Goal: Task Accomplishment & Management: Manage account settings

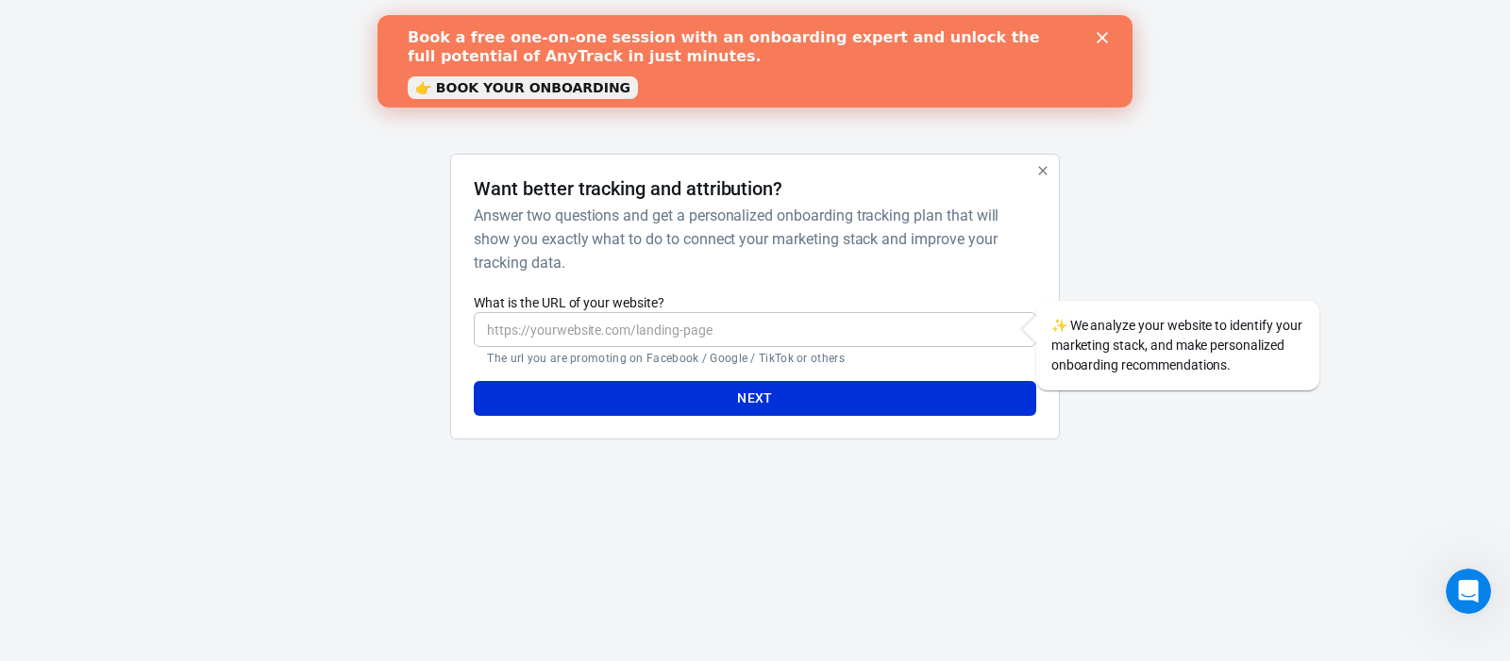
click at [1104, 34] on icon "Close" at bounding box center [1101, 37] width 11 height 11
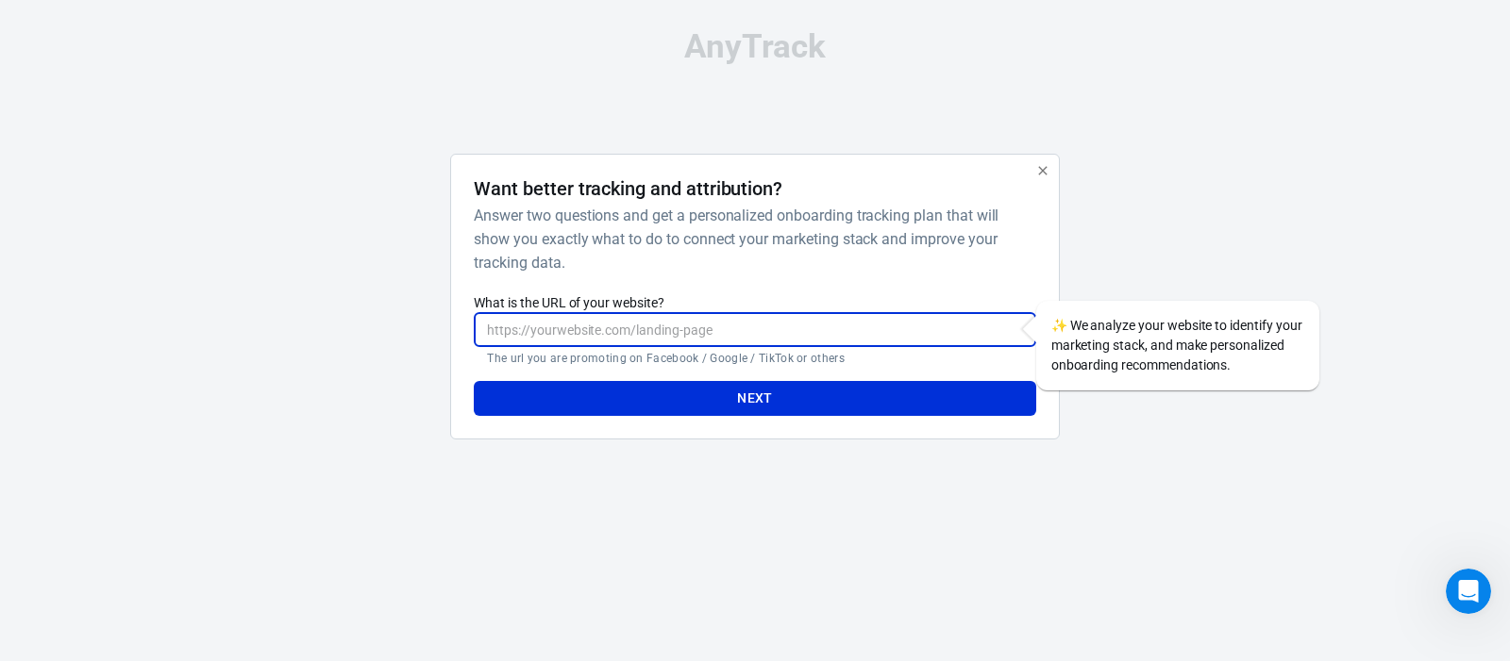
click at [611, 333] on input "What is the URL of your website?" at bounding box center [754, 329] width 561 height 35
paste input "https://emilygracememorial.com/"
type input "https://emilygracememorial.com/"
click at [748, 400] on button "Next" at bounding box center [754, 398] width 561 height 35
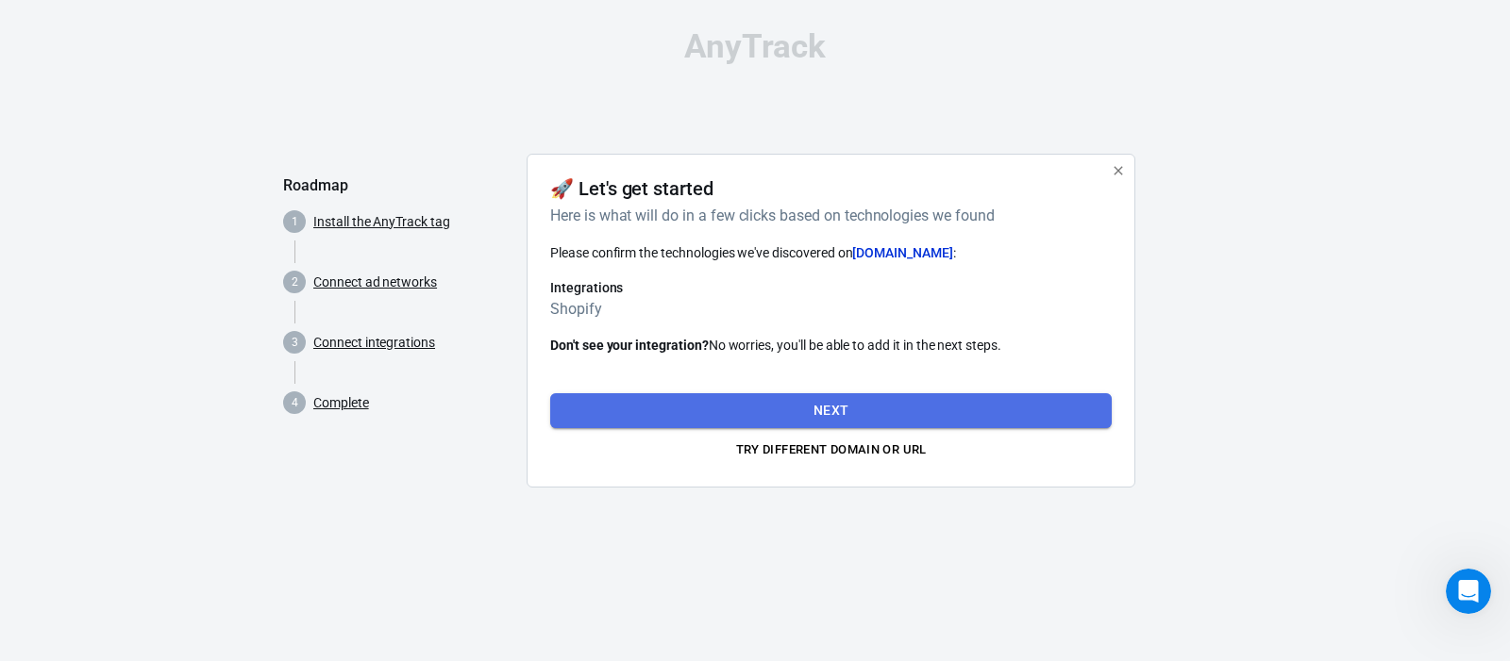
click at [822, 408] on button "Next" at bounding box center [830, 410] width 561 height 35
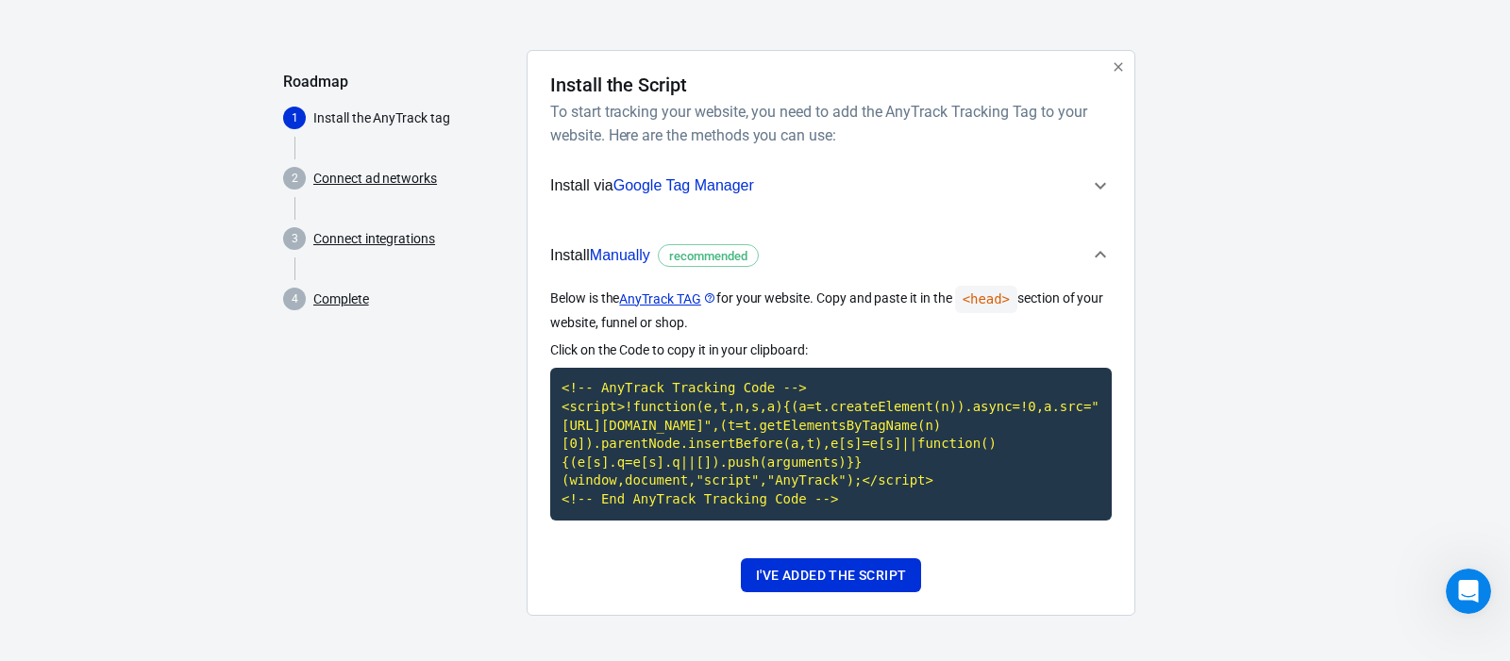
scroll to position [123, 0]
click at [621, 247] on span "Manually" at bounding box center [620, 255] width 60 height 16
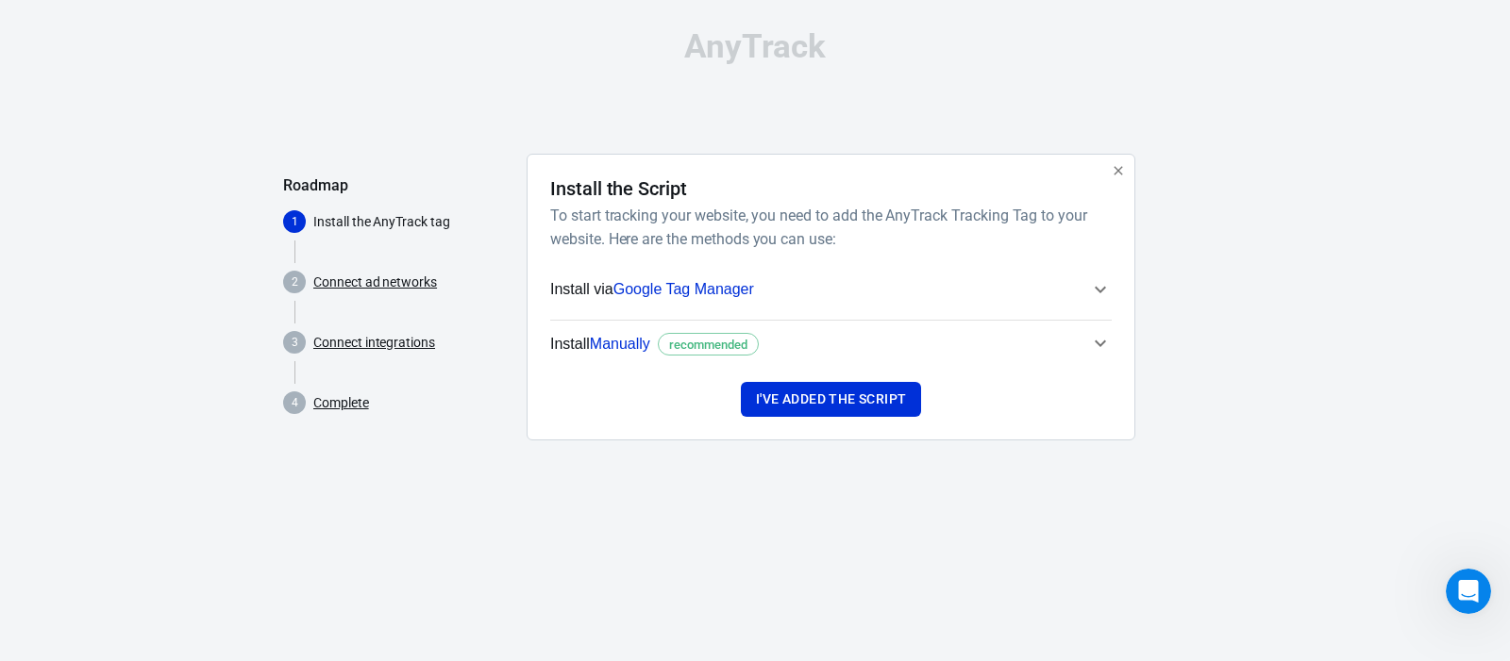
scroll to position [0, 0]
click at [632, 347] on span "Manually" at bounding box center [620, 344] width 60 height 16
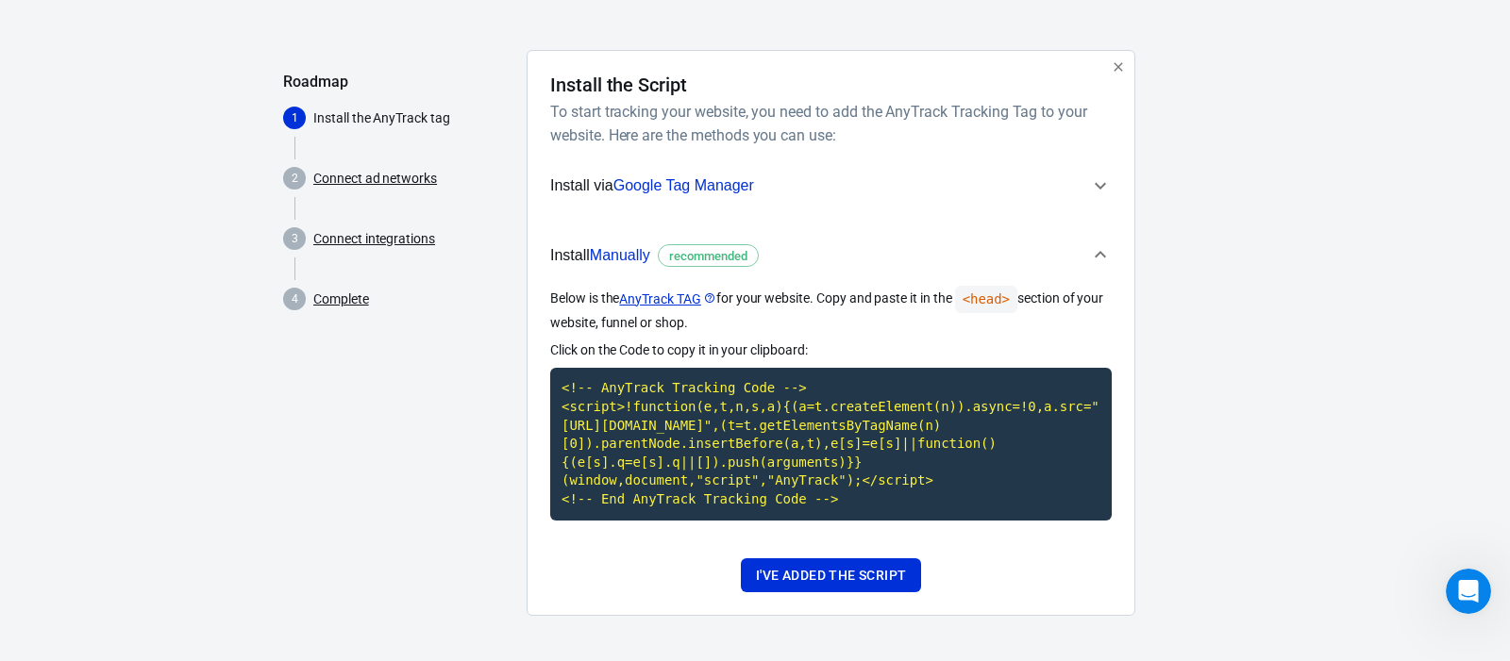
scroll to position [123, 0]
click at [738, 387] on code "<!-- AnyTrack Tracking Code --> <script>!function(e,t,n,s,a){(a=t.createElement…" at bounding box center [830, 444] width 561 height 152
drag, startPoint x: 550, startPoint y: 279, endPoint x: 749, endPoint y: 299, distance: 200.1
click at [749, 299] on p "Below is the AnyTrack TAG for your website. Copy and paste it in the <head> sec…" at bounding box center [830, 309] width 561 height 47
copy p "Below is the AnyTrack TAG for your website. Copy and paste it in the <head> sec…"
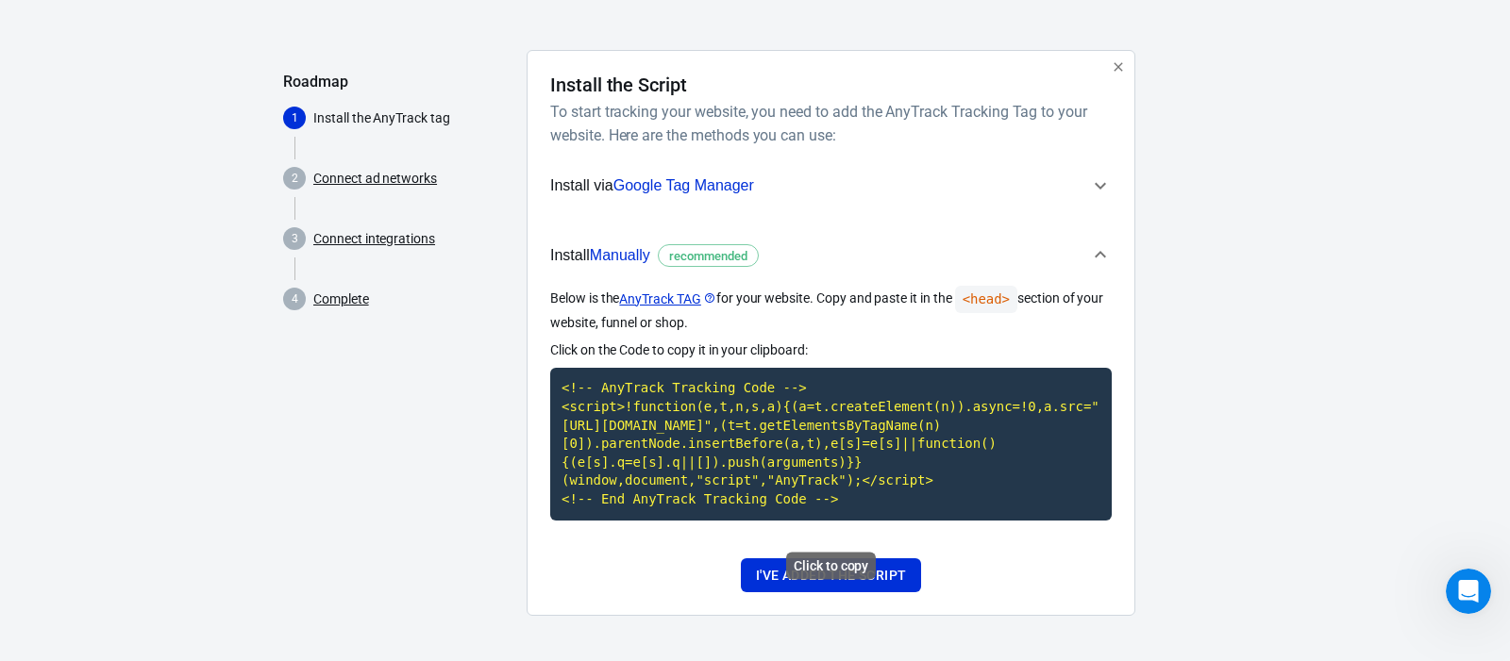
click at [716, 443] on code "<!-- AnyTrack Tracking Code --> <script>!function(e,t,n,s,a){(a=t.createElement…" at bounding box center [830, 444] width 561 height 152
click at [874, 574] on button "I've added the script" at bounding box center [831, 576] width 180 height 35
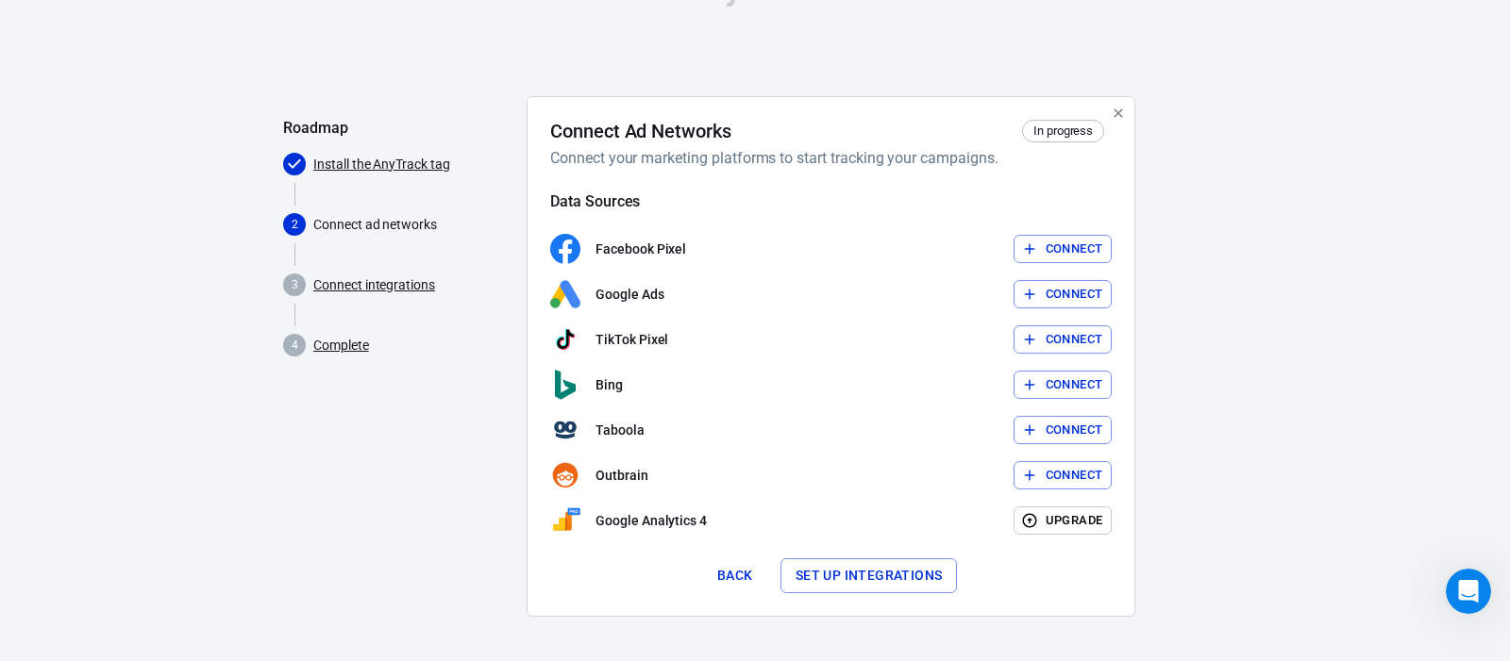
click at [1062, 244] on button "Connect" at bounding box center [1062, 249] width 99 height 29
drag, startPoint x: 1282, startPoint y: 138, endPoint x: 1272, endPoint y: 142, distance: 11.0
click at [1281, 139] on div "AnyTrack Roadmap Install the AnyTrack tag 2 Connect ad networks 3 Connect integ…" at bounding box center [755, 302] width 1510 height 720
click at [886, 576] on button "Set up integrations" at bounding box center [868, 576] width 177 height 35
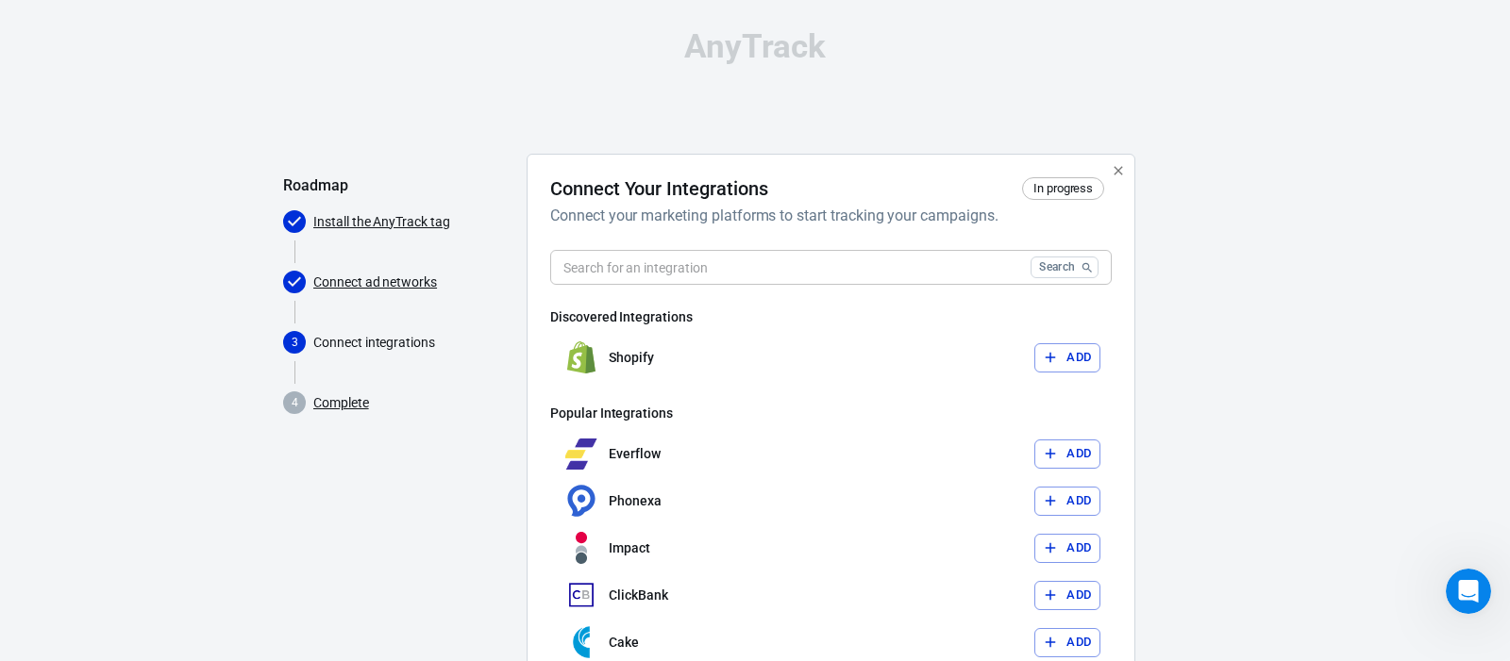
scroll to position [6, 0]
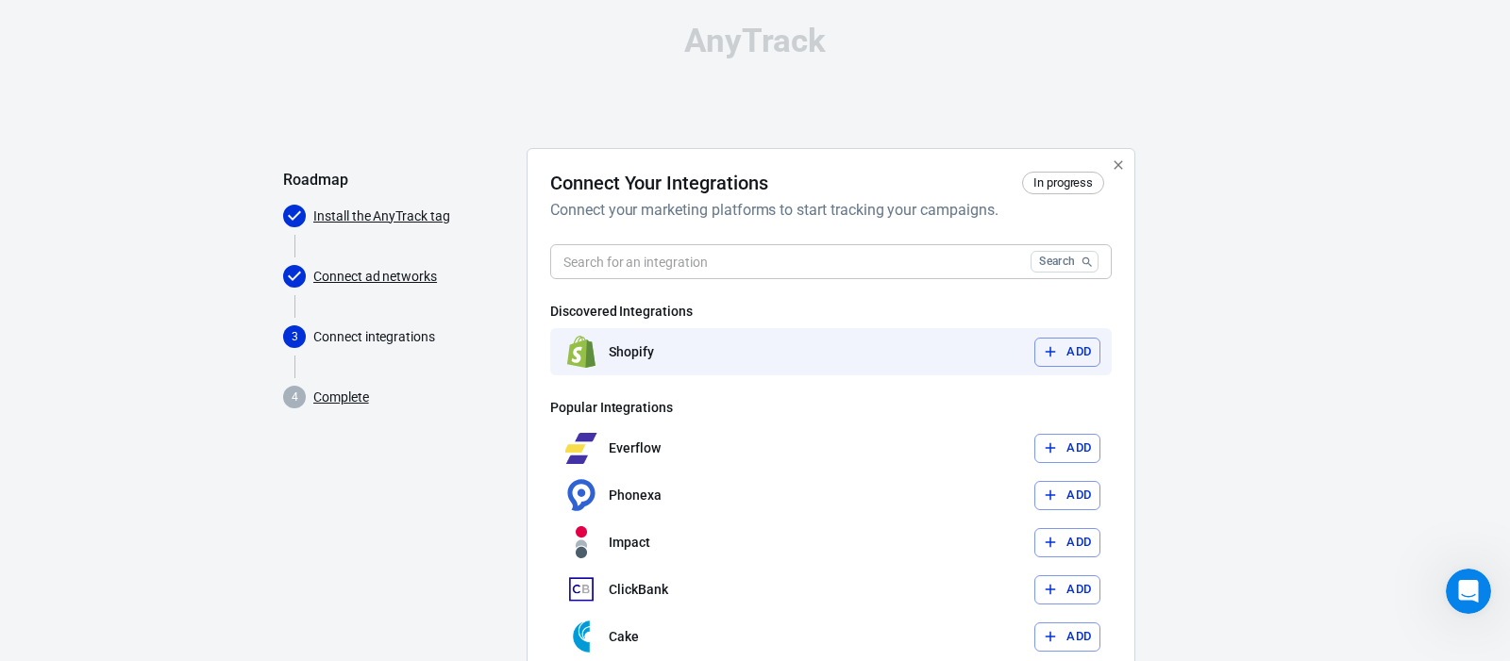
click at [1079, 358] on button "Add" at bounding box center [1067, 352] width 66 height 29
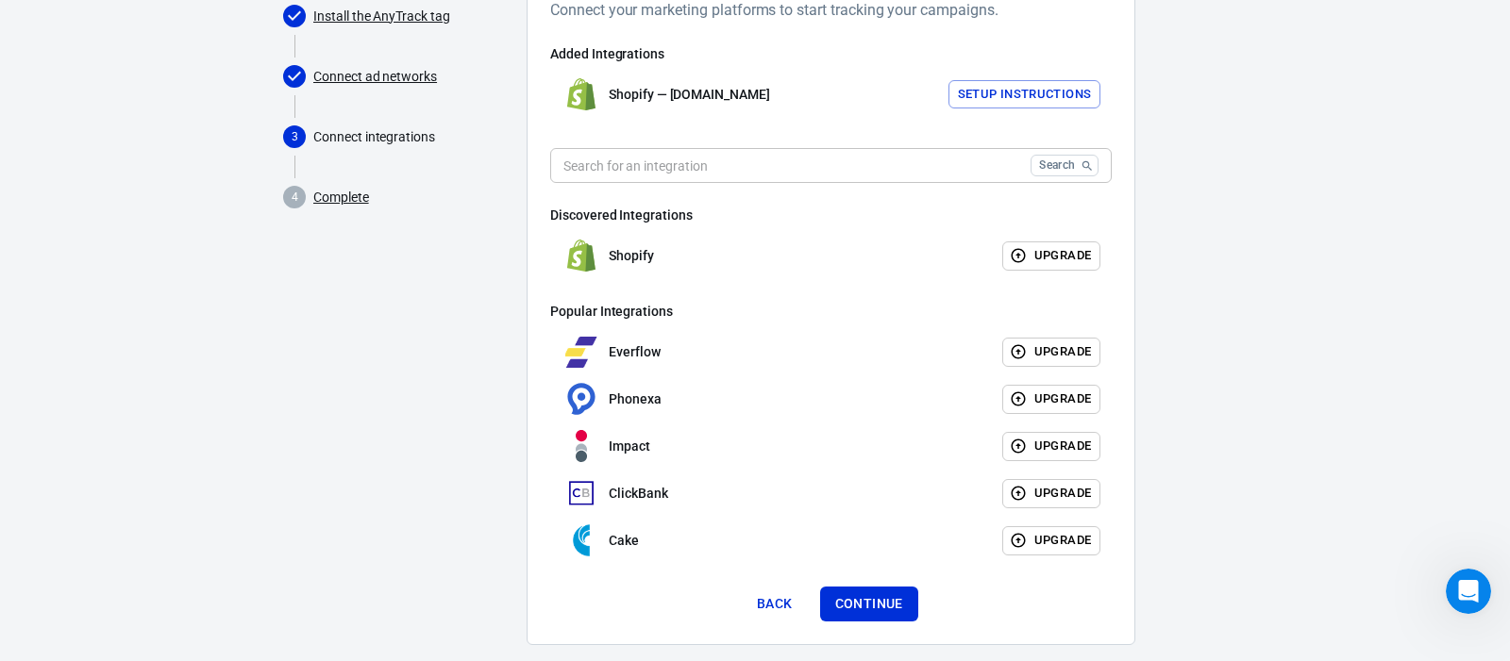
scroll to position [234, 0]
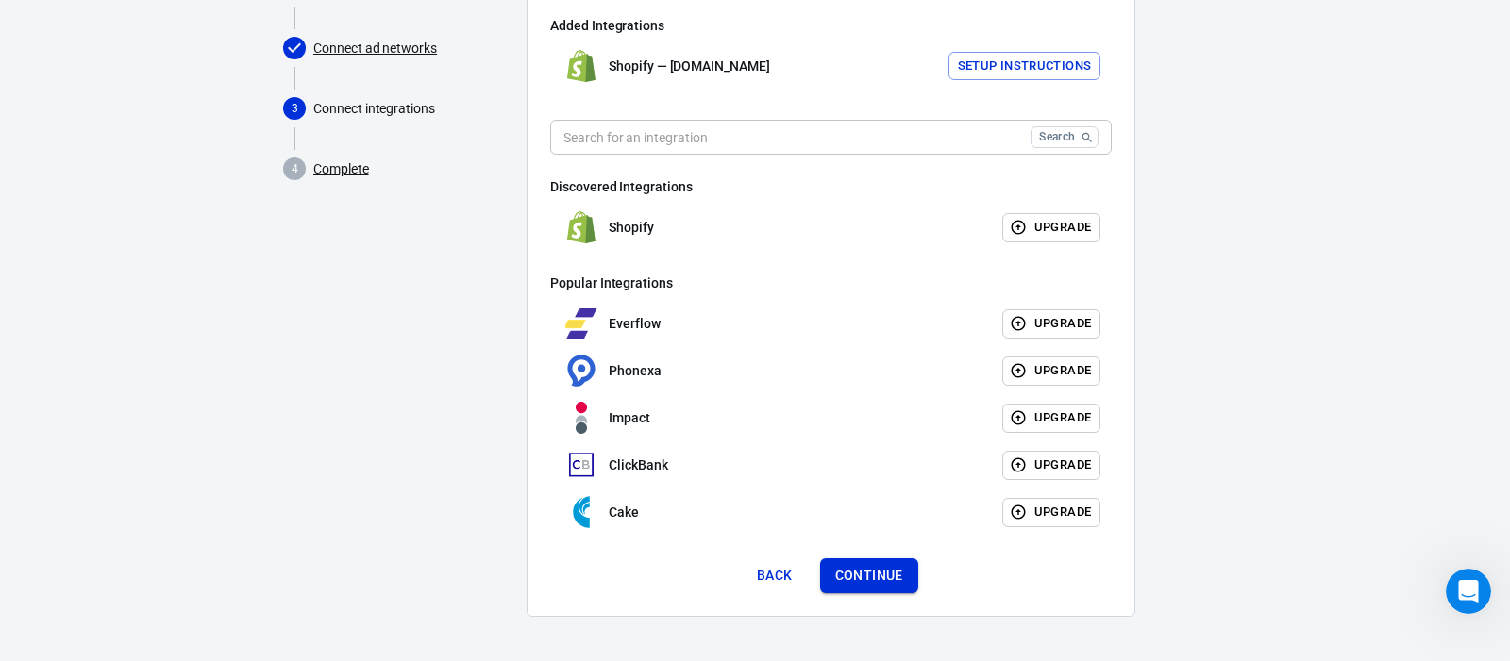
click at [893, 574] on button "Continue" at bounding box center [869, 576] width 98 height 35
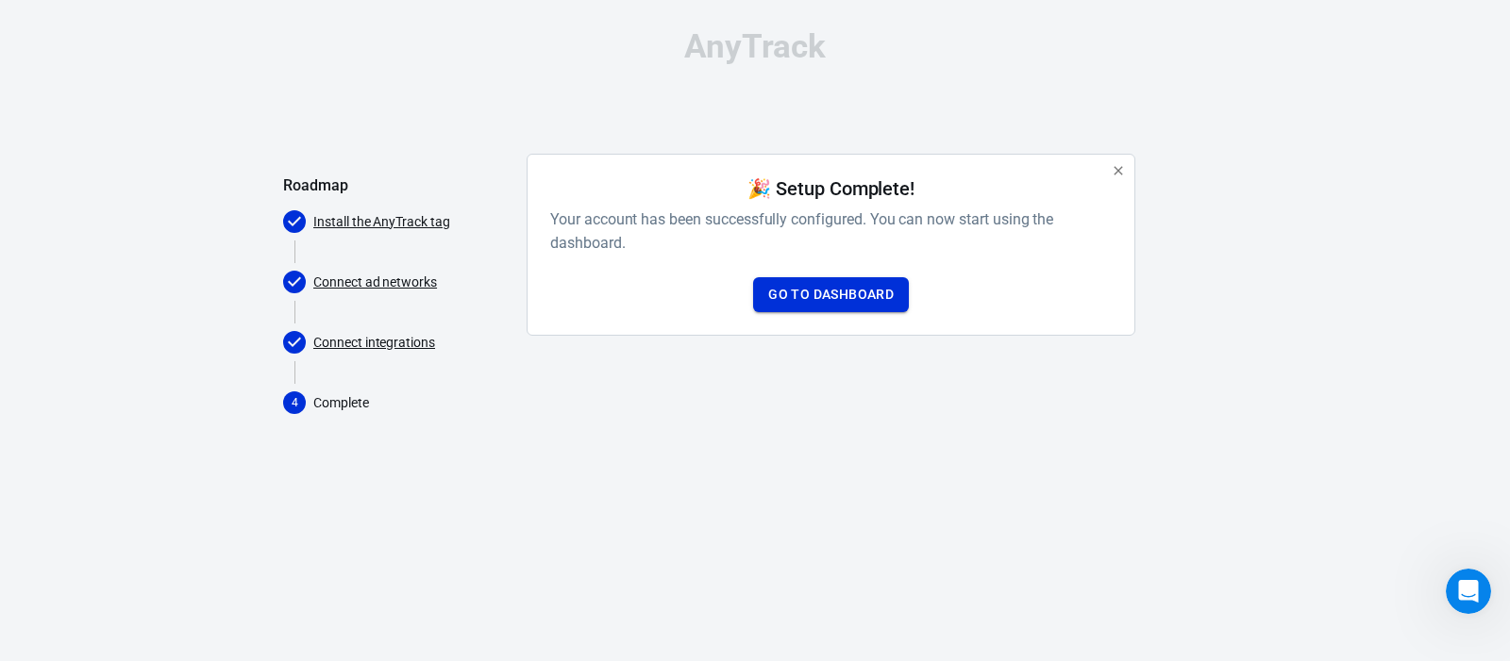
click at [863, 307] on link "Go to Dashboard" at bounding box center [831, 294] width 156 height 35
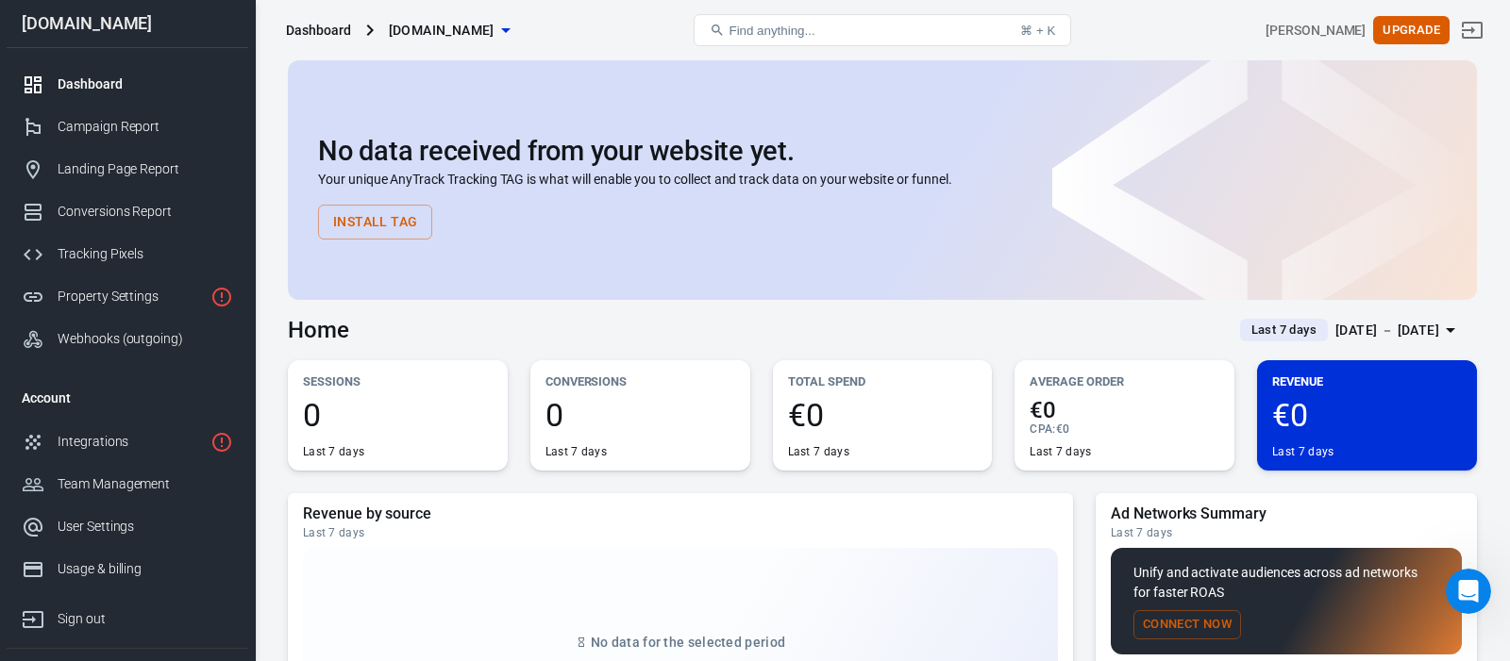
click at [510, 28] on icon "button" at bounding box center [505, 30] width 9 height 5
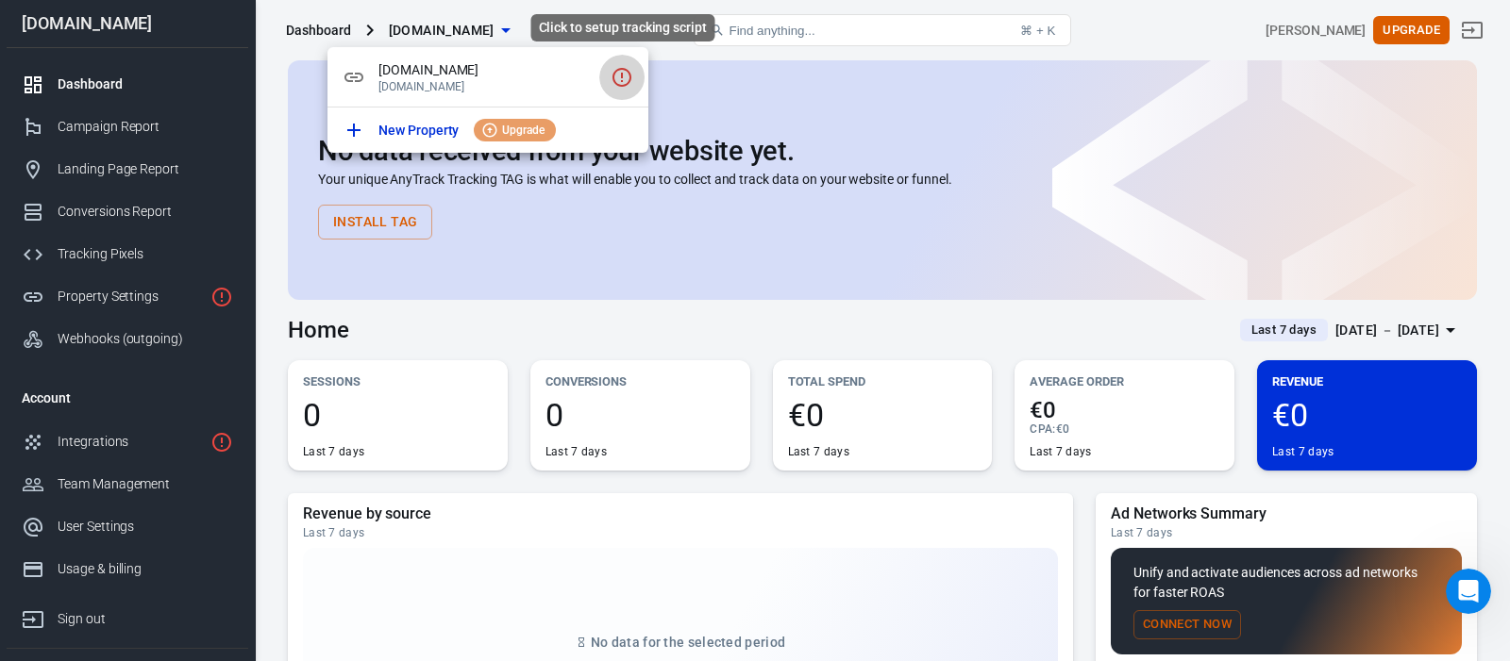
click at [621, 78] on icon "Click to setup tracking script" at bounding box center [622, 77] width 23 height 23
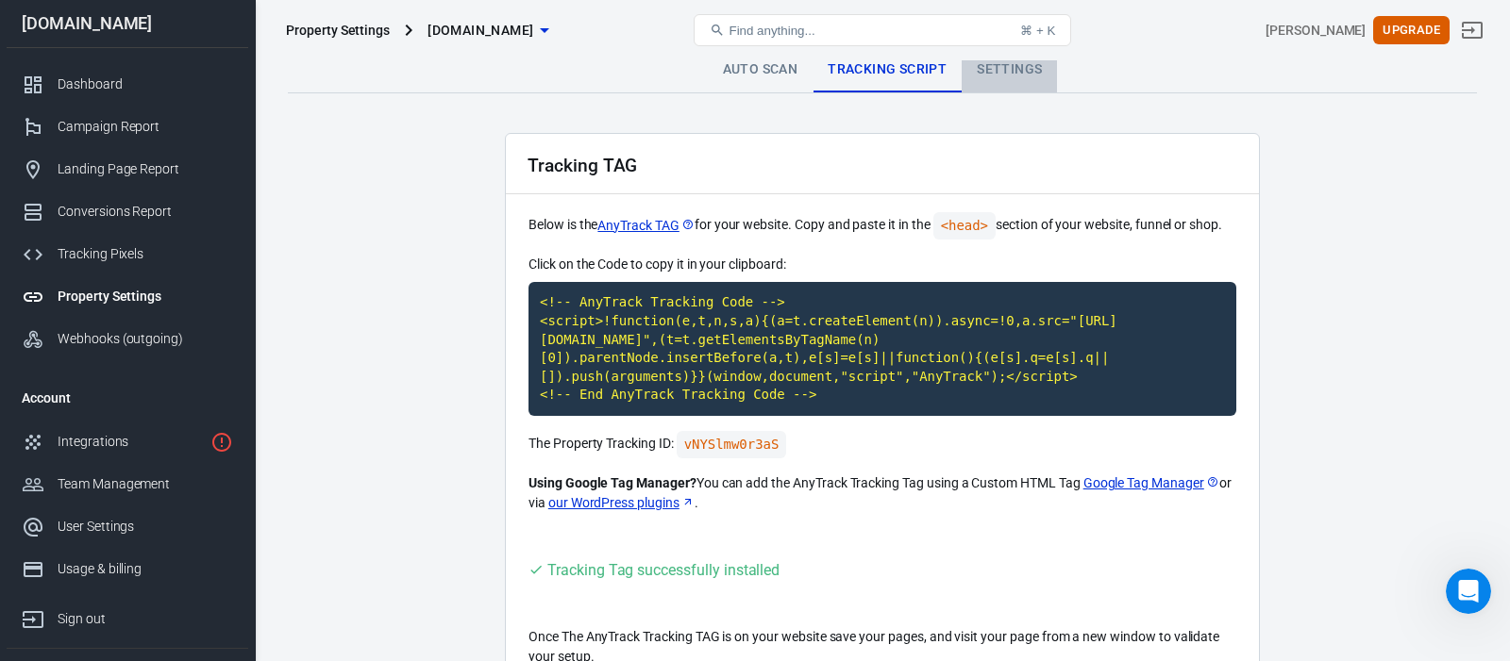
click at [995, 71] on link "Settings" at bounding box center [1009, 69] width 95 height 45
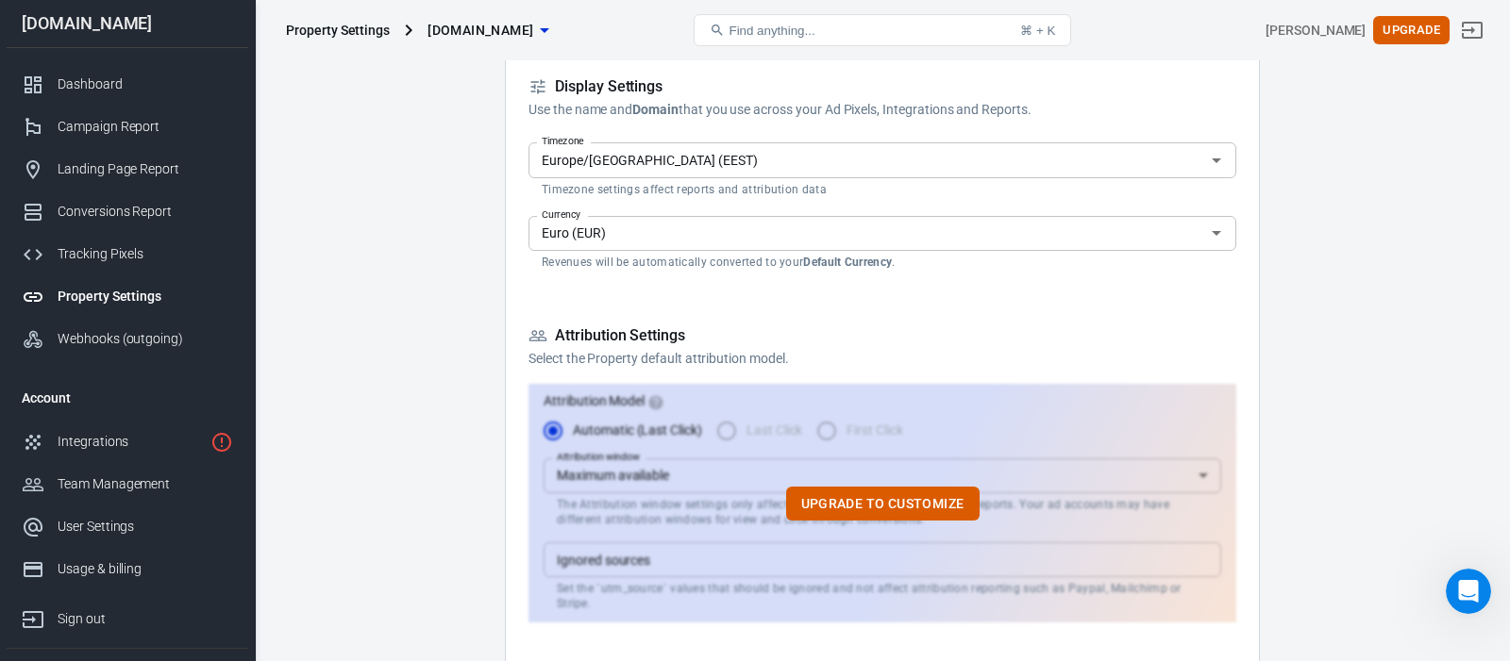
scroll to position [187, 0]
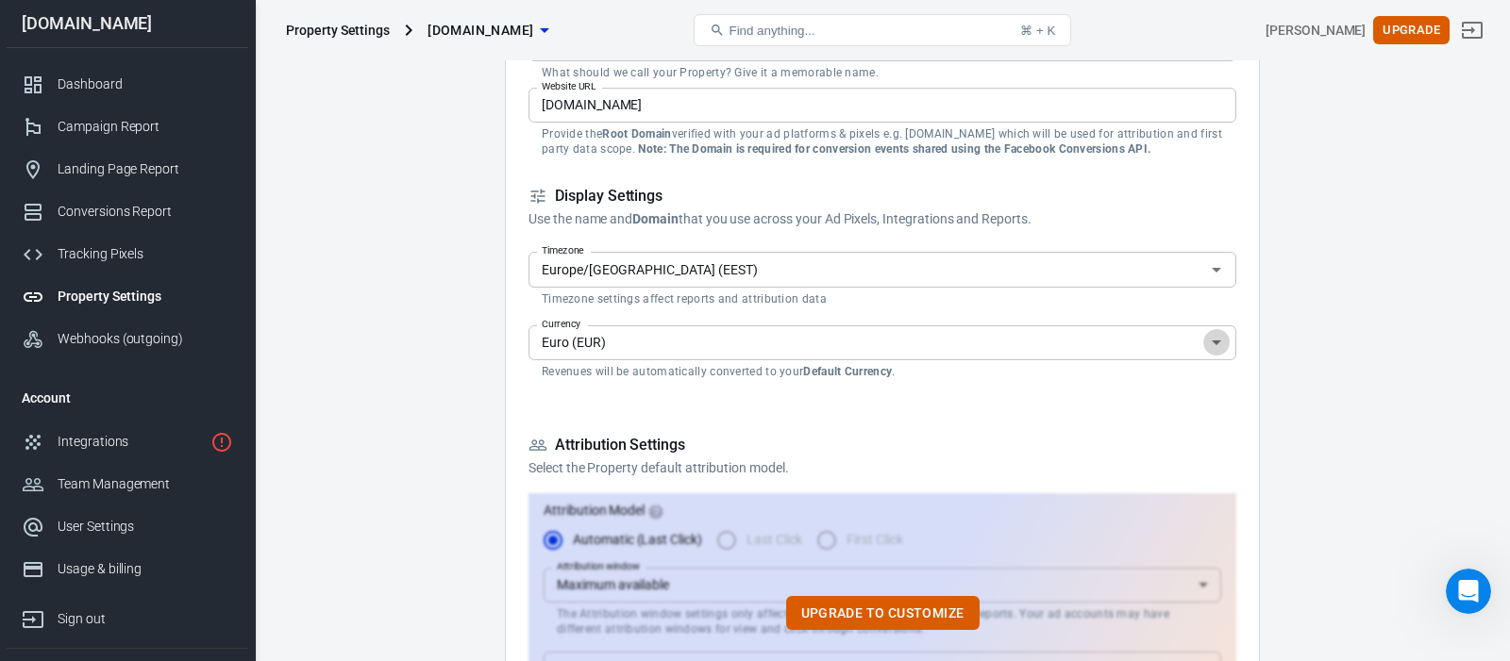
click at [1216, 341] on icon "Open" at bounding box center [1216, 342] width 23 height 23
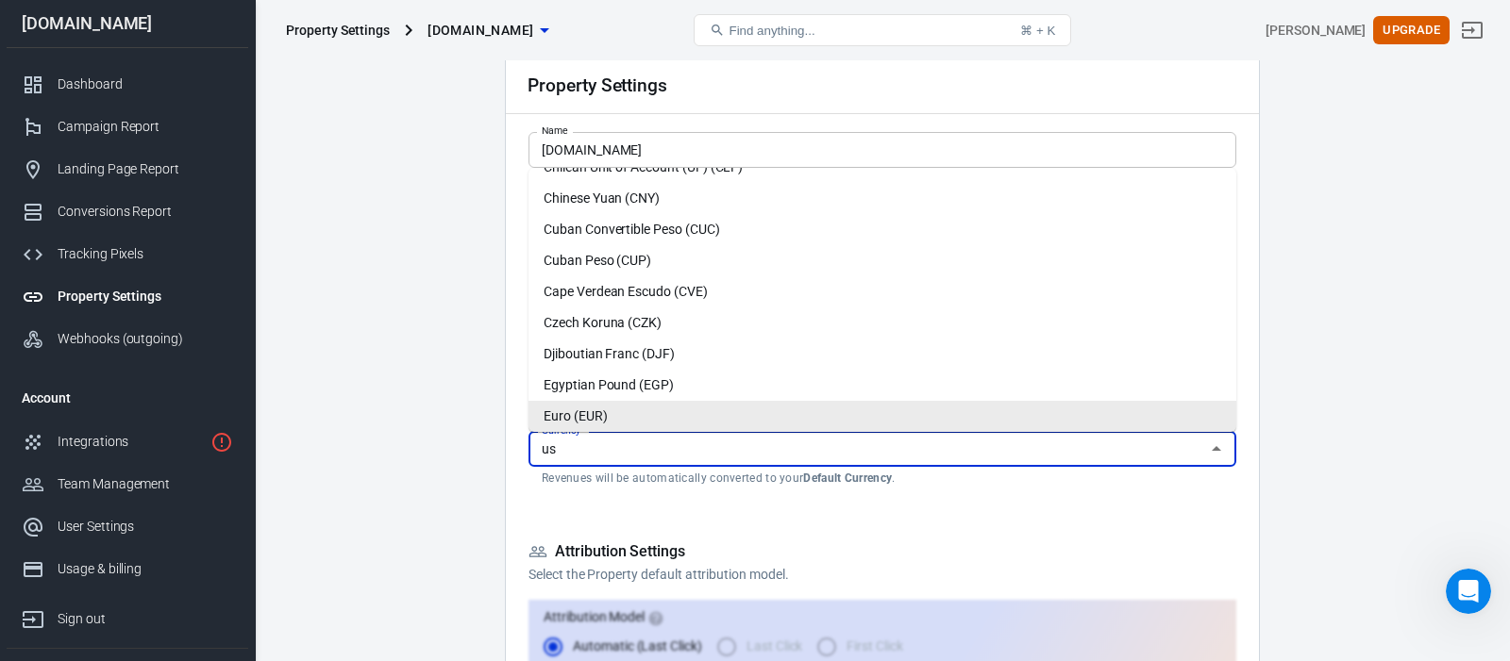
scroll to position [0, 0]
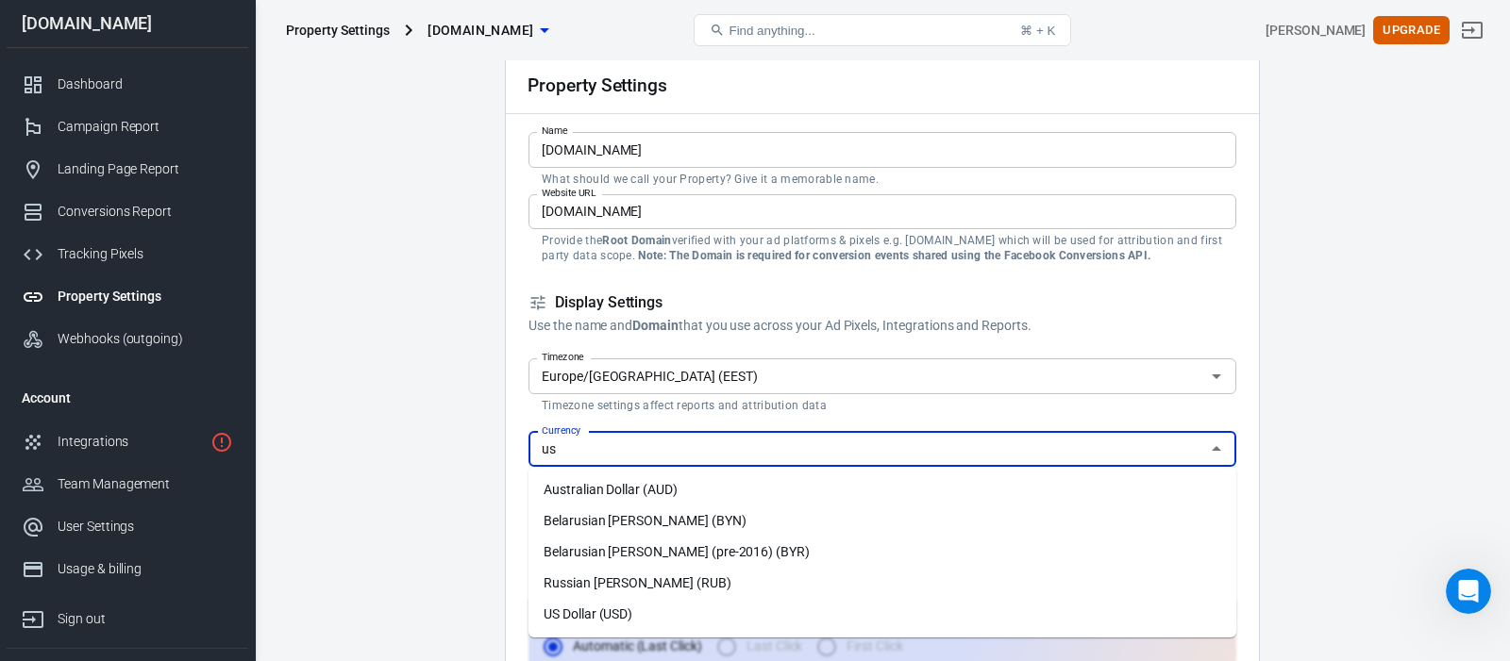
click at [737, 620] on li "US Dollar (USD)" at bounding box center [882, 614] width 708 height 31
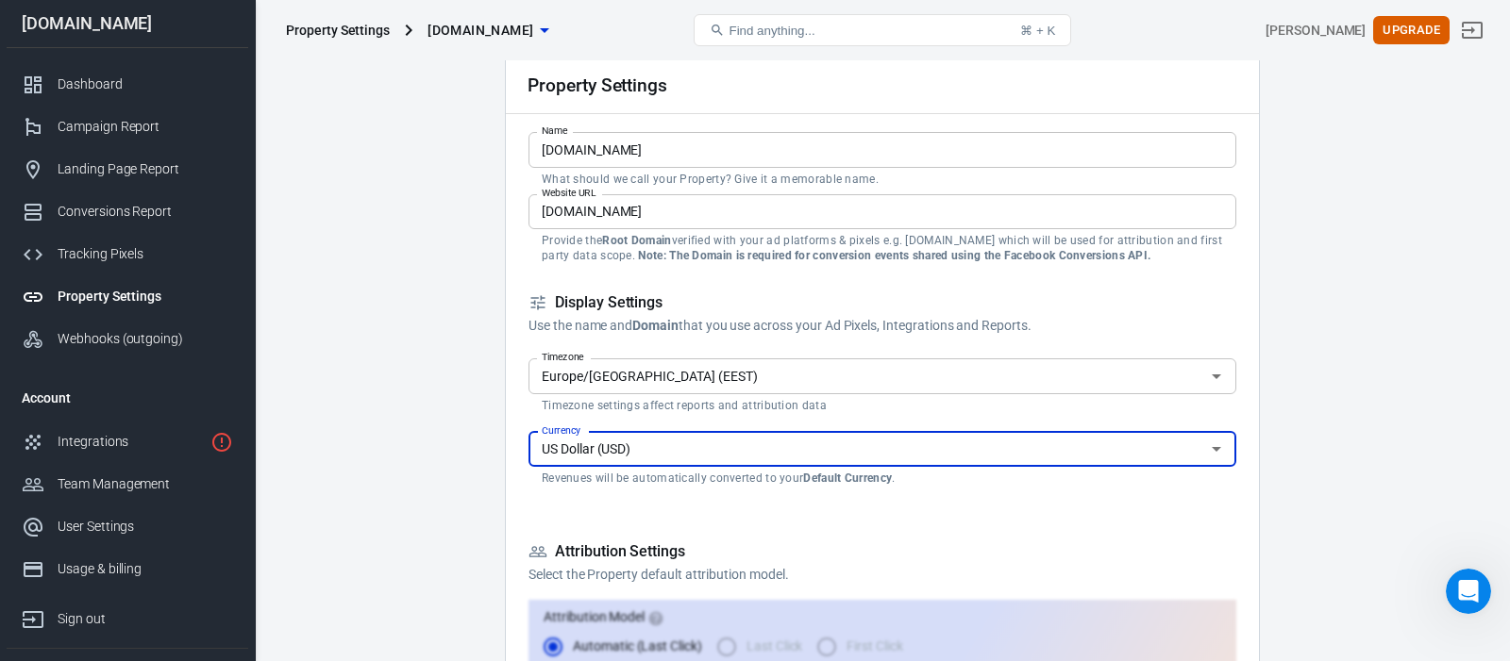
type input "US Dollar (USD)"
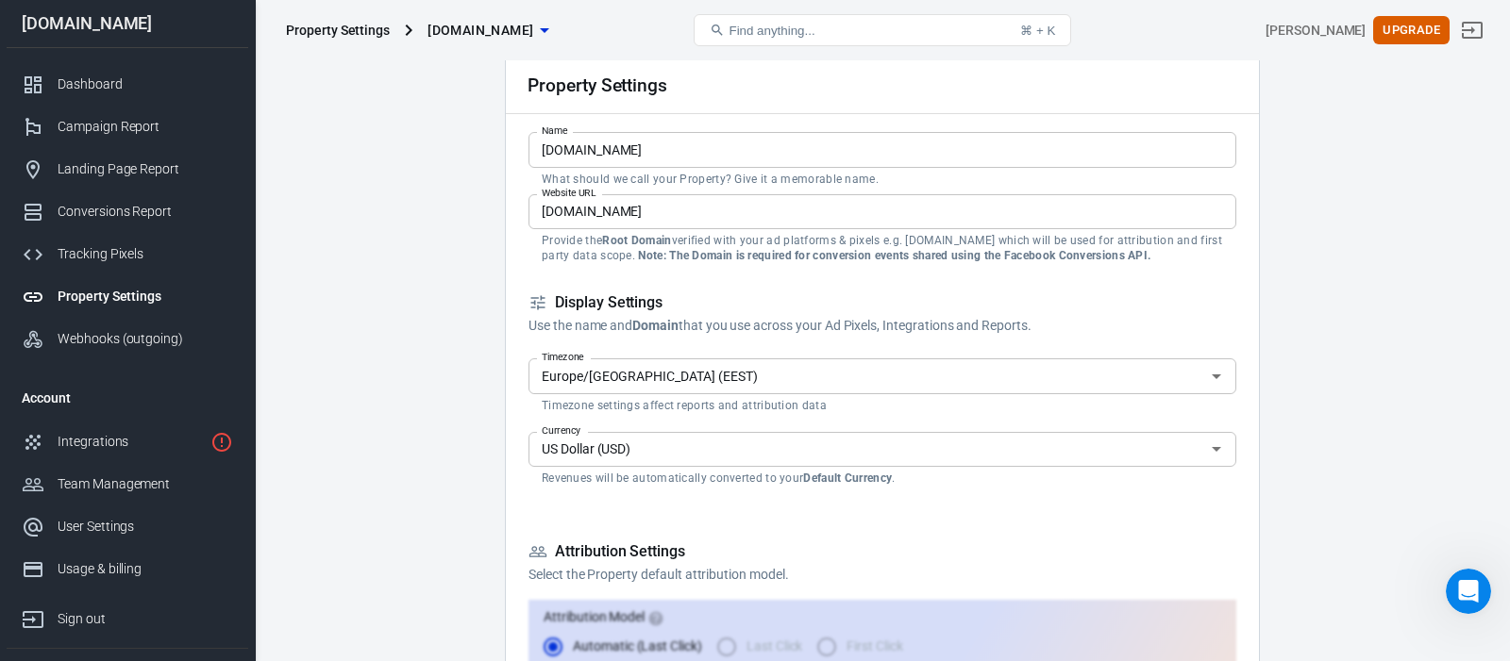
click at [836, 381] on input "Europe/[GEOGRAPHIC_DATA] (EEST)" at bounding box center [866, 376] width 665 height 24
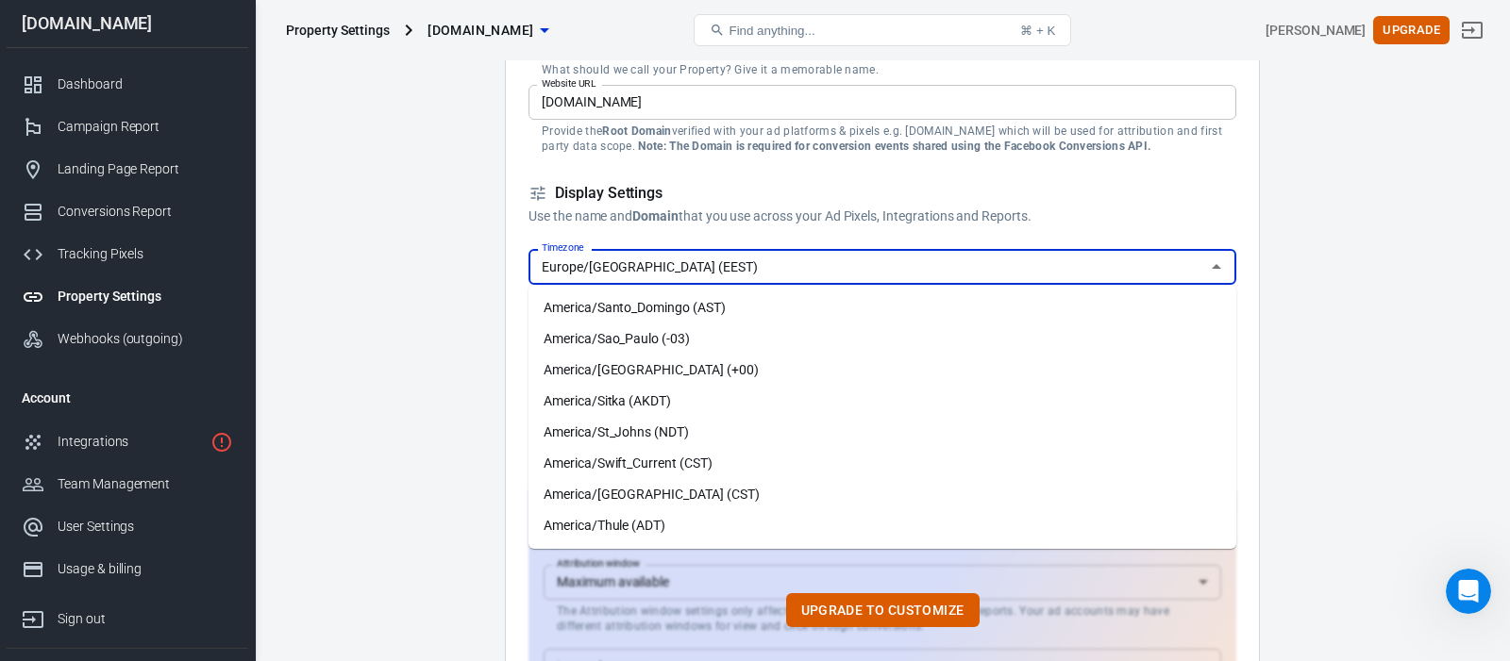
scroll to position [4812, 0]
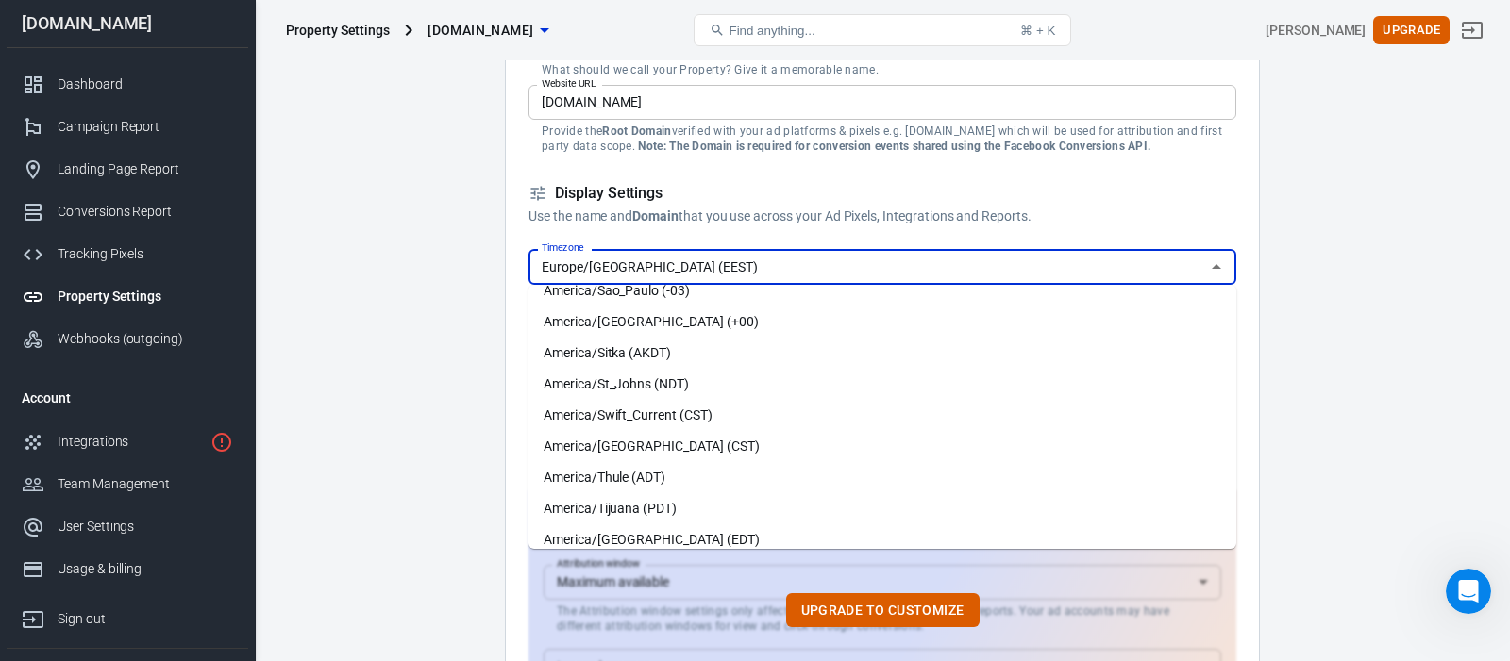
click at [684, 263] on input "Europe/[GEOGRAPHIC_DATA] (EEST)" at bounding box center [866, 267] width 665 height 24
drag, startPoint x: 693, startPoint y: 264, endPoint x: 355, endPoint y: 238, distance: 338.8
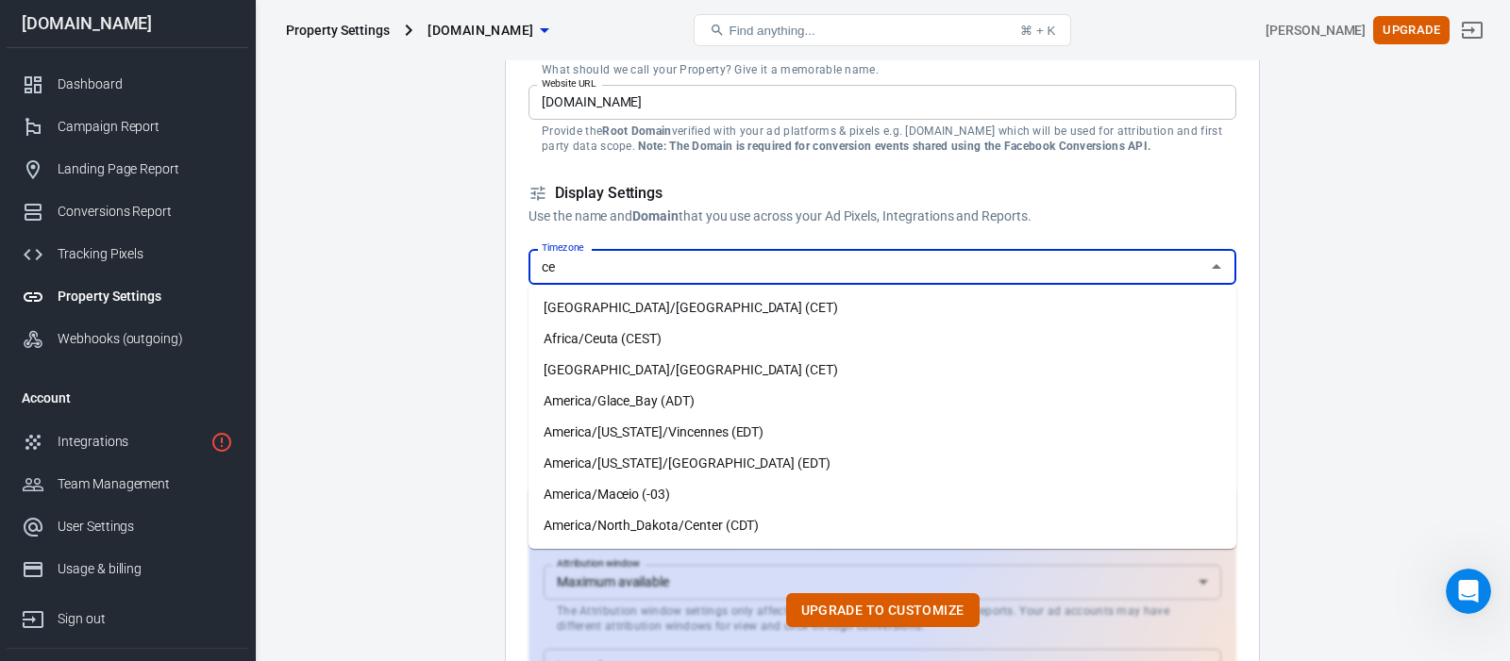
type input "c"
type input "p"
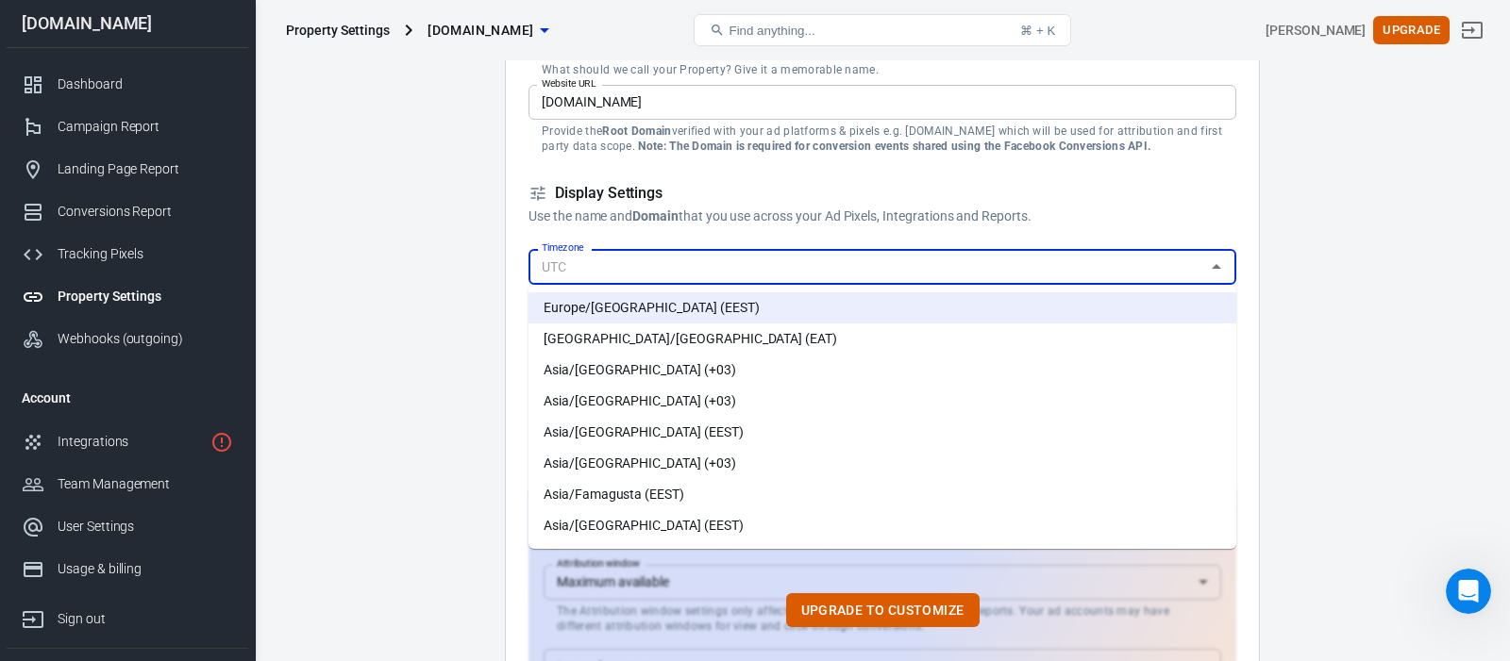
type input "Europe/[GEOGRAPHIC_DATA] (EEST)"
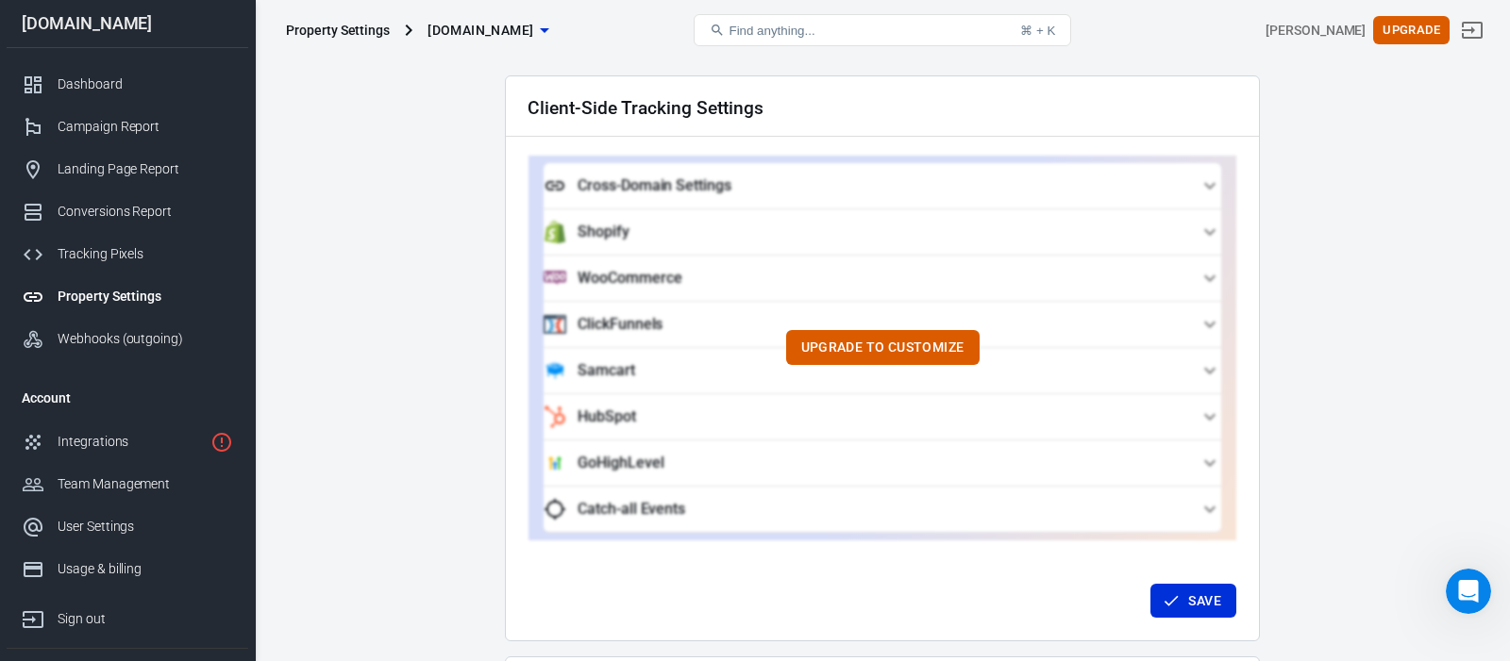
scroll to position [1901, 0]
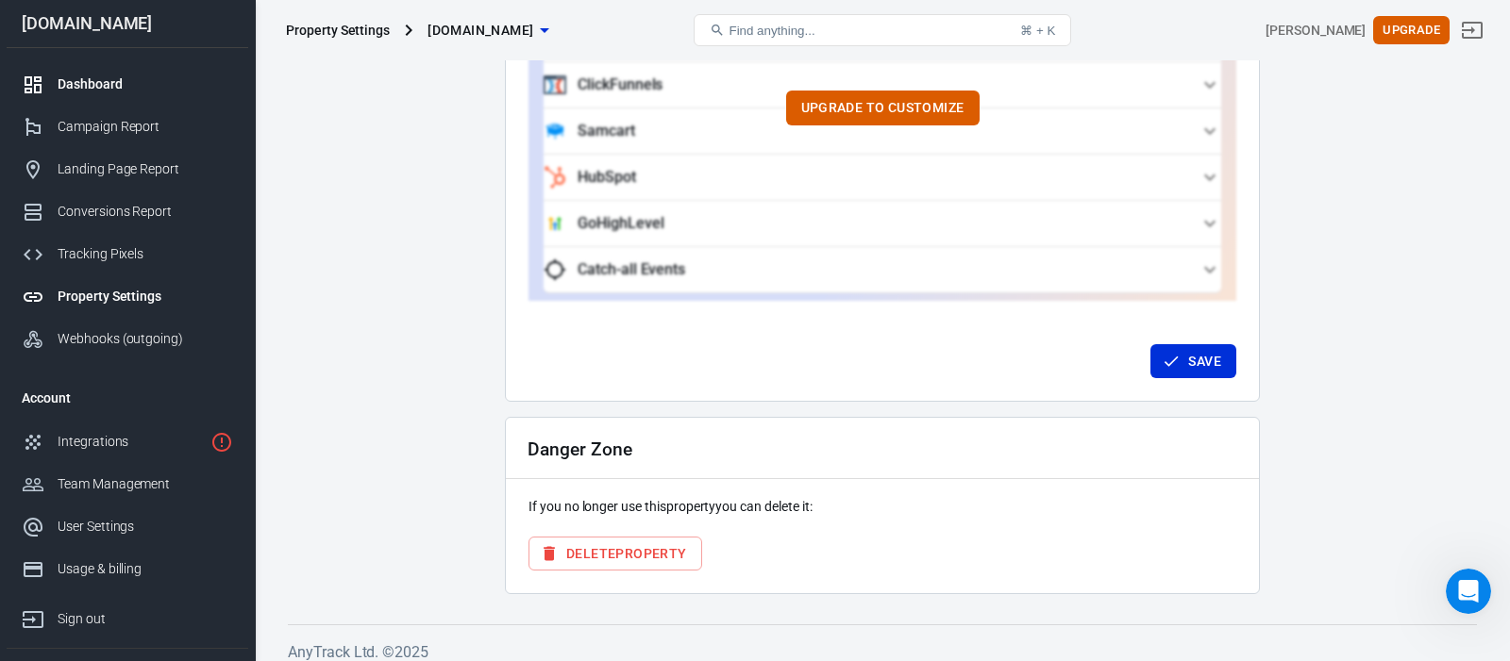
click at [109, 84] on div "Dashboard" at bounding box center [146, 85] width 176 height 20
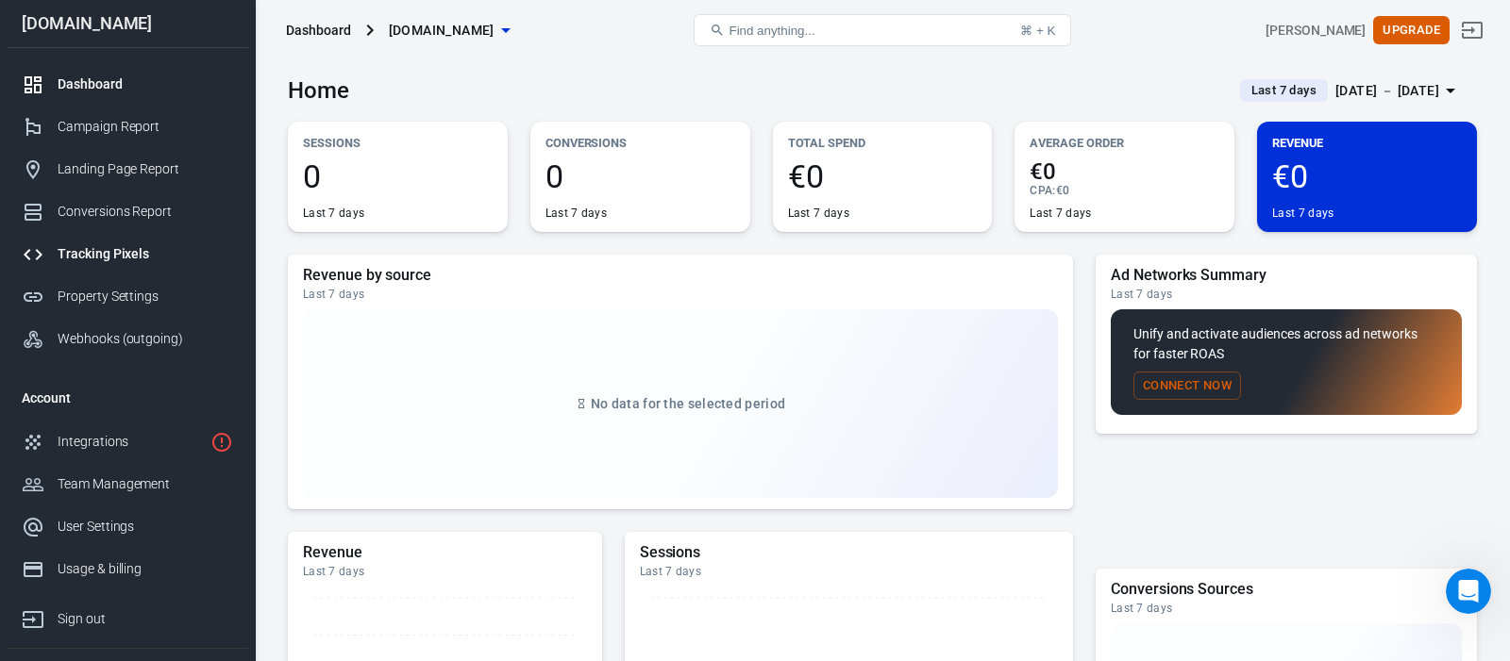
click at [129, 250] on div "Tracking Pixels" at bounding box center [146, 254] width 176 height 20
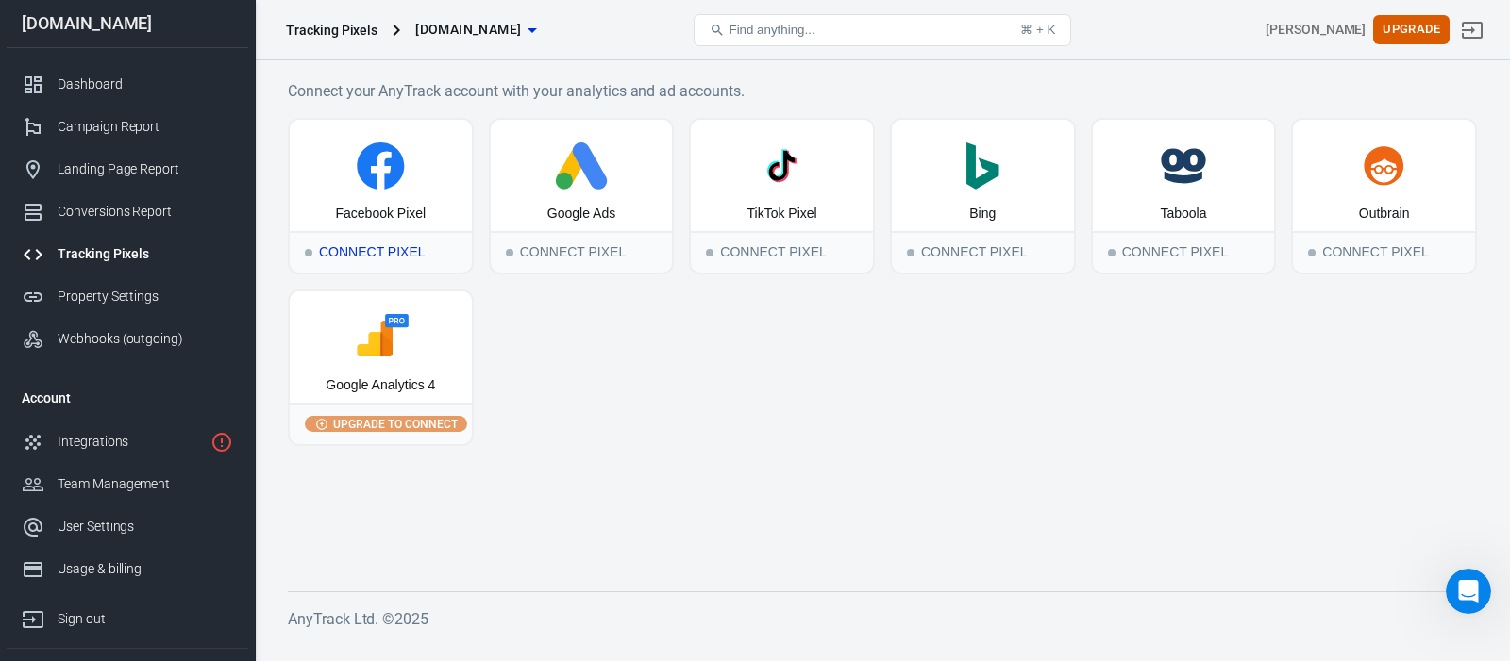
click at [382, 224] on div "Facebook Pixel" at bounding box center [381, 175] width 182 height 111
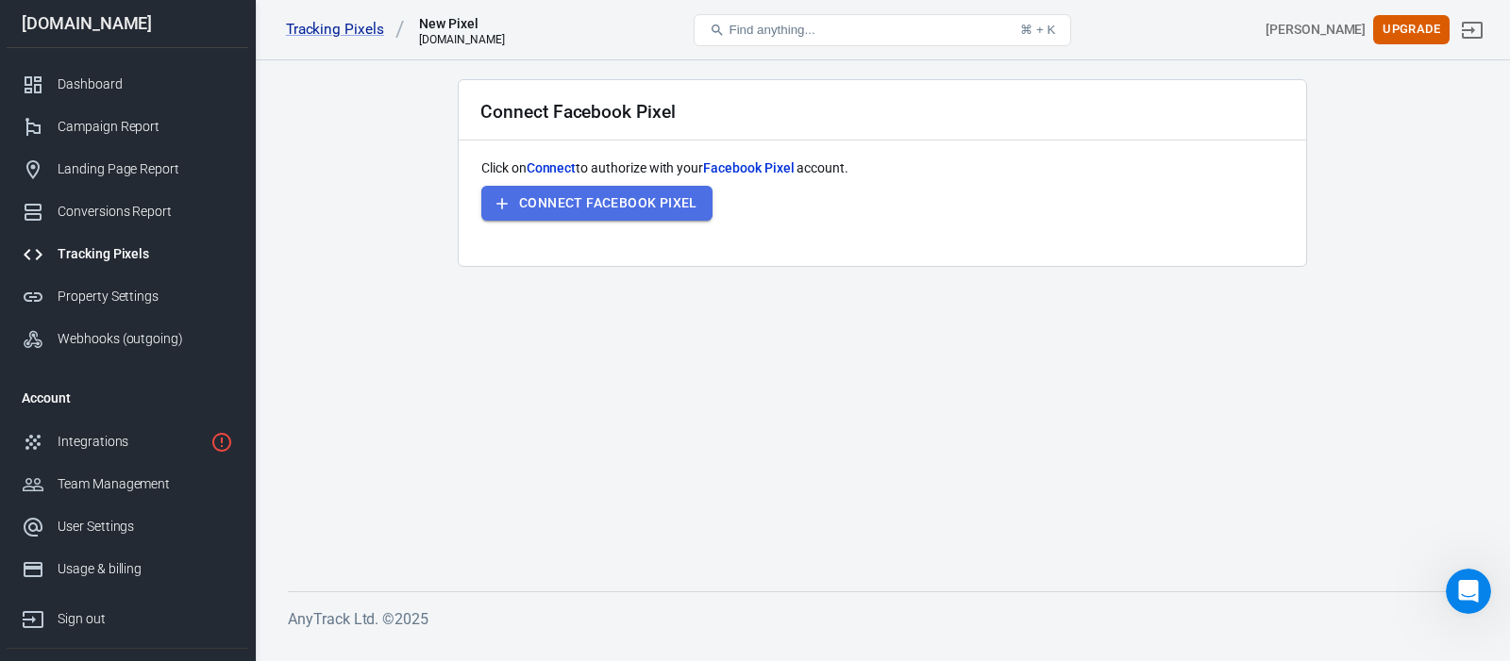
click at [599, 207] on button "Connect Facebook Pixel" at bounding box center [596, 203] width 231 height 35
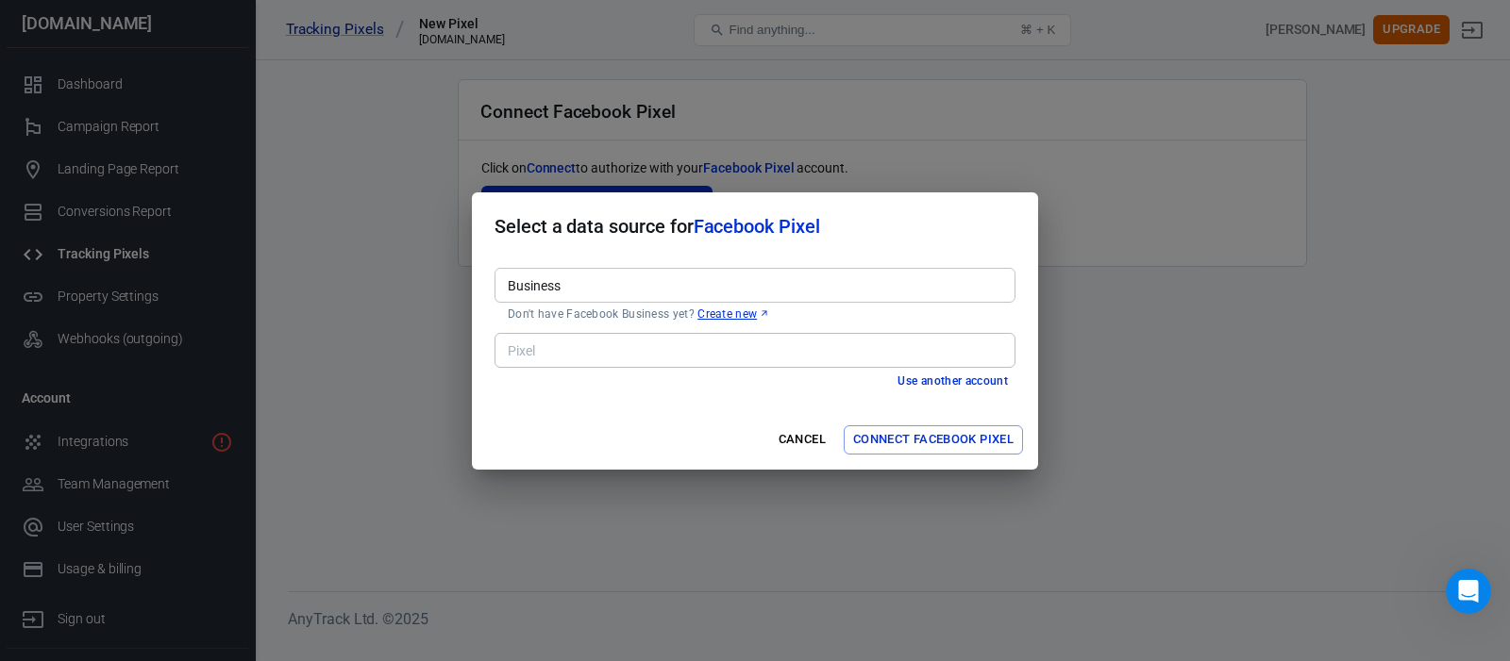
click at [834, 279] on input "Business" at bounding box center [753, 286] width 507 height 24
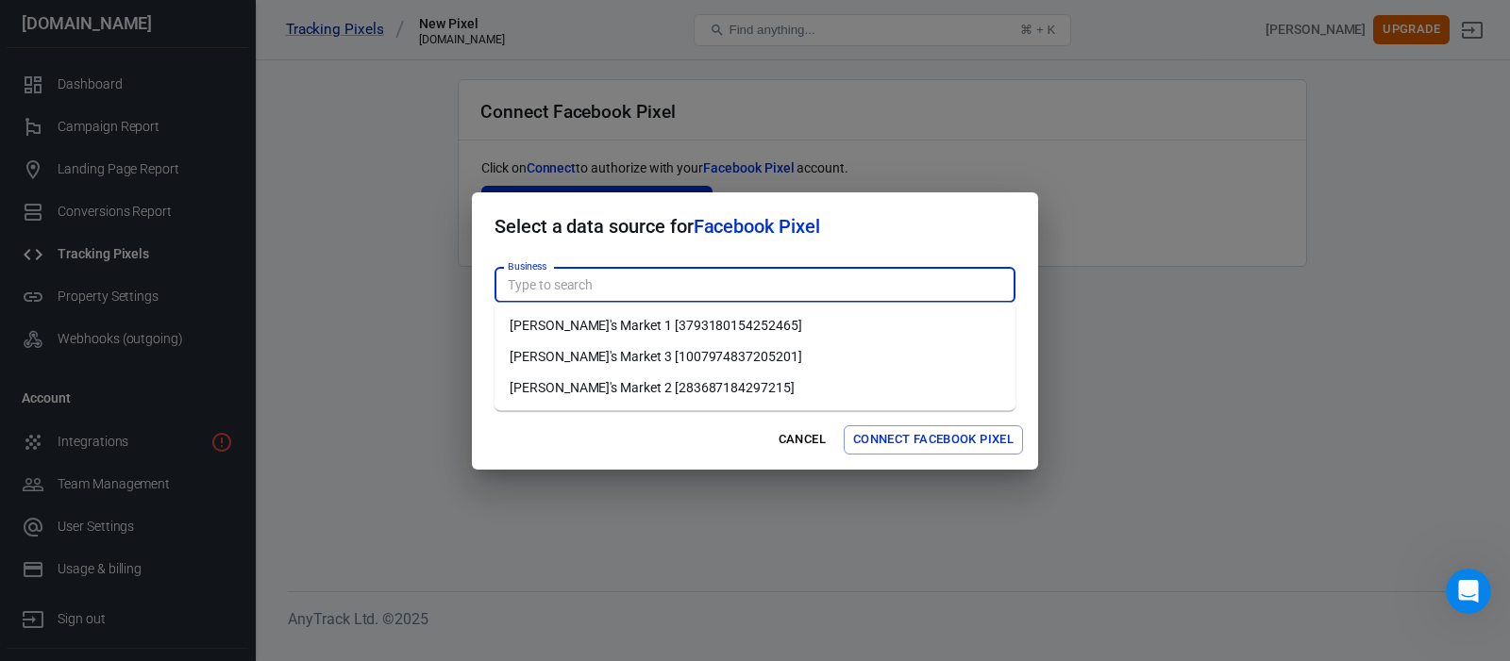
click at [635, 387] on li "Aldo's Market 2 [283687184297215]" at bounding box center [754, 388] width 521 height 31
type input "Aldo's Market 2 [283687184297215]"
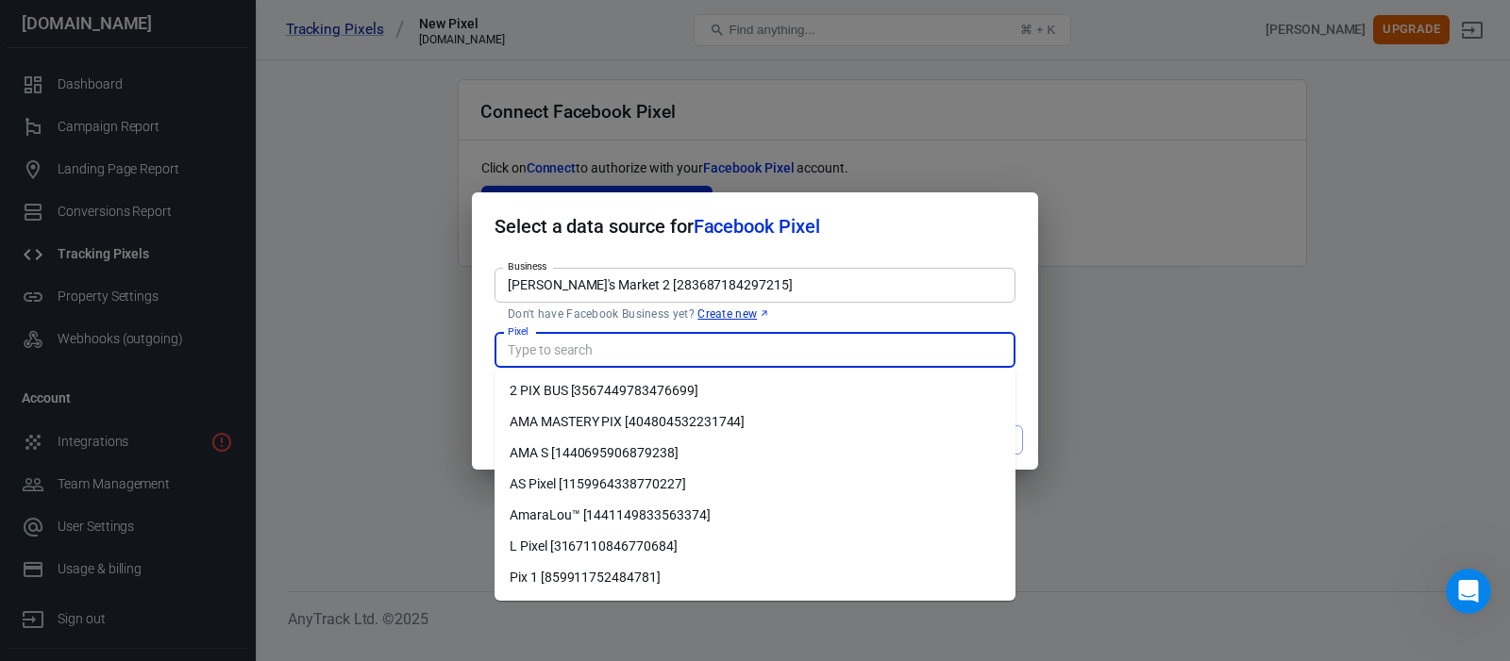
click at [637, 350] on input "Pixel" at bounding box center [753, 351] width 507 height 24
click at [529, 483] on li "AS Pixel [1159964338770227]" at bounding box center [754, 484] width 521 height 31
type input "AS Pixel [1159964338770227]"
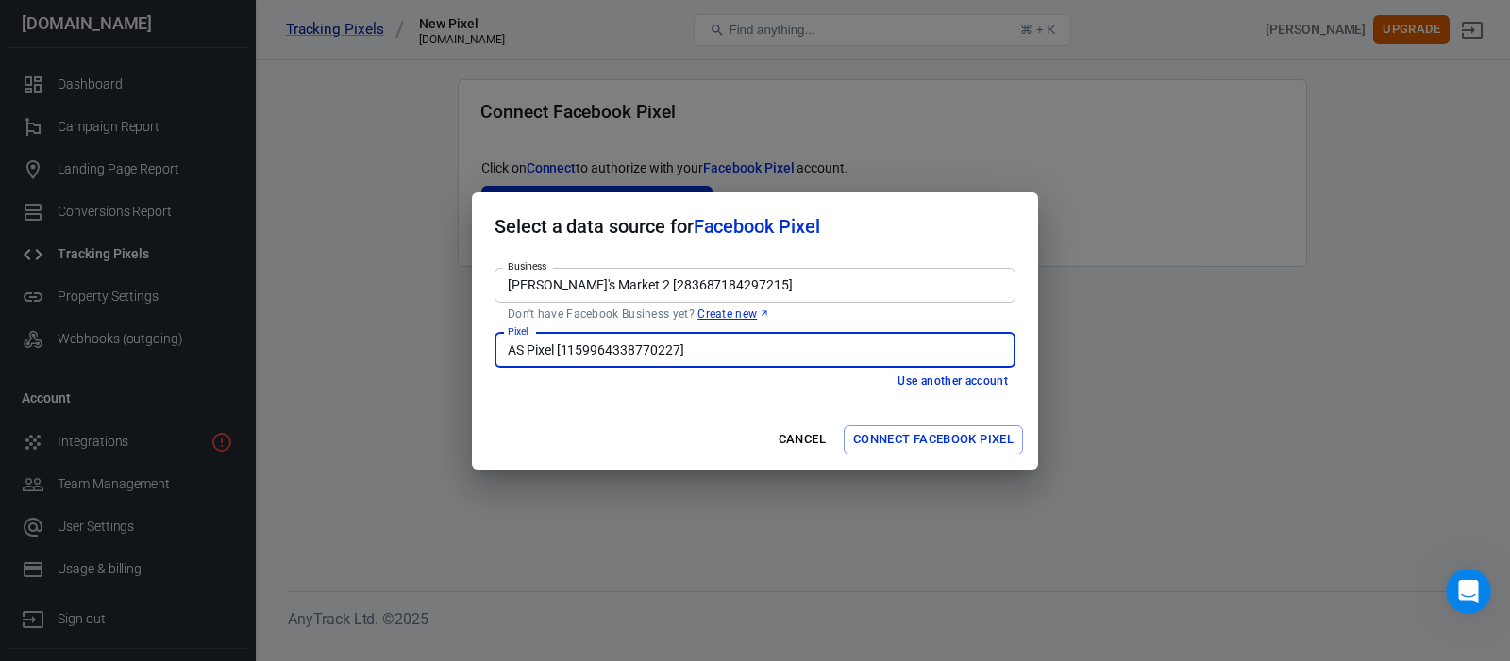
click at [960, 443] on button "Connect Facebook Pixel" at bounding box center [933, 440] width 179 height 29
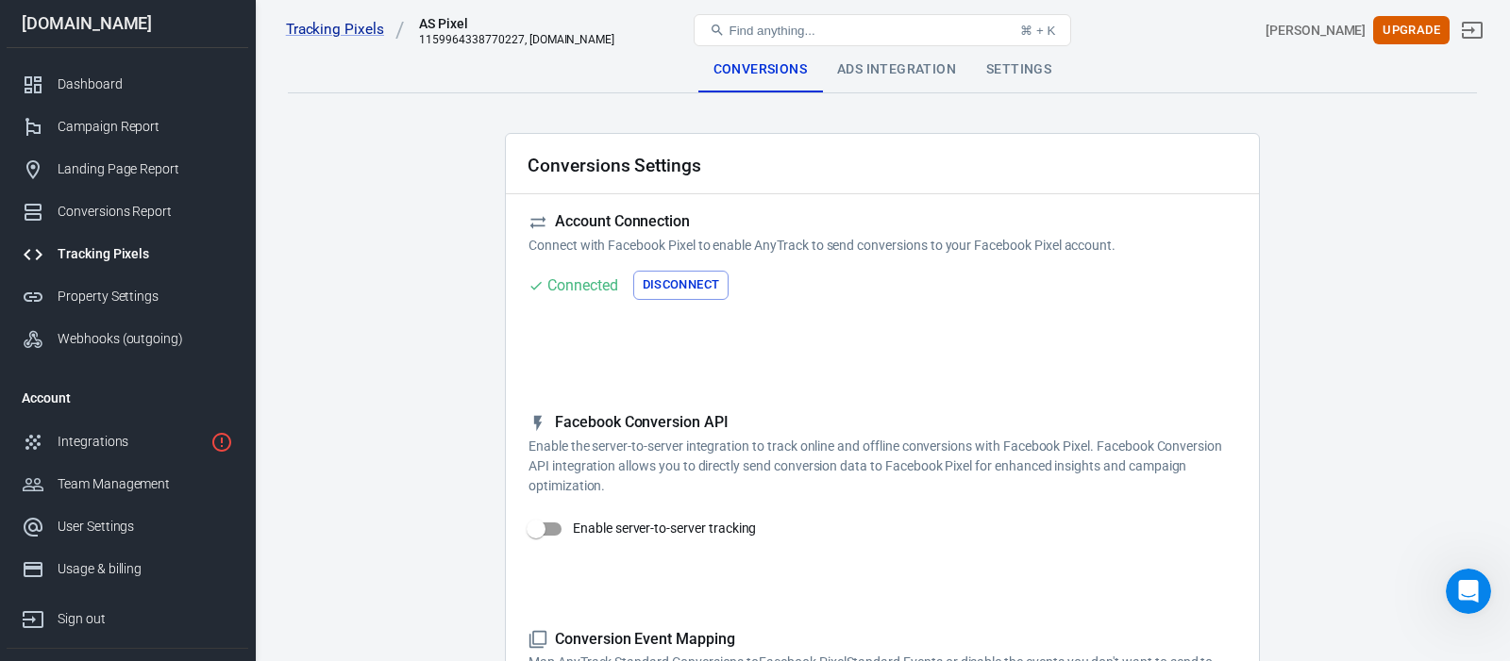
checkbox input "true"
type input "ViewContent"
checkbox input "true"
type input "SubmitApplication"
checkbox input "true"
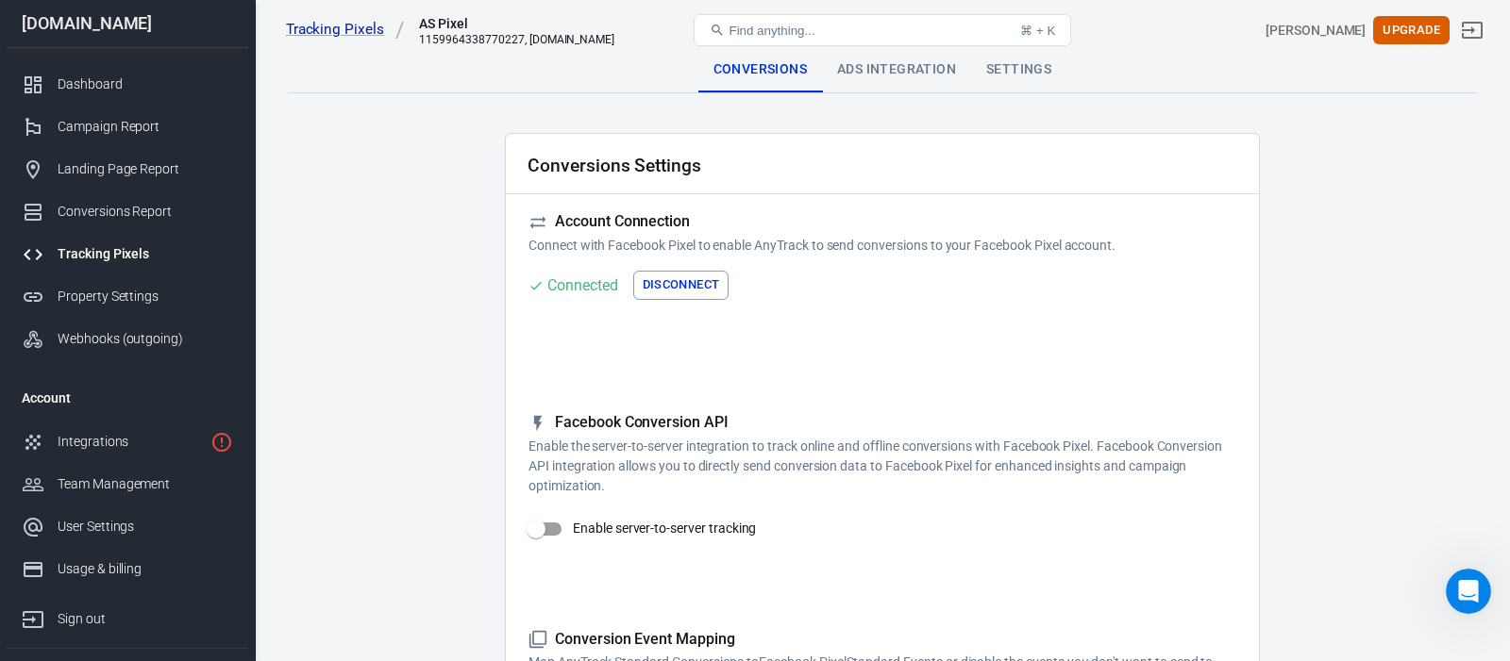
type input "ViewContent"
checkbox input "true"
type input "AddToCart"
checkbox input "true"
type input "InitiateCheckout"
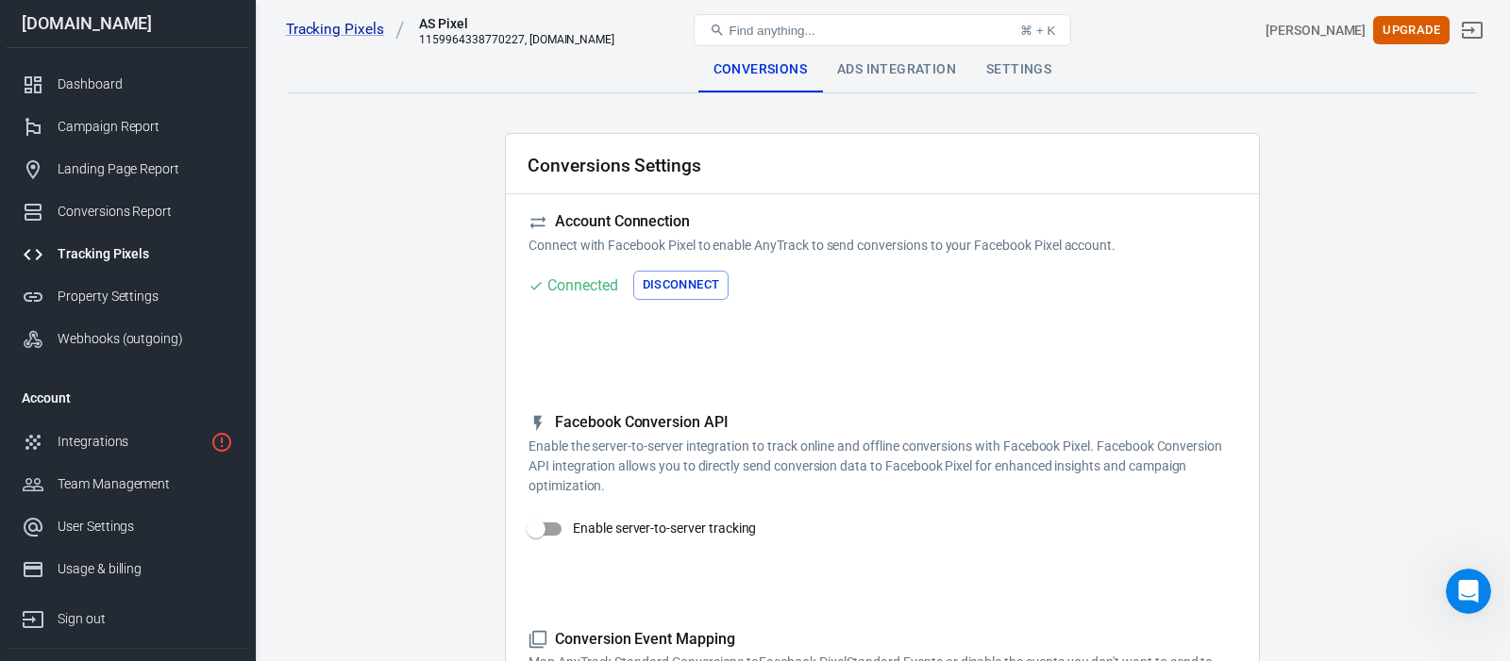
checkbox input "true"
type input "Lead"
checkbox input "true"
type input "CompleteRegistration"
checkbox input "true"
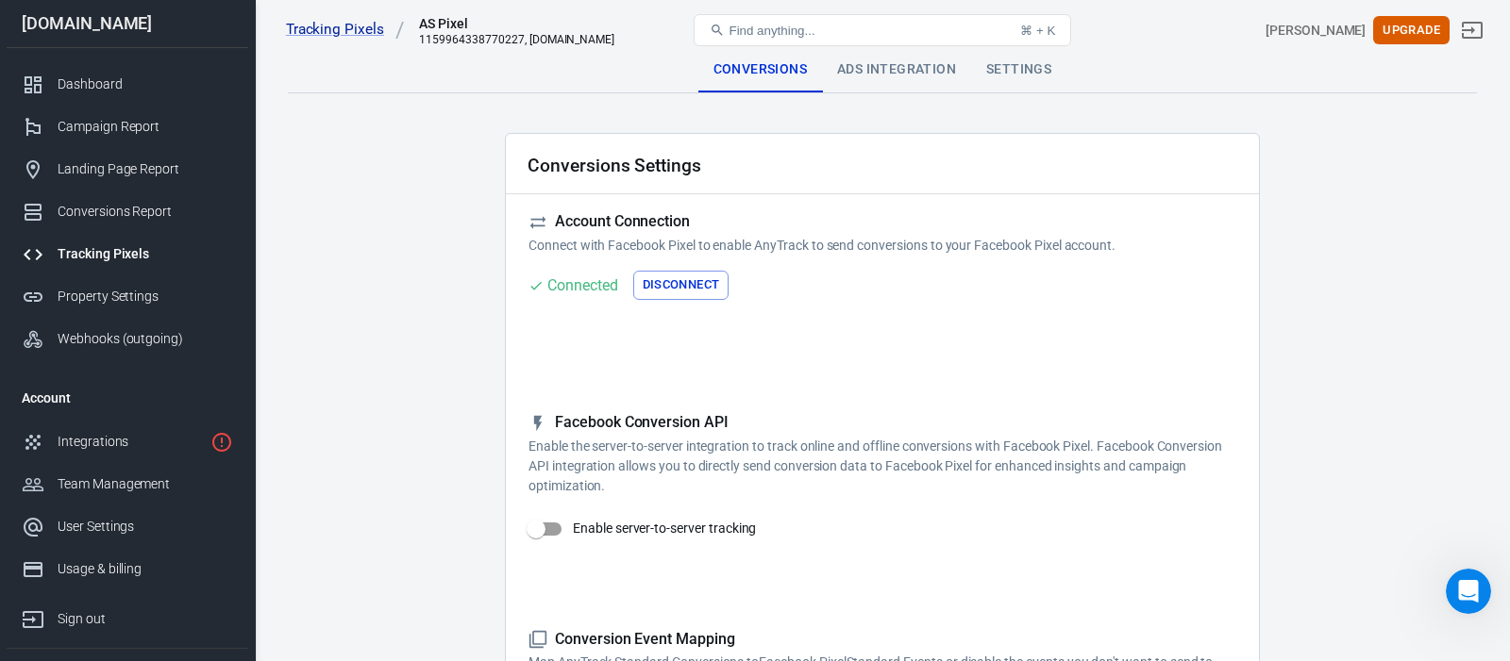
type input "Purchase"
checkbox input "true"
type input "AddPaymentInfo"
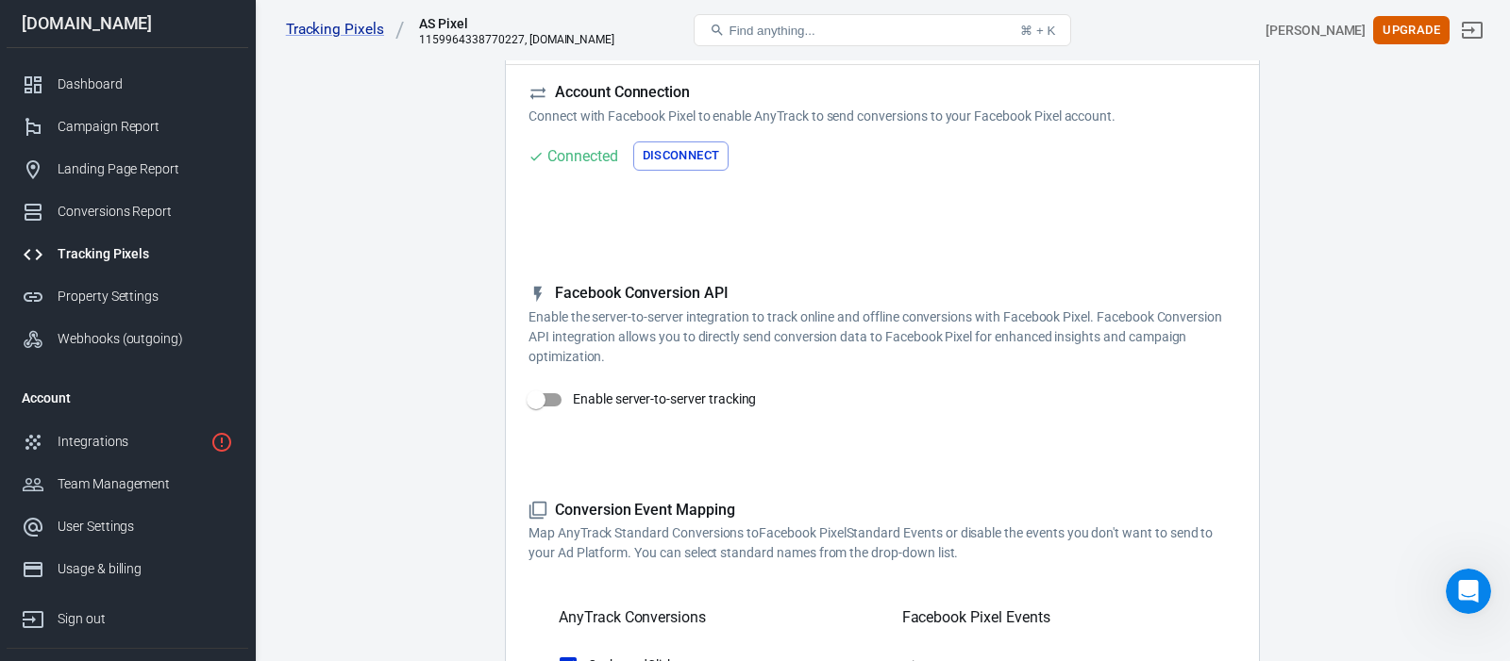
scroll to position [167, 0]
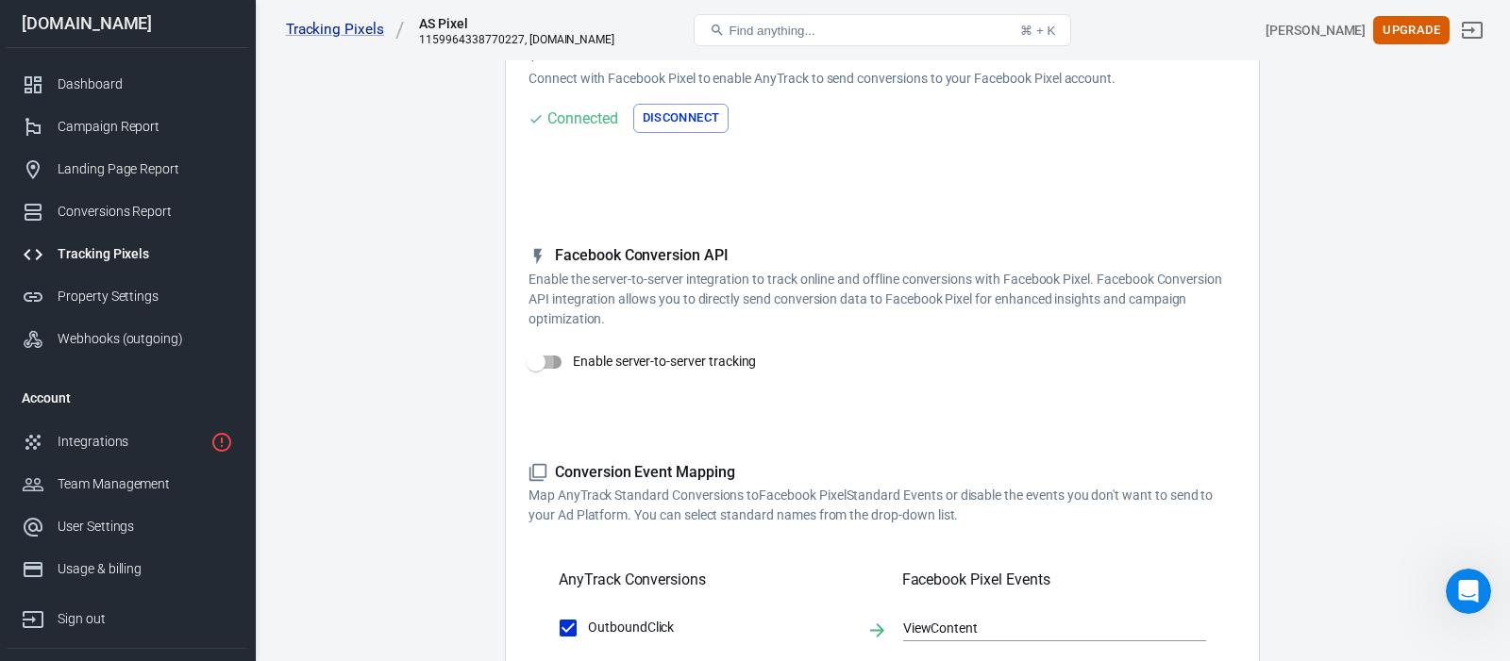
click at [551, 364] on input "Enable server-to-server tracking" at bounding box center [536, 362] width 108 height 36
checkbox input "false"
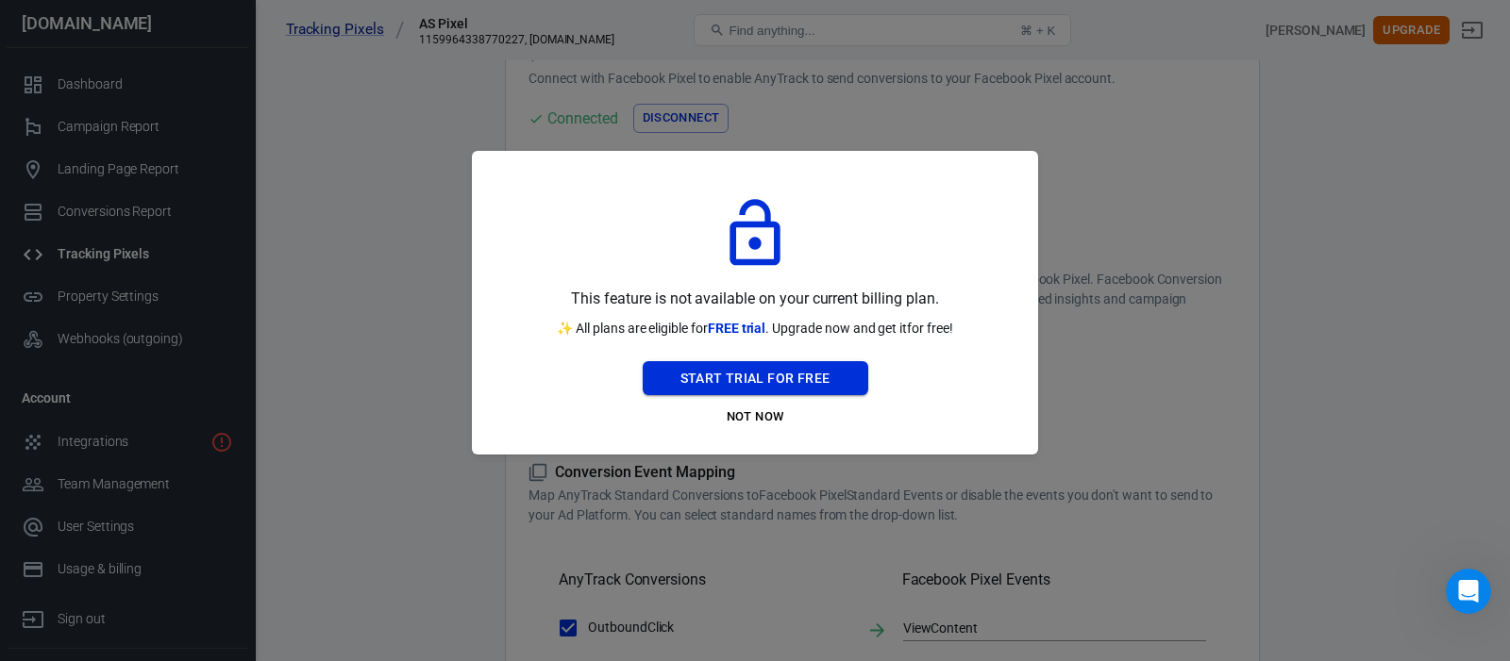
click at [769, 382] on button "Start Trial For Free" at bounding box center [756, 378] width 226 height 35
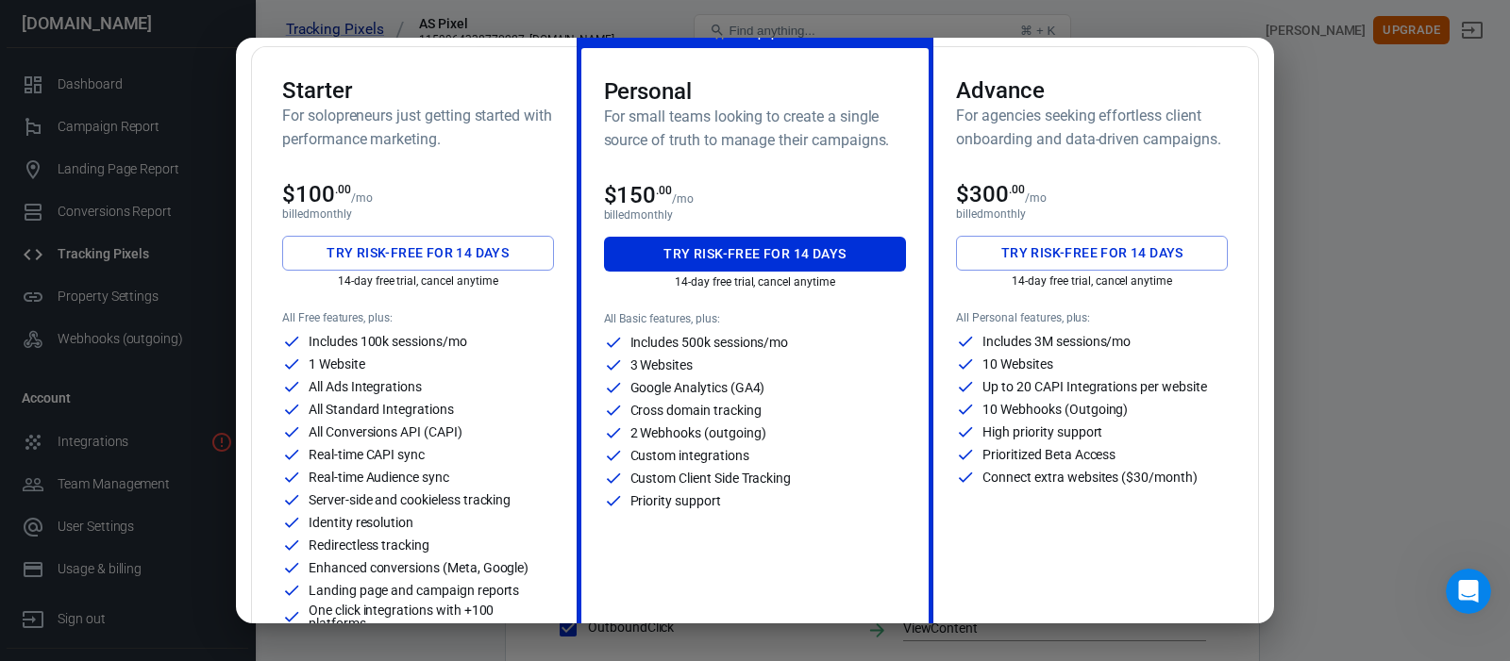
scroll to position [116, 0]
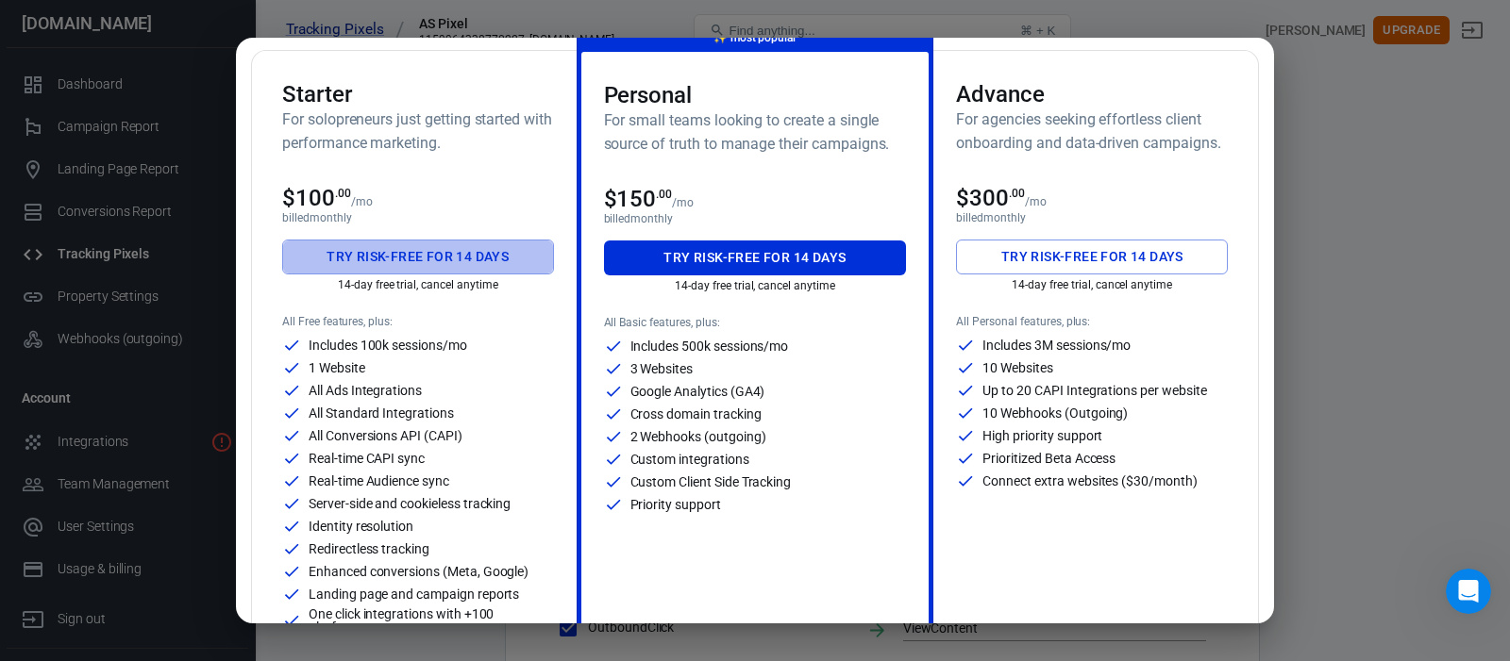
click at [482, 259] on button "Try risk-free for 14 days" at bounding box center [418, 257] width 272 height 35
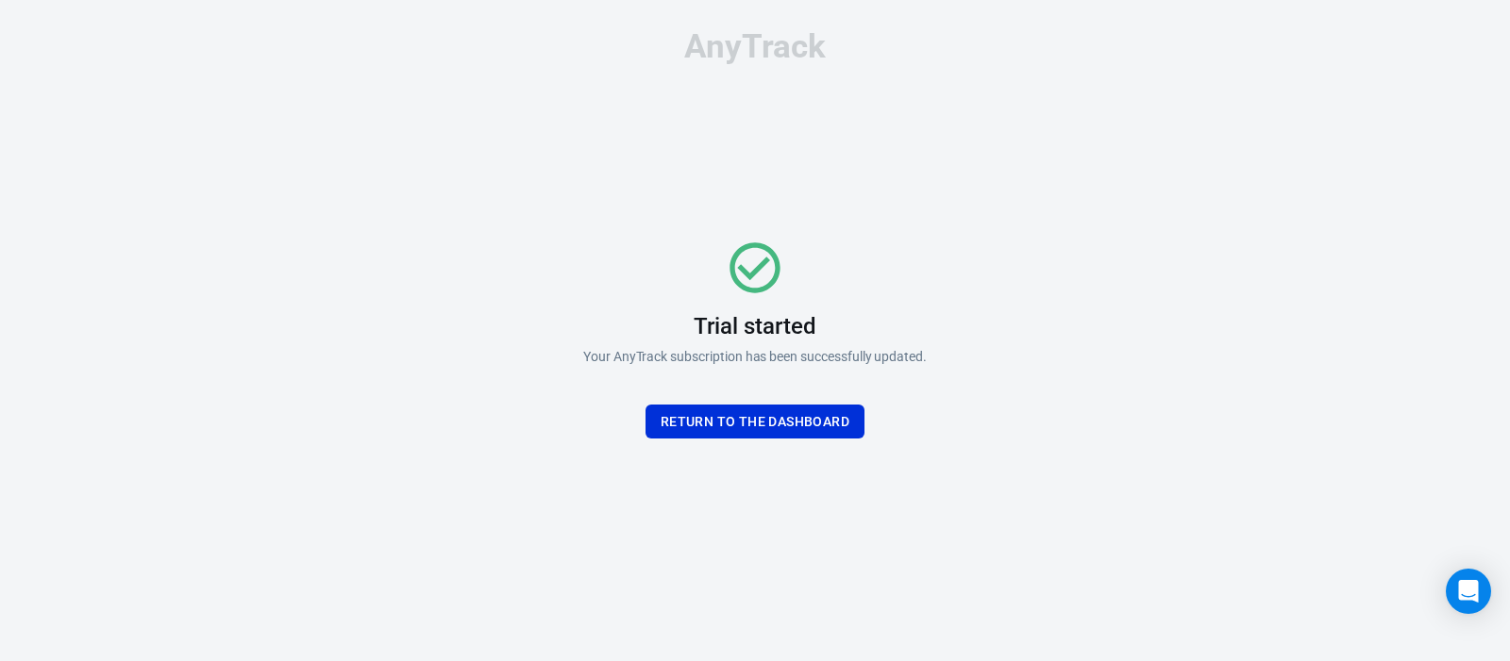
click at [825, 424] on button "Return To the dashboard" at bounding box center [754, 422] width 219 height 35
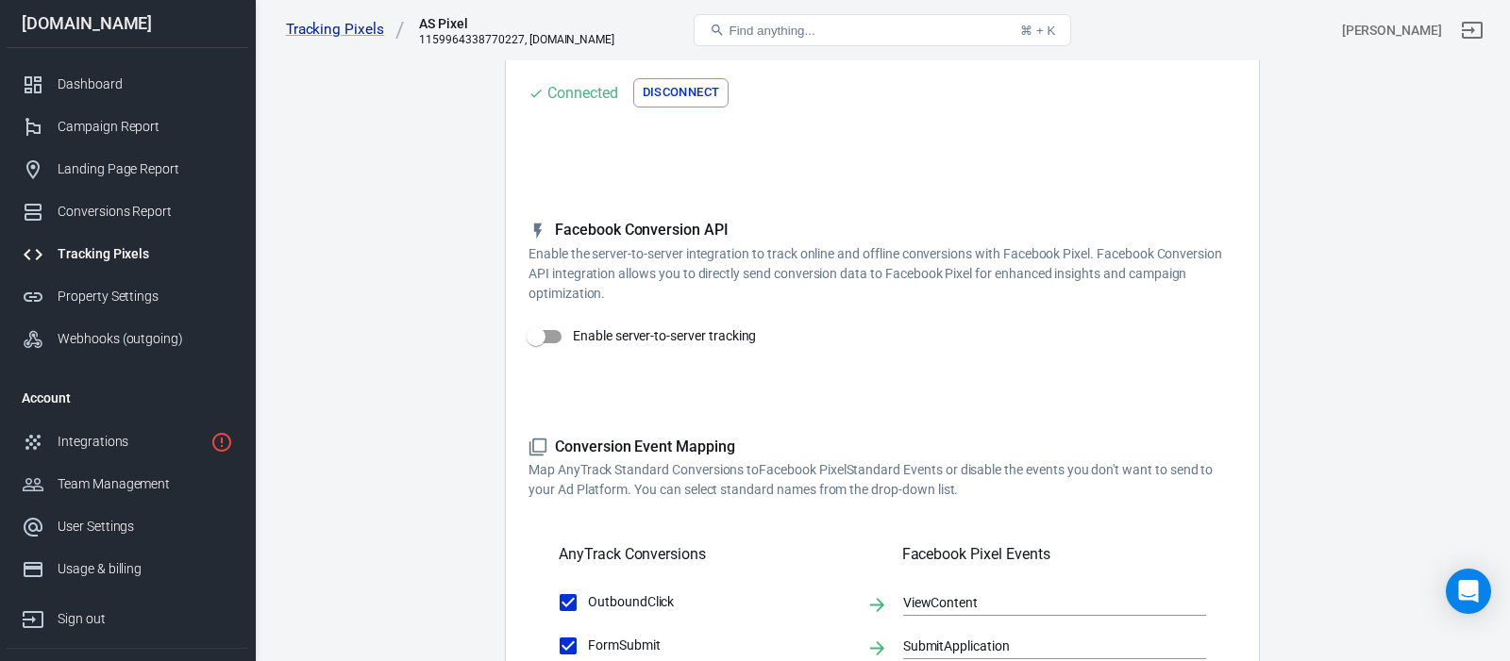
scroll to position [200, 0]
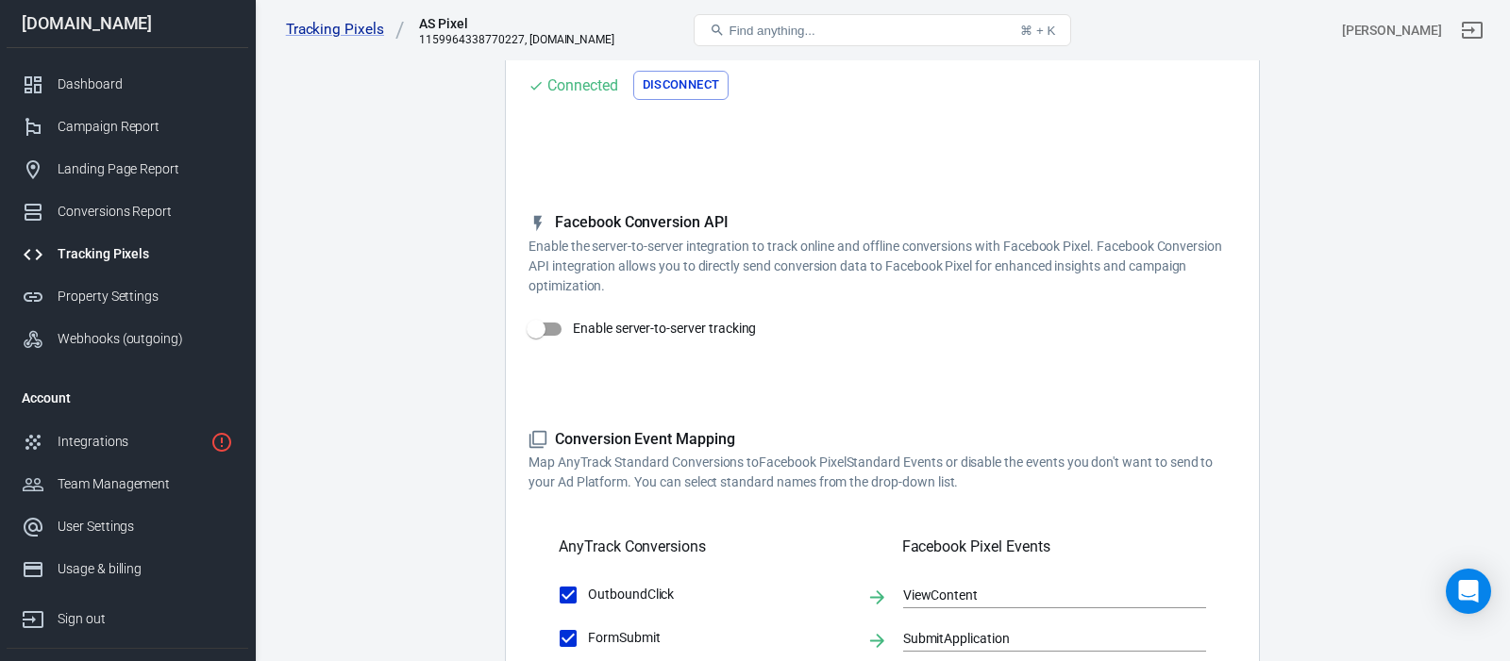
click at [557, 328] on input "Enable server-to-server tracking" at bounding box center [536, 329] width 108 height 36
checkbox input "true"
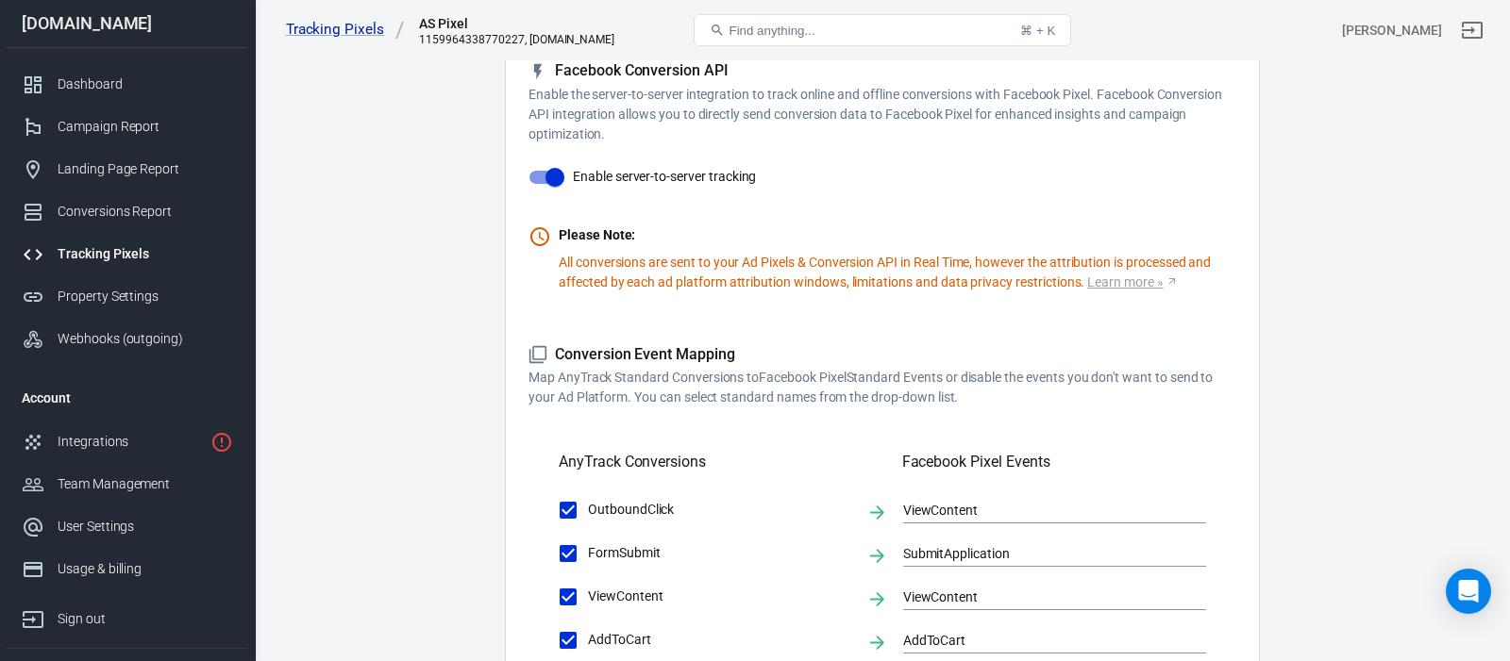
scroll to position [353, 0]
click at [476, 324] on main "Conversions Ads Integration Settings Conversions Settings Account Connection Co…" at bounding box center [882, 494] width 1189 height 1601
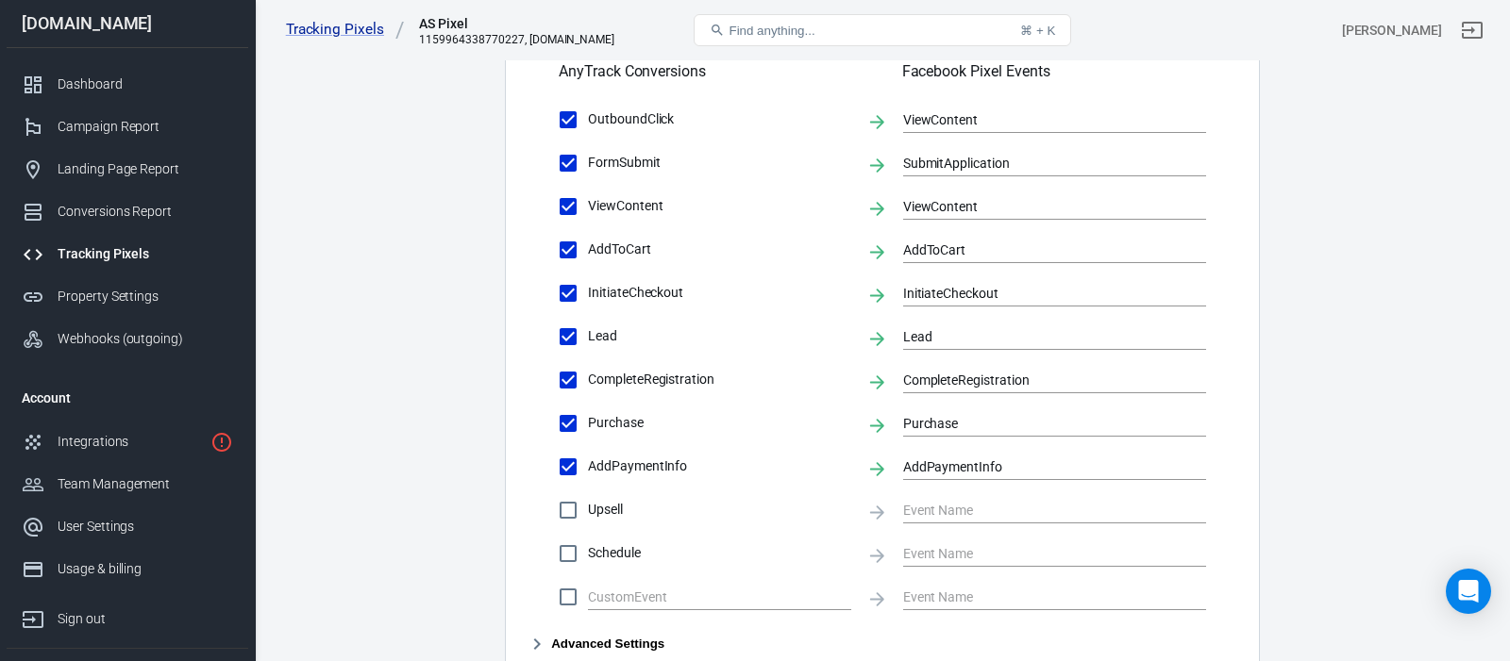
scroll to position [742, 0]
click at [569, 340] on input "Lead" at bounding box center [568, 338] width 40 height 40
checkbox input "false"
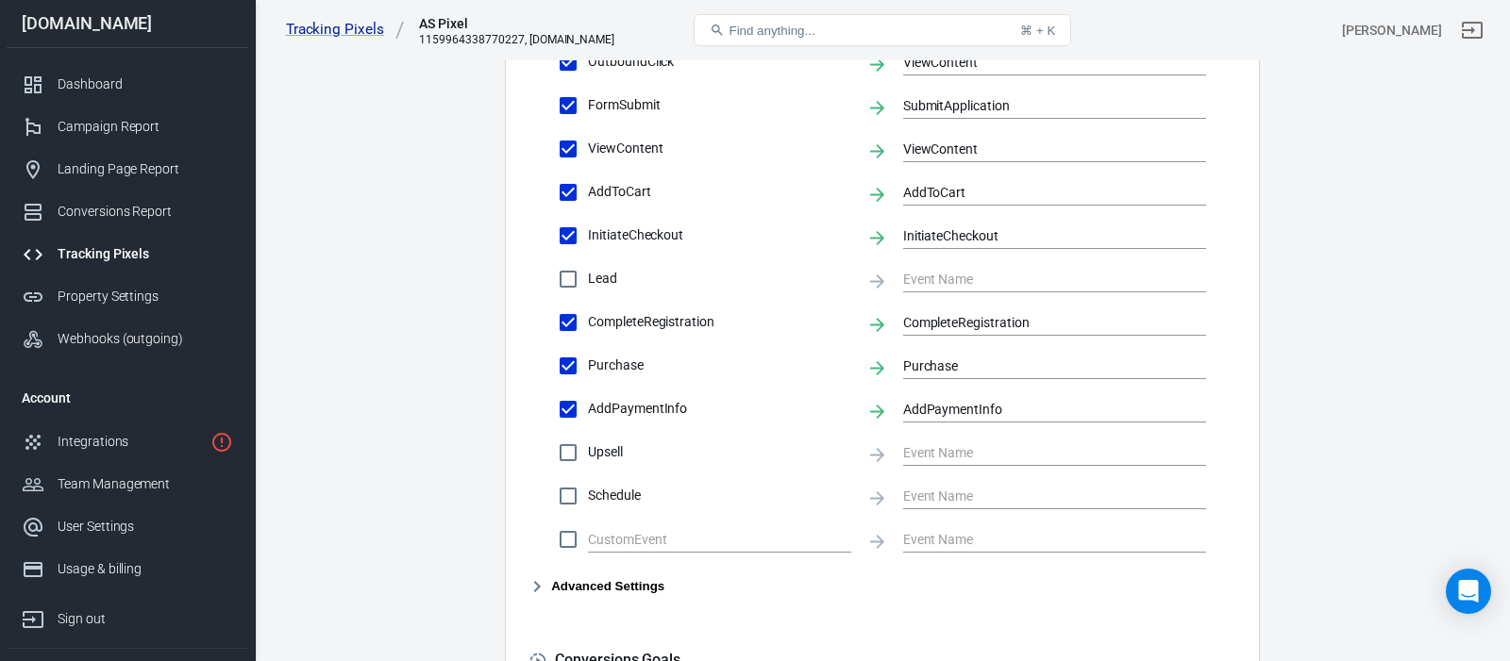
scroll to position [805, 0]
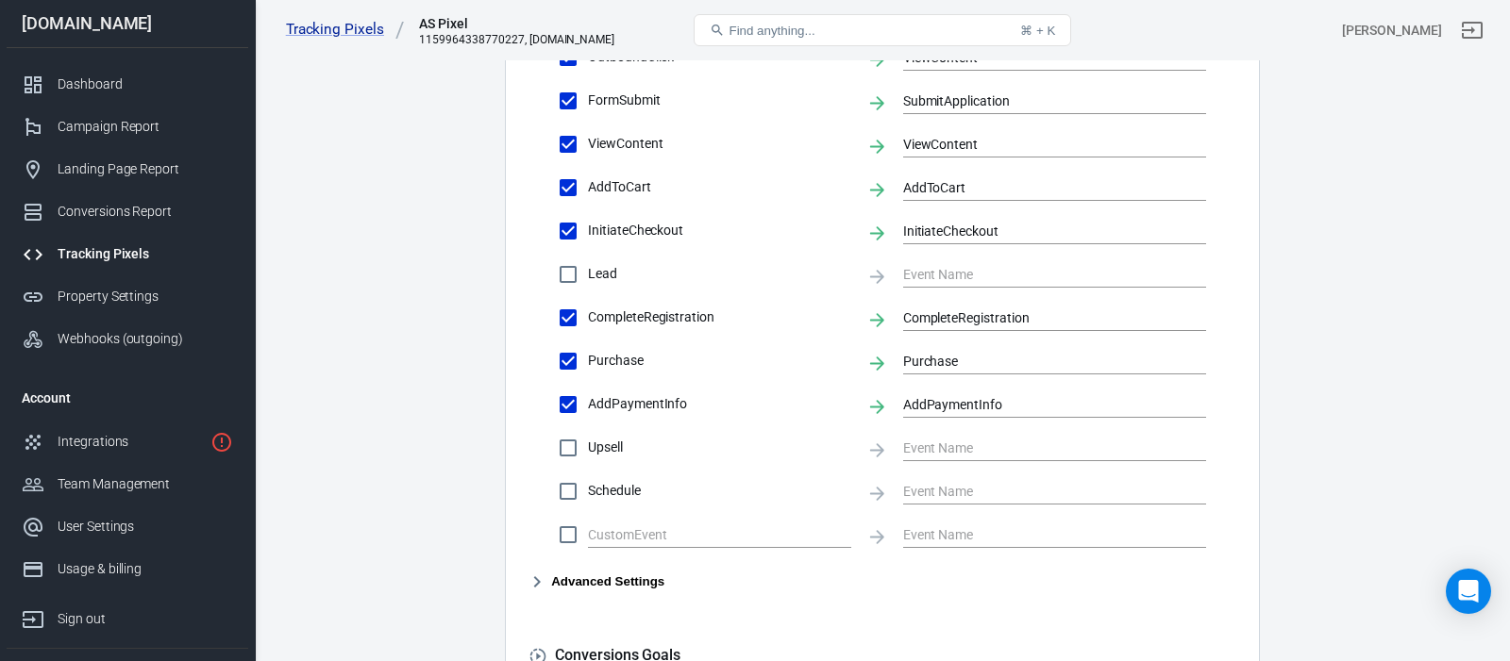
click at [566, 321] on input "CompleteRegistration" at bounding box center [568, 318] width 40 height 40
checkbox input "false"
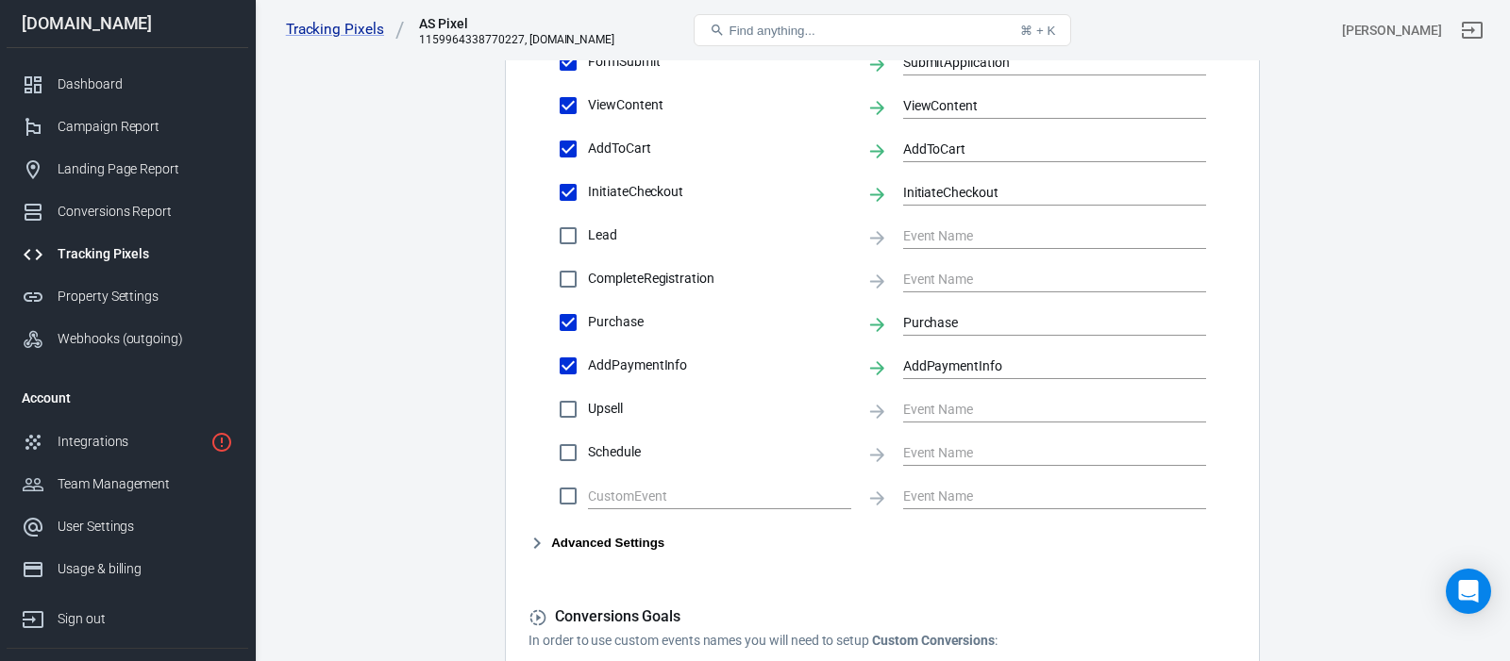
scroll to position [853, 0]
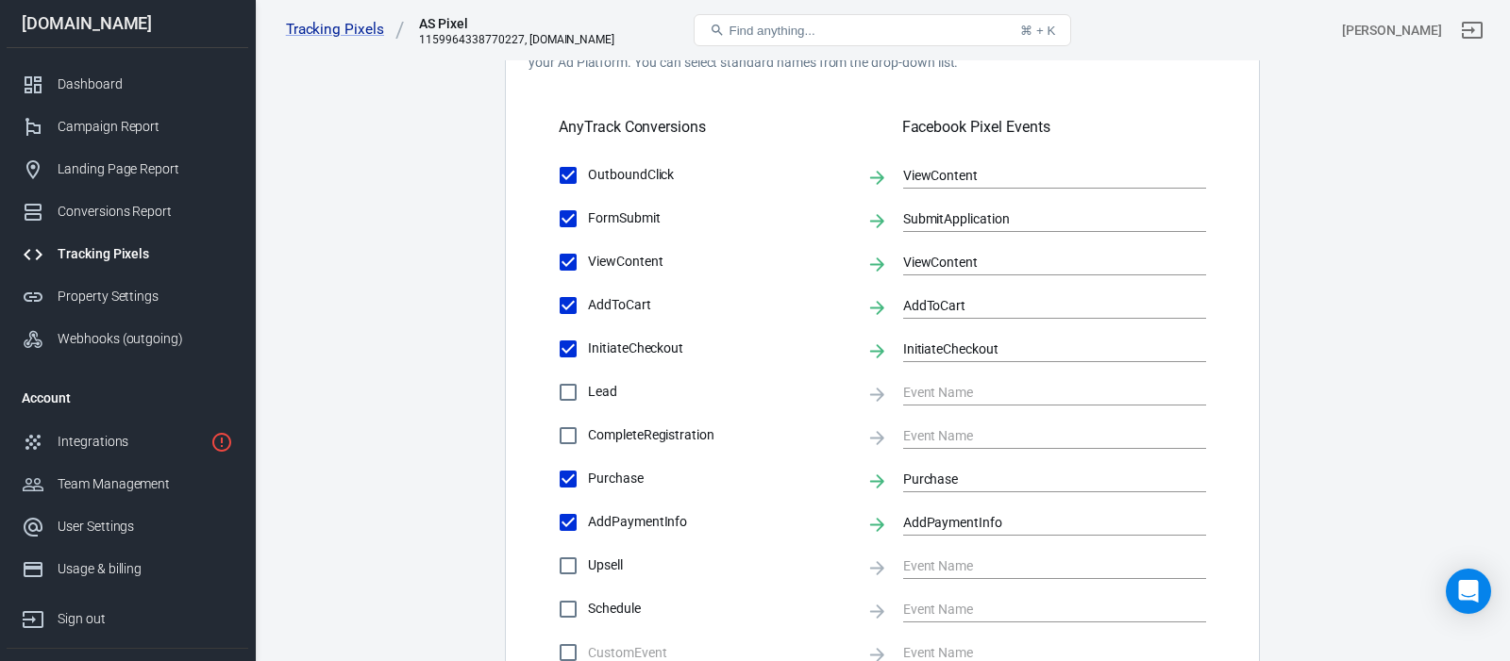
scroll to position [686, 0]
click at [575, 214] on input "FormSubmit" at bounding box center [568, 220] width 40 height 40
checkbox input "false"
click at [444, 229] on main "Conversions Ads Integration Settings Conversions Settings Account Connection Co…" at bounding box center [882, 161] width 1189 height 1601
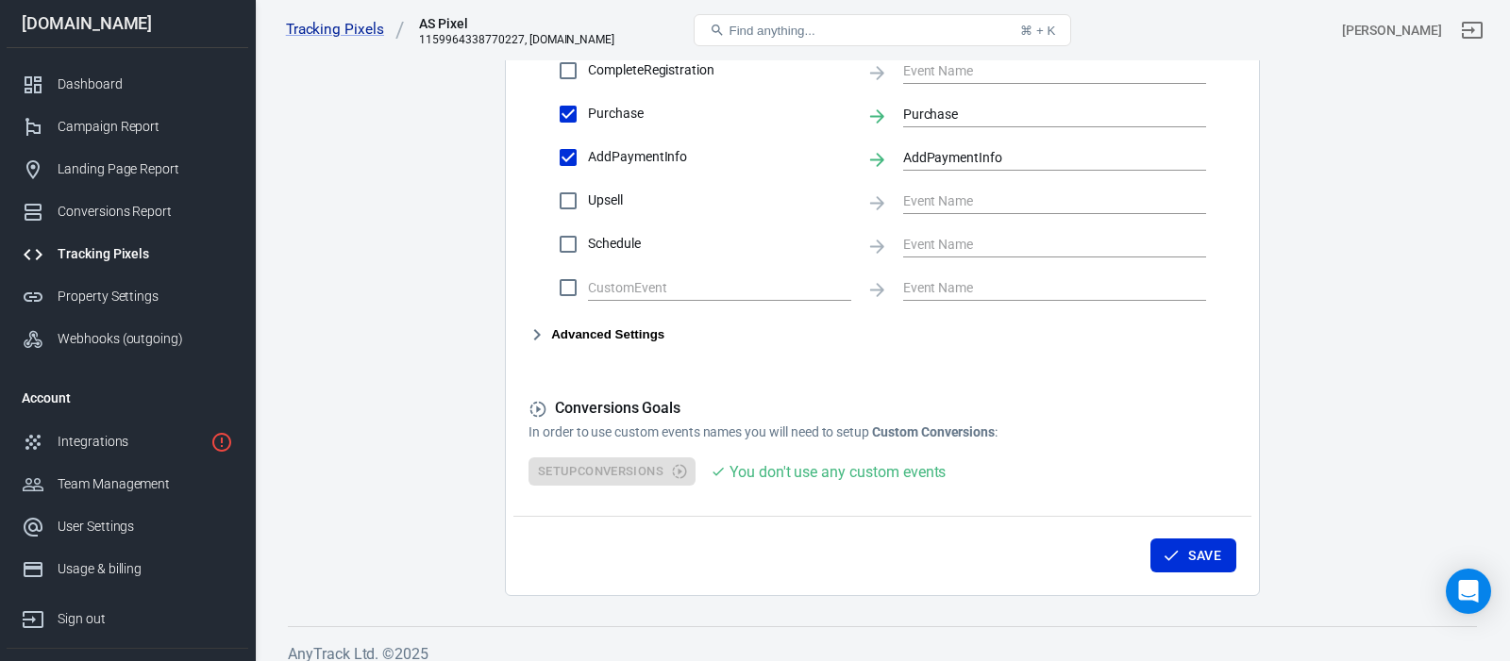
scroll to position [1055, 0]
click at [529, 334] on icon "button" at bounding box center [537, 332] width 23 height 23
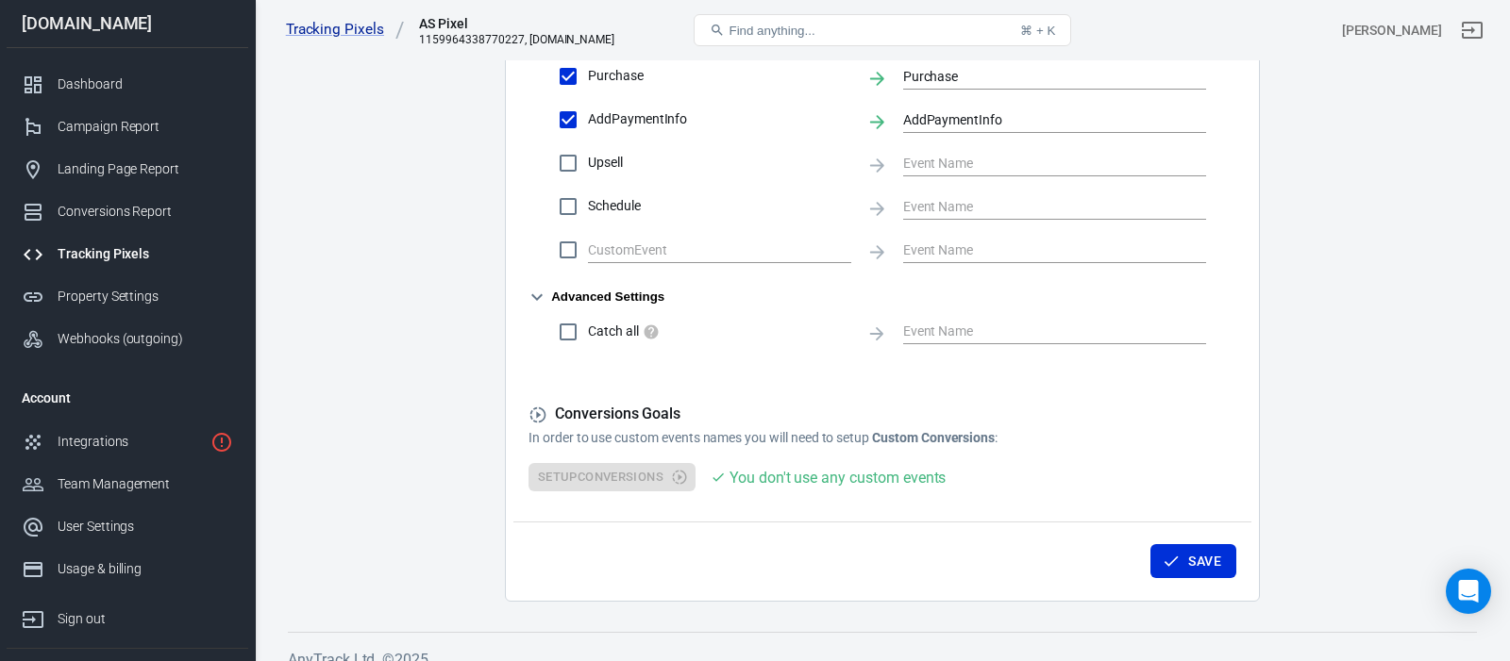
scroll to position [1113, 0]
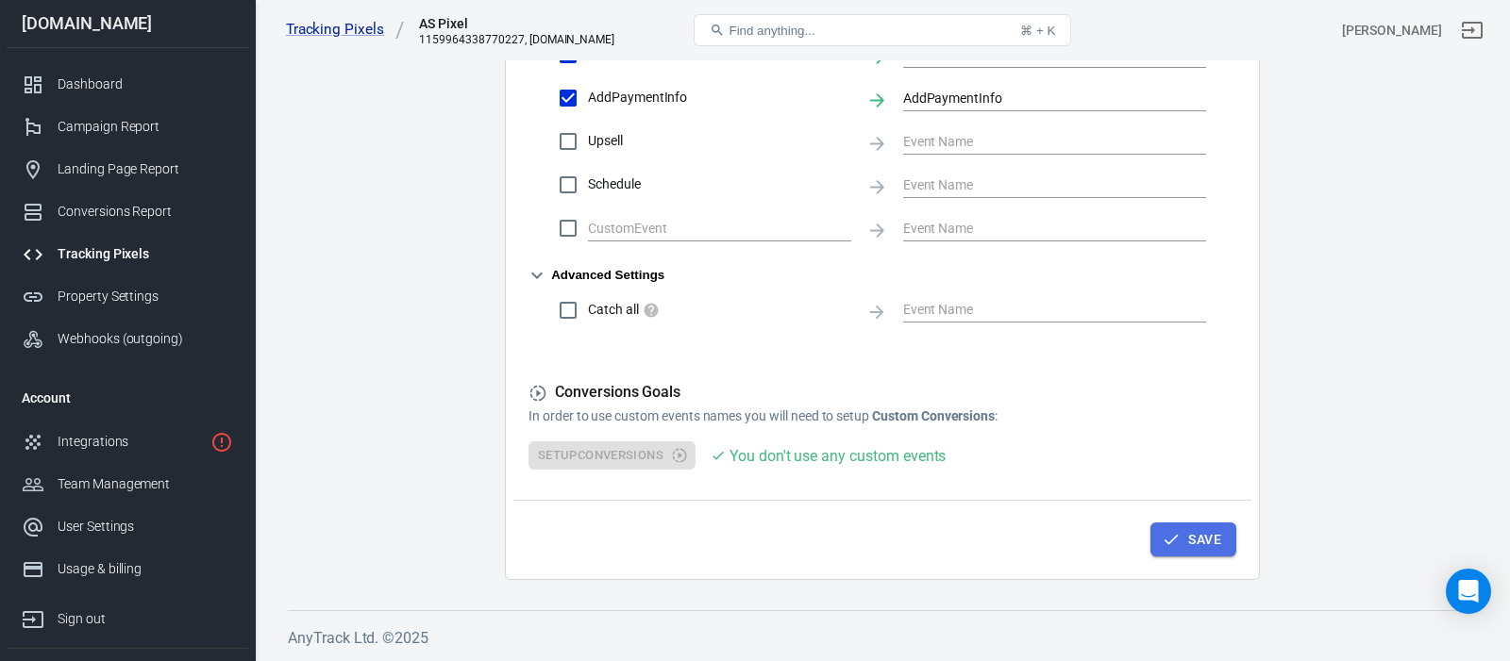
click at [1189, 537] on button "Save" at bounding box center [1193, 540] width 86 height 35
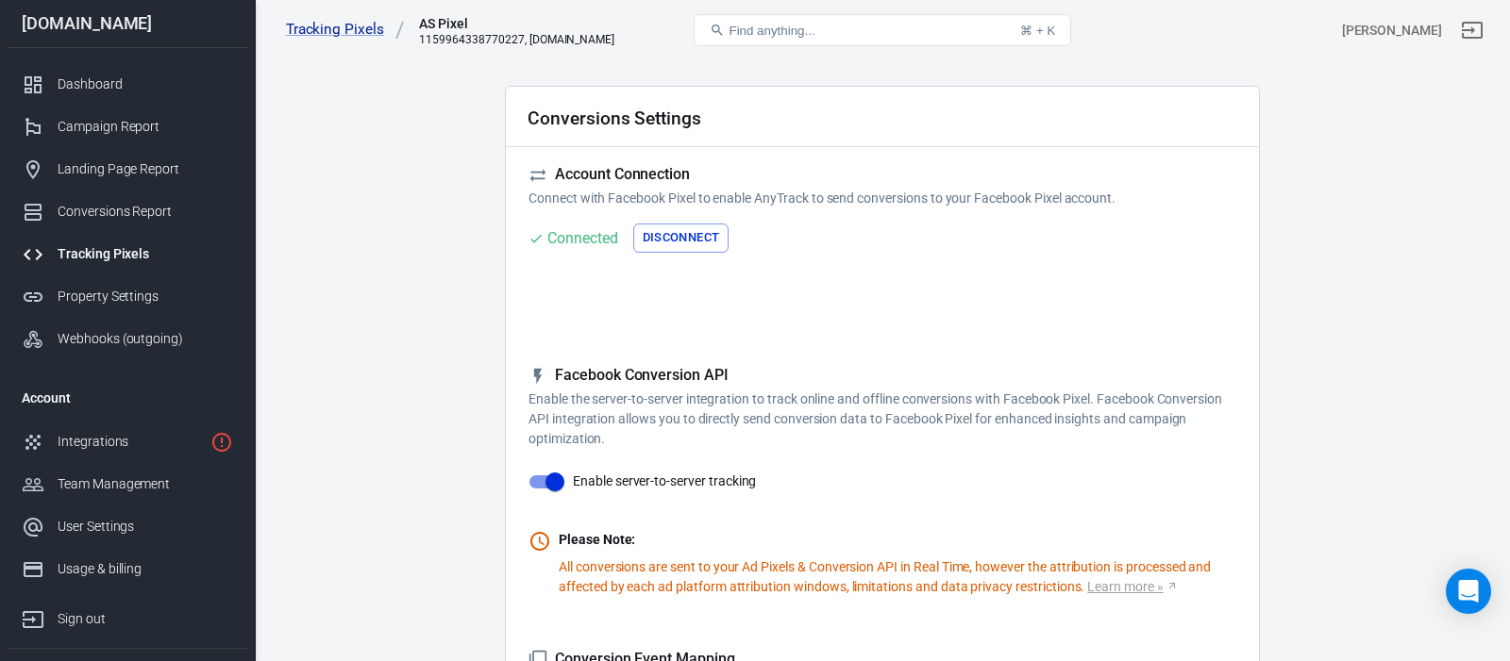
scroll to position [0, 0]
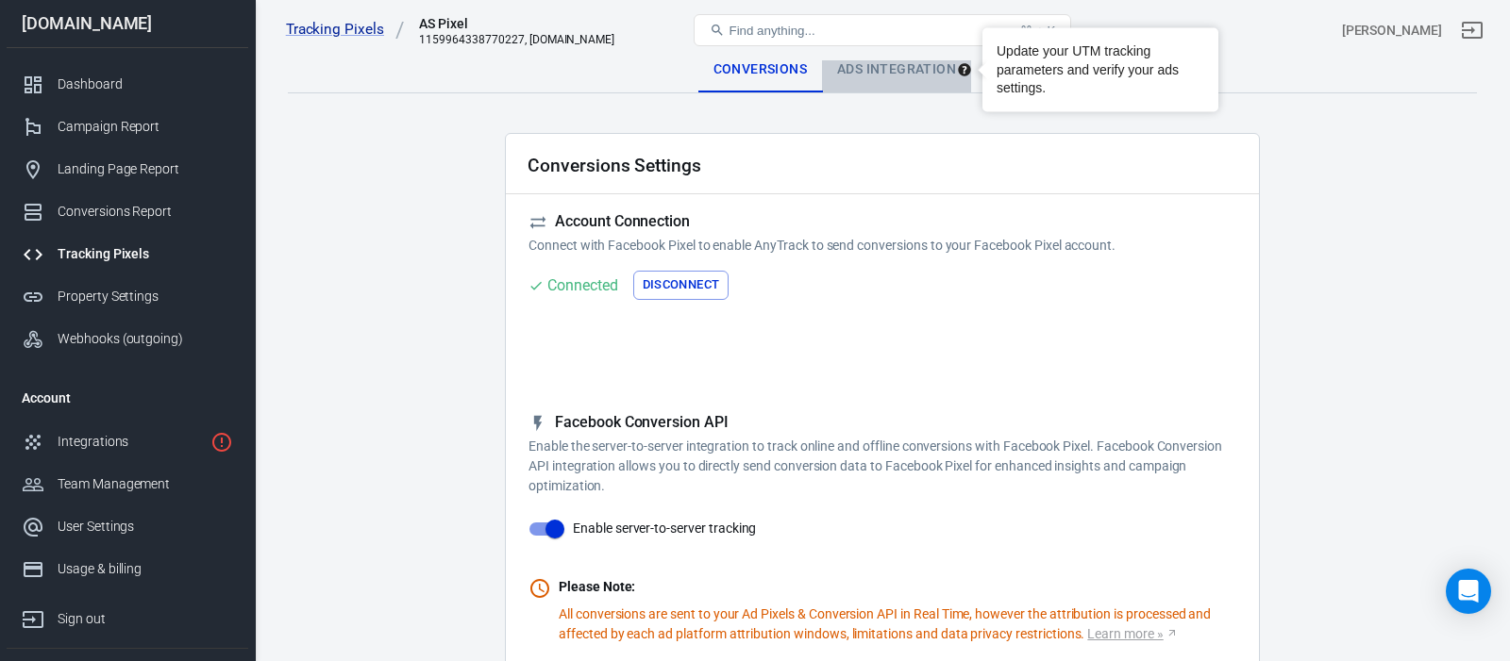
click at [915, 81] on div "Ads Integration" at bounding box center [896, 69] width 149 height 45
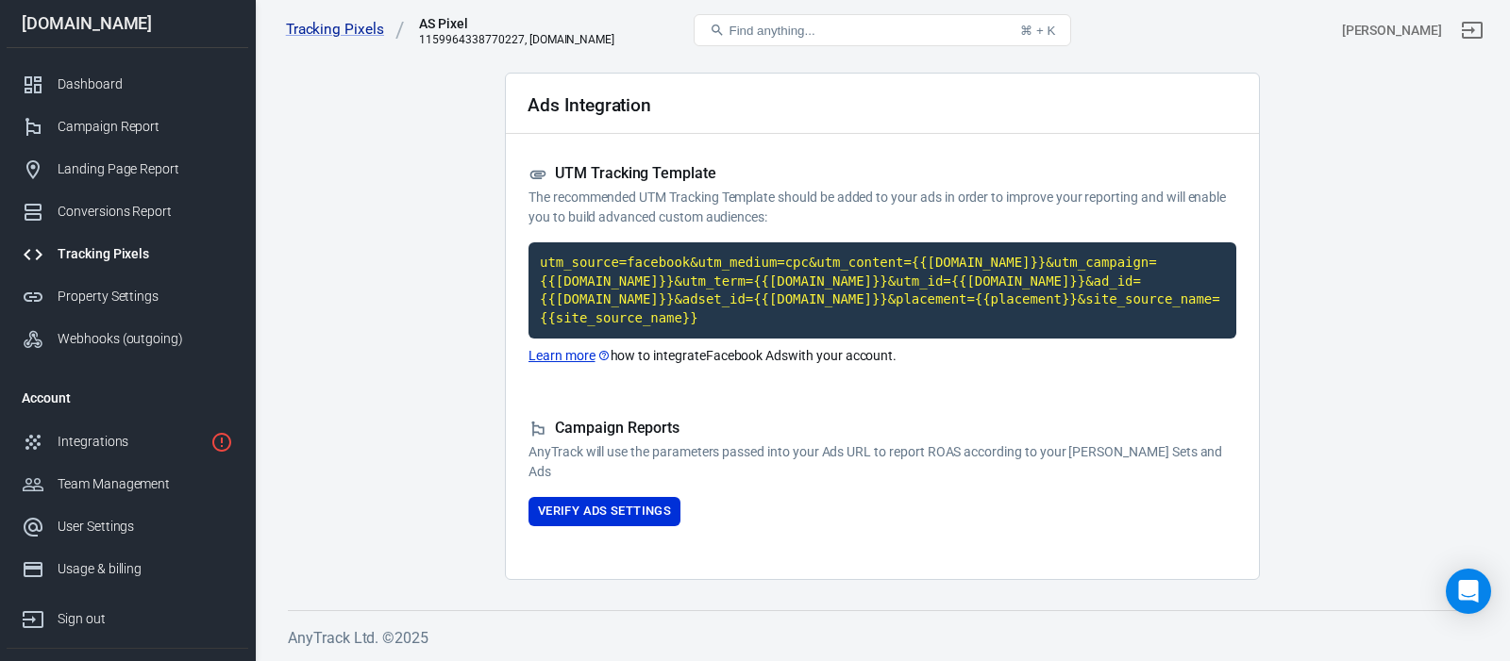
scroll to position [61, 0]
click at [435, 197] on main "Conversions Ads Integration Settings Ads Integration UTM Tracking Template The …" at bounding box center [882, 284] width 1189 height 594
click at [128, 445] on div "Integrations" at bounding box center [130, 442] width 145 height 20
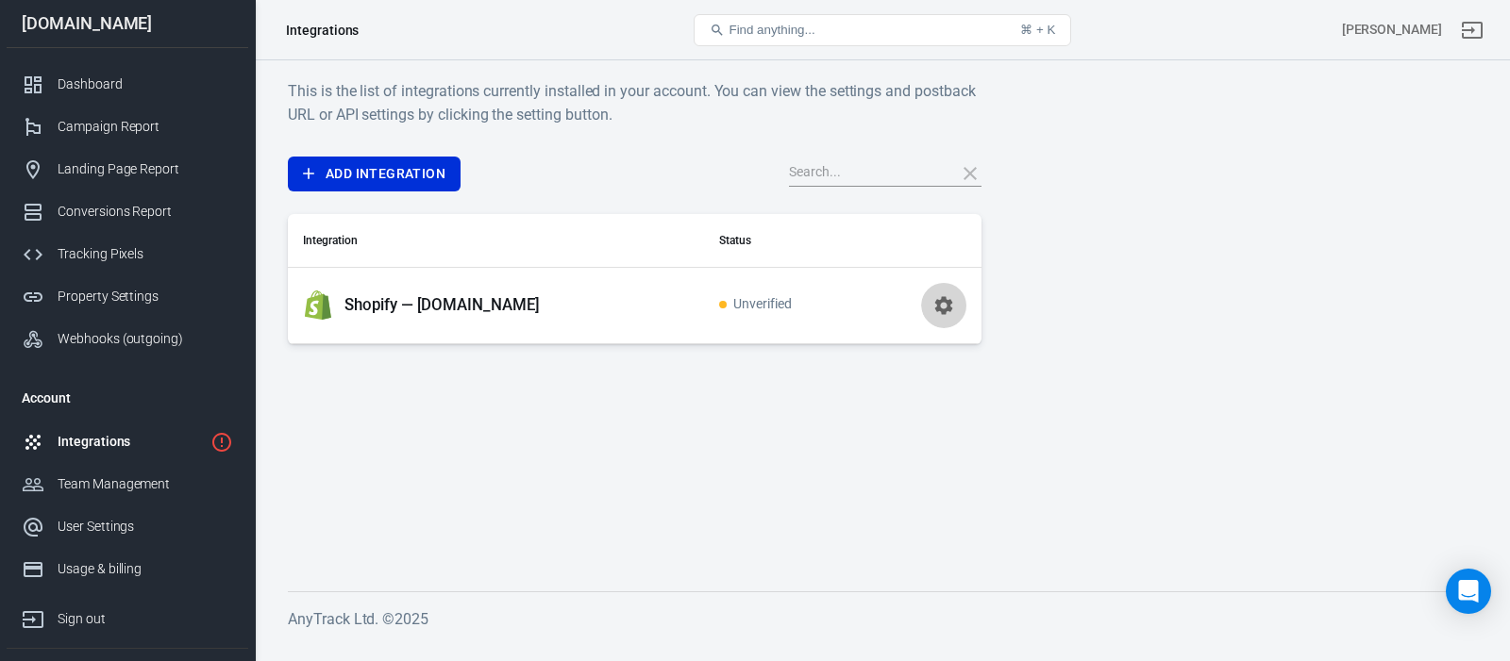
click at [948, 304] on icon "button" at bounding box center [944, 305] width 18 height 18
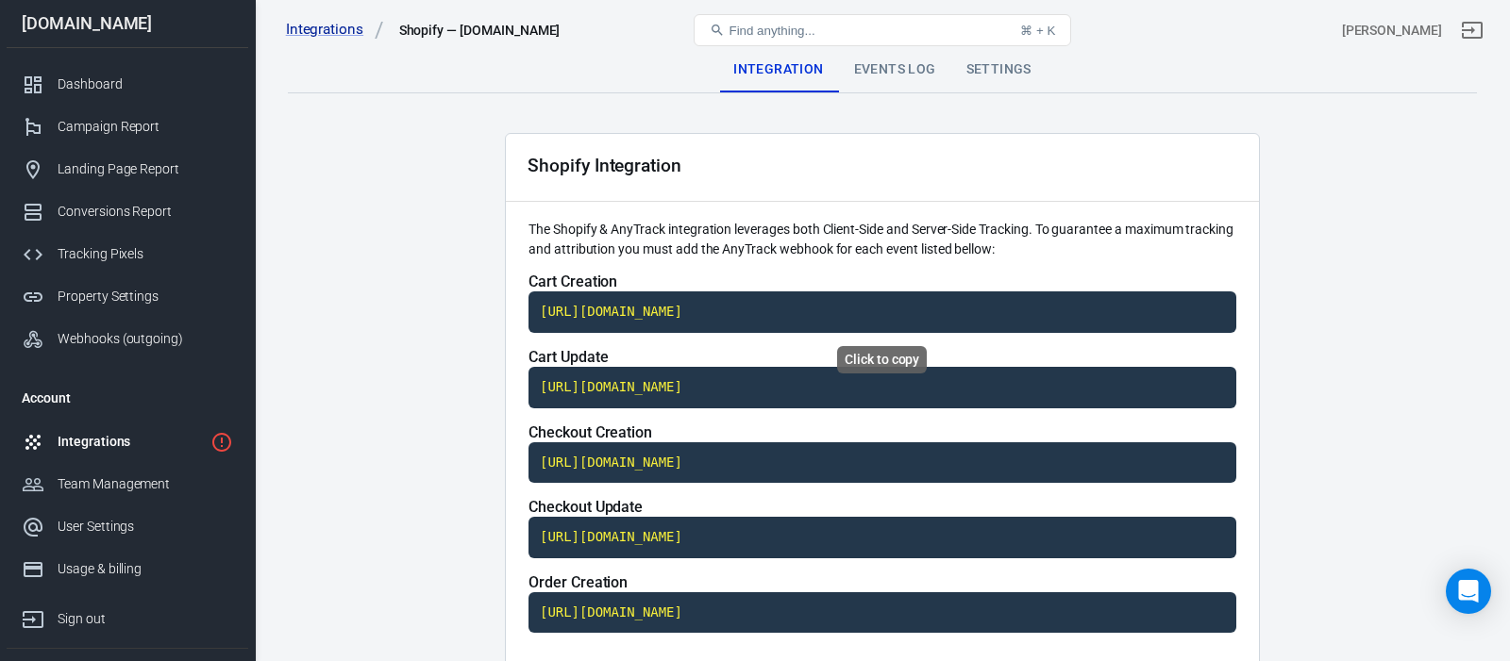
click at [694, 310] on code "[URL][DOMAIN_NAME]" at bounding box center [882, 313] width 708 height 42
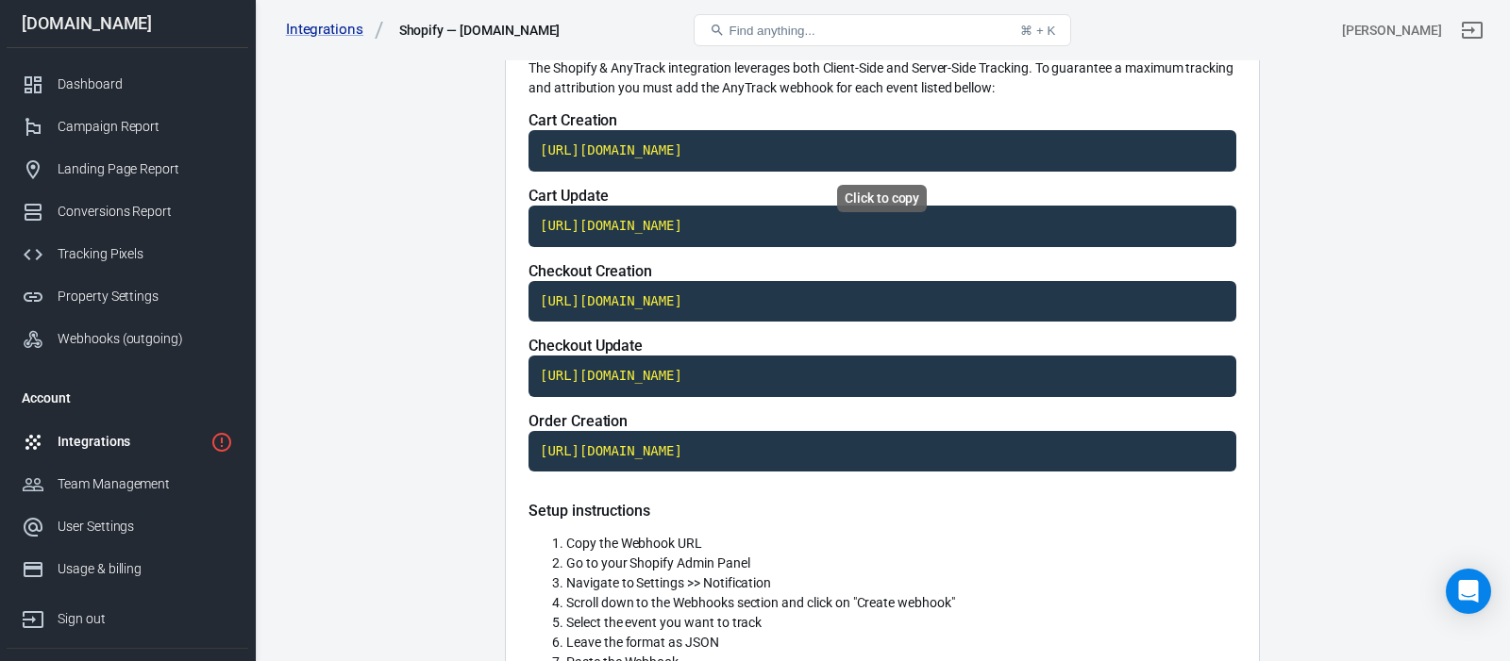
scroll to position [159, 0]
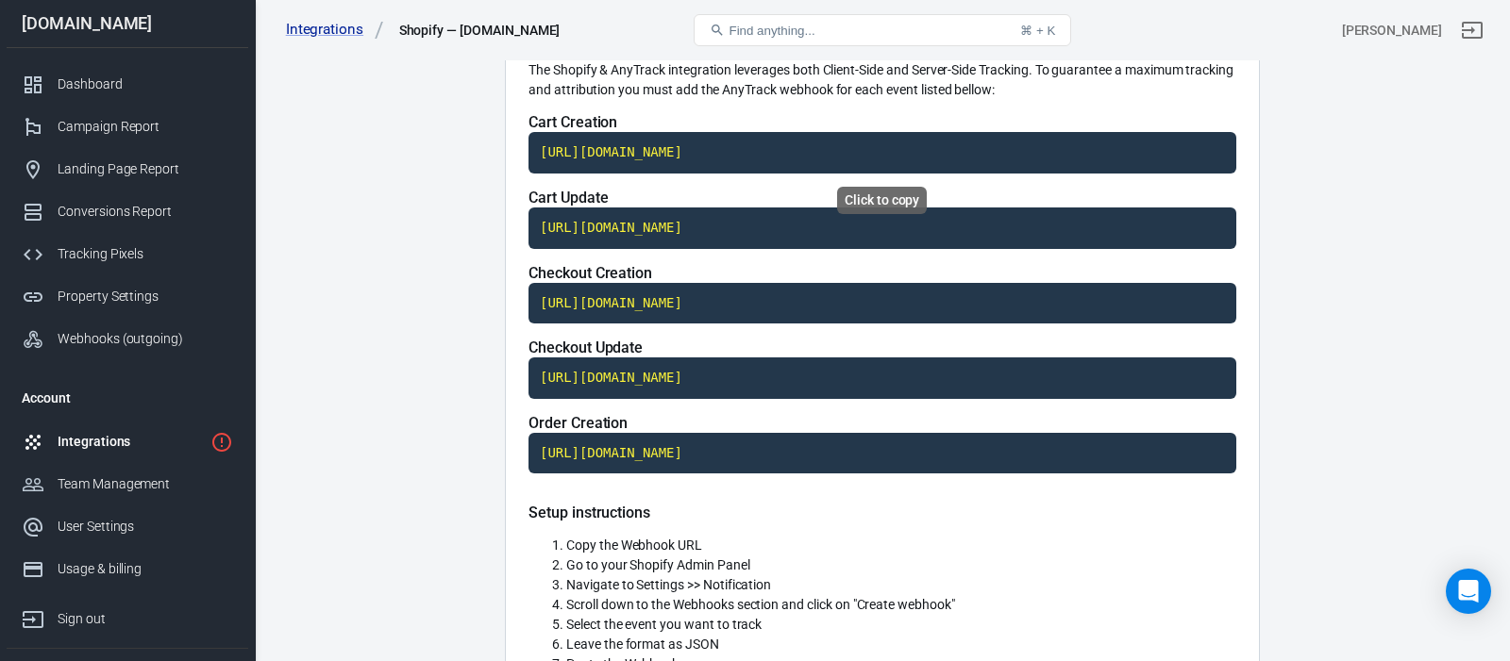
click at [1046, 153] on code "[URL][DOMAIN_NAME]" at bounding box center [882, 153] width 708 height 42
click at [1059, 151] on code "[URL][DOMAIN_NAME]" at bounding box center [882, 153] width 708 height 42
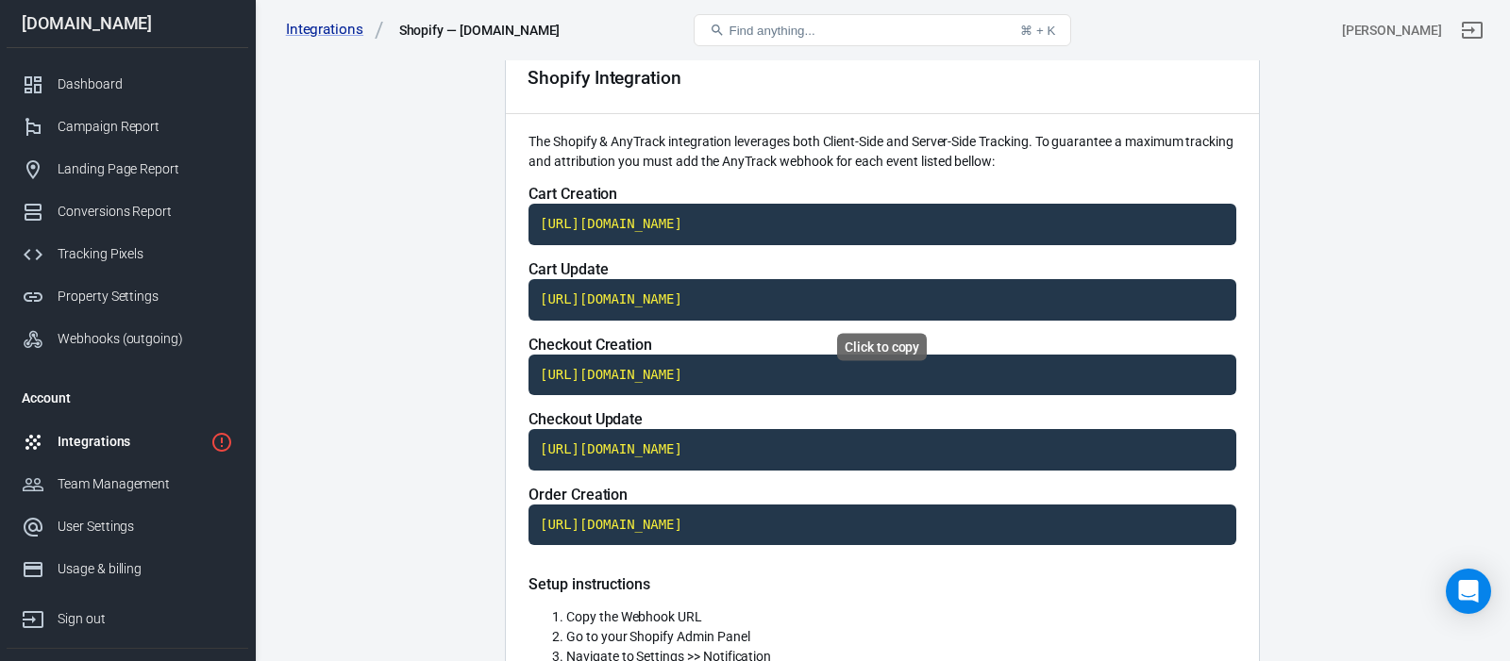
scroll to position [84, 0]
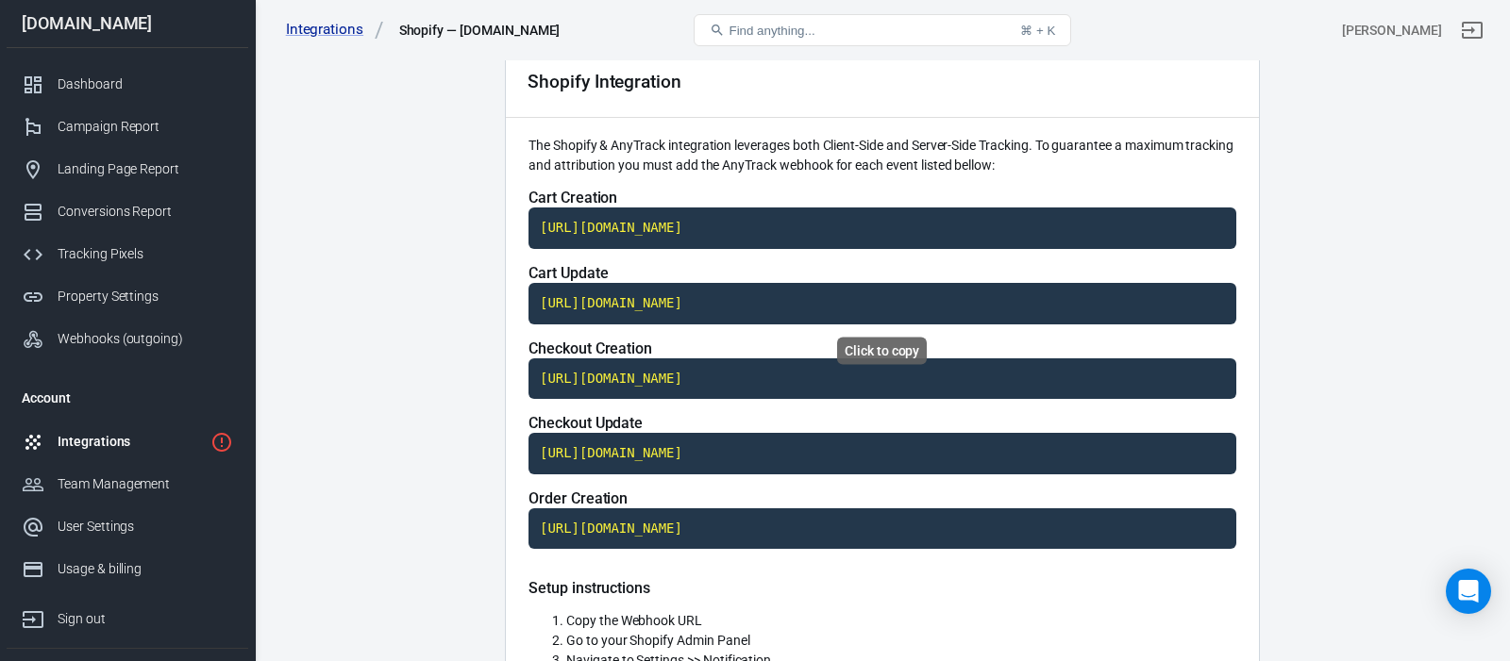
click at [979, 305] on code "[URL][DOMAIN_NAME]" at bounding box center [882, 304] width 708 height 42
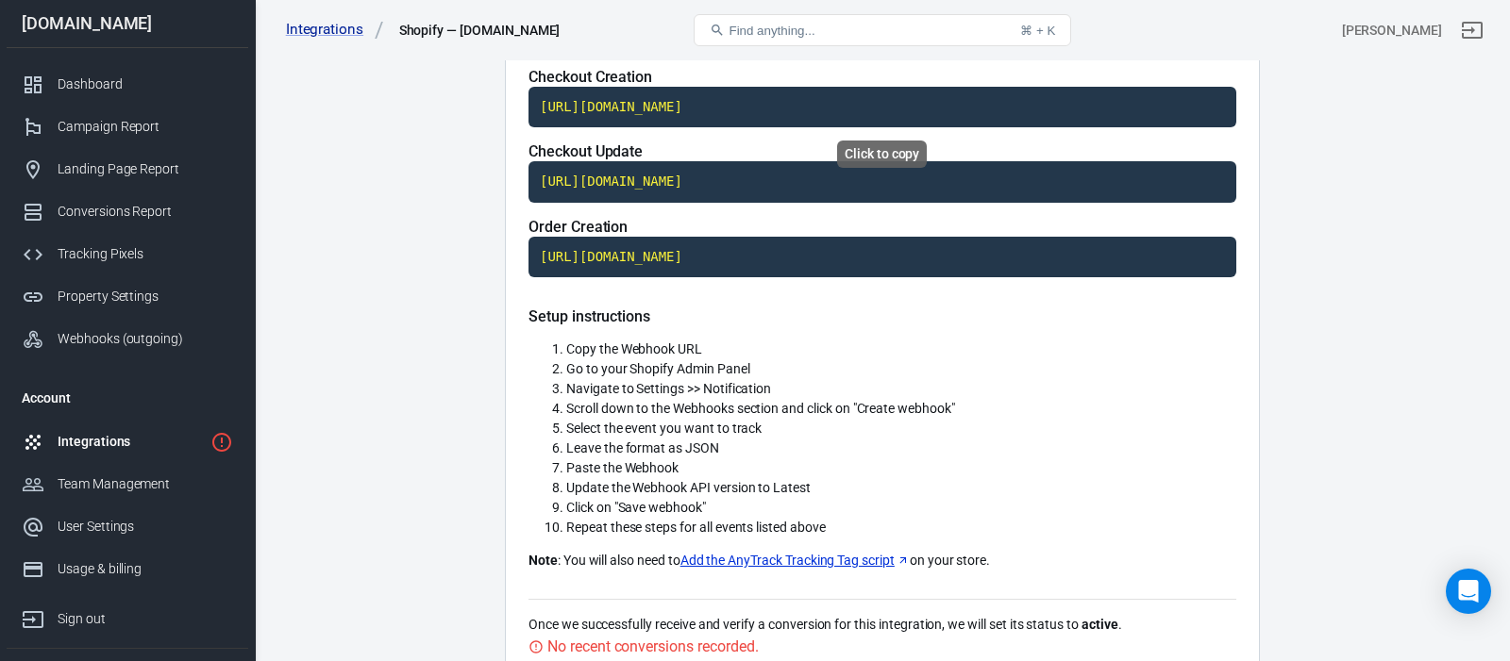
scroll to position [360, 0]
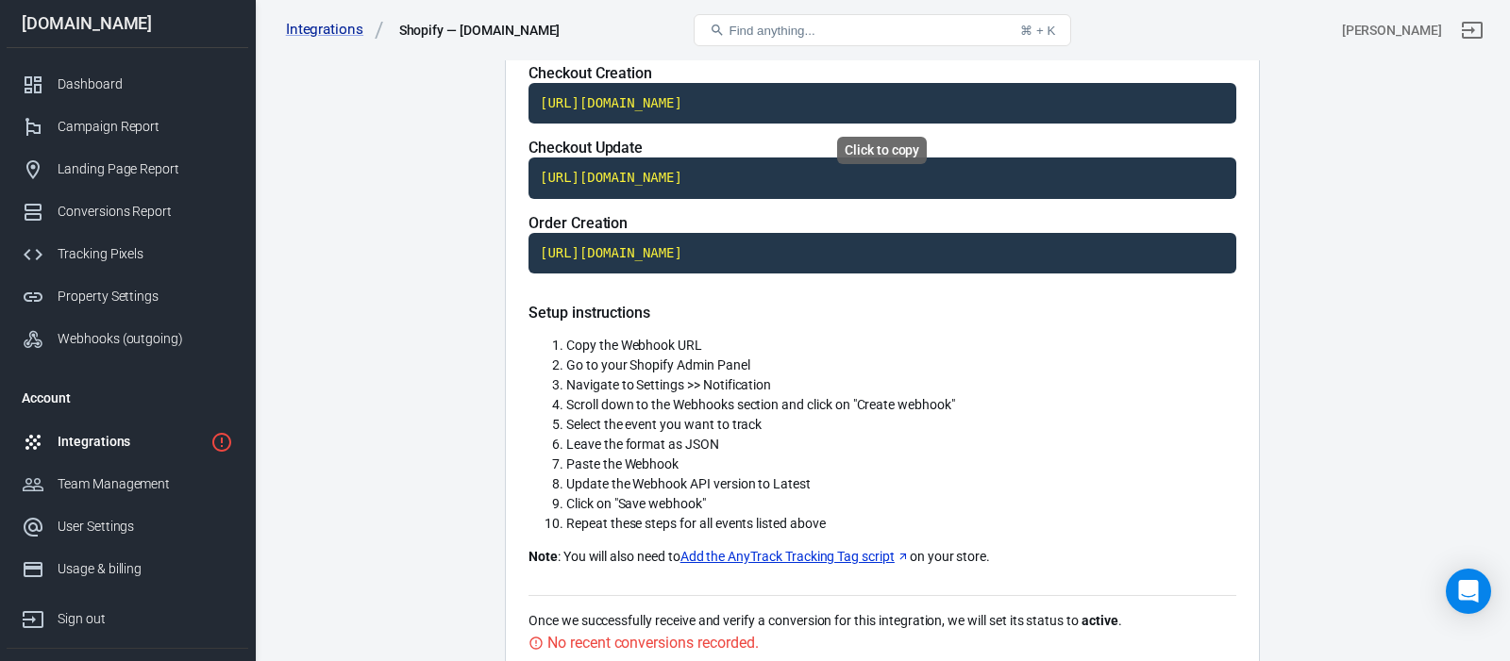
click at [750, 101] on code "[URL][DOMAIN_NAME]" at bounding box center [882, 104] width 708 height 42
click at [1014, 102] on code "https://t1.anytrack.io/vJBaXv7L/collect/shopify-emilygracememorialcom" at bounding box center [882, 104] width 708 height 42
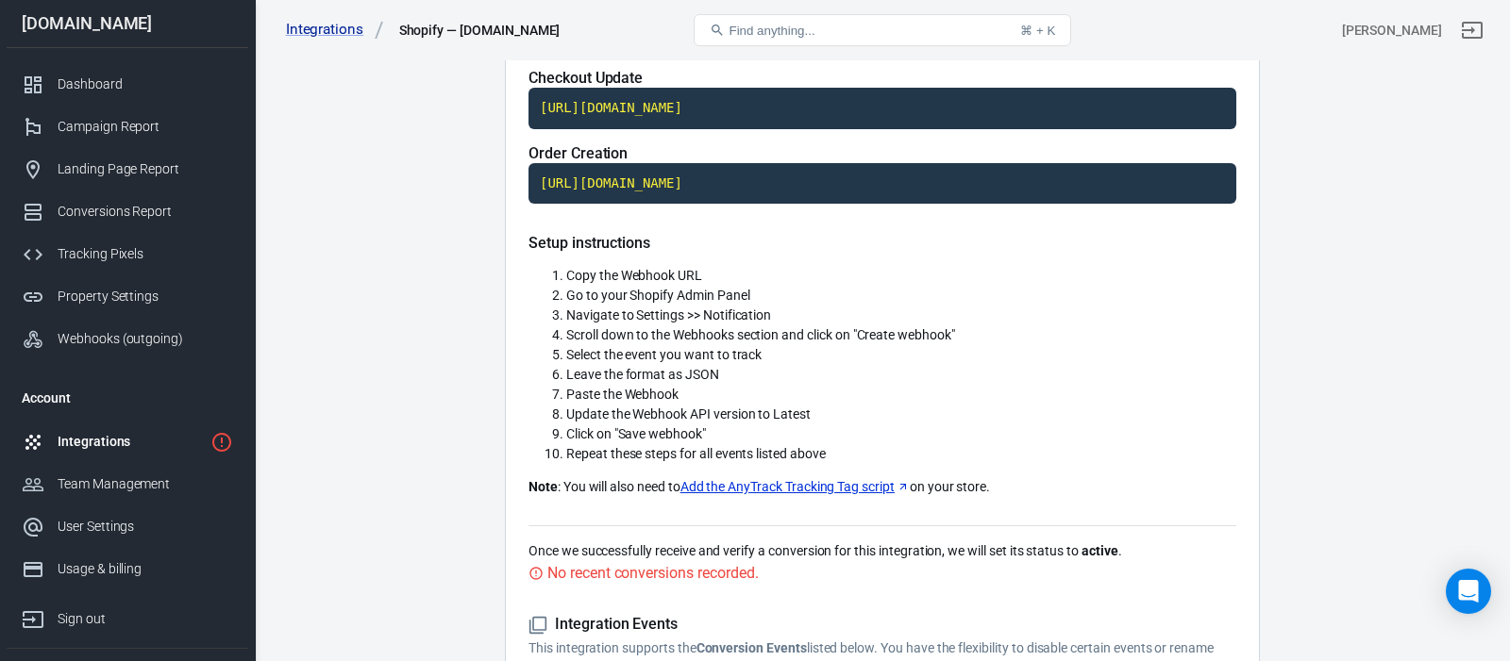
scroll to position [431, 0]
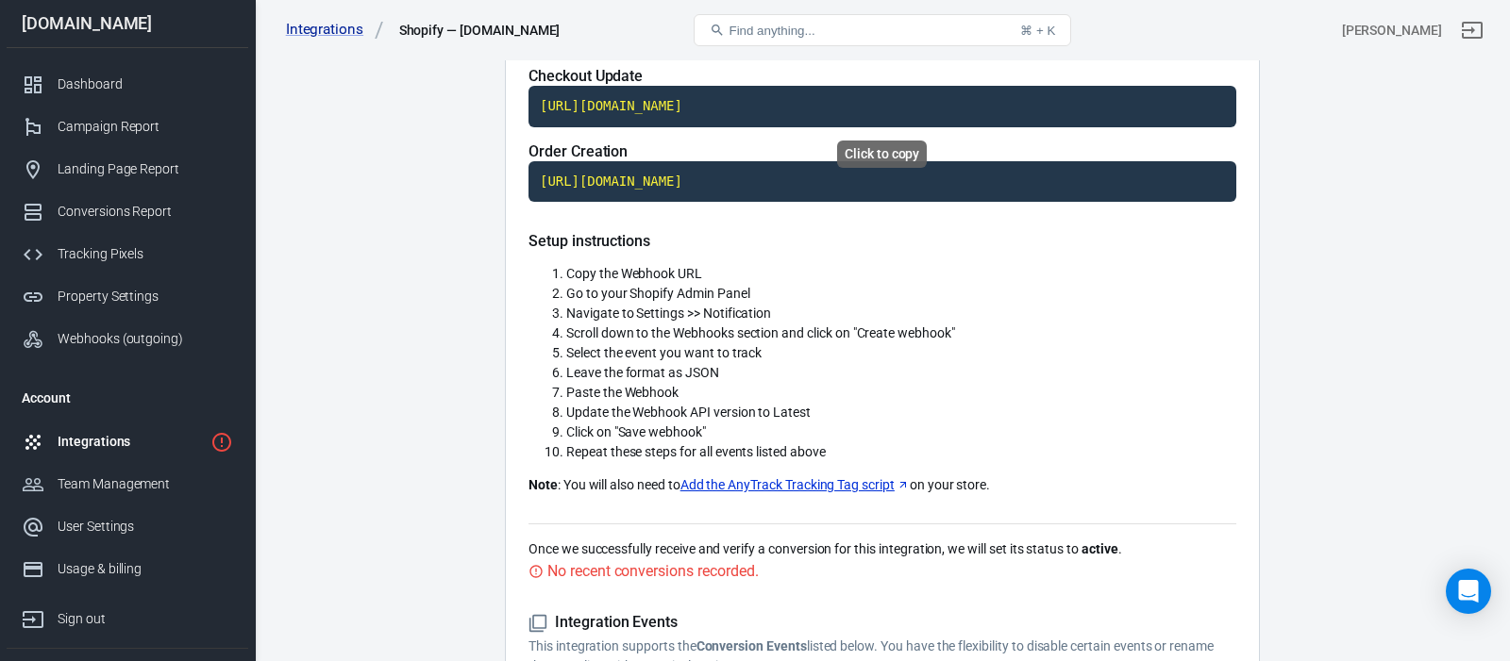
click at [1051, 107] on code "https://t1.anytrack.io/vJBaXv7L/collect/shopify-emilygracememorialcom" at bounding box center [882, 107] width 708 height 42
click at [1022, 182] on code "https://t1.anytrack.io/vJBaXv7L/collect/shopify-emilygracememorialcom" at bounding box center [882, 182] width 708 height 42
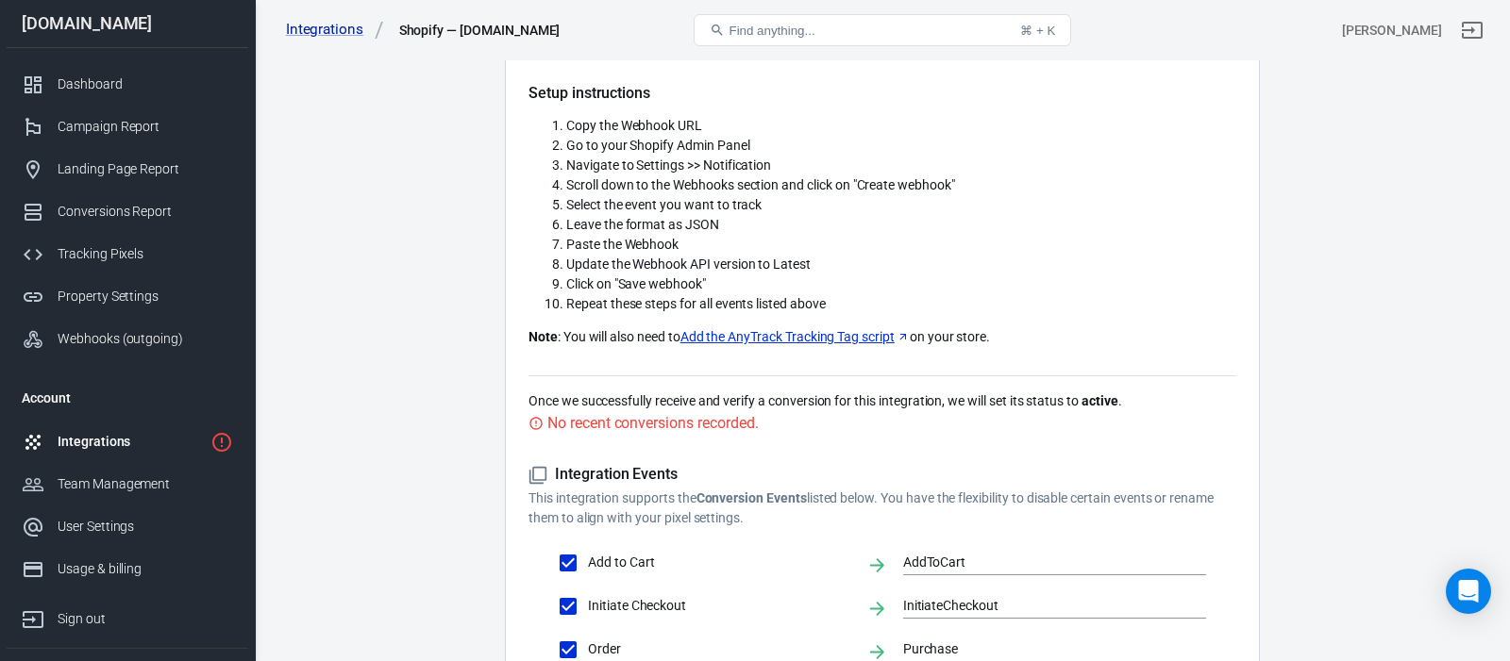
scroll to position [587, 0]
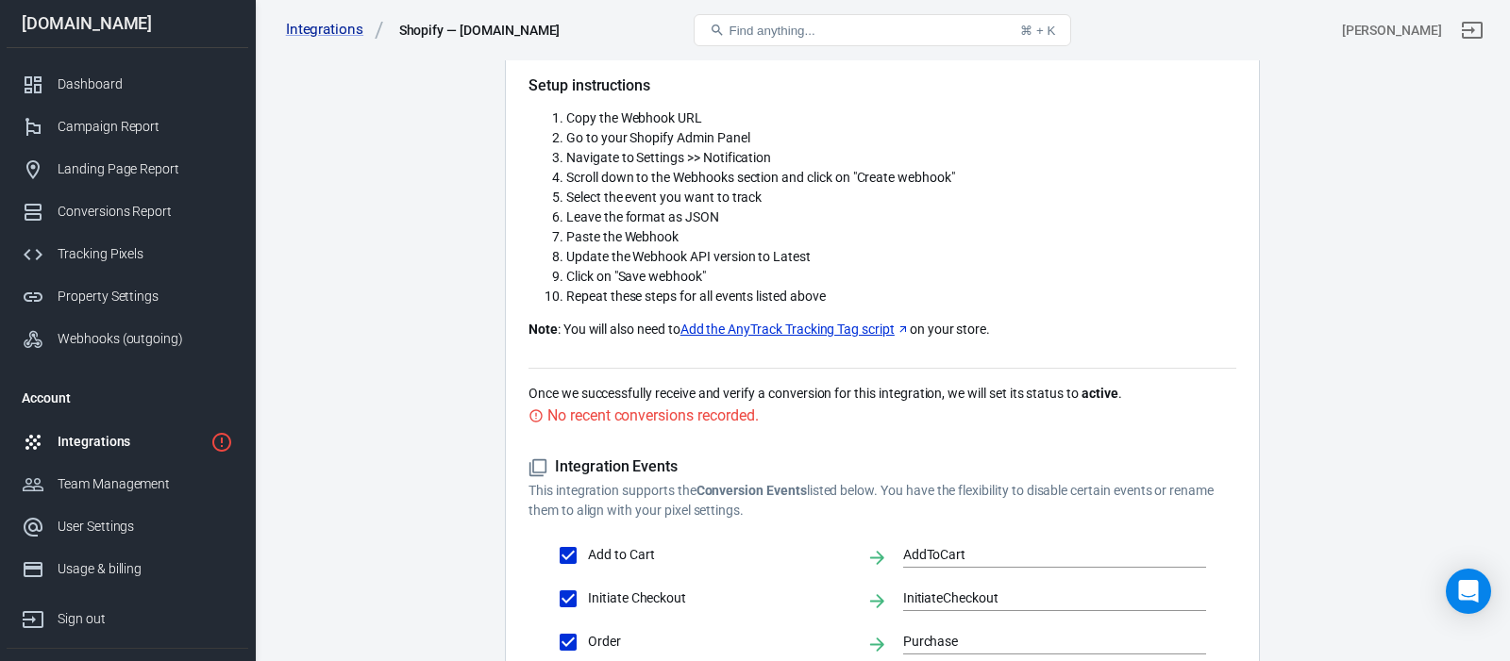
click at [828, 330] on link "Add the AnyTrack Tracking Tag script" at bounding box center [794, 330] width 229 height 20
click at [428, 333] on main "Integration Events Log Settings Shopify Integration The Shopify & AnyTrack inte…" at bounding box center [882, 142] width 1189 height 1364
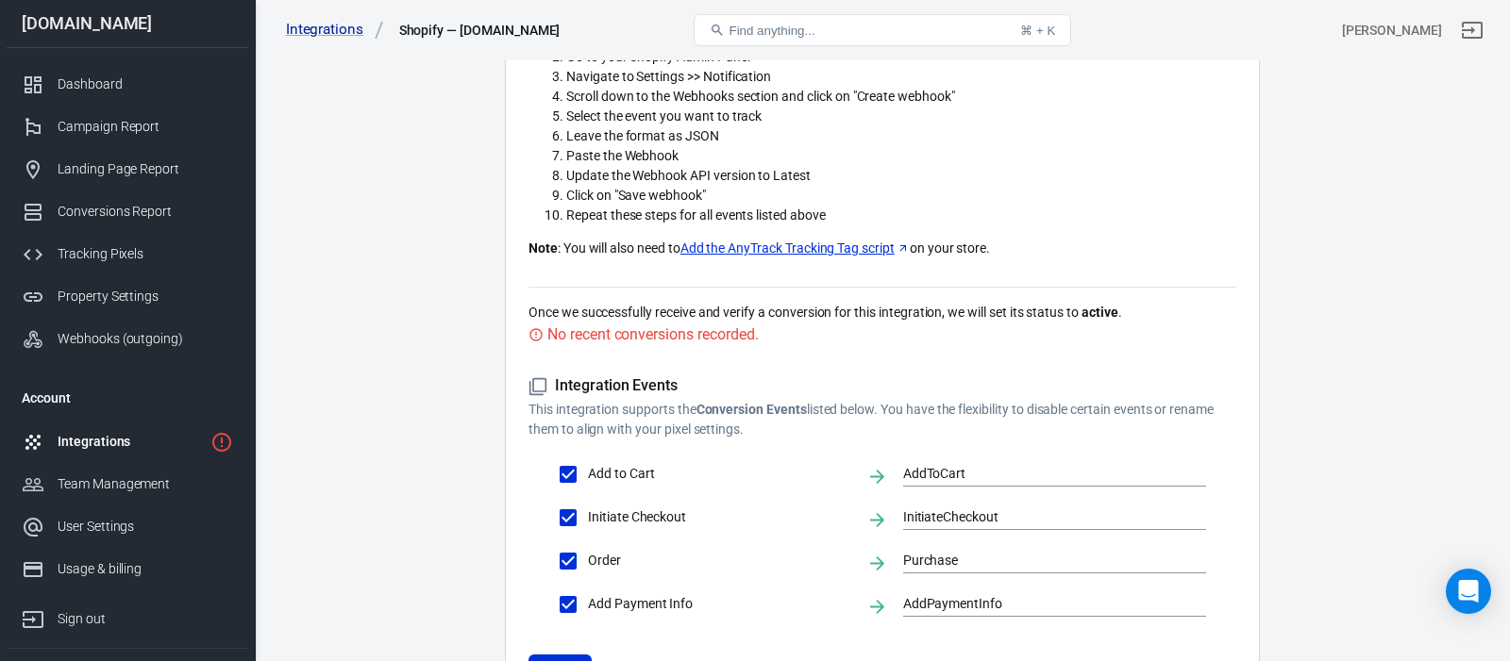
scroll to position [831, 0]
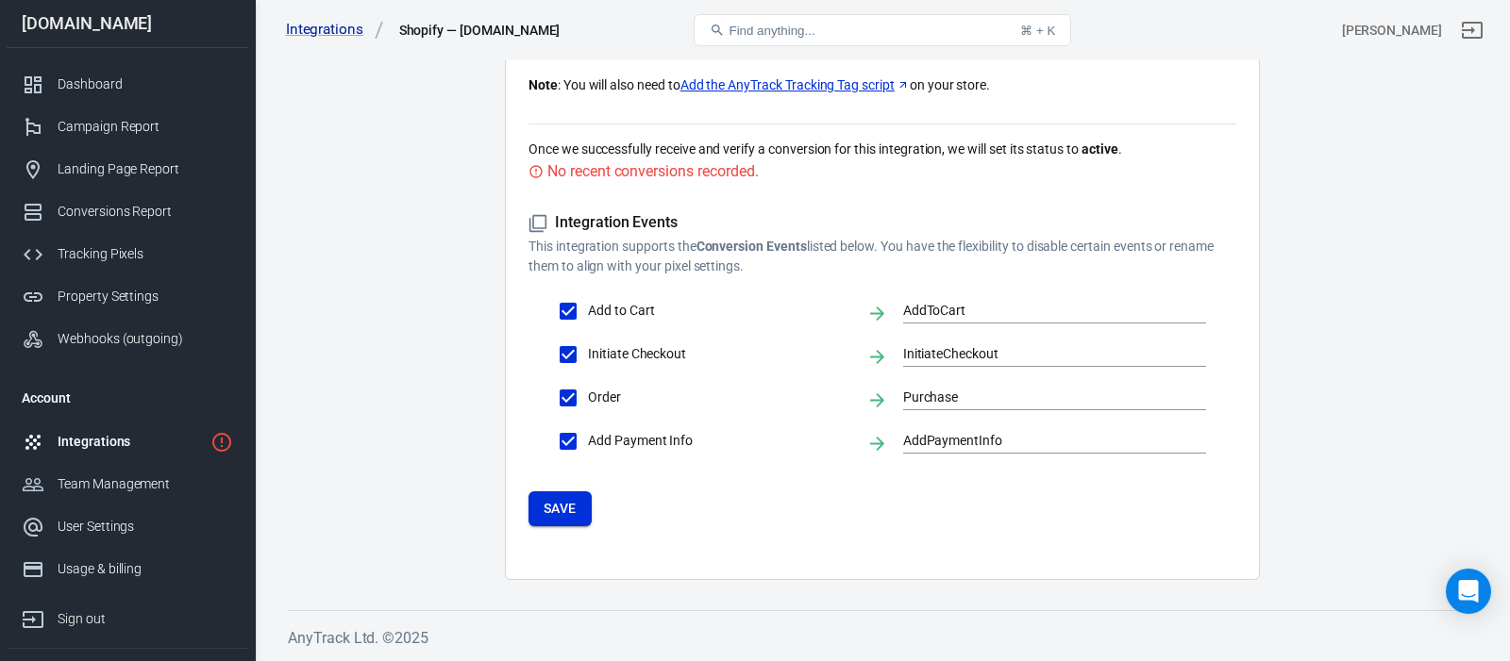
click at [558, 510] on button "Save" at bounding box center [559, 509] width 63 height 35
click at [559, 519] on button "Save" at bounding box center [559, 509] width 63 height 35
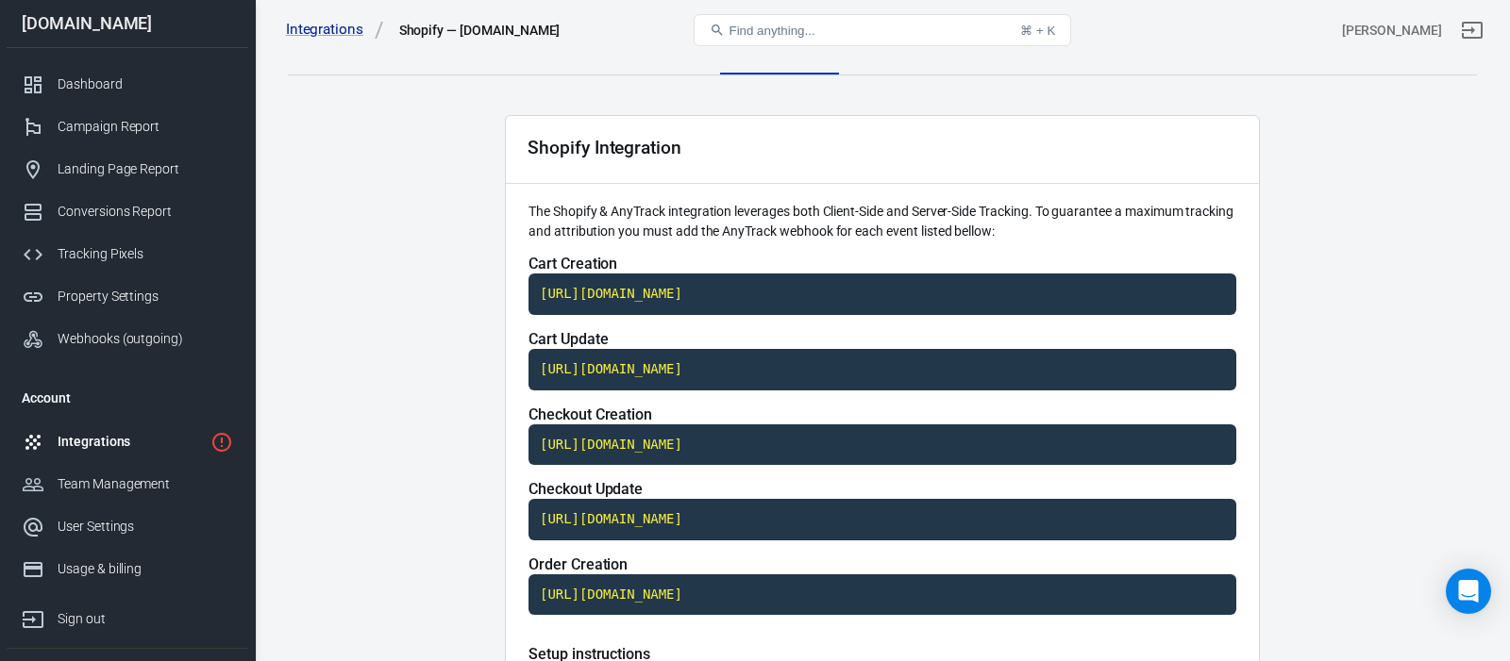
scroll to position [0, 0]
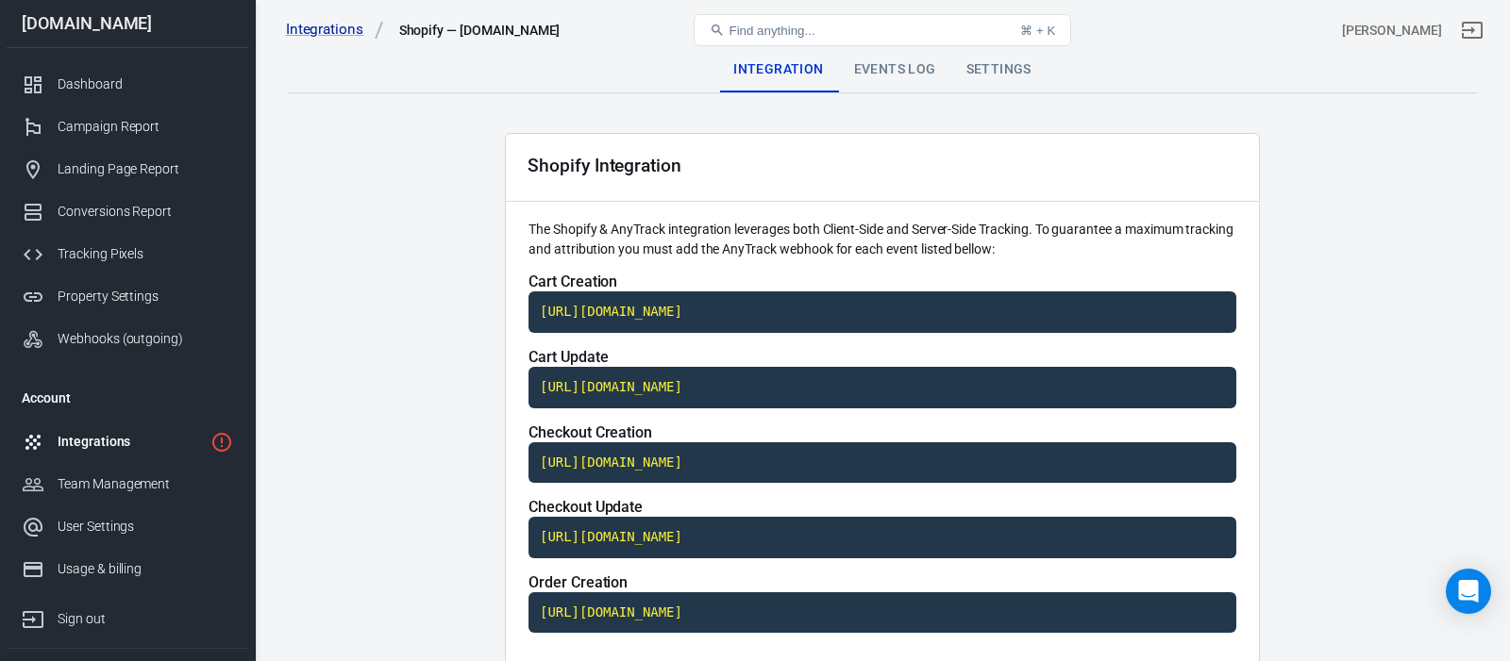
click at [912, 72] on div "Events Log" at bounding box center [895, 69] width 112 height 45
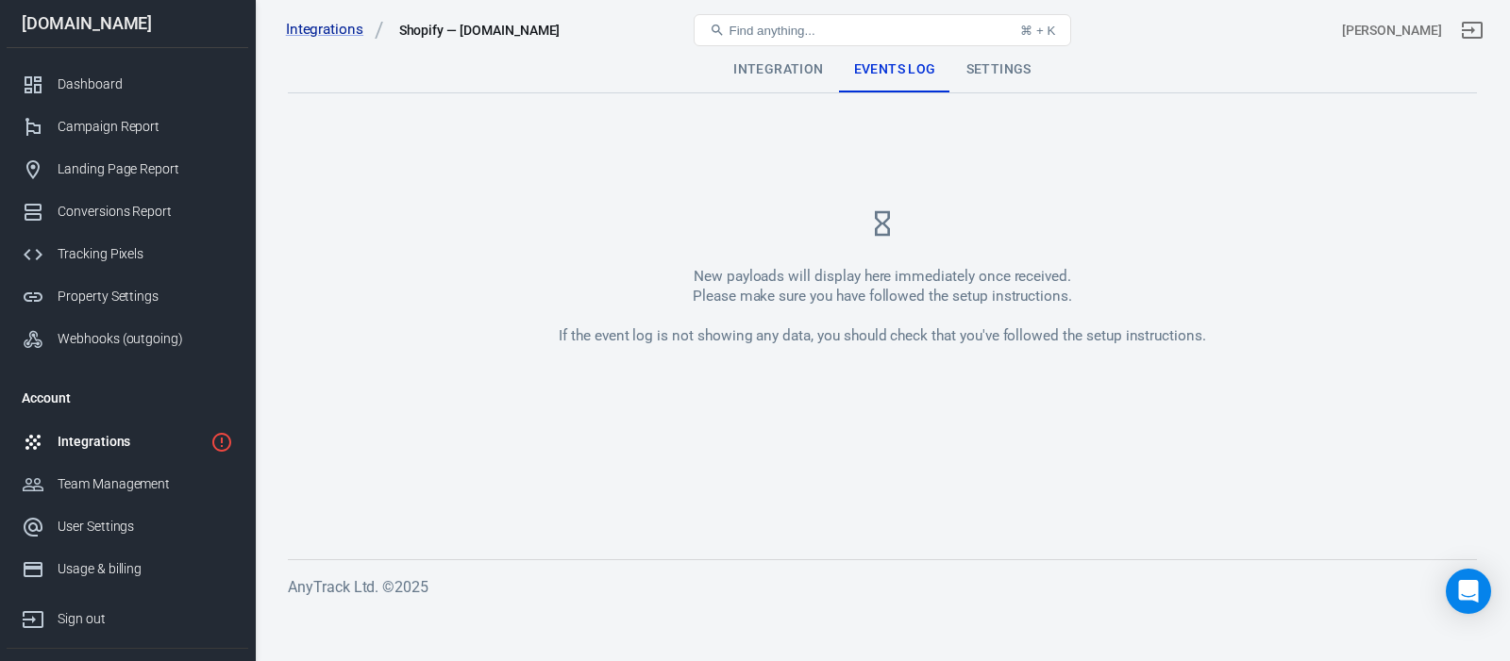
click at [1000, 76] on div "Settings" at bounding box center [998, 69] width 95 height 45
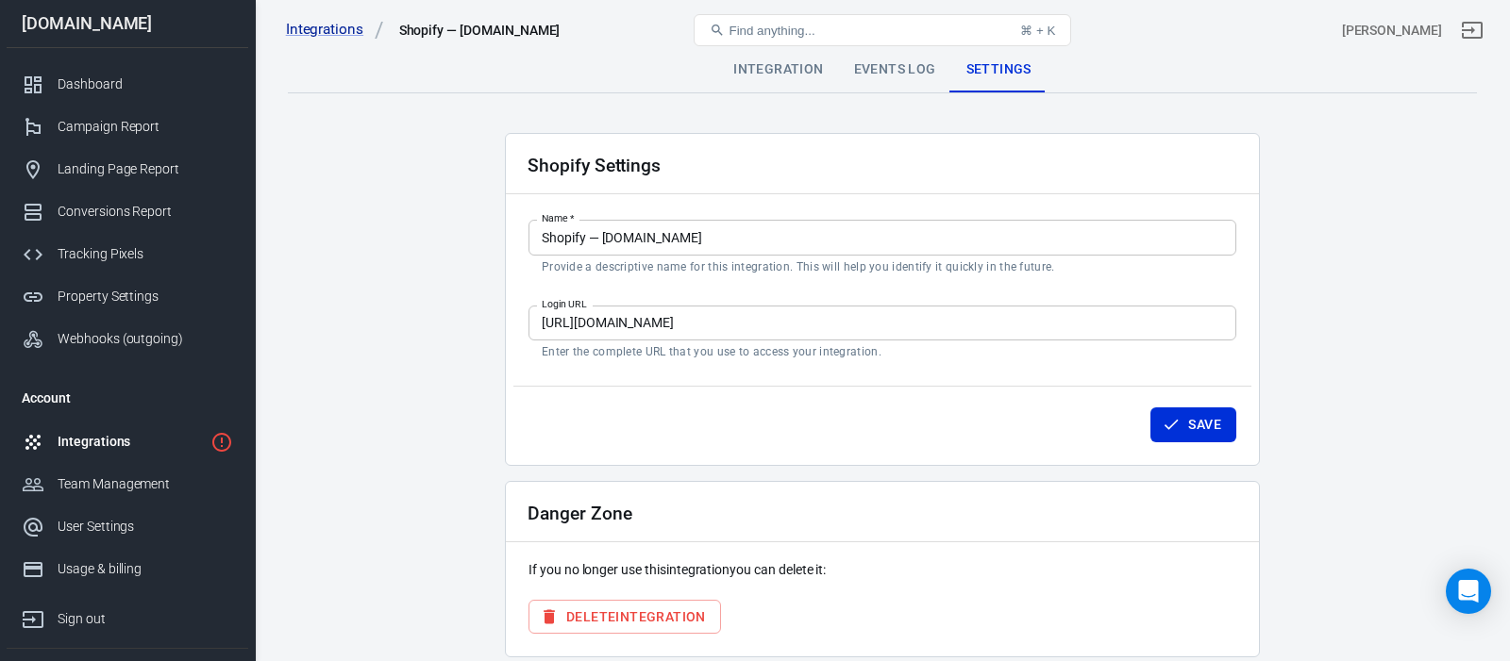
click at [462, 221] on main "Integration Events Log Settings Shopify Settings Name   * Shopify — emilygracem…" at bounding box center [882, 352] width 1189 height 611
click at [911, 71] on div "Events Log" at bounding box center [895, 69] width 112 height 45
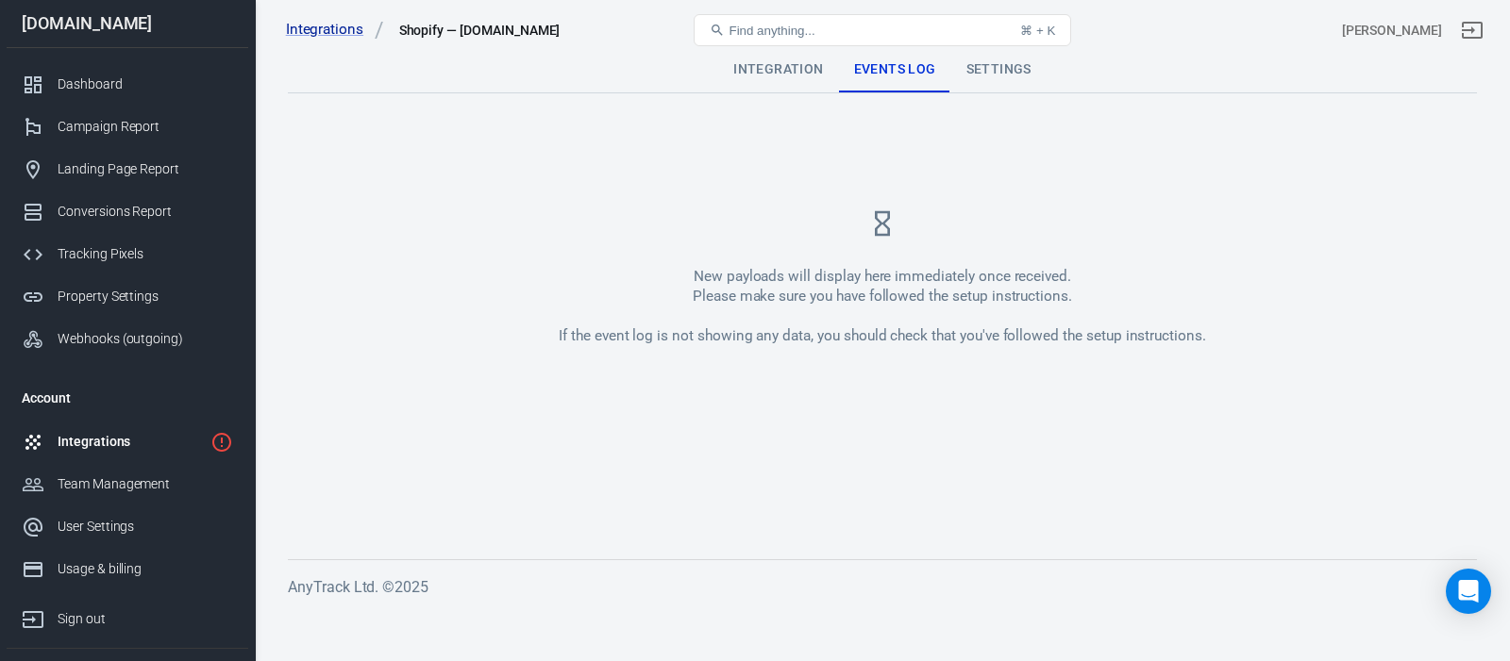
click at [800, 63] on div "Integration" at bounding box center [778, 69] width 120 height 45
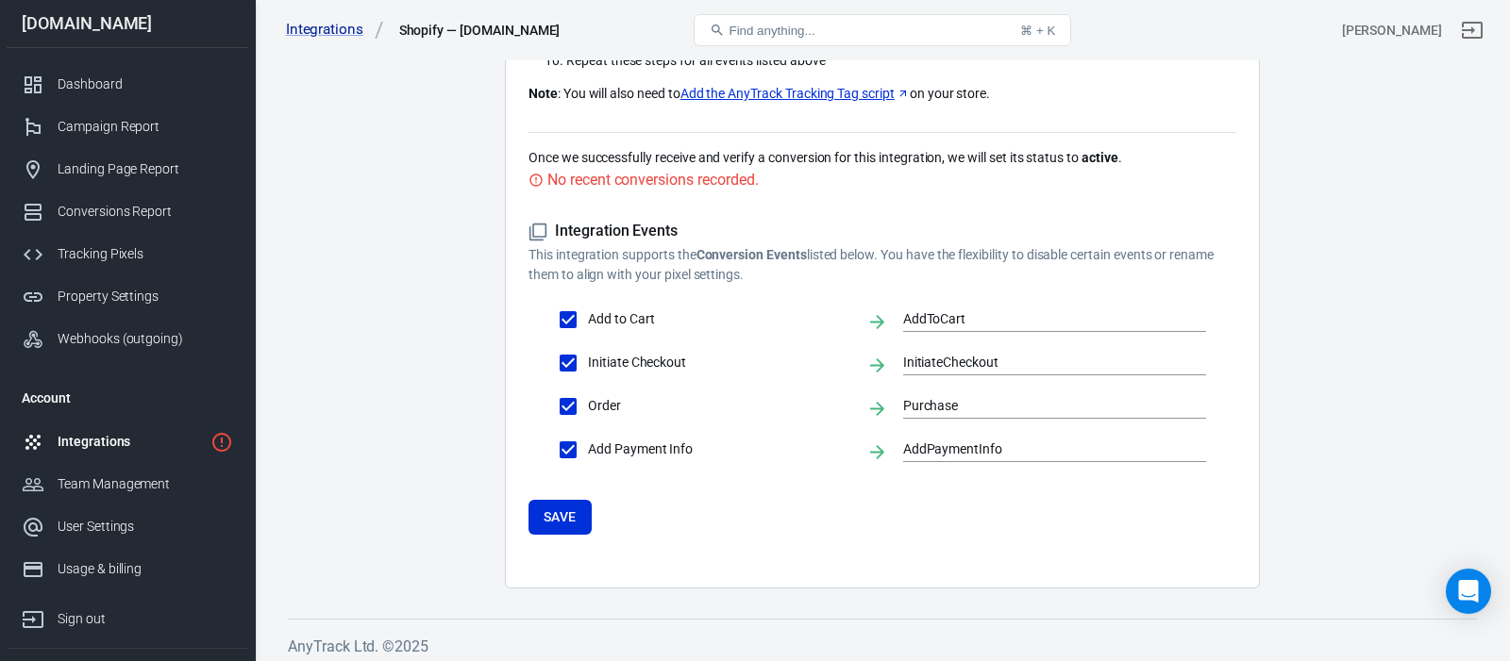
scroll to position [831, 0]
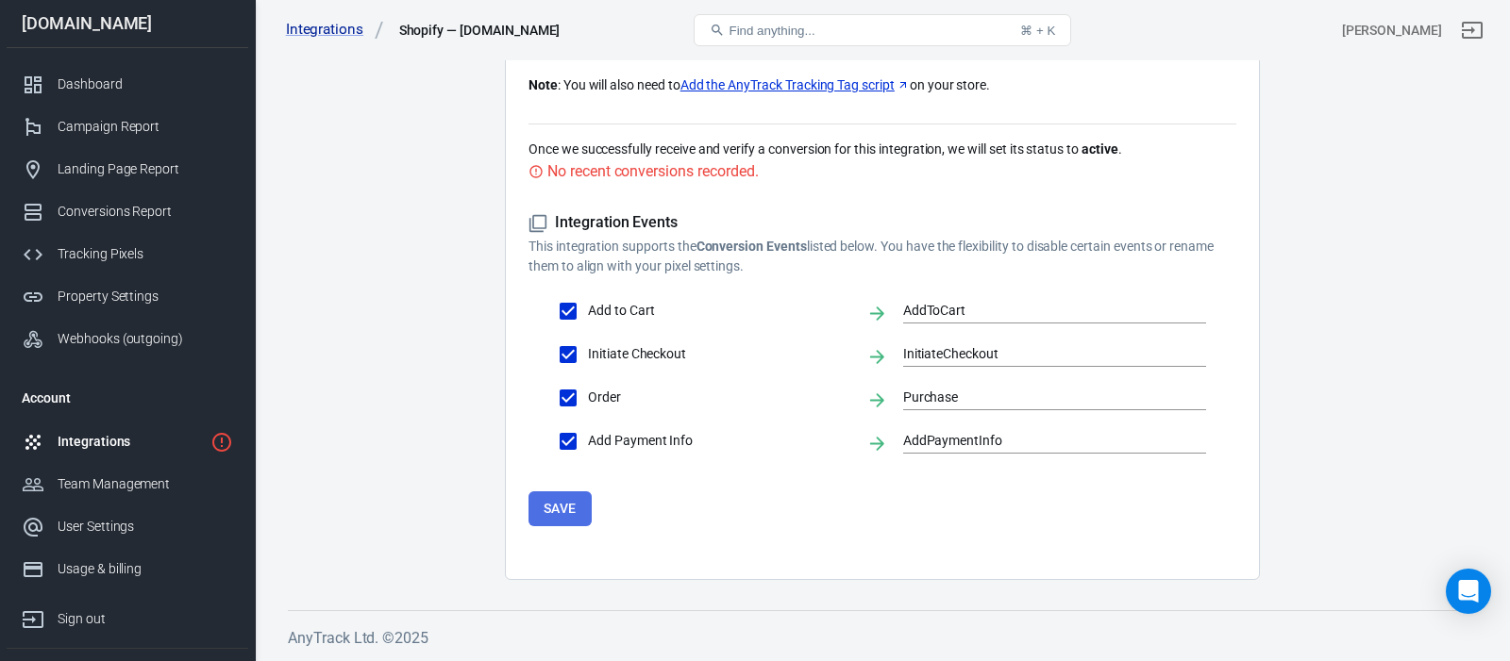
drag, startPoint x: 551, startPoint y: 513, endPoint x: 469, endPoint y: 507, distance: 82.4
click at [551, 513] on button "Save" at bounding box center [559, 509] width 63 height 35
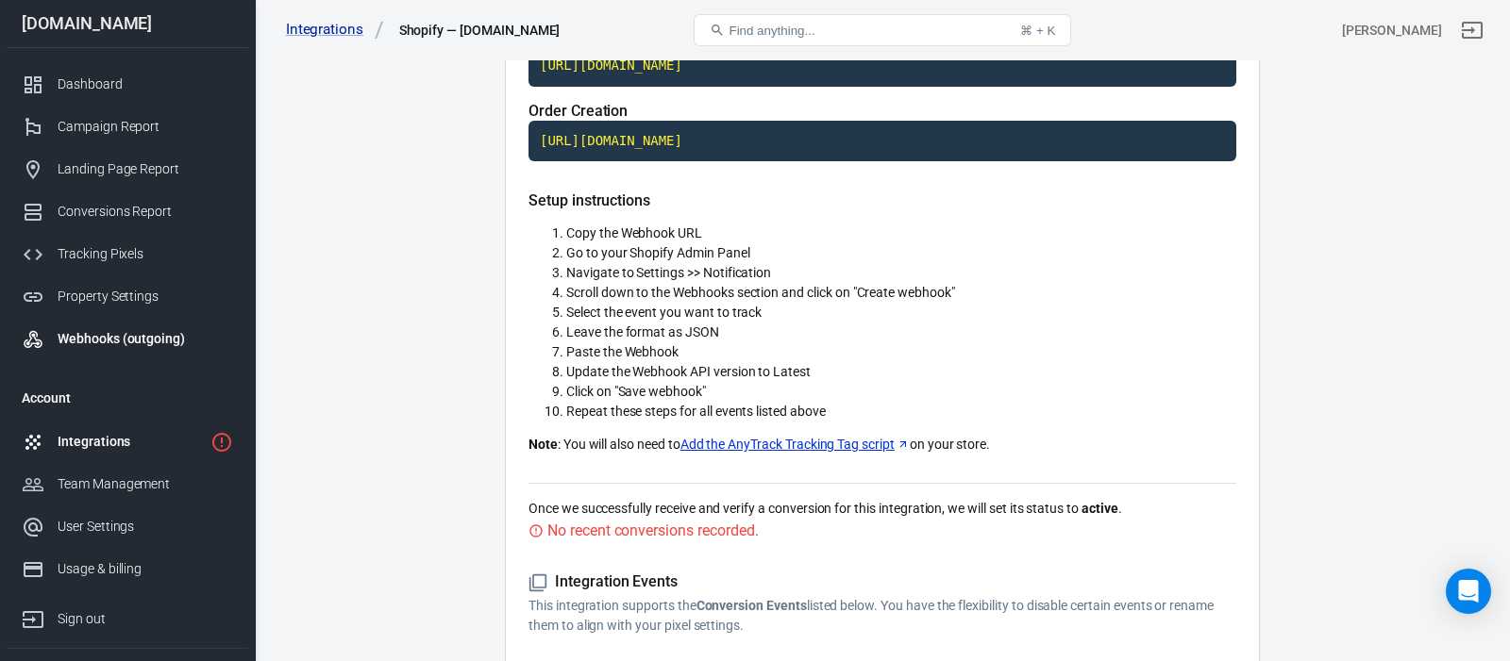
scroll to position [406, 0]
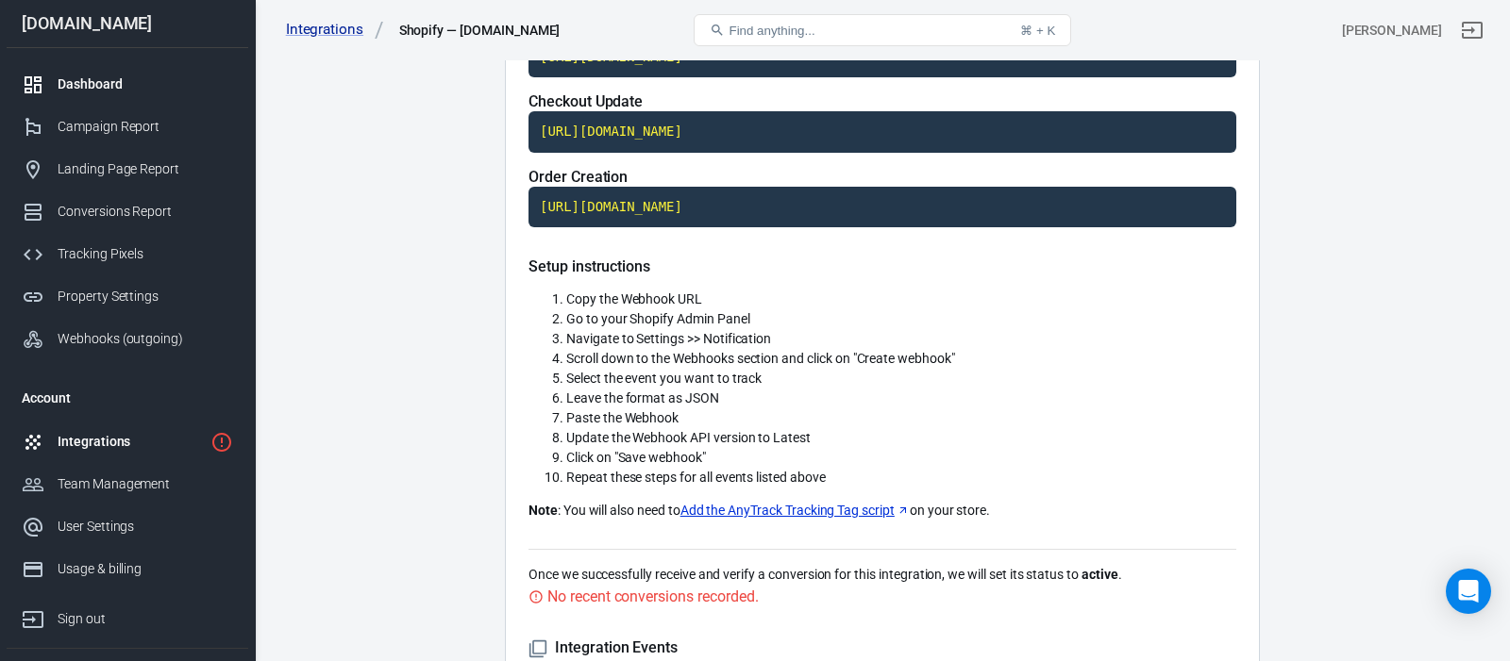
click at [99, 82] on div "Dashboard" at bounding box center [146, 85] width 176 height 20
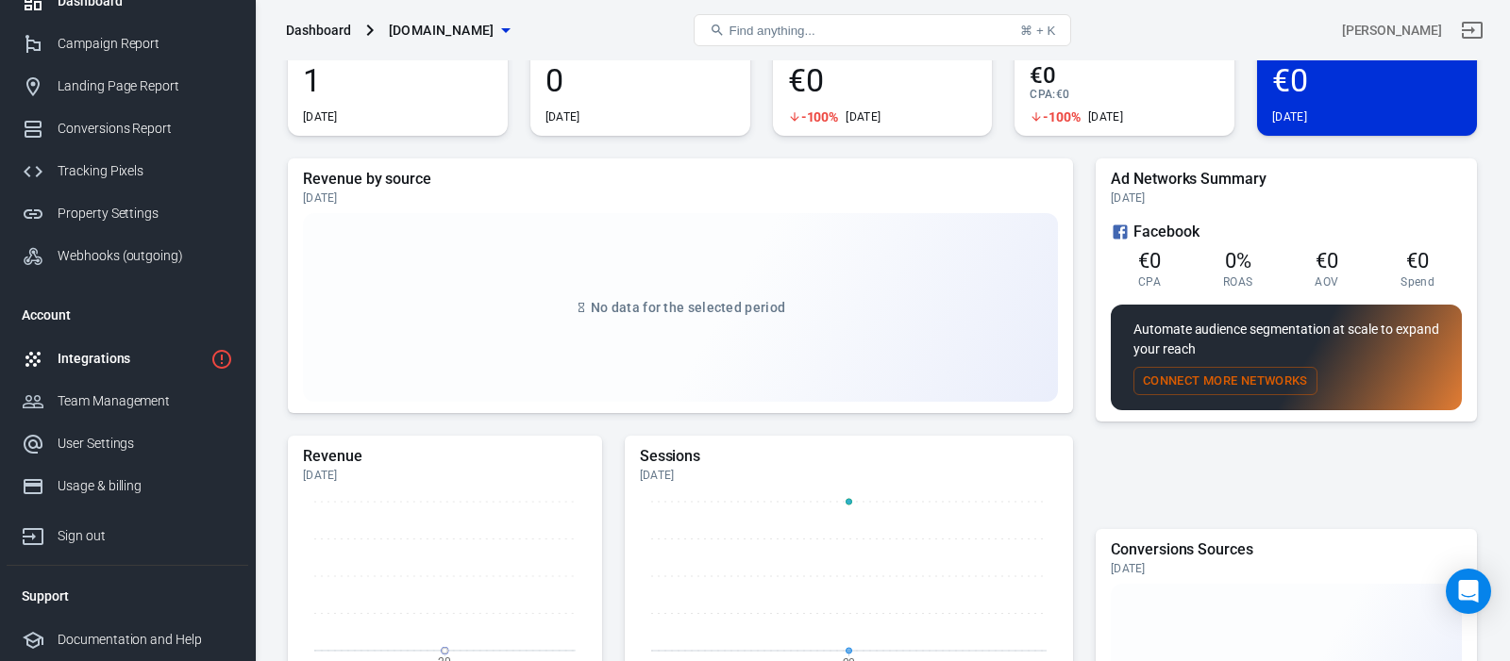
scroll to position [98, 0]
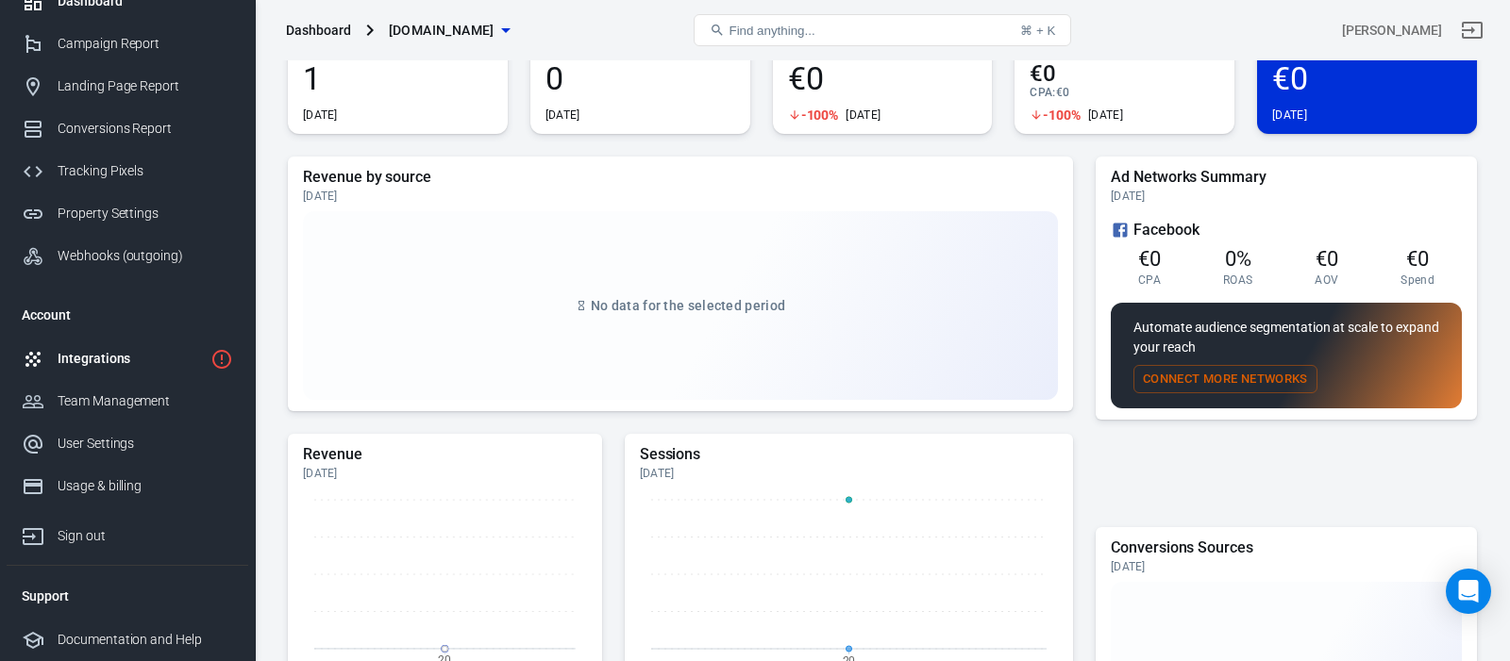
click at [126, 360] on div "Integrations" at bounding box center [130, 359] width 145 height 20
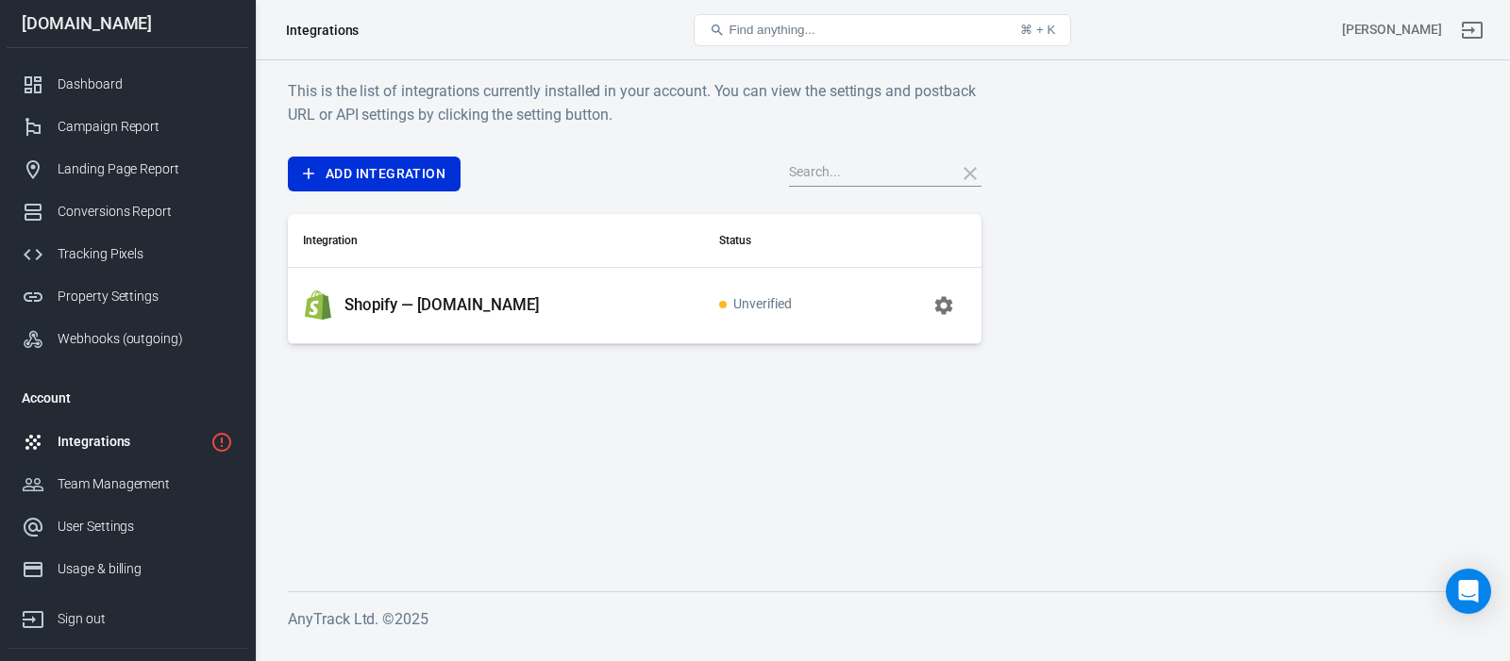
click at [948, 306] on icon "button" at bounding box center [944, 305] width 18 height 18
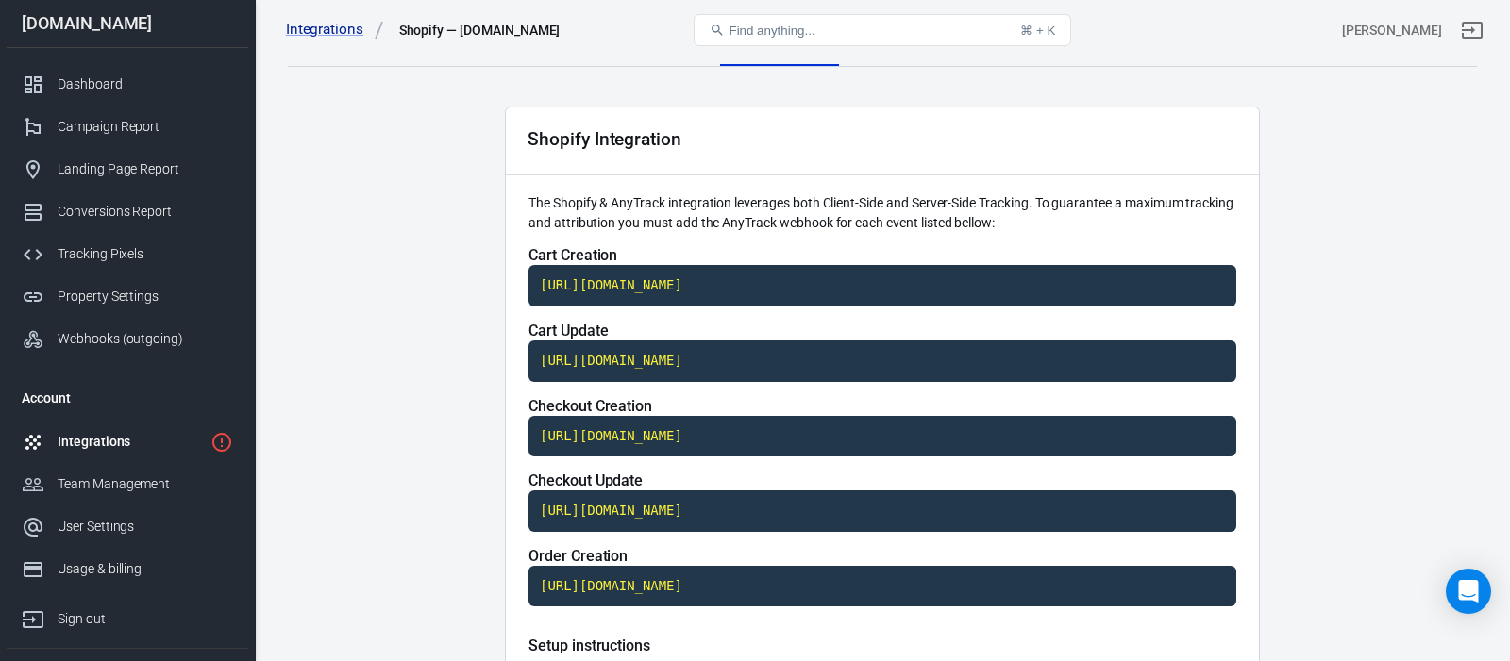
scroll to position [44, 0]
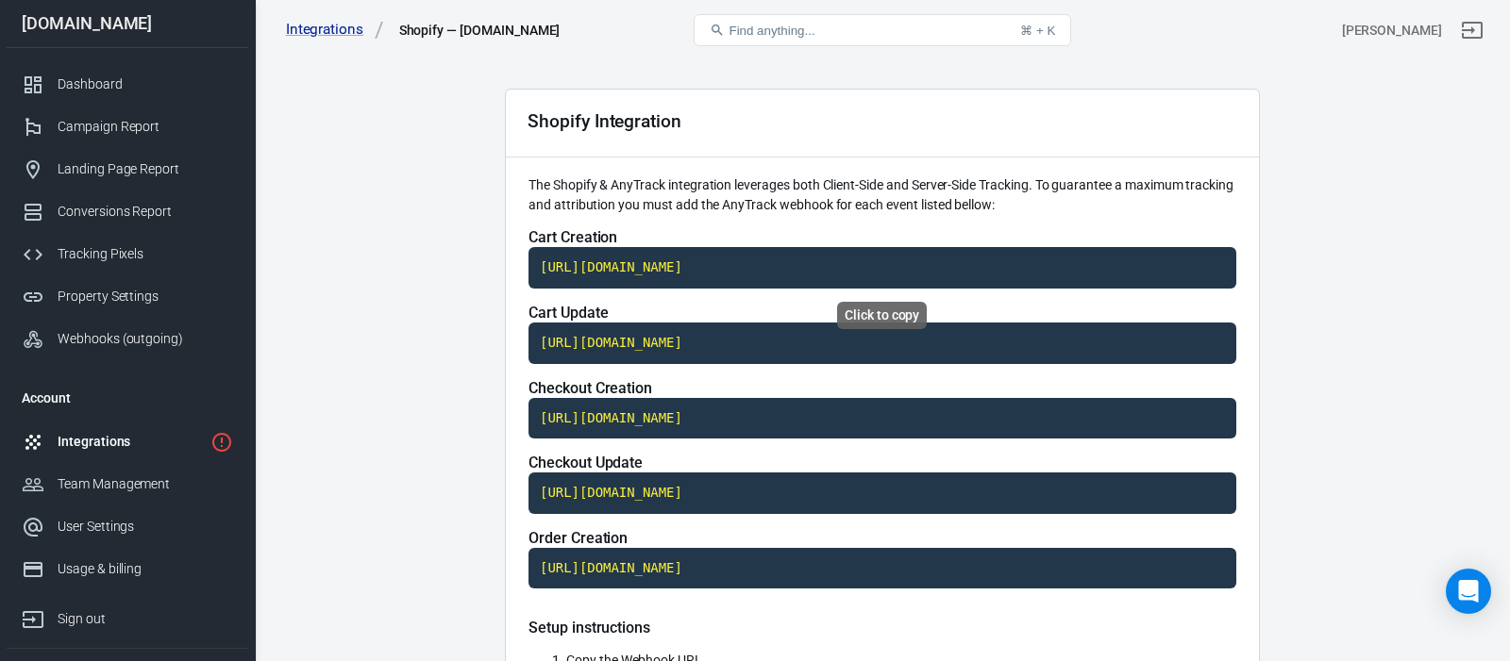
click at [858, 263] on code "[URL][DOMAIN_NAME]" at bounding box center [882, 268] width 708 height 42
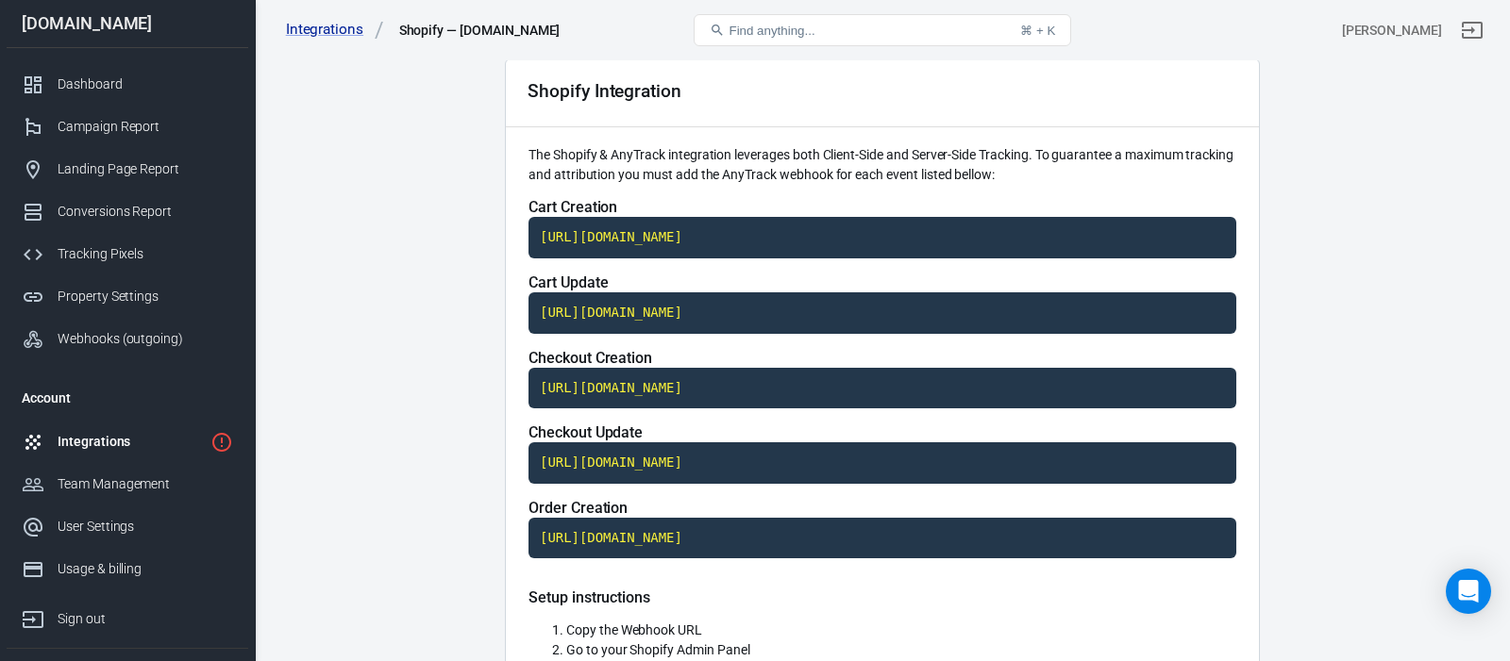
scroll to position [0, 0]
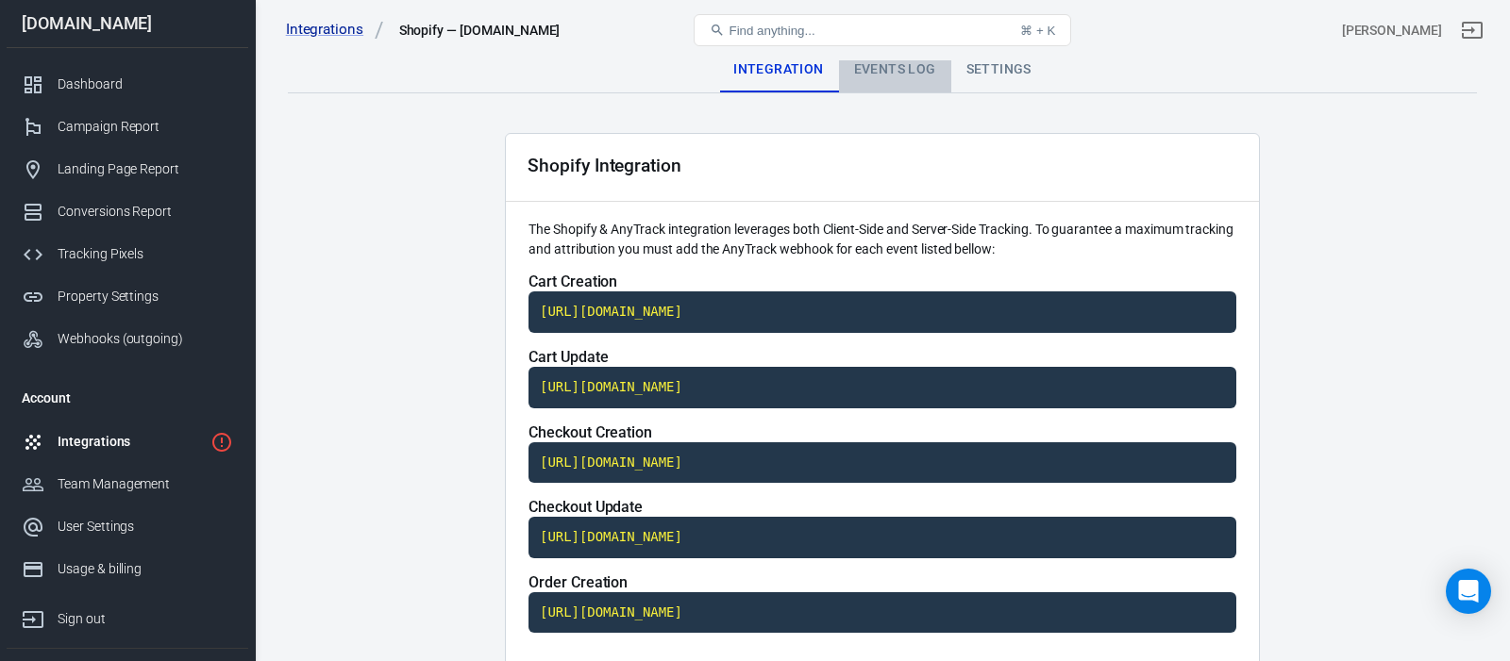
click at [902, 74] on div "Events Log" at bounding box center [895, 69] width 112 height 45
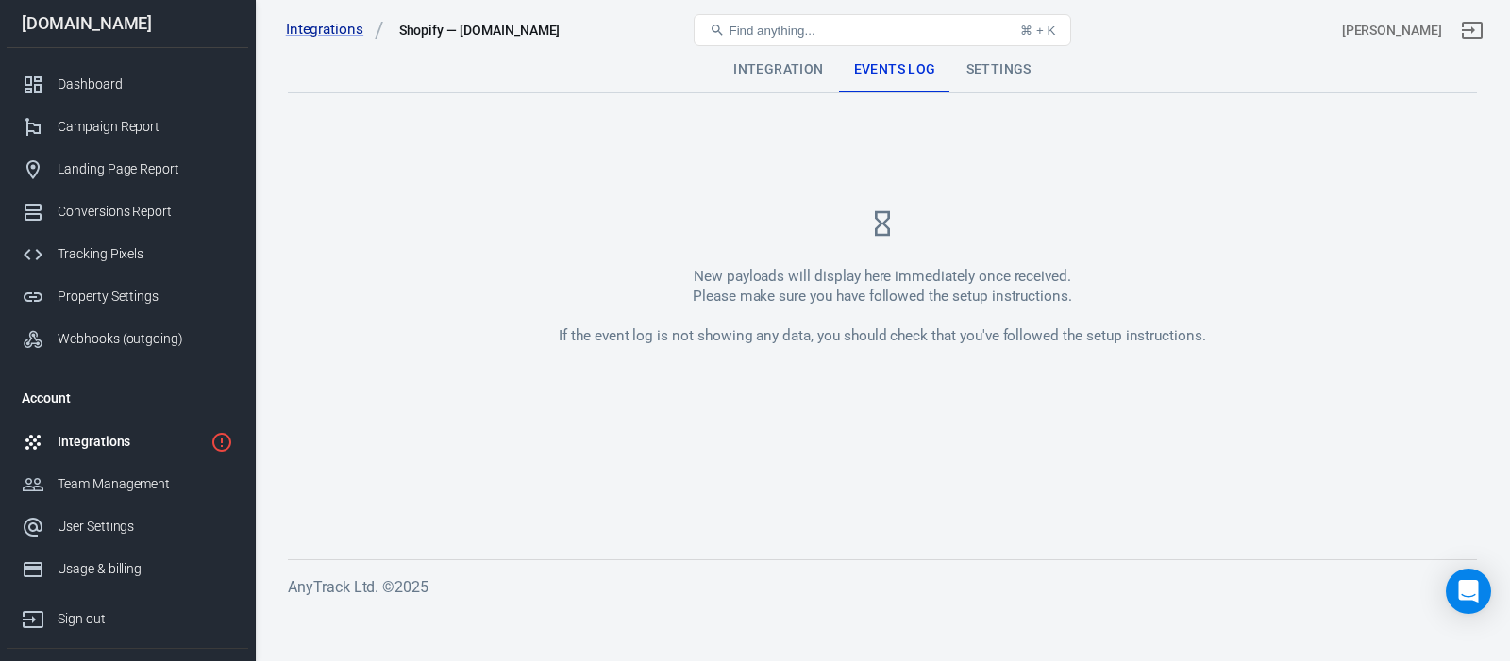
click at [994, 74] on div "Settings" at bounding box center [998, 69] width 95 height 45
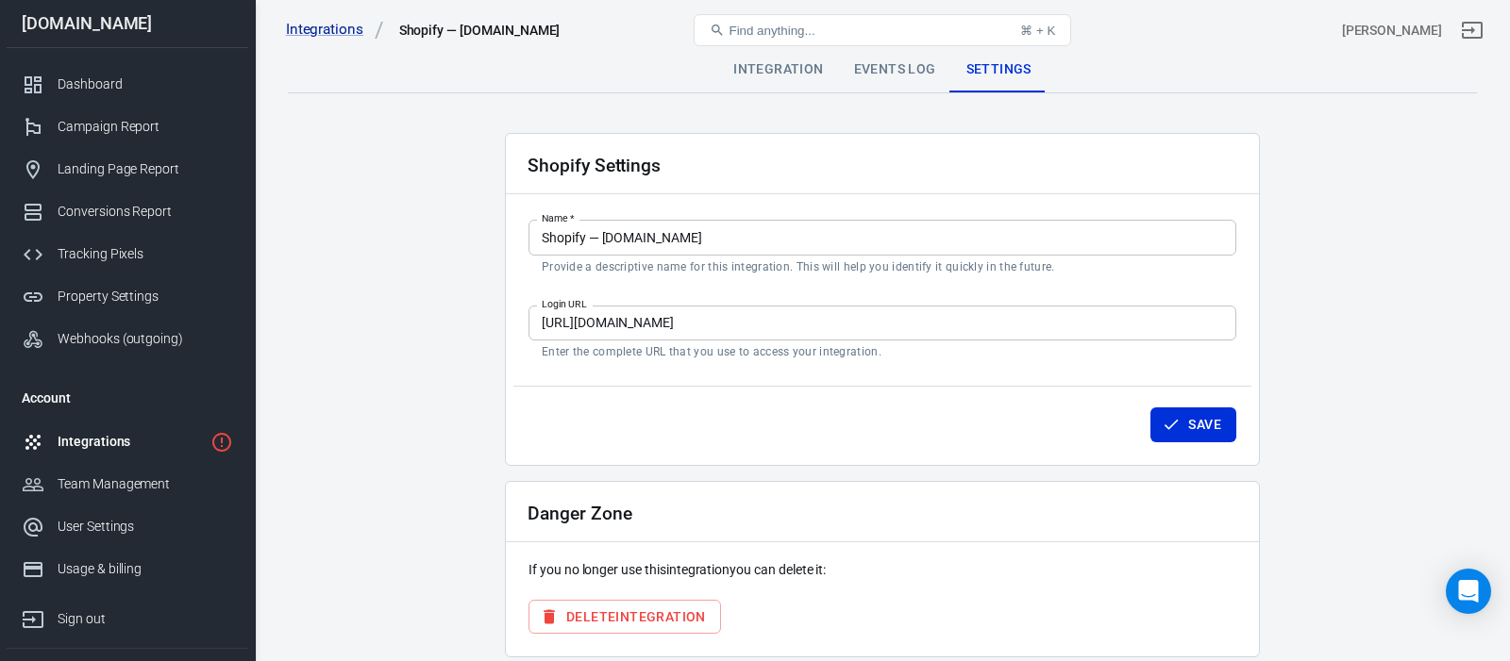
click at [896, 70] on div "Events Log" at bounding box center [895, 69] width 112 height 45
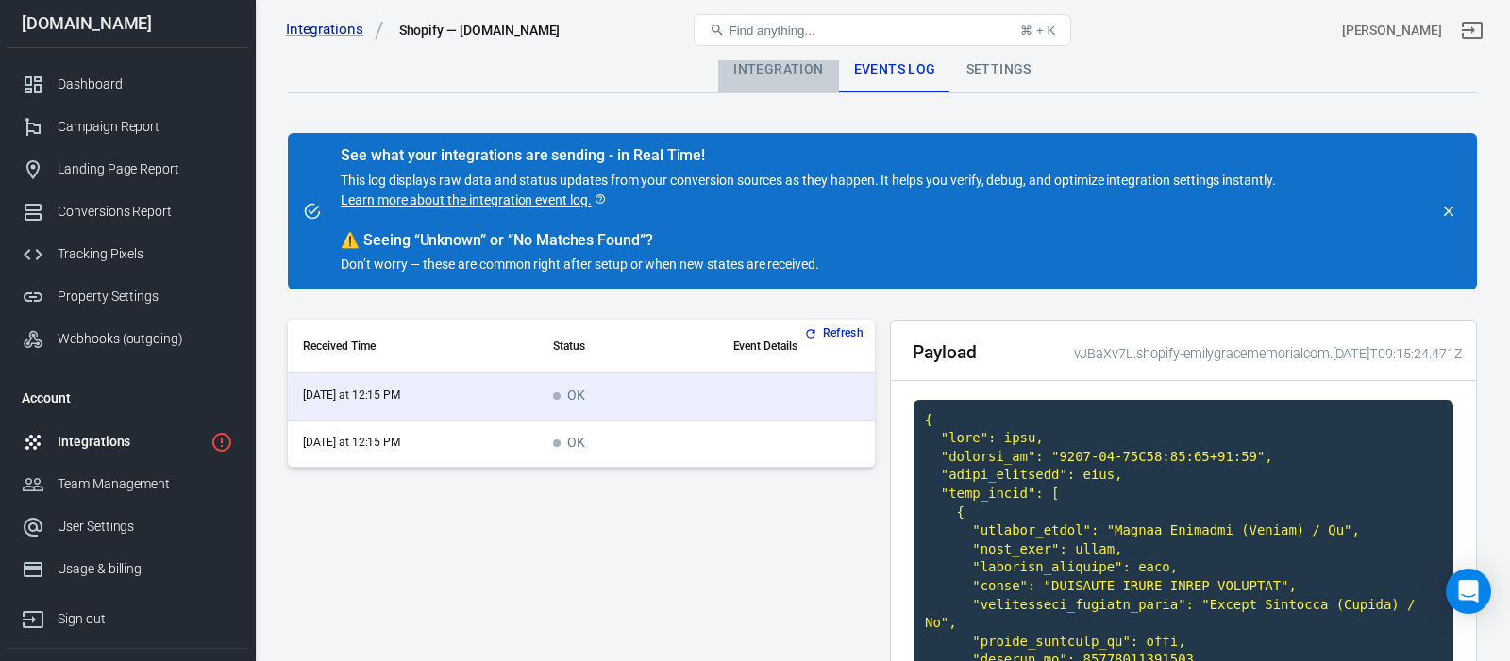
click at [799, 71] on div "Integration" at bounding box center [778, 69] width 120 height 45
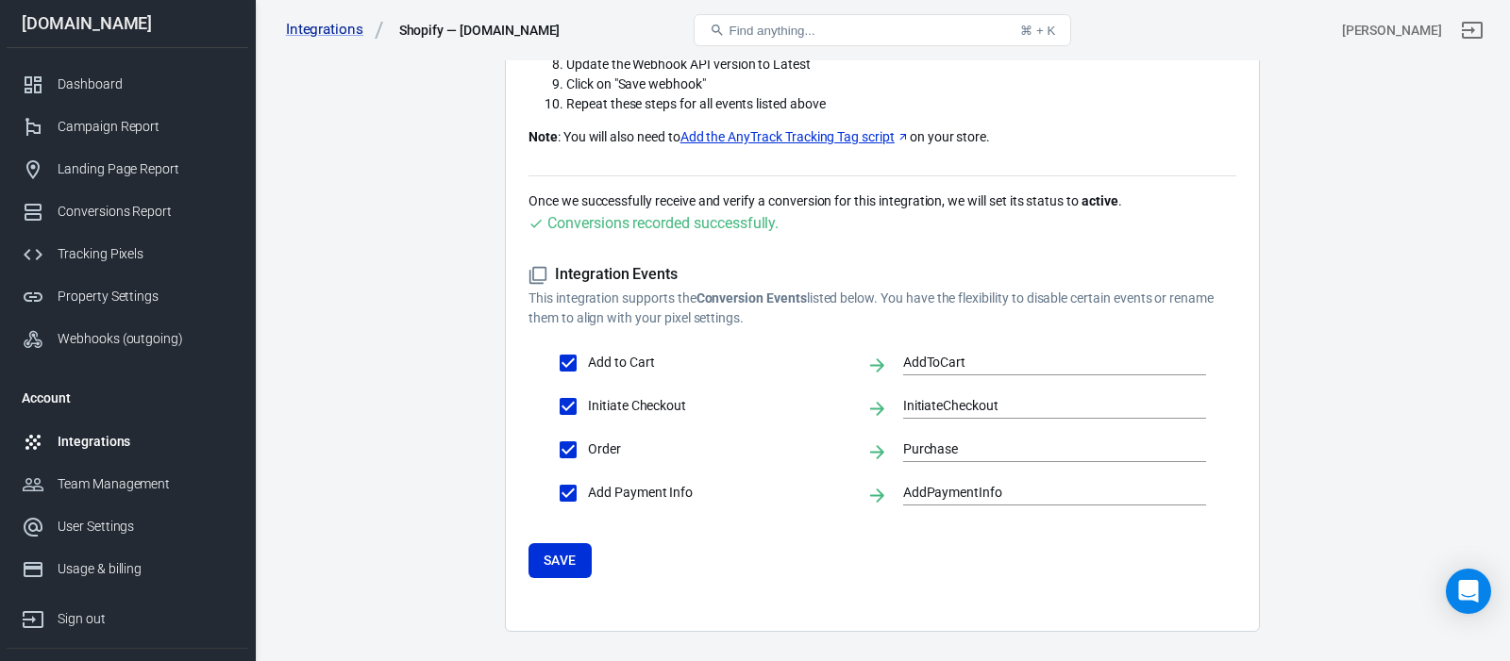
scroll to position [831, 0]
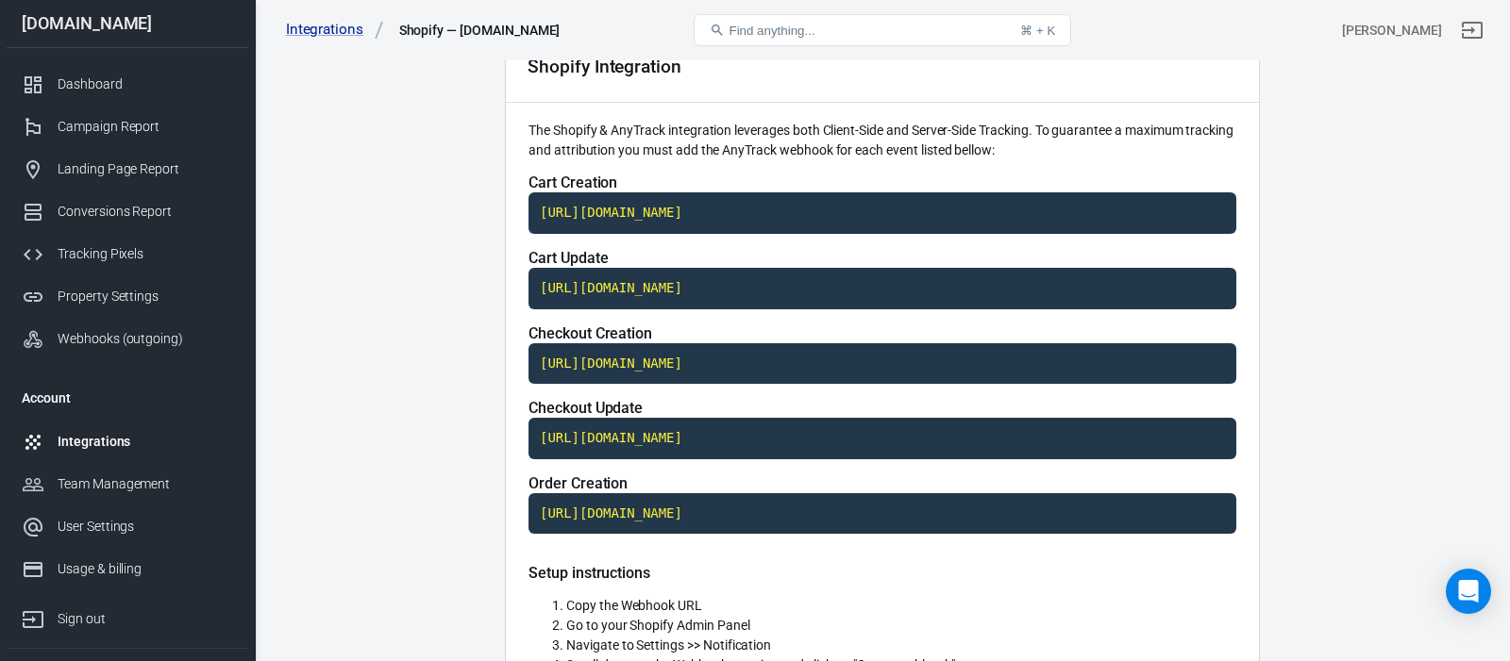
scroll to position [0, 0]
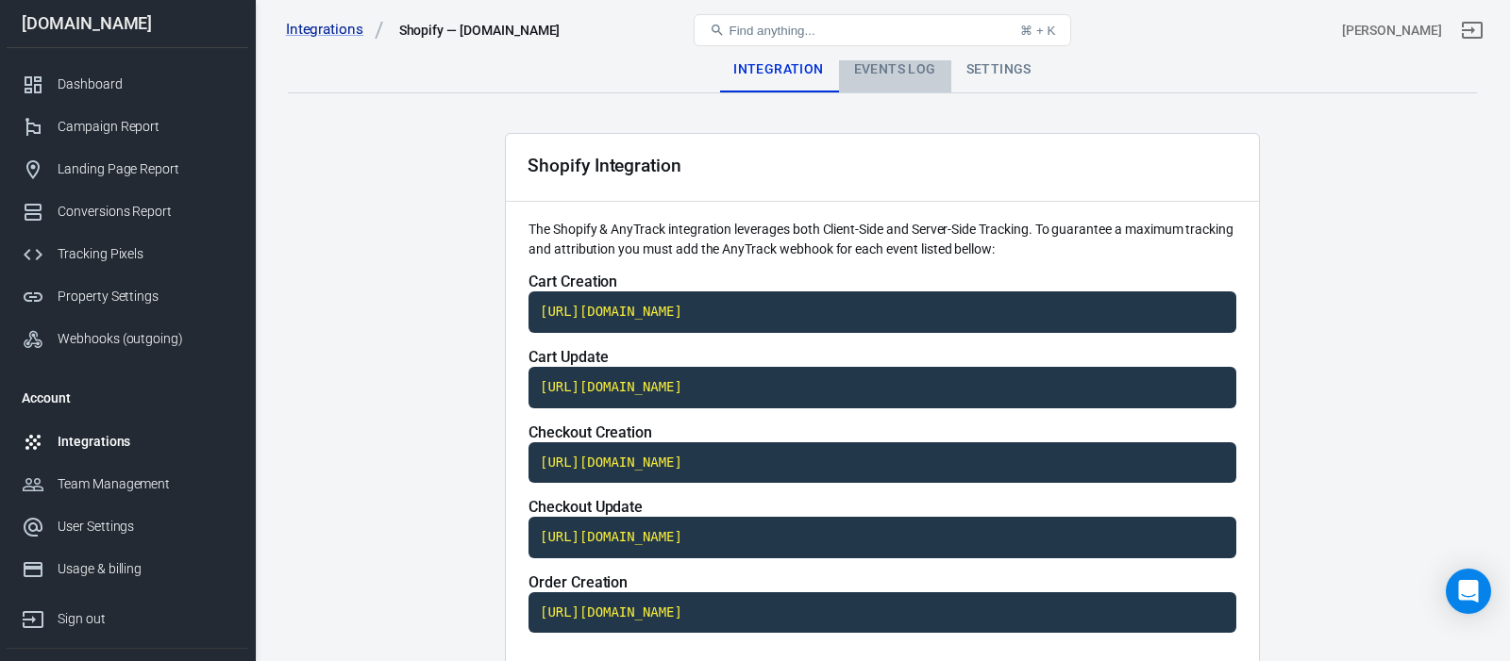
click at [912, 76] on div "Events Log" at bounding box center [895, 69] width 112 height 45
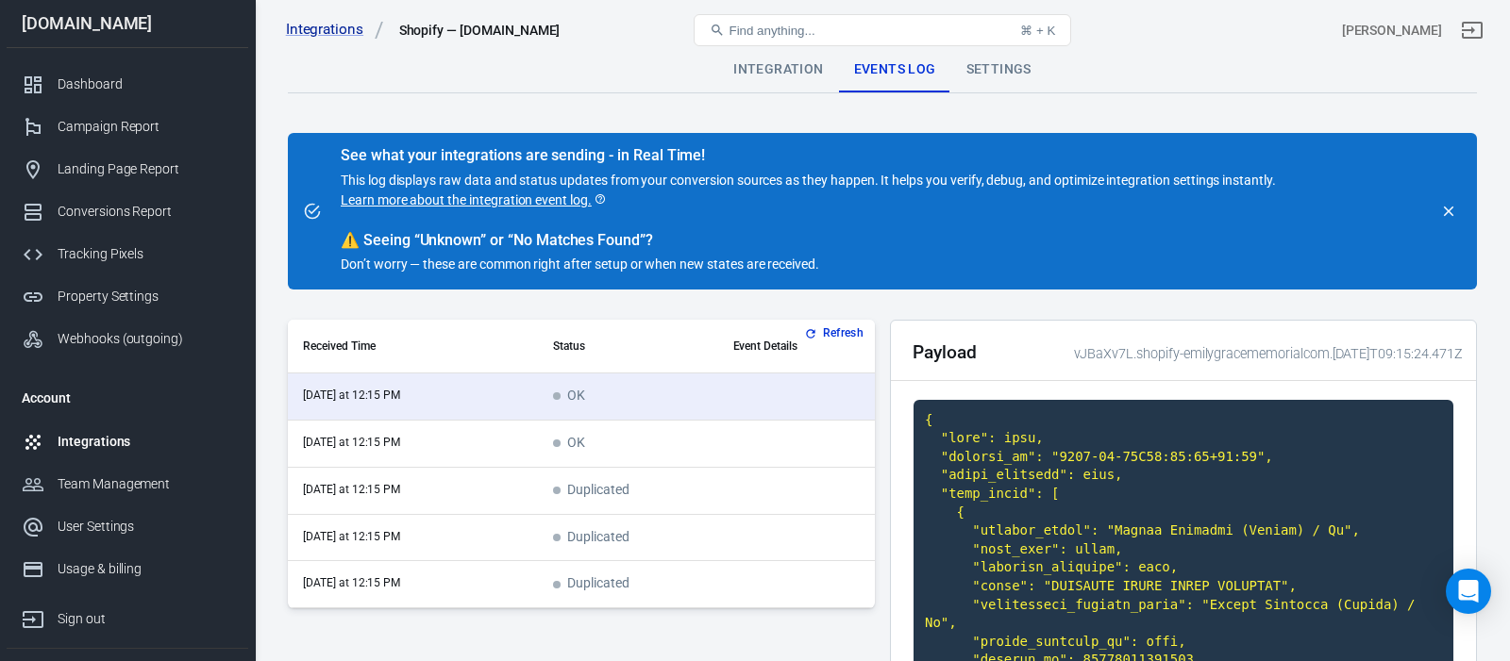
click at [996, 65] on div "Settings" at bounding box center [998, 69] width 95 height 45
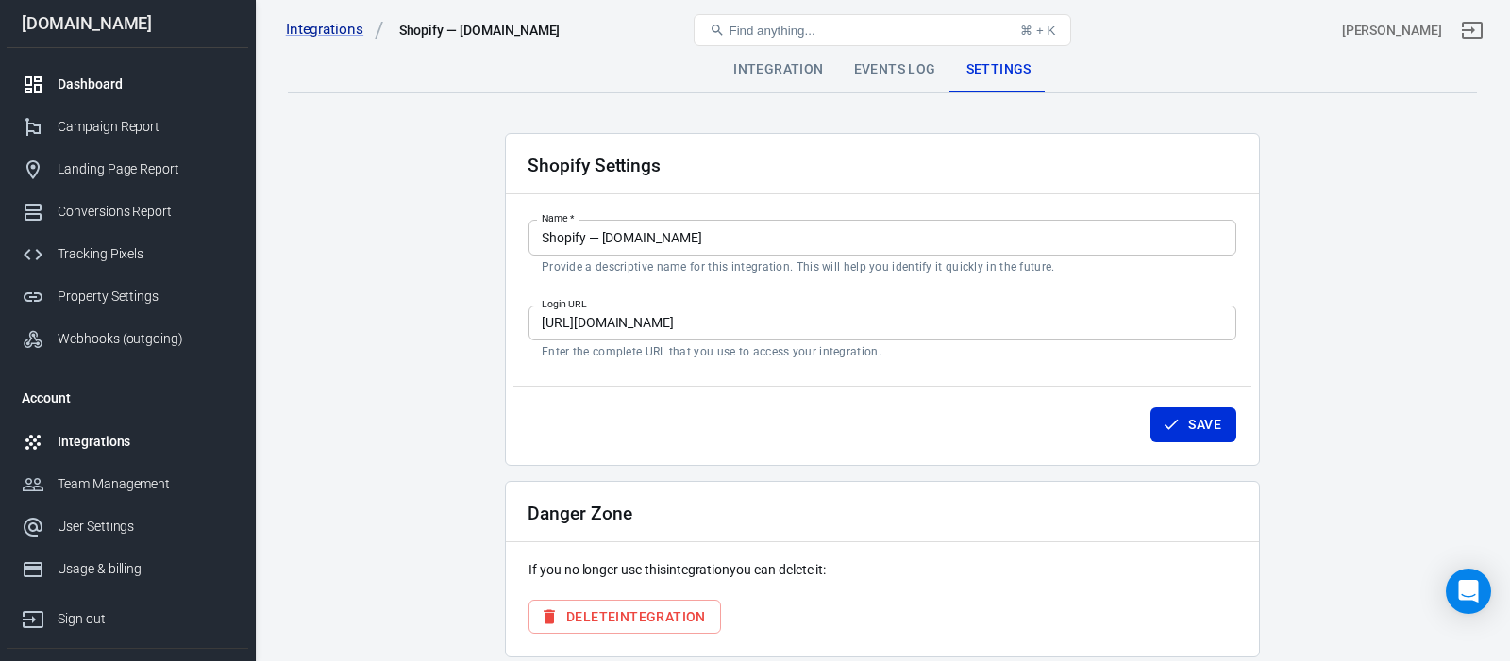
click at [133, 80] on div "Dashboard" at bounding box center [146, 85] width 176 height 20
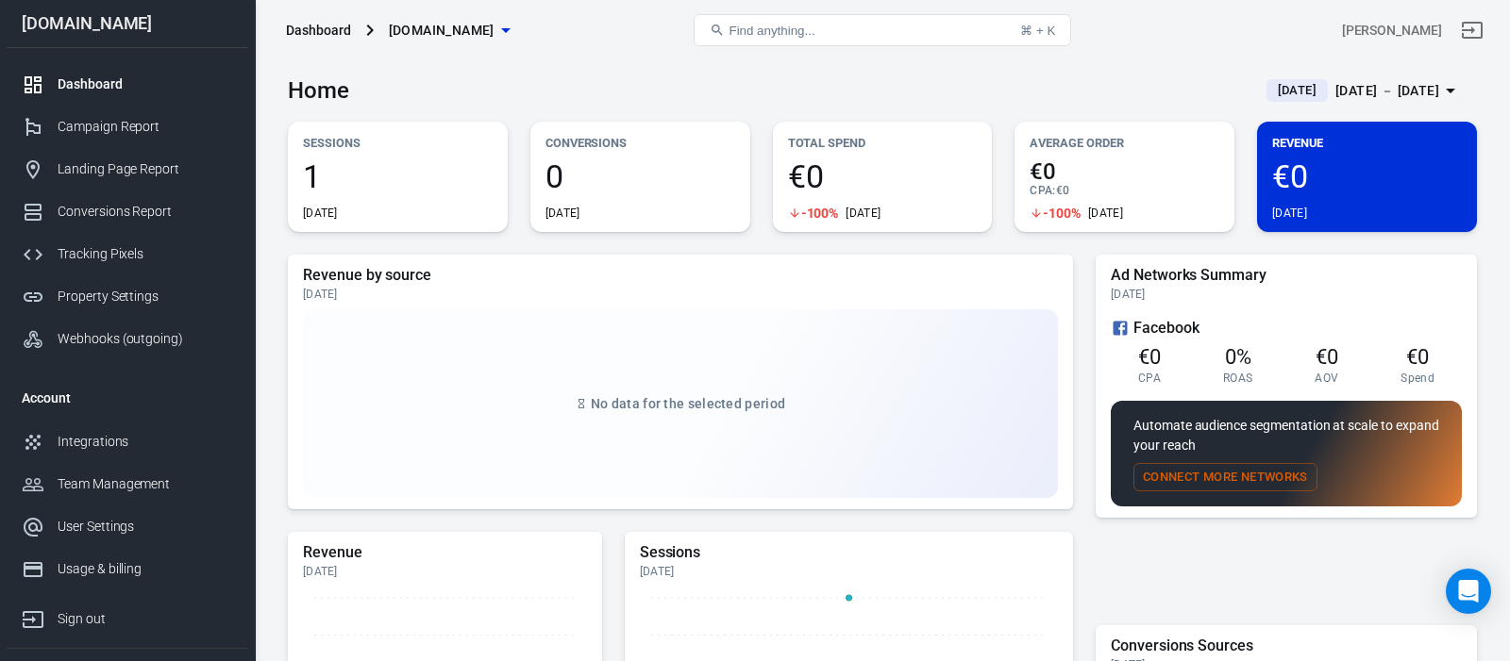
click at [517, 33] on icon "button" at bounding box center [505, 30] width 23 height 23
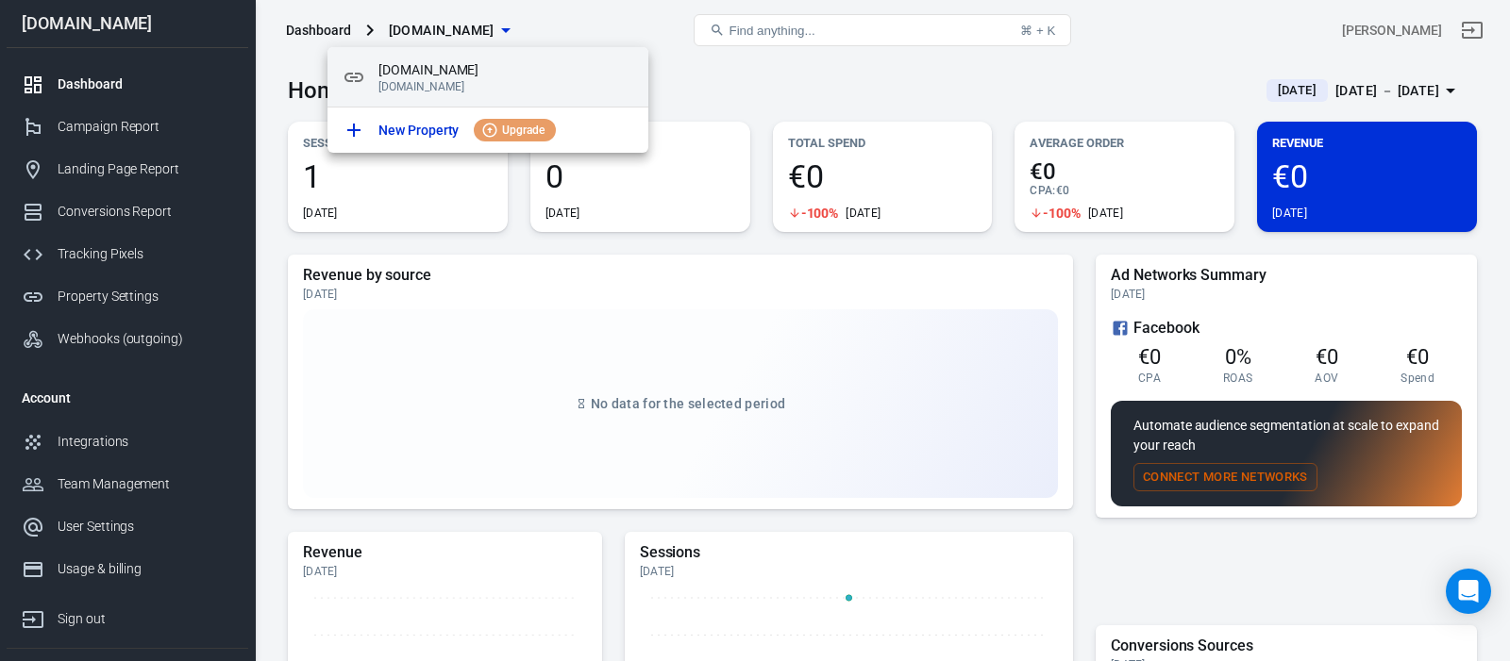
click at [496, 74] on span "[DOMAIN_NAME]" at bounding box center [505, 70] width 255 height 20
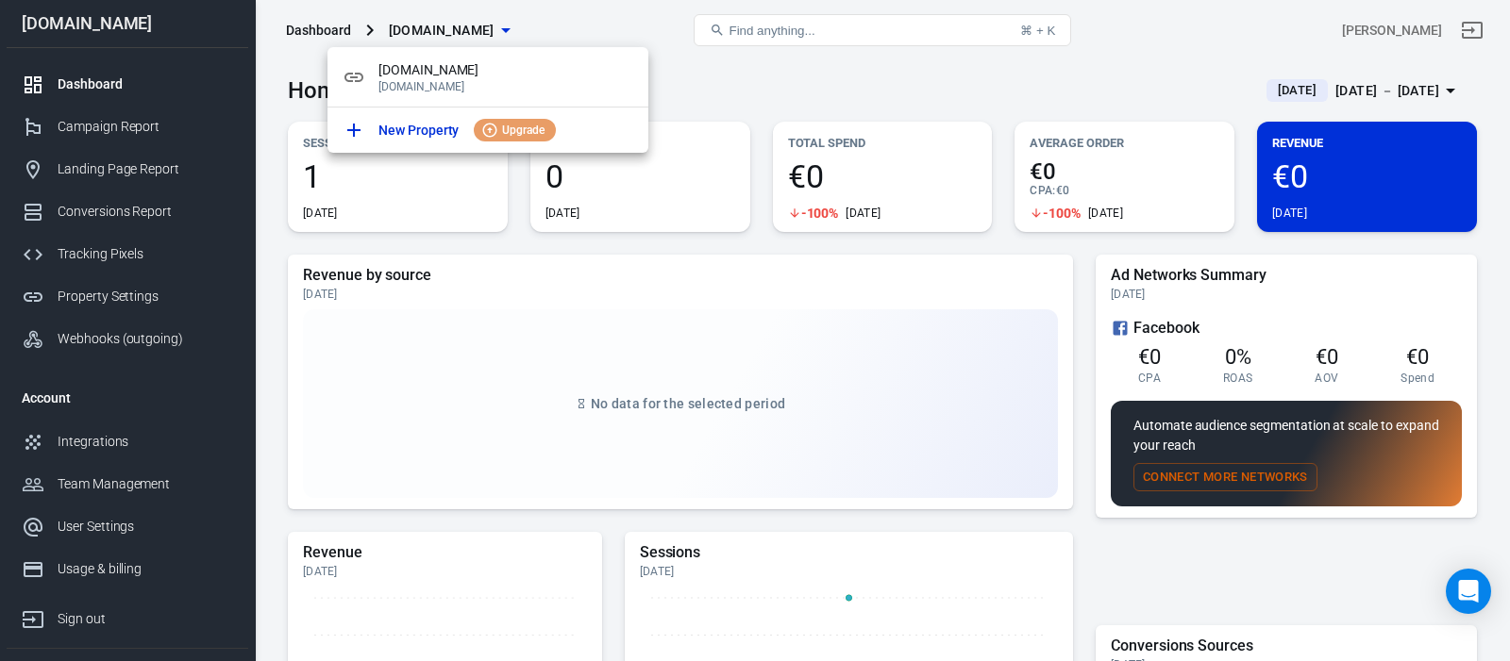
click at [633, 20] on div at bounding box center [755, 330] width 1510 height 661
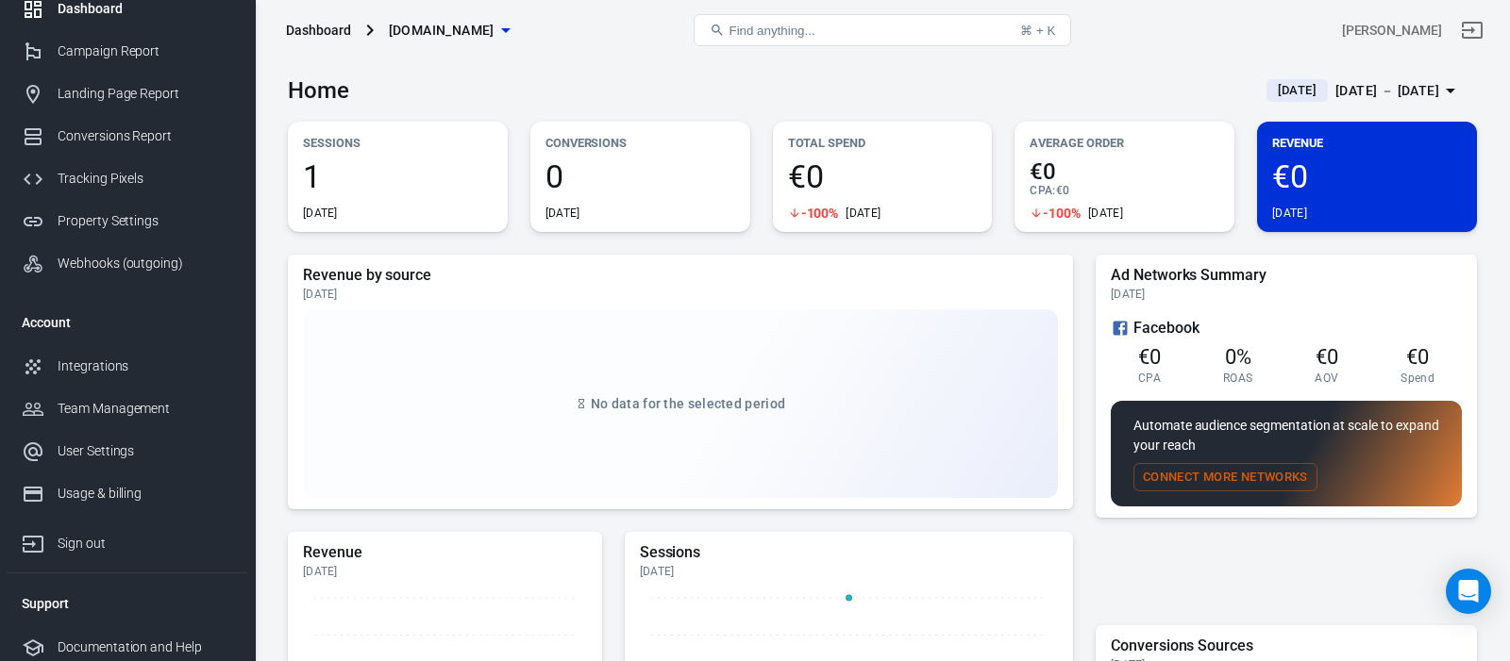
scroll to position [83, 0]
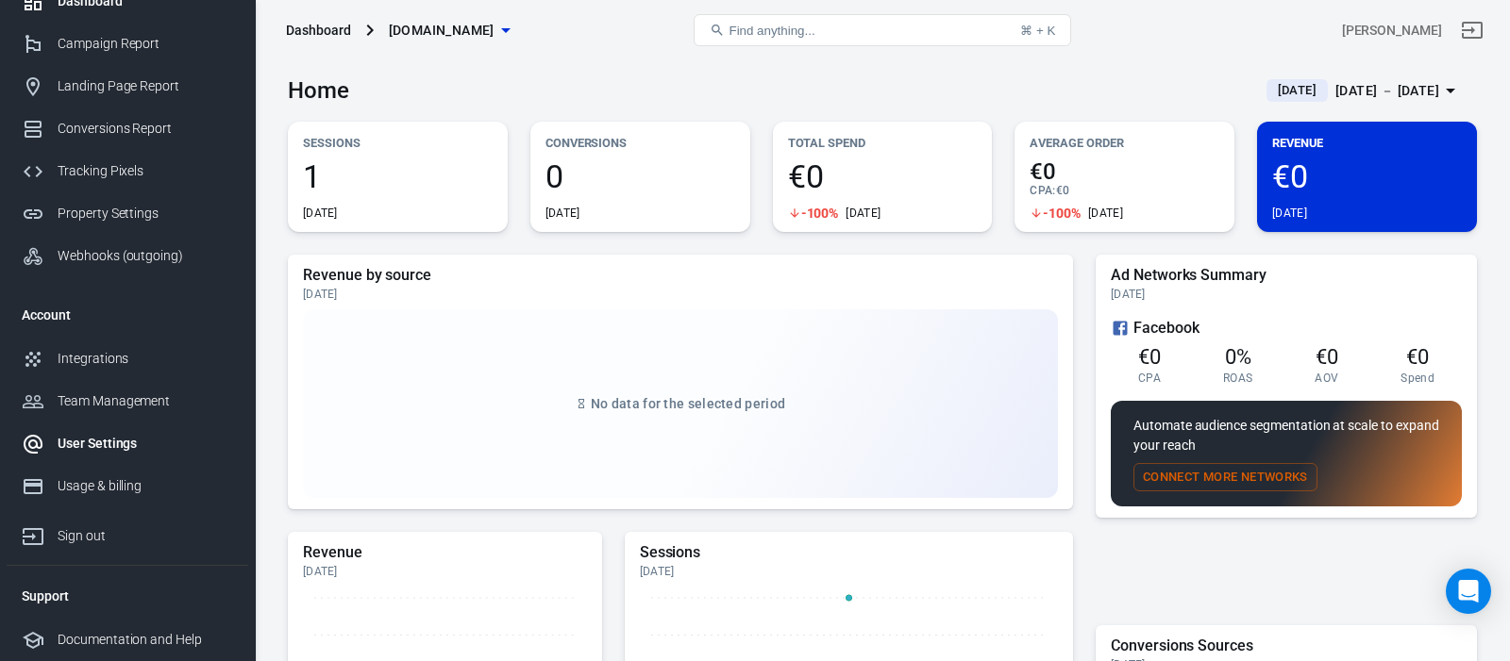
click at [105, 457] on link "User Settings" at bounding box center [128, 444] width 242 height 42
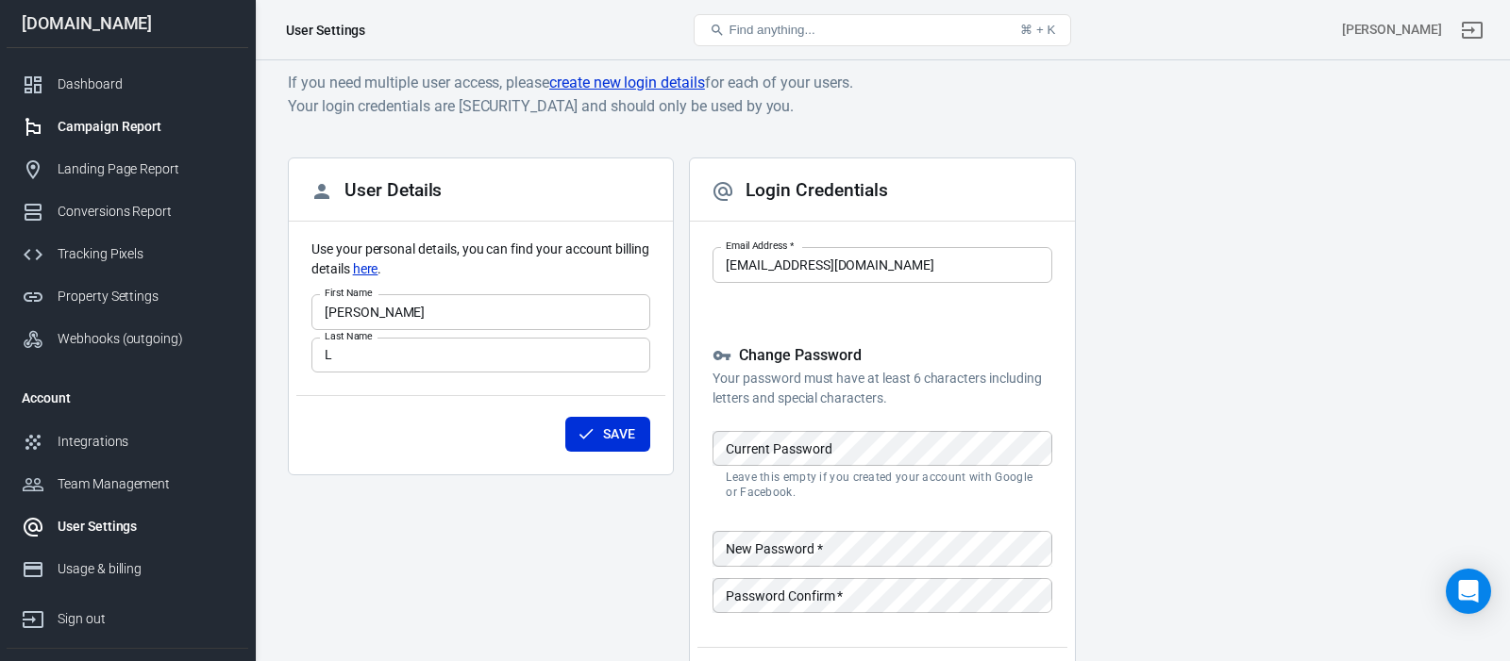
scroll to position [7, 0]
click at [107, 88] on div "Dashboard" at bounding box center [146, 85] width 176 height 20
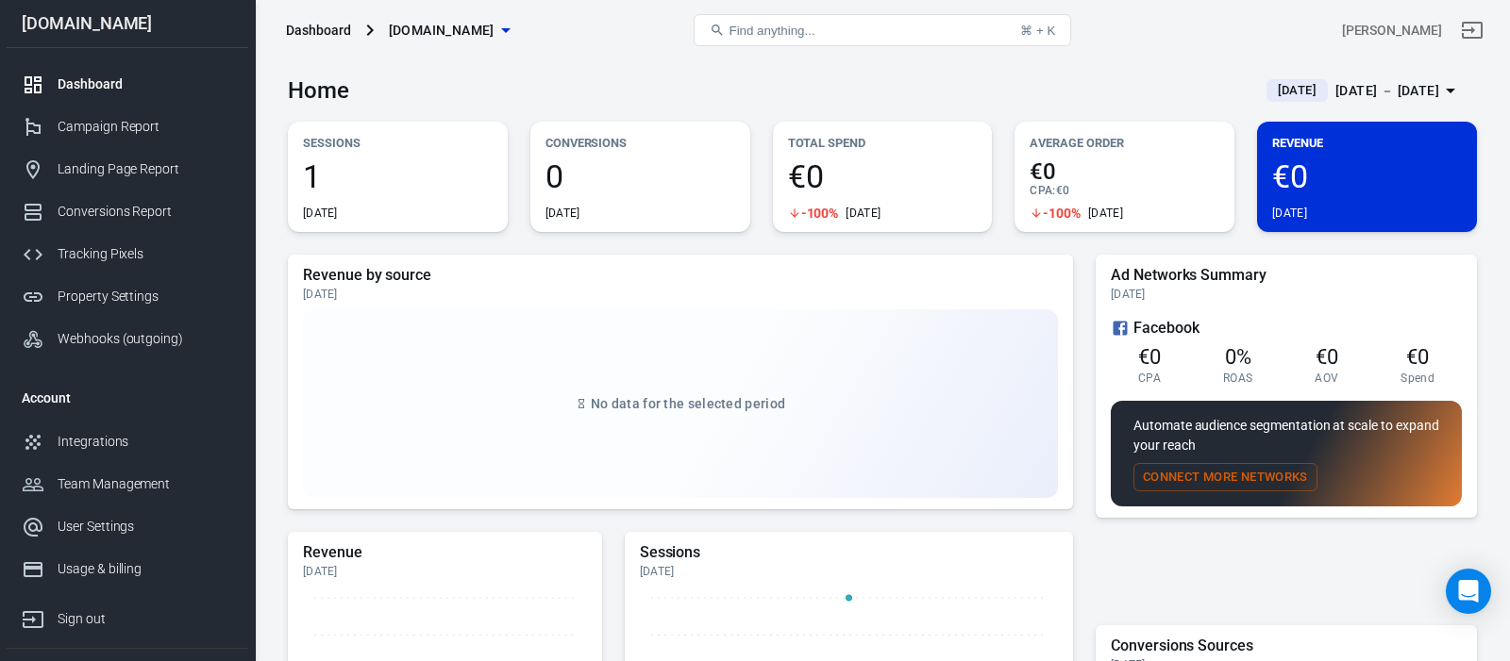
click at [1431, 29] on div "[PERSON_NAME]" at bounding box center [1392, 31] width 100 height 20
click at [146, 253] on div "Tracking Pixels" at bounding box center [146, 254] width 176 height 20
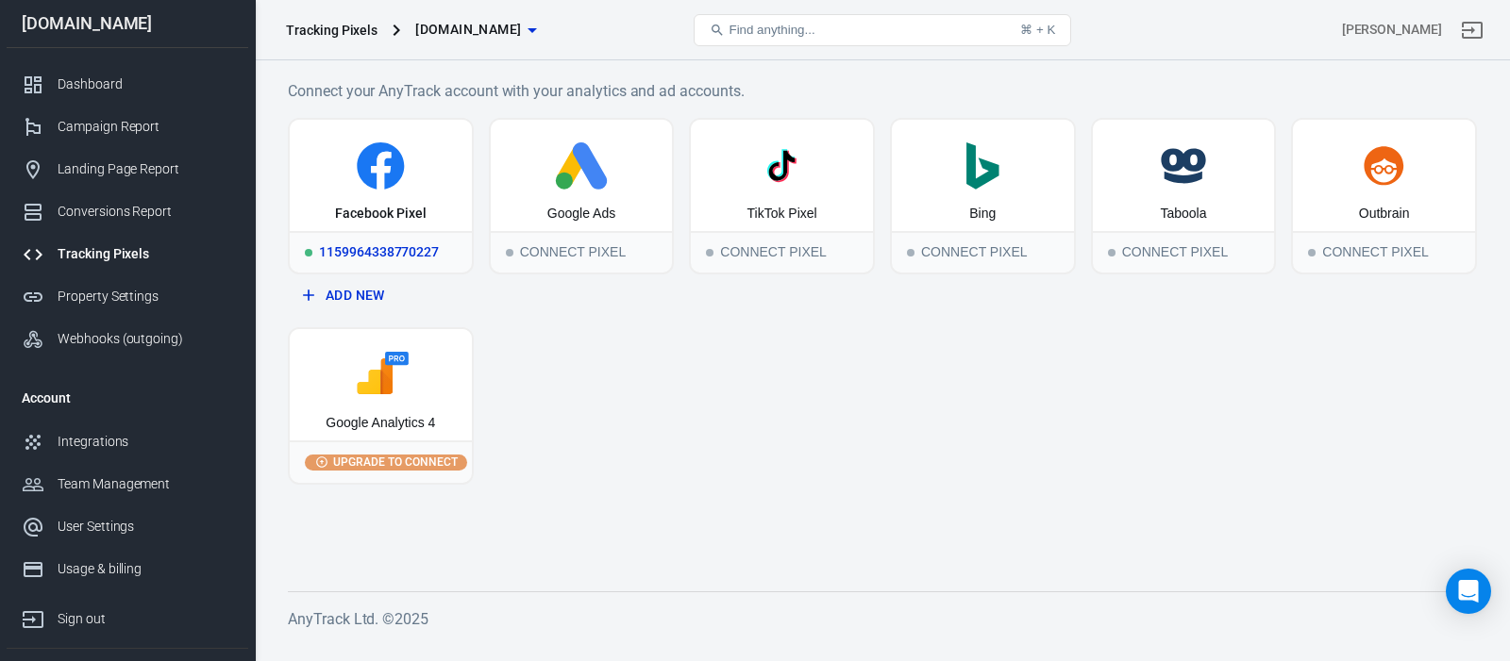
click at [409, 187] on icon at bounding box center [380, 165] width 167 height 47
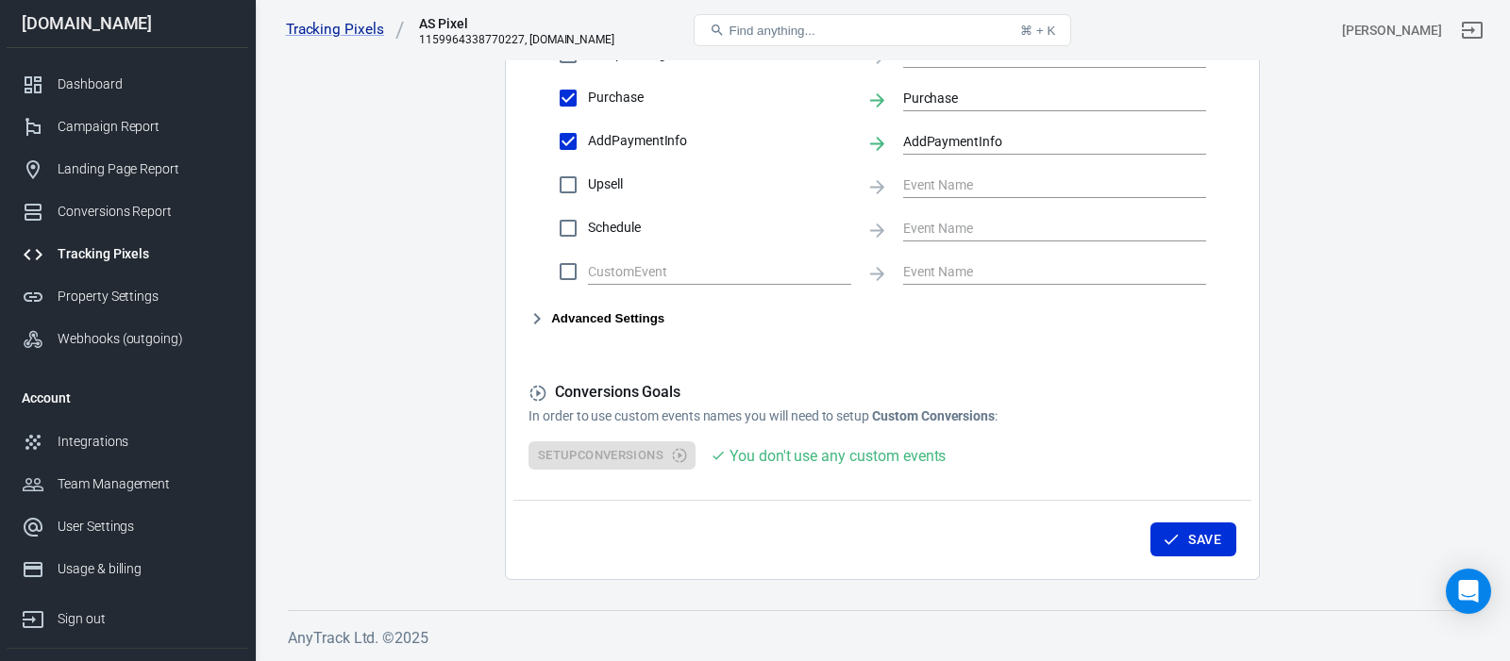
scroll to position [1003, 0]
click at [540, 315] on icon "button" at bounding box center [537, 319] width 23 height 23
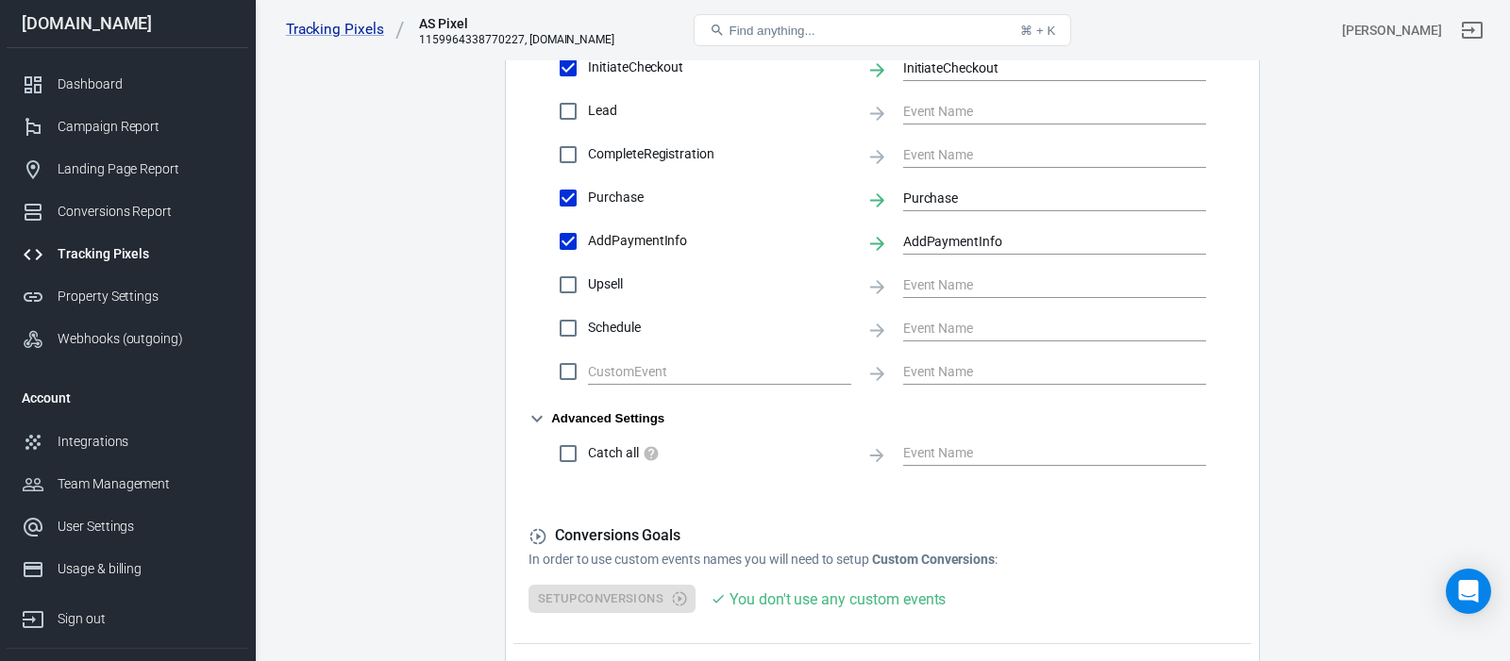
scroll to position [1046, 0]
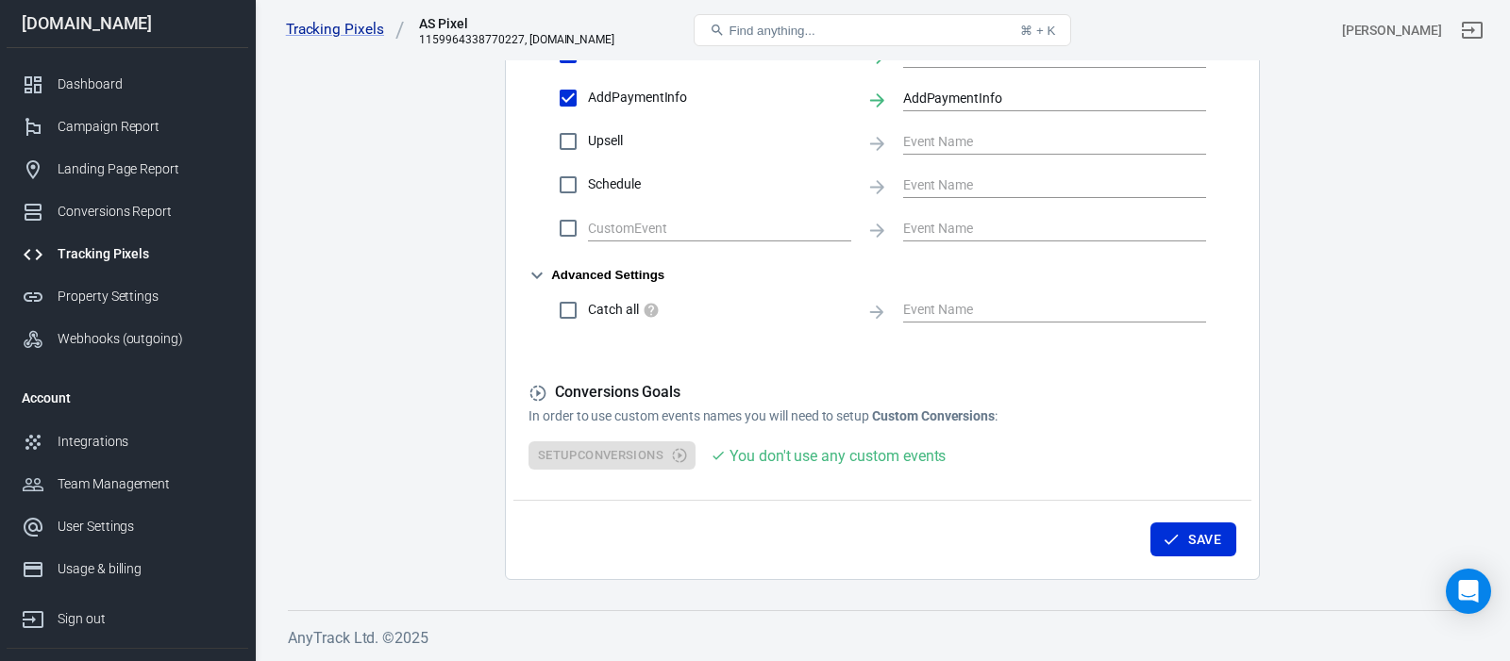
click at [668, 460] on div "Setup Conversions You don't use any custom events" at bounding box center [882, 456] width 708 height 29
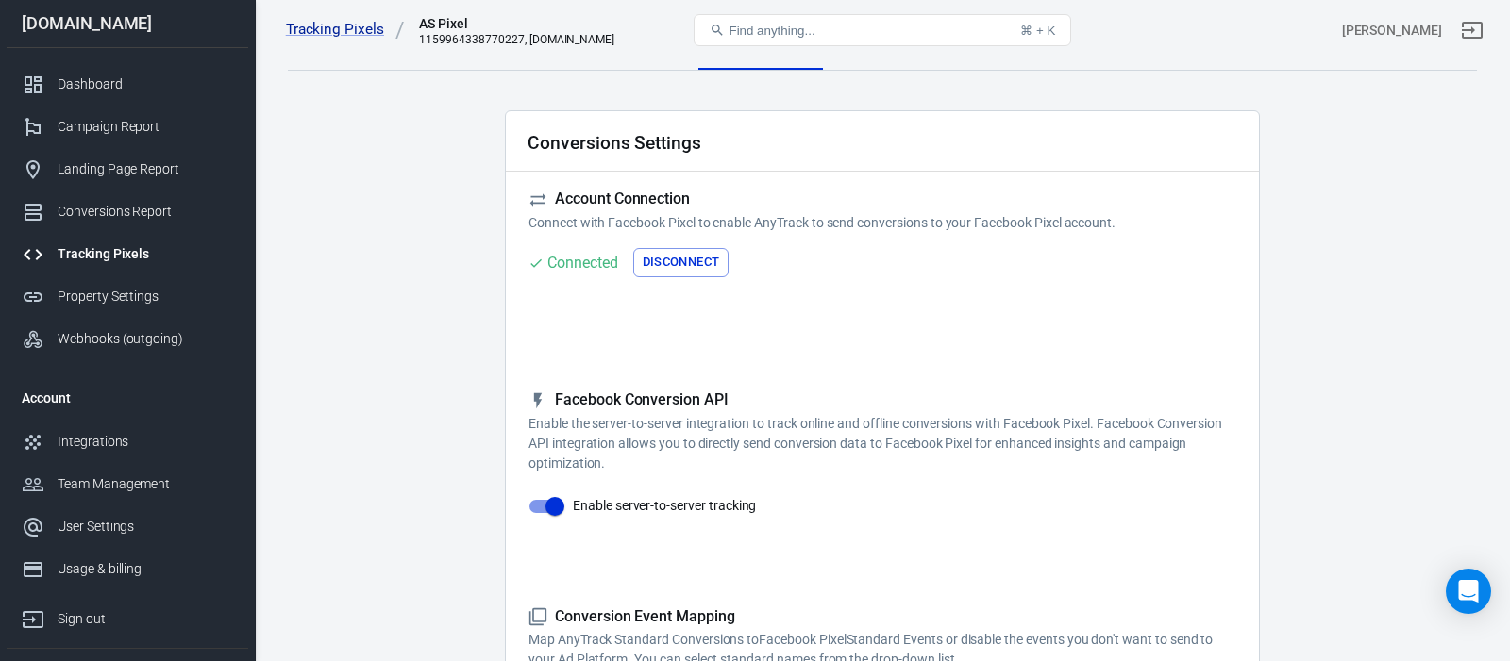
scroll to position [0, 0]
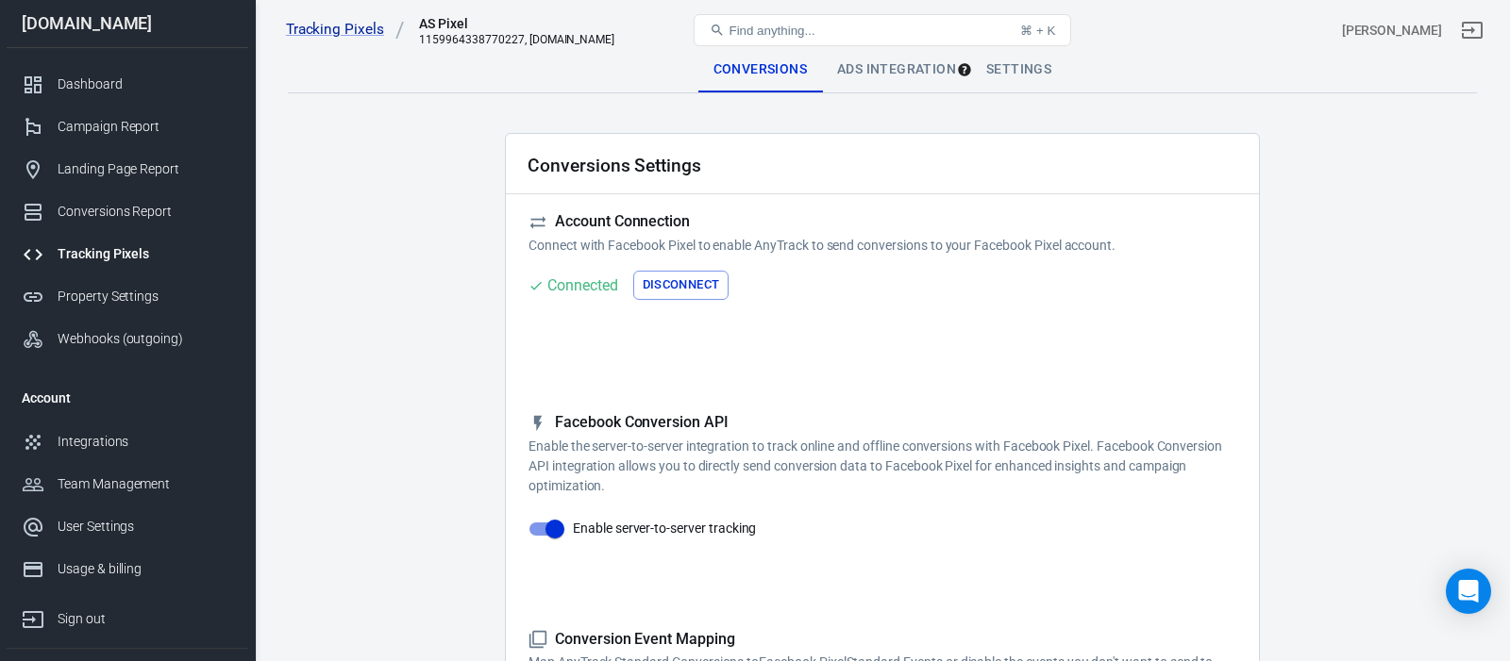
click at [913, 75] on div "Ads Integration" at bounding box center [896, 69] width 149 height 45
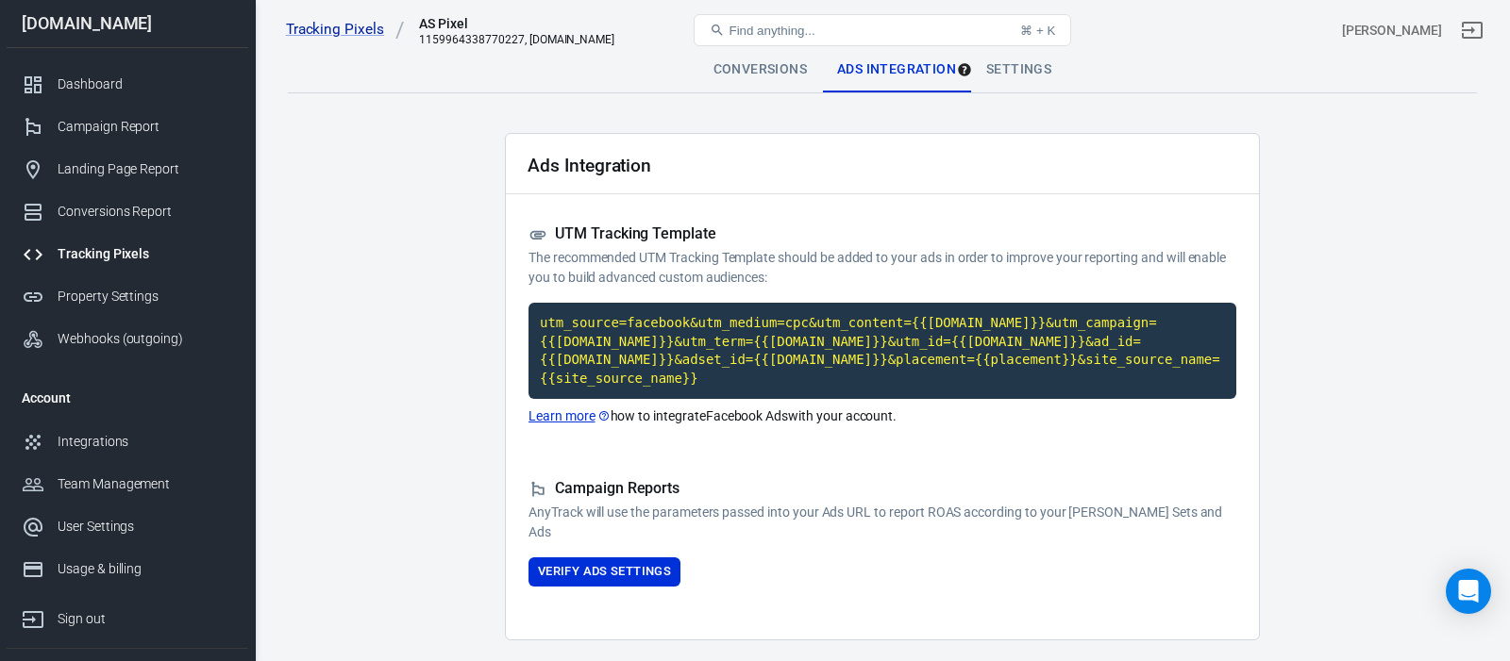
click at [1020, 71] on div "Settings" at bounding box center [1018, 69] width 95 height 45
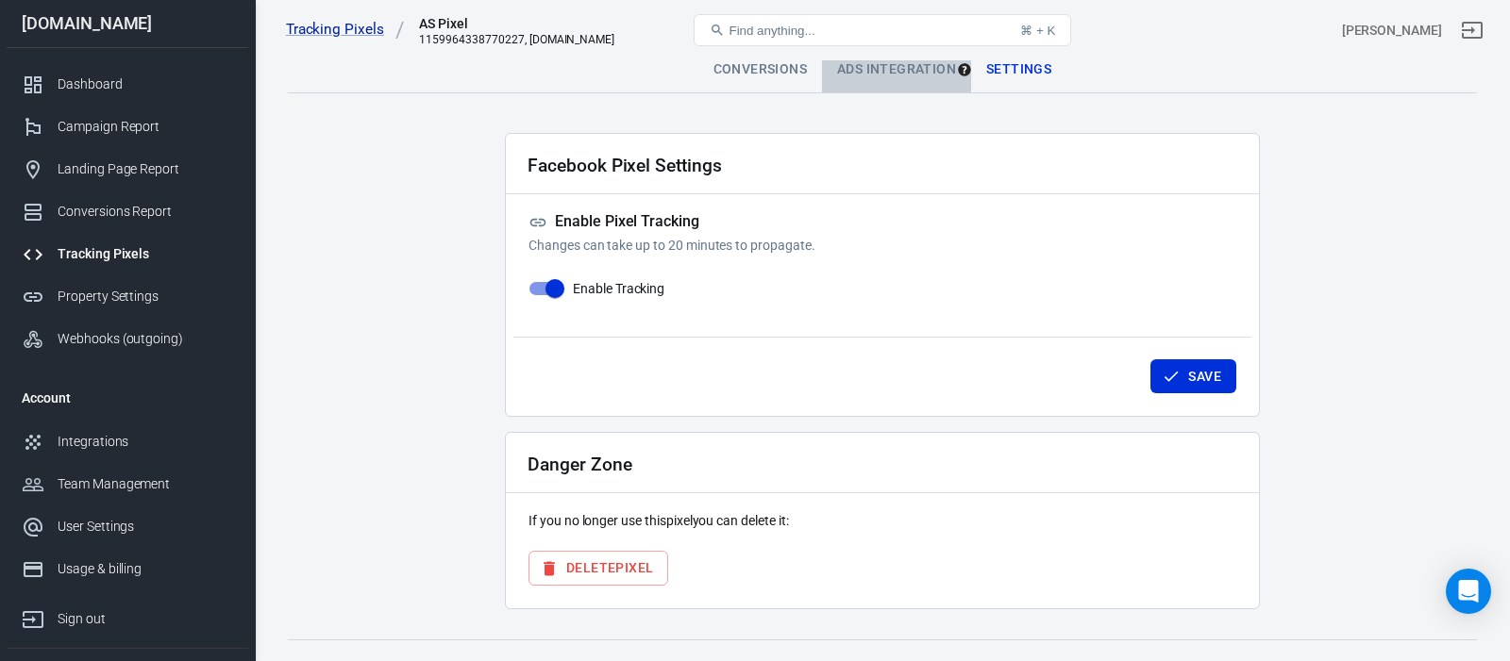
click at [909, 67] on div "Ads Integration" at bounding box center [896, 69] width 149 height 45
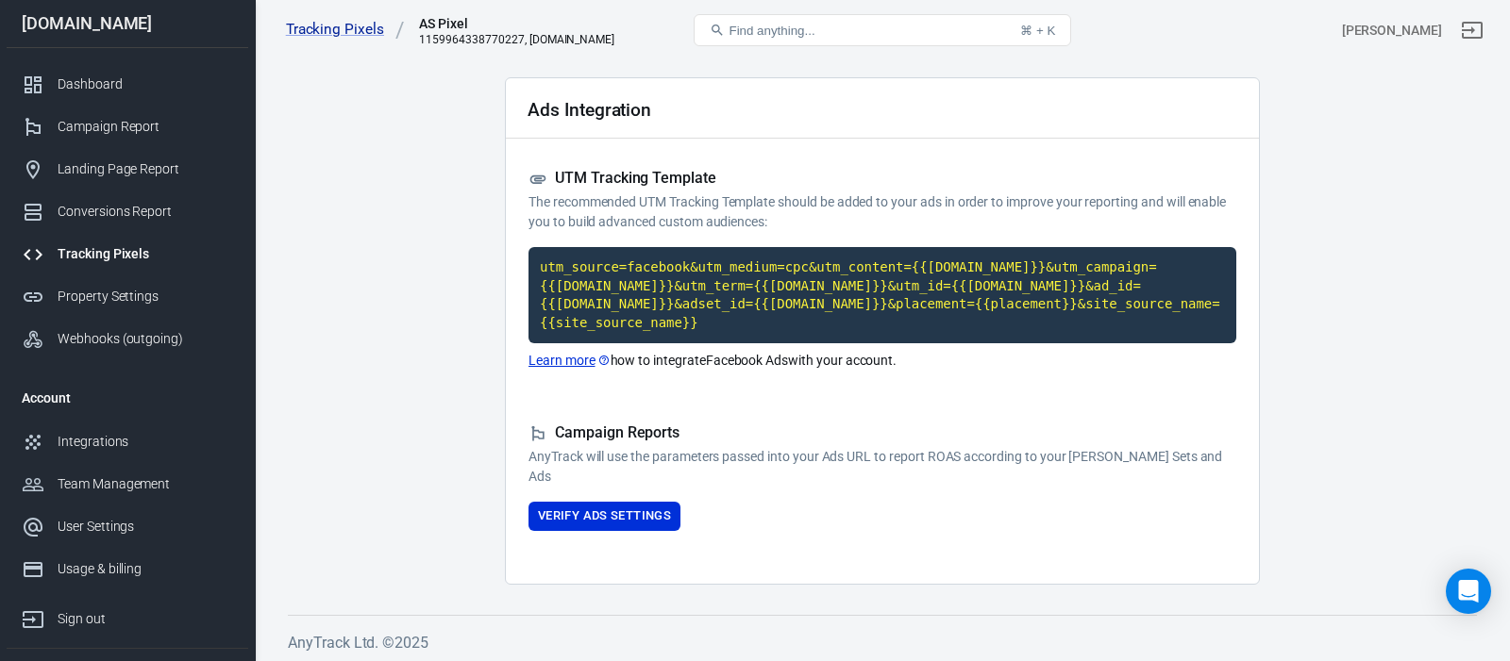
scroll to position [61, 0]
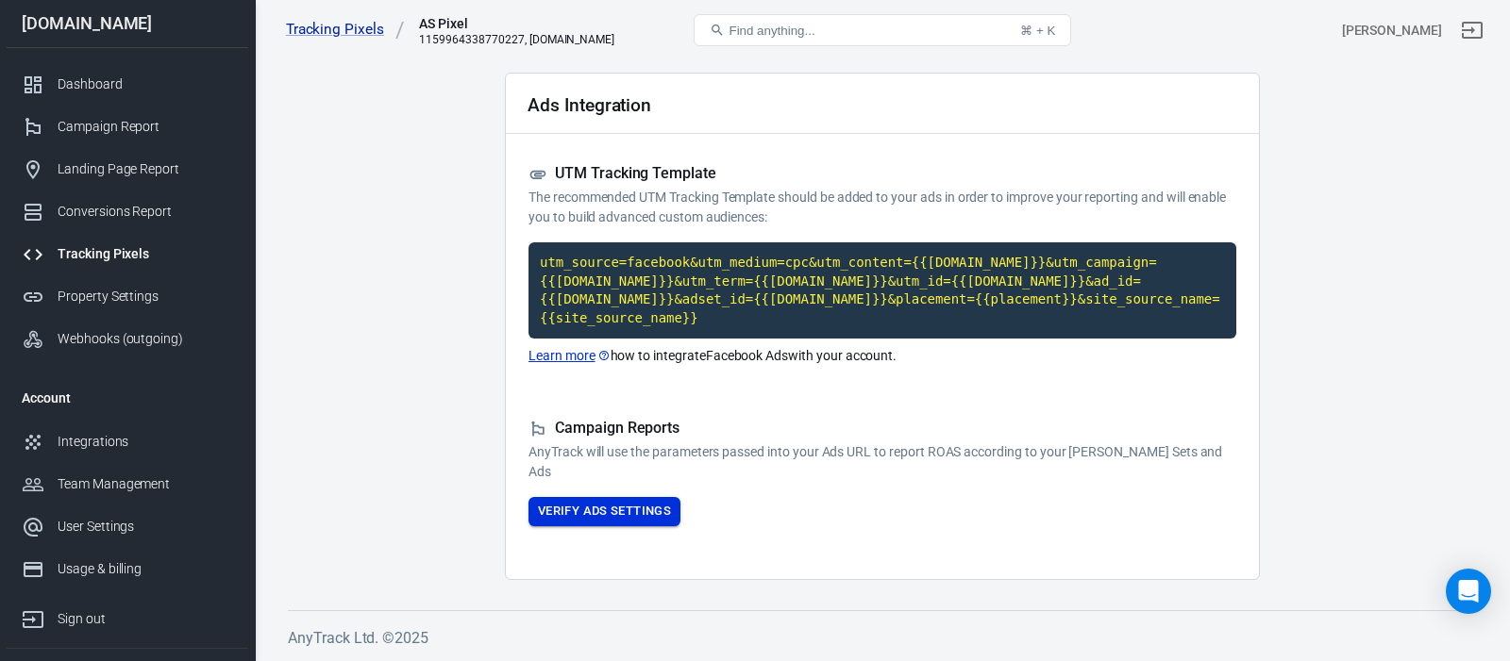
click at [584, 515] on button "Verify Ads Settings" at bounding box center [604, 511] width 152 height 29
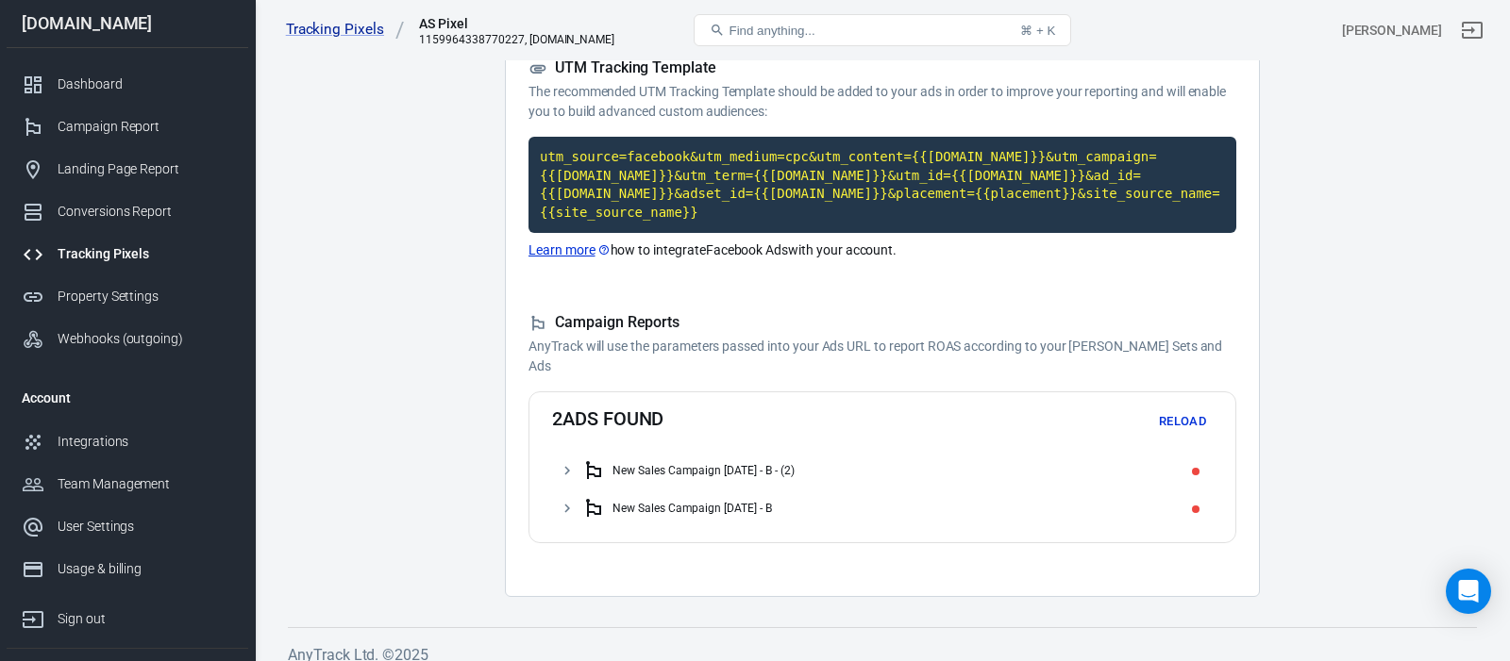
scroll to position [168, 0]
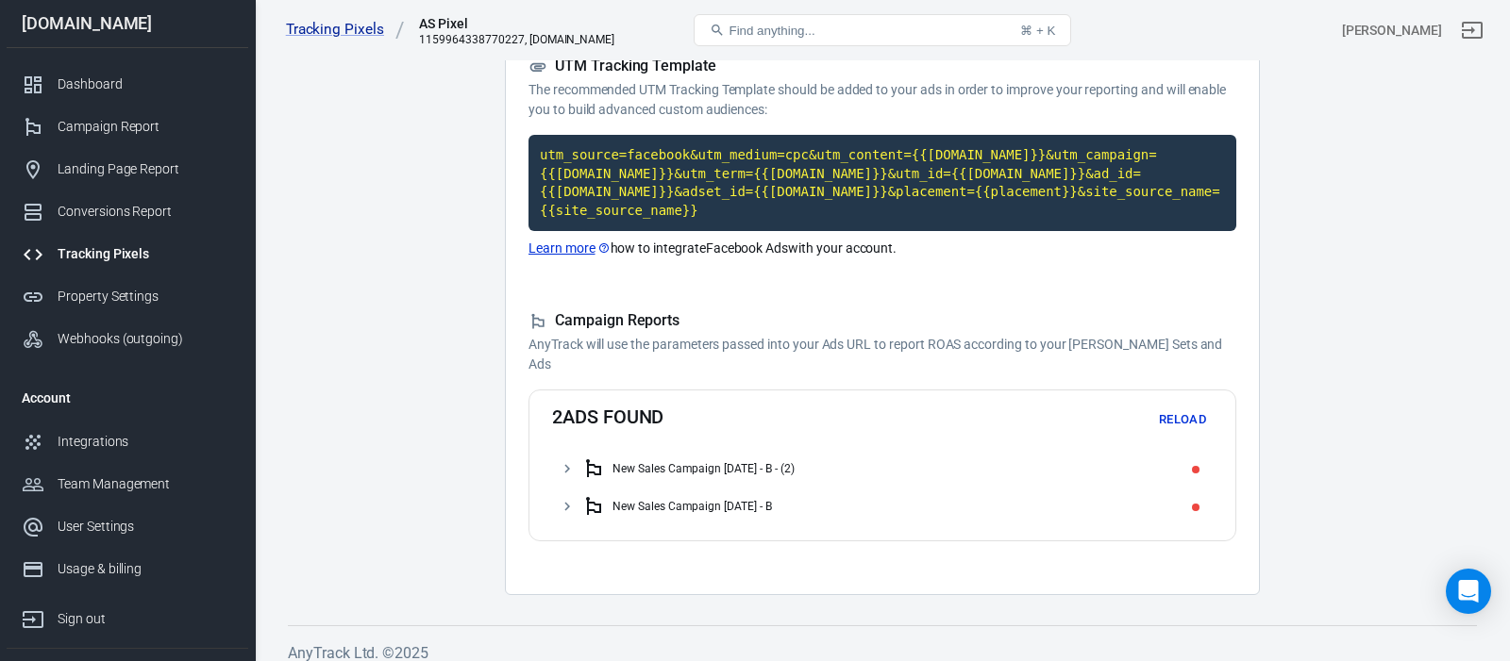
click at [734, 507] on div "New Sales Campaign 20.08.2025 - B" at bounding box center [691, 506] width 159 height 13
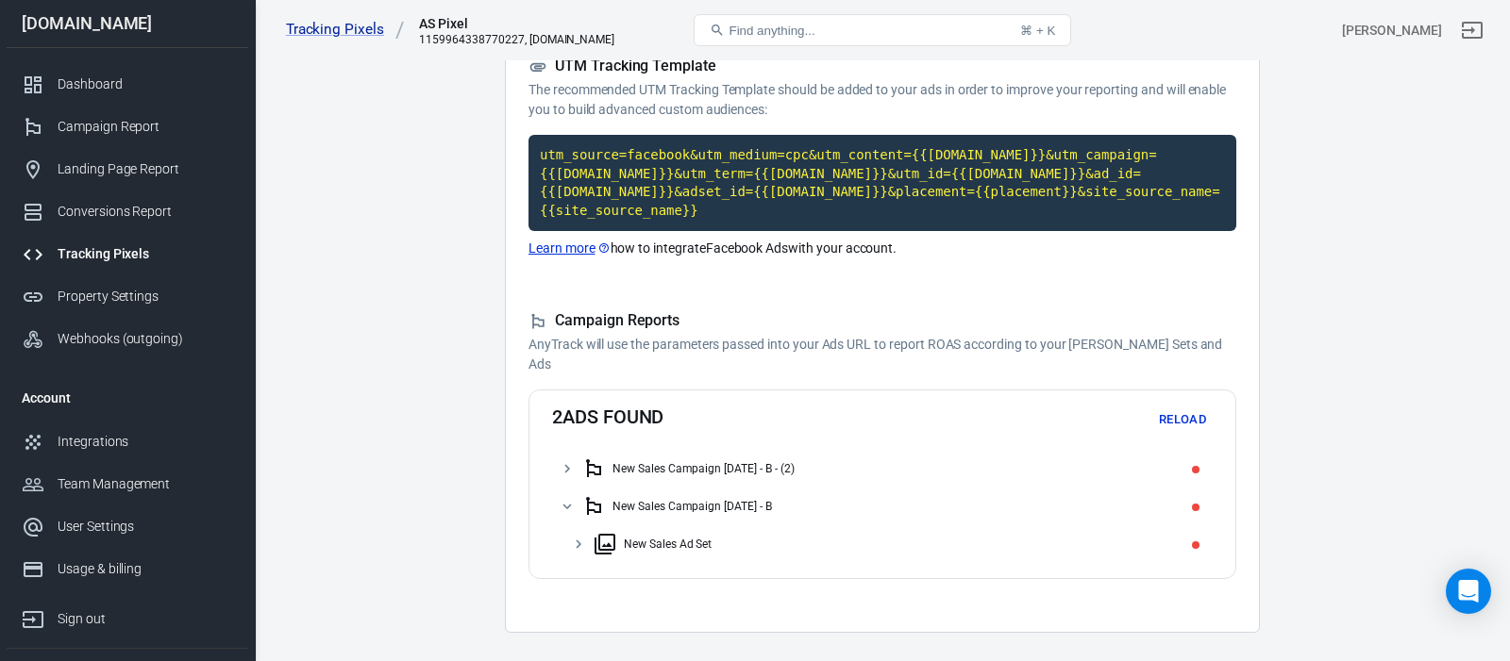
click at [704, 548] on div "New Sales Ad Set" at bounding box center [668, 544] width 88 height 13
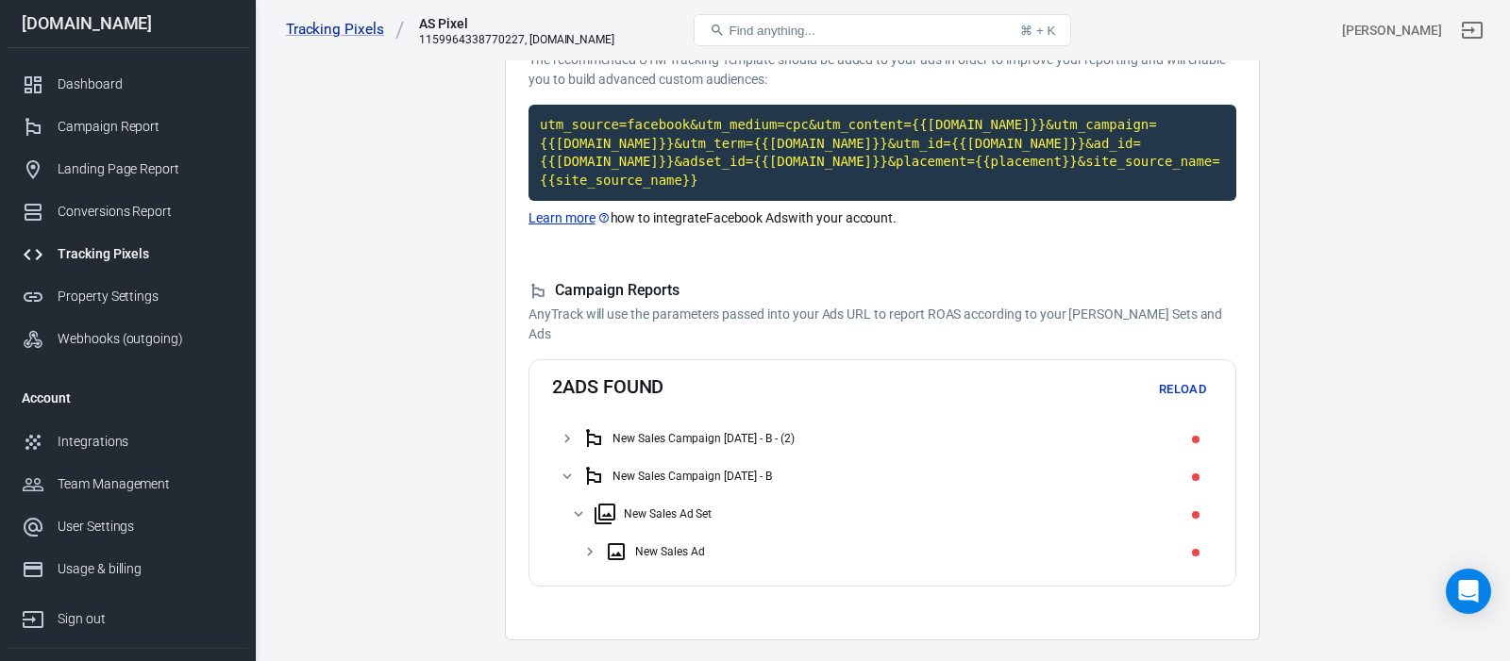
scroll to position [202, 0]
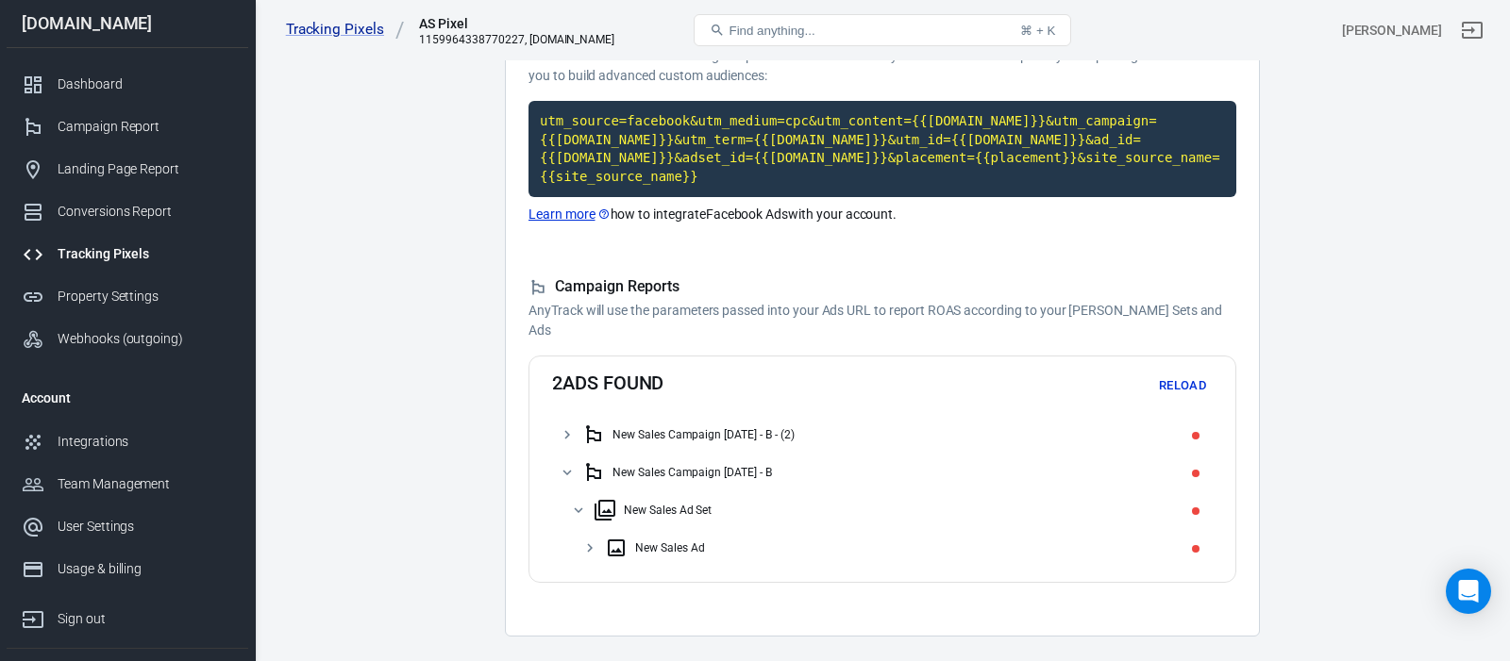
click at [698, 550] on div "New Sales Ad" at bounding box center [670, 548] width 70 height 13
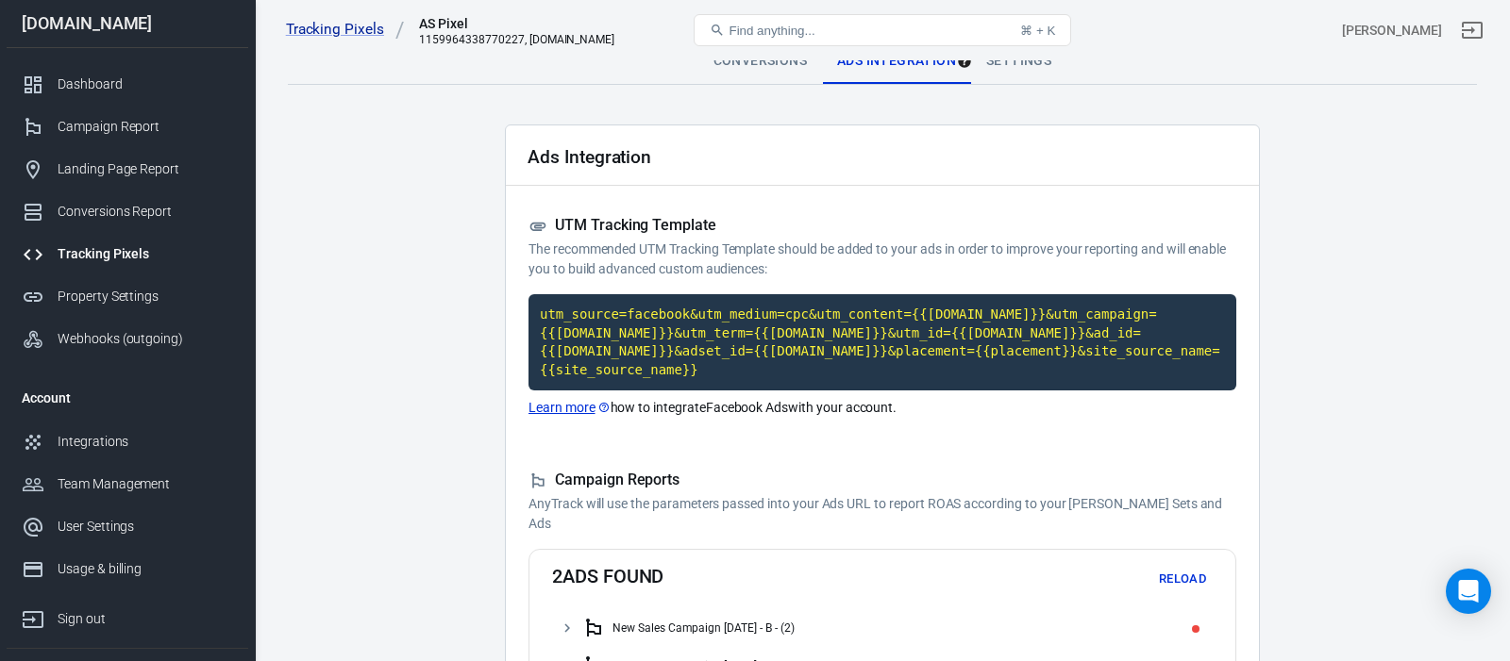
scroll to position [0, 0]
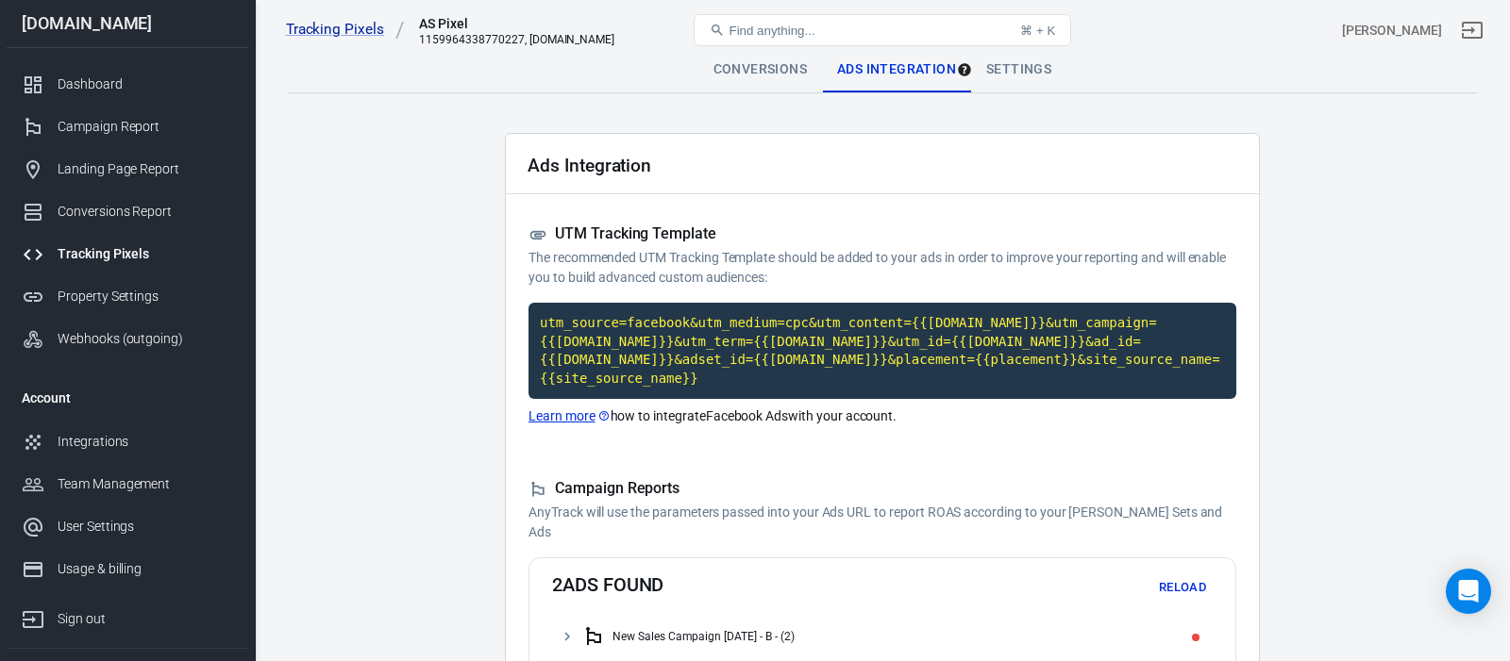
click at [1037, 75] on div "Settings" at bounding box center [1018, 69] width 95 height 45
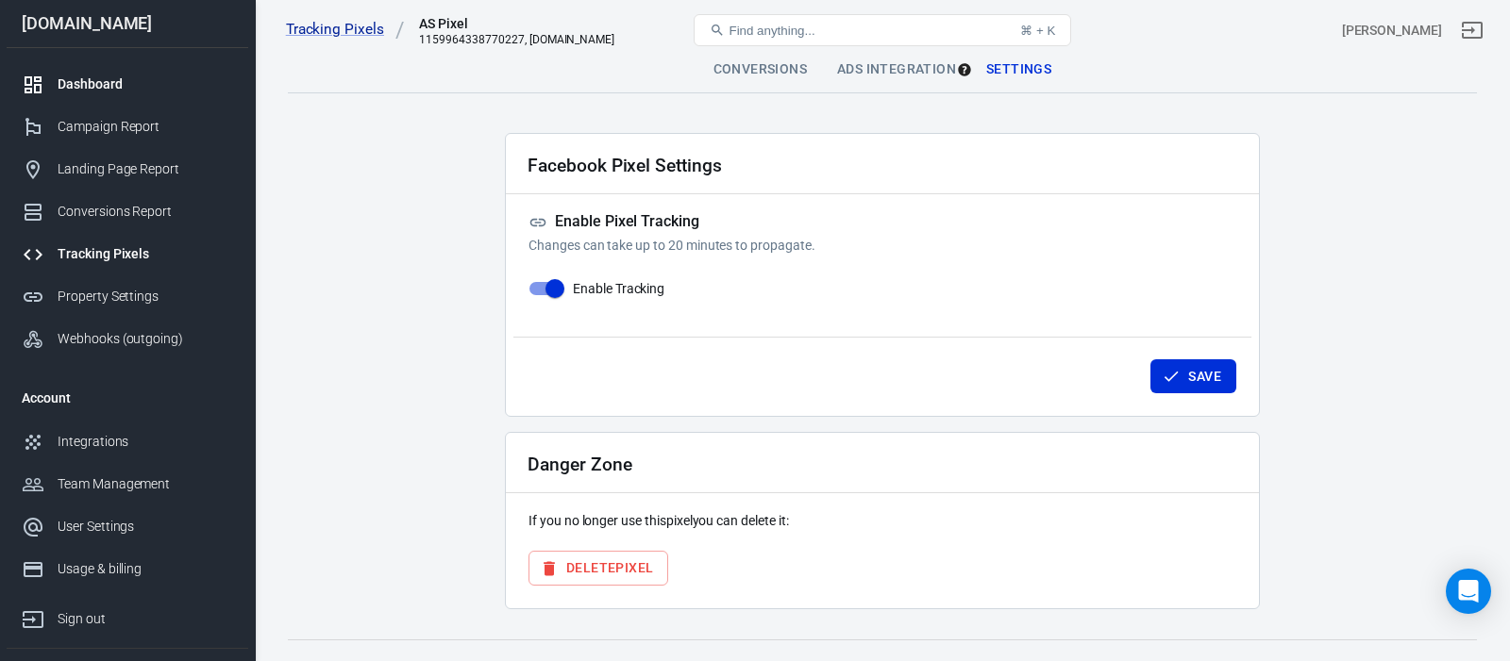
click at [119, 91] on div "Dashboard" at bounding box center [146, 85] width 176 height 20
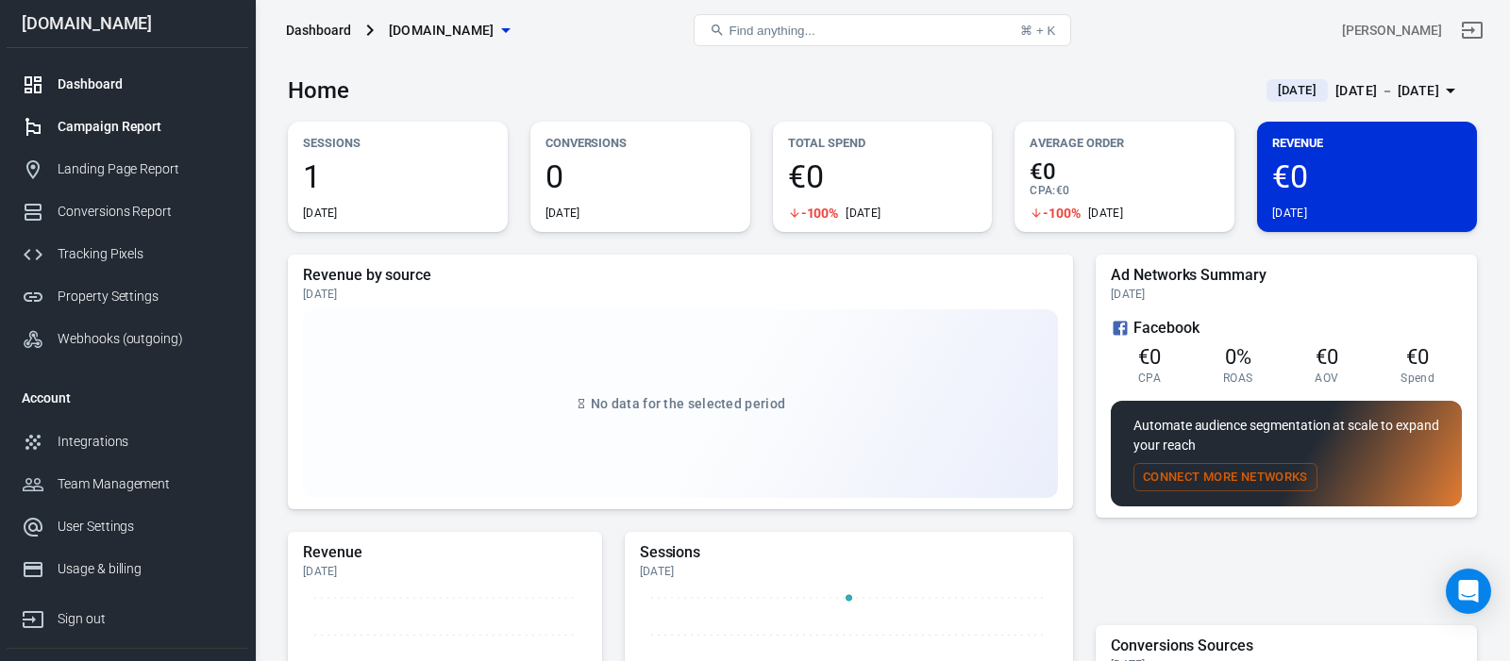
click at [128, 127] on div "Campaign Report" at bounding box center [146, 127] width 176 height 20
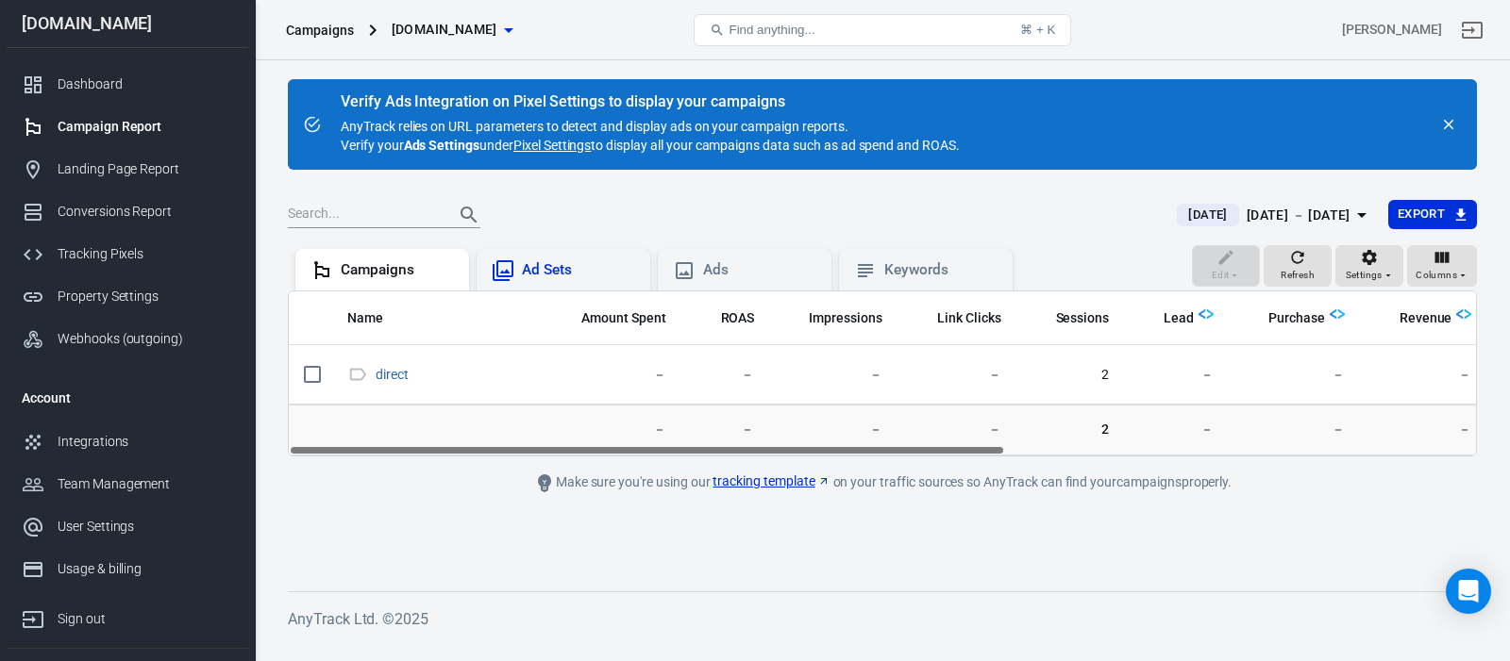
click at [554, 275] on div "Ad Sets" at bounding box center [578, 270] width 113 height 20
click at [408, 276] on div "Campaigns" at bounding box center [397, 270] width 113 height 20
click at [586, 146] on link "Pixel Settings" at bounding box center [551, 145] width 77 height 19
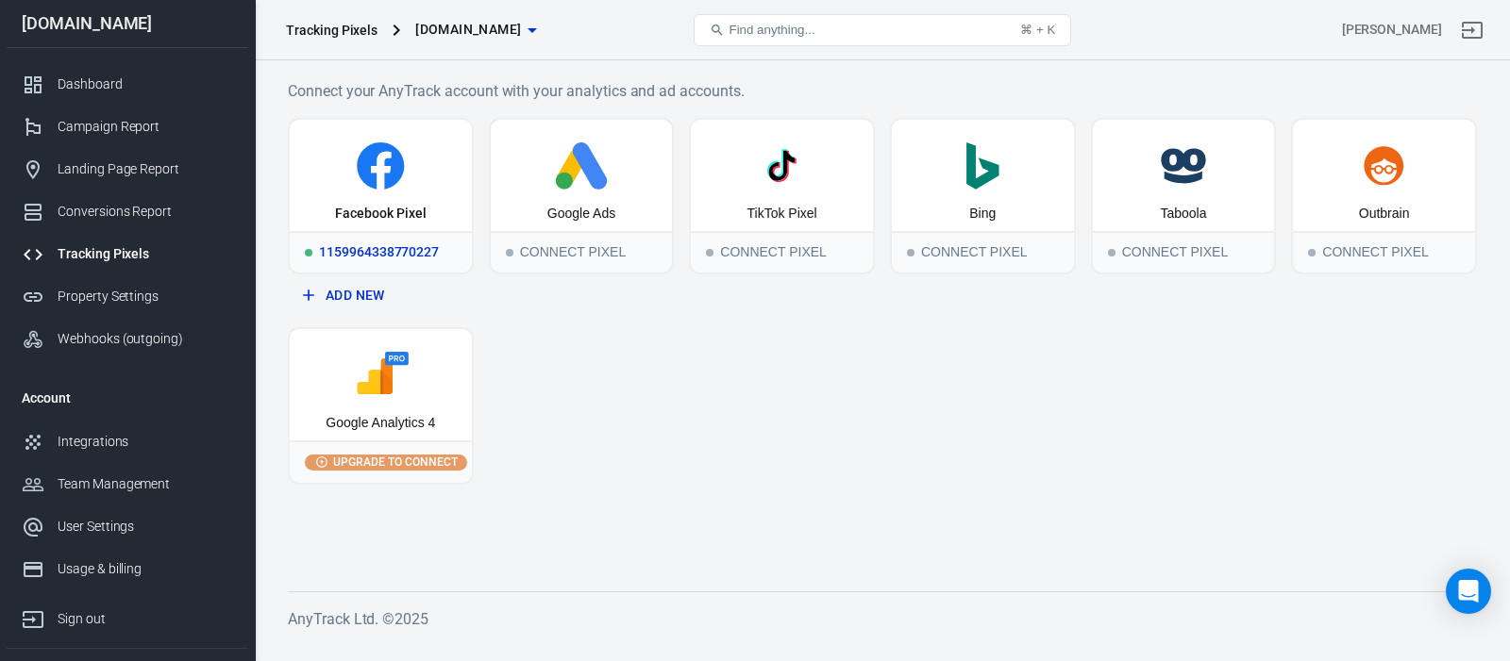
click at [403, 169] on icon at bounding box center [380, 165] width 47 height 47
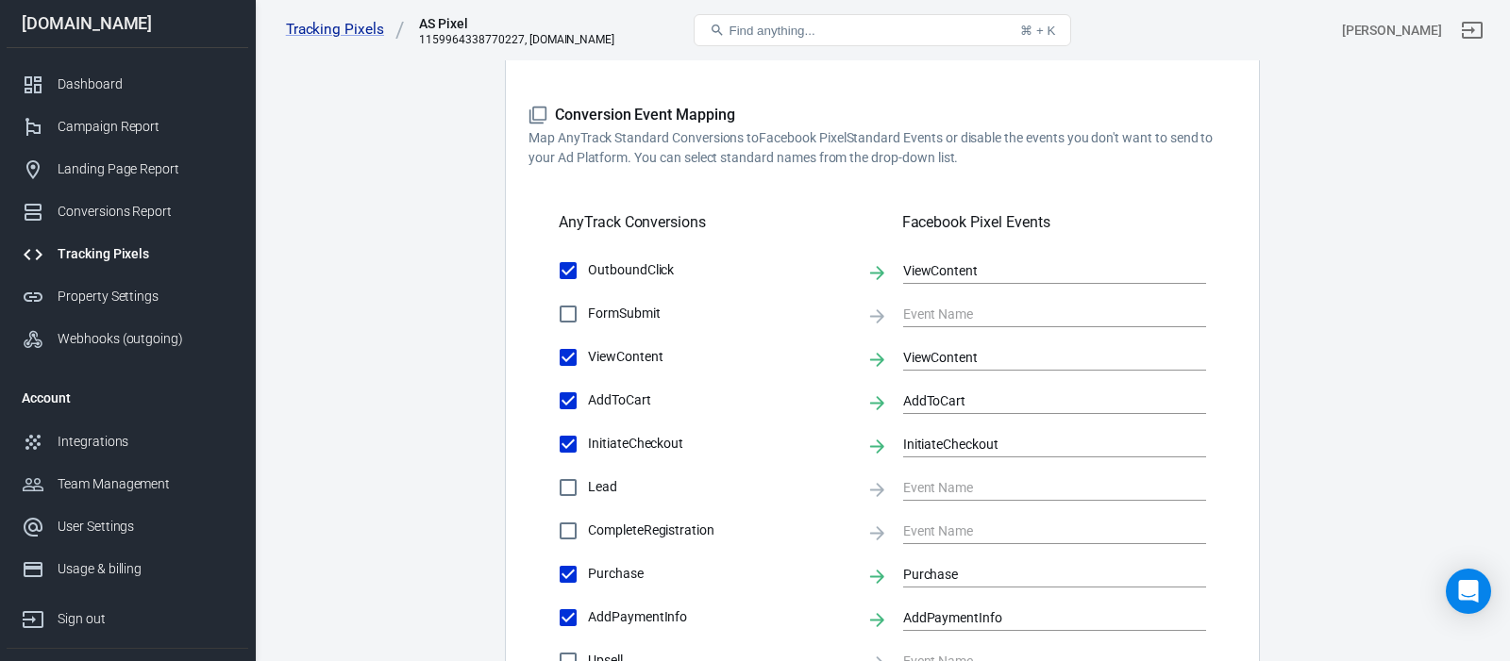
scroll to position [531, 0]
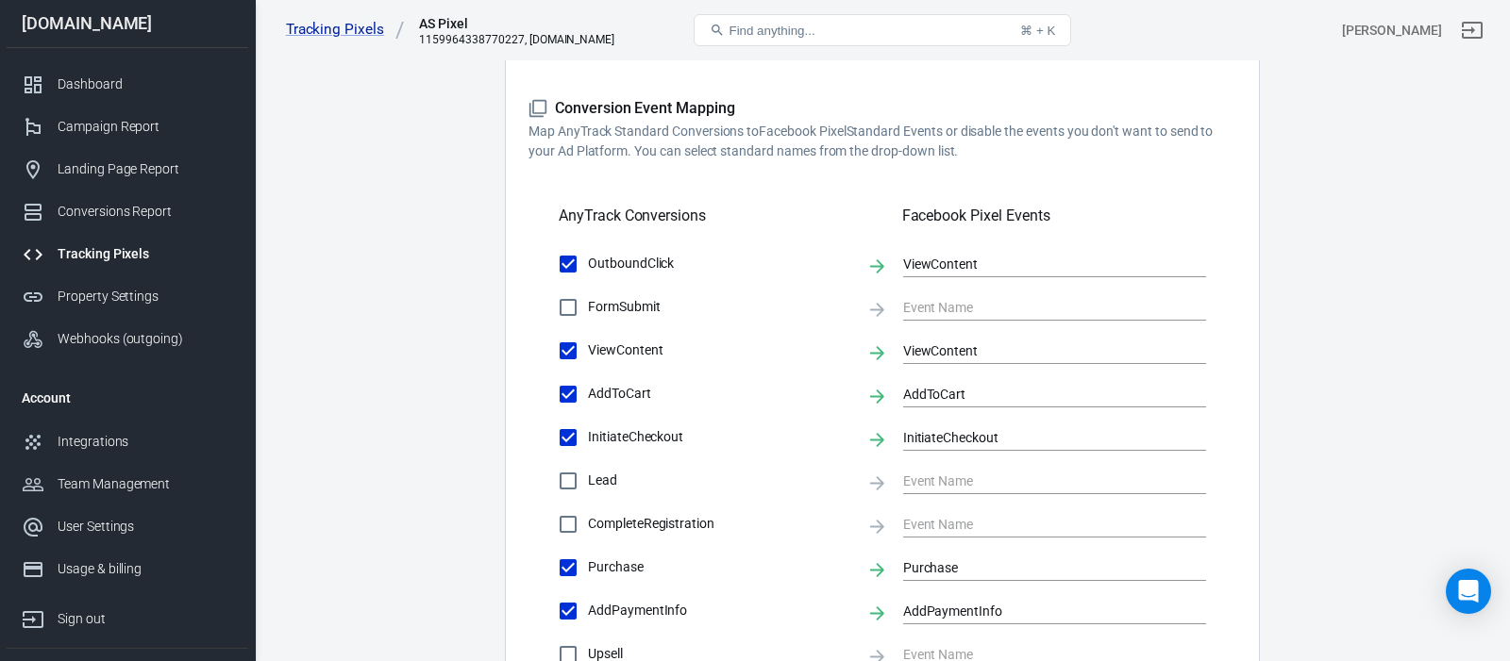
click at [410, 190] on main "Conversions Ads Integration Settings Conversions Settings Account Connection Co…" at bounding box center [882, 283] width 1189 height 1534
click at [408, 192] on main "Conversions Ads Integration Settings Conversions Settings Account Connection Co…" at bounding box center [882, 283] width 1189 height 1534
drag, startPoint x: 419, startPoint y: 142, endPoint x: 372, endPoint y: 146, distance: 47.3
click at [418, 142] on main "Conversions Ads Integration Settings Conversions Settings Account Connection Co…" at bounding box center [882, 283] width 1189 height 1534
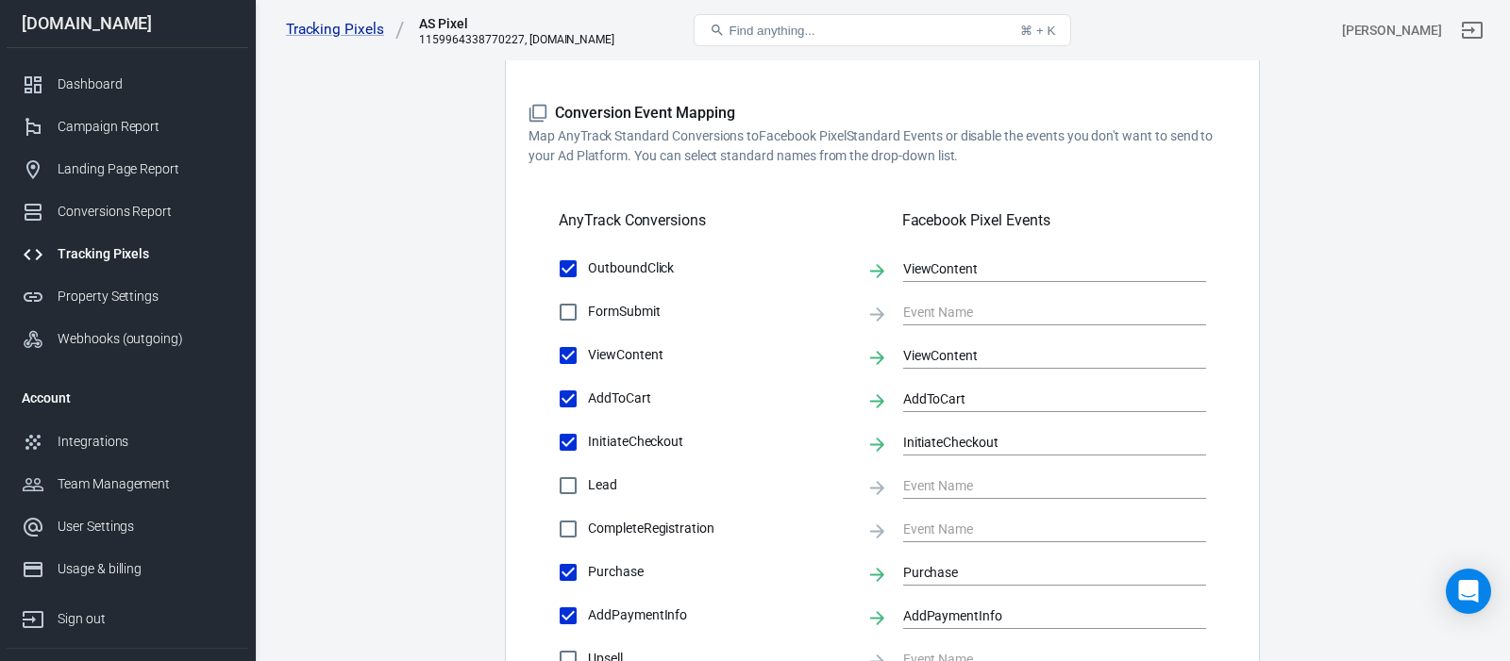
scroll to position [525, 0]
click at [381, 146] on main "Conversions Ads Integration Settings Conversions Settings Account Connection Co…" at bounding box center [882, 290] width 1189 height 1534
click at [397, 150] on main "Conversions Ads Integration Settings Conversions Settings Account Connection Co…" at bounding box center [882, 290] width 1189 height 1534
click at [402, 157] on main "Conversions Ads Integration Settings Conversions Settings Account Connection Co…" at bounding box center [882, 290] width 1189 height 1534
click at [398, 158] on main "Conversions Ads Integration Settings Conversions Settings Account Connection Co…" at bounding box center [882, 290] width 1189 height 1534
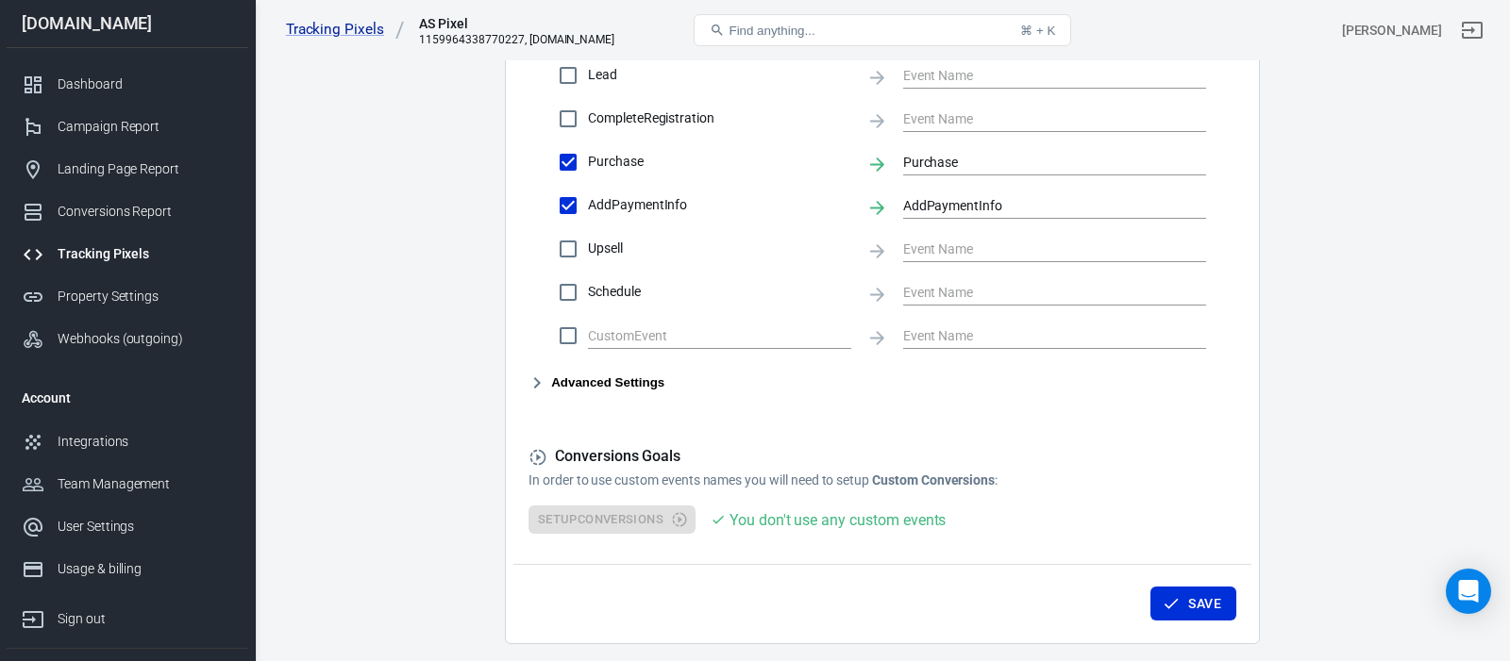
scroll to position [938, 0]
click at [535, 384] on icon "button" at bounding box center [537, 382] width 23 height 23
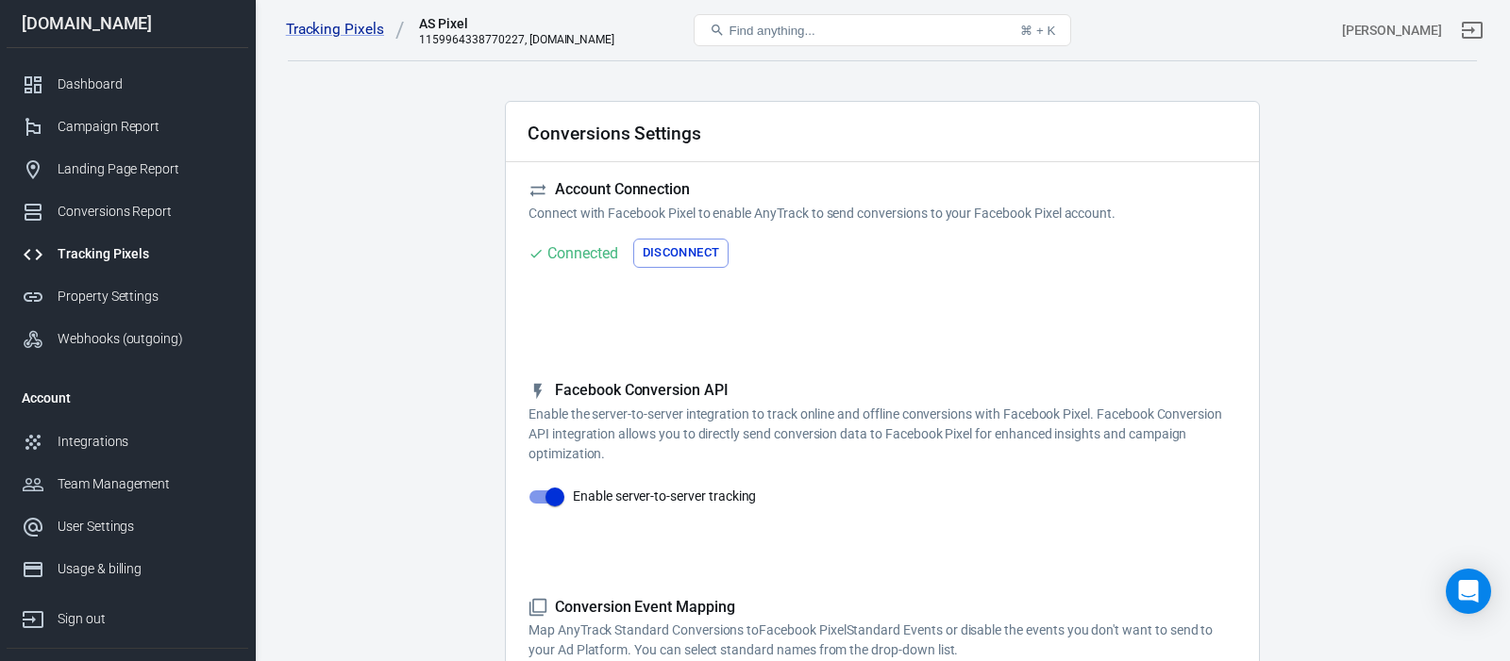
scroll to position [0, 0]
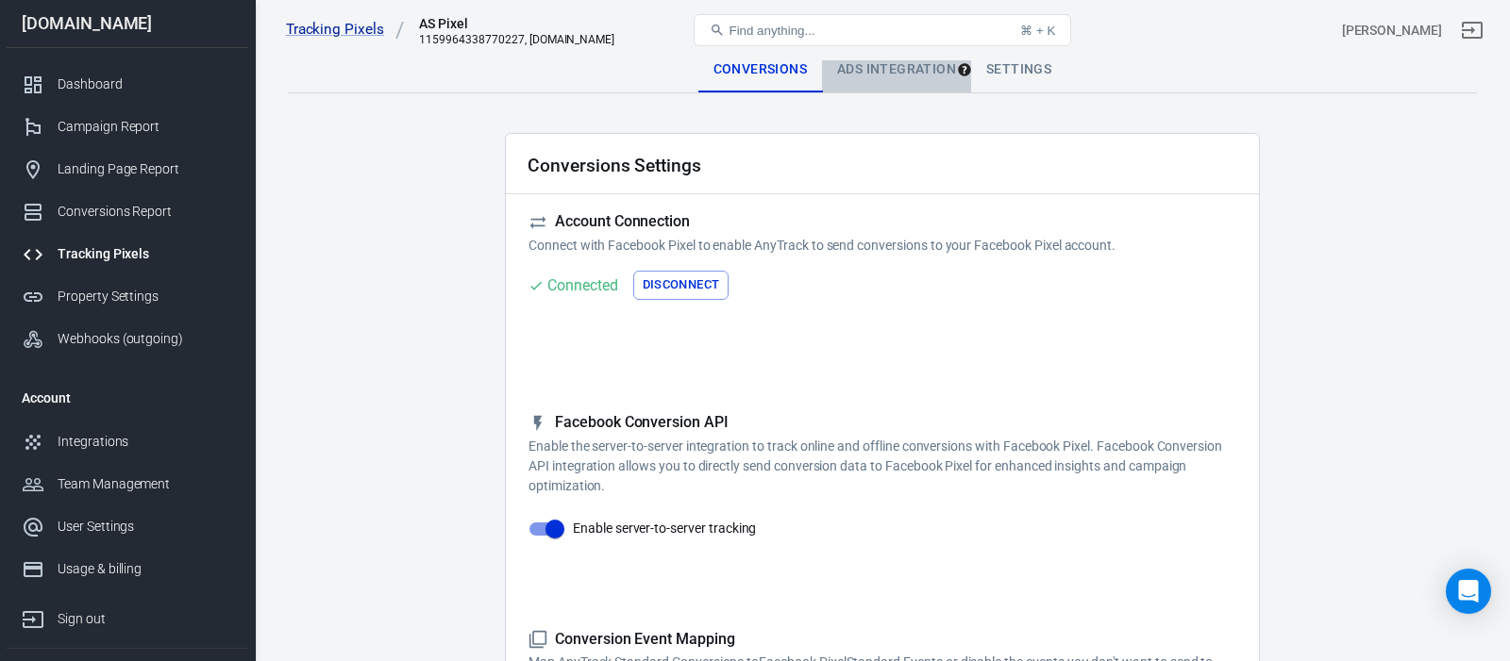
click at [909, 68] on div "Ads Integration" at bounding box center [896, 69] width 149 height 45
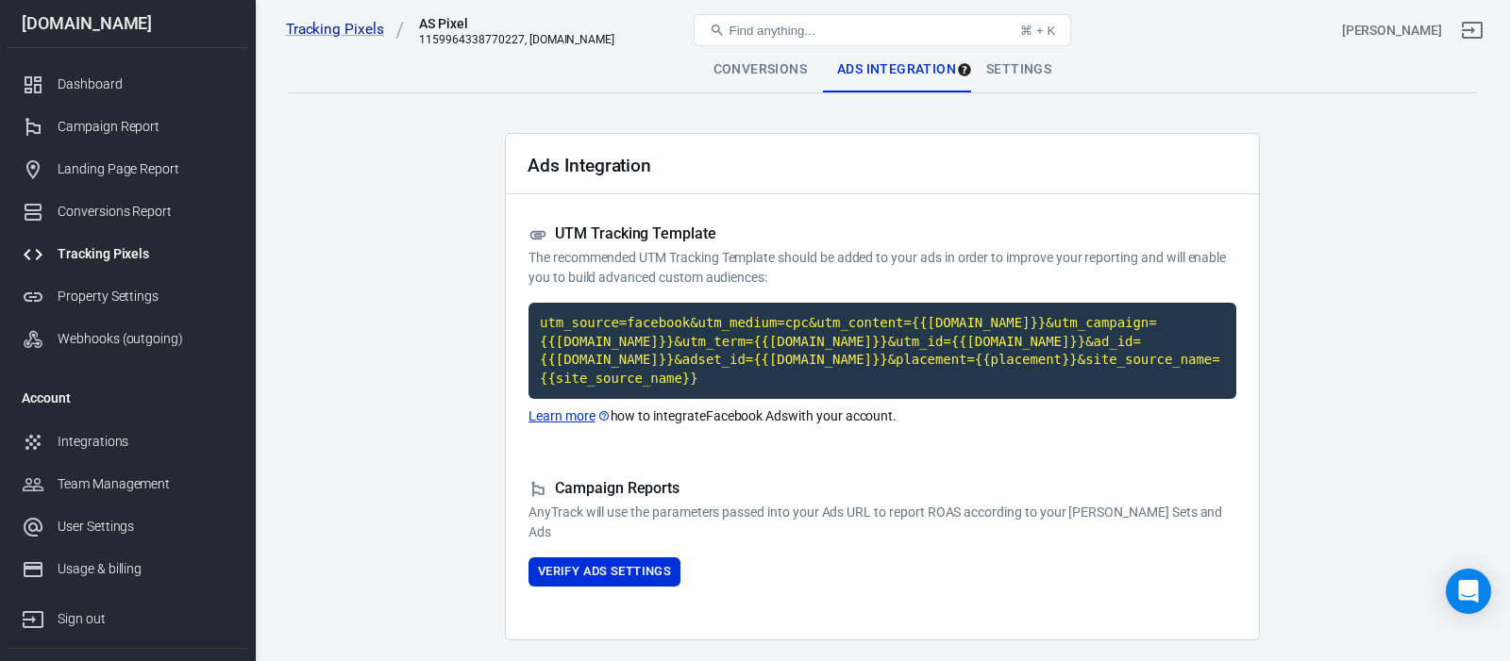
click at [577, 416] on link "Learn more" at bounding box center [569, 417] width 82 height 20
click at [786, 339] on code "utm_source=facebook&utm_medium=cpc&utm_content={{adset.name}}&utm_campaign={{ca…" at bounding box center [882, 351] width 708 height 96
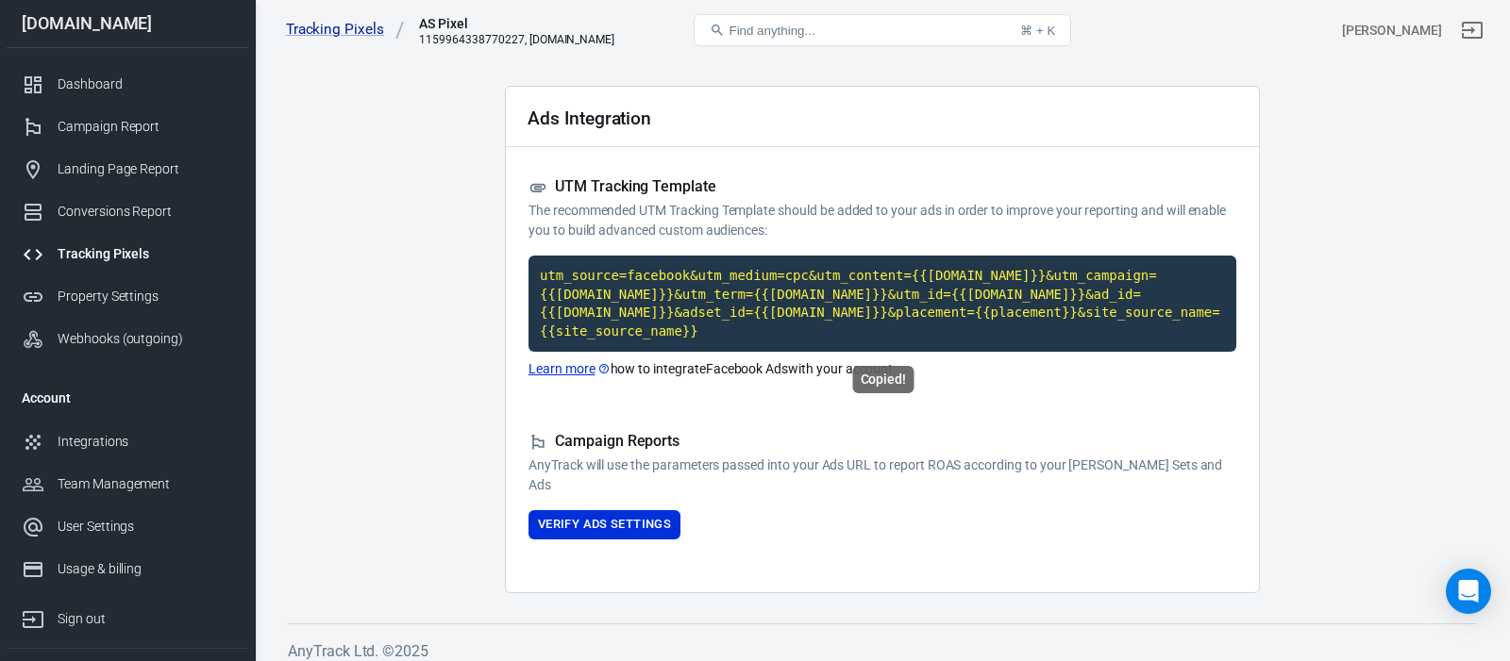
scroll to position [61, 0]
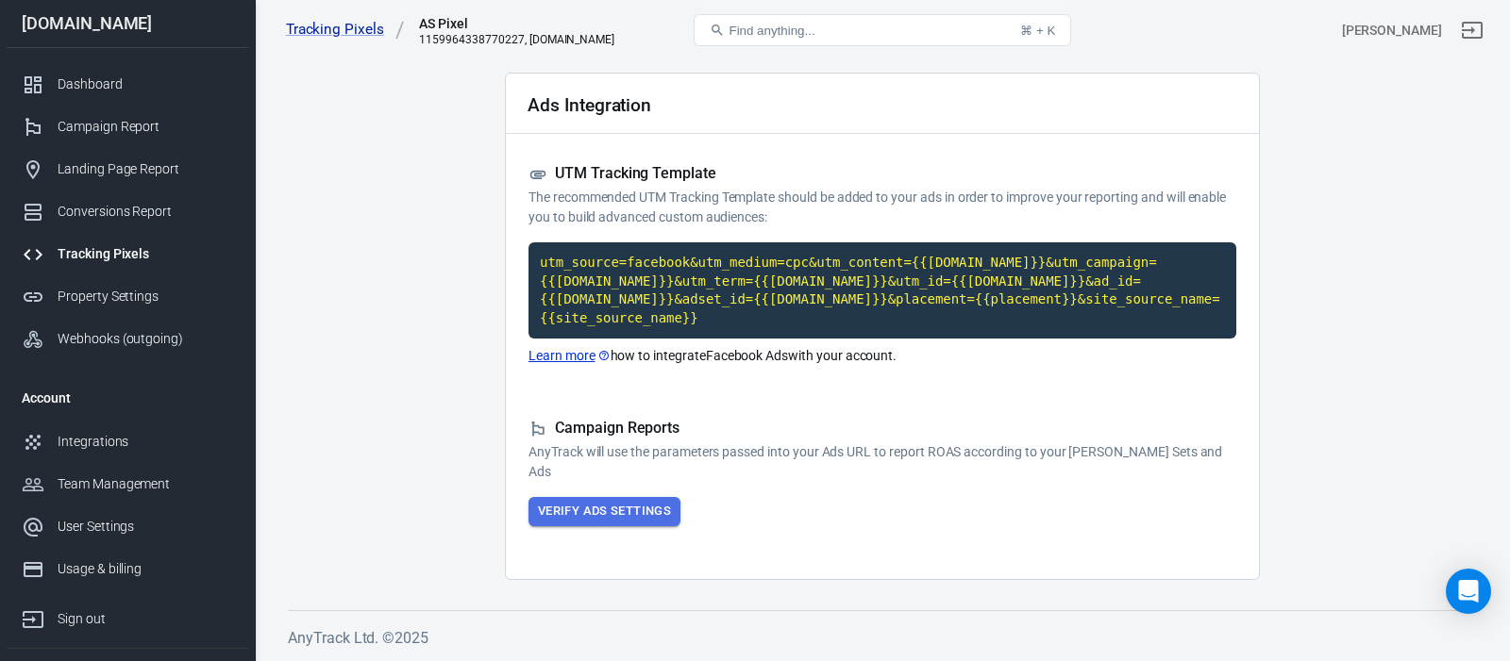
click at [618, 514] on button "Verify Ads Settings" at bounding box center [604, 511] width 152 height 29
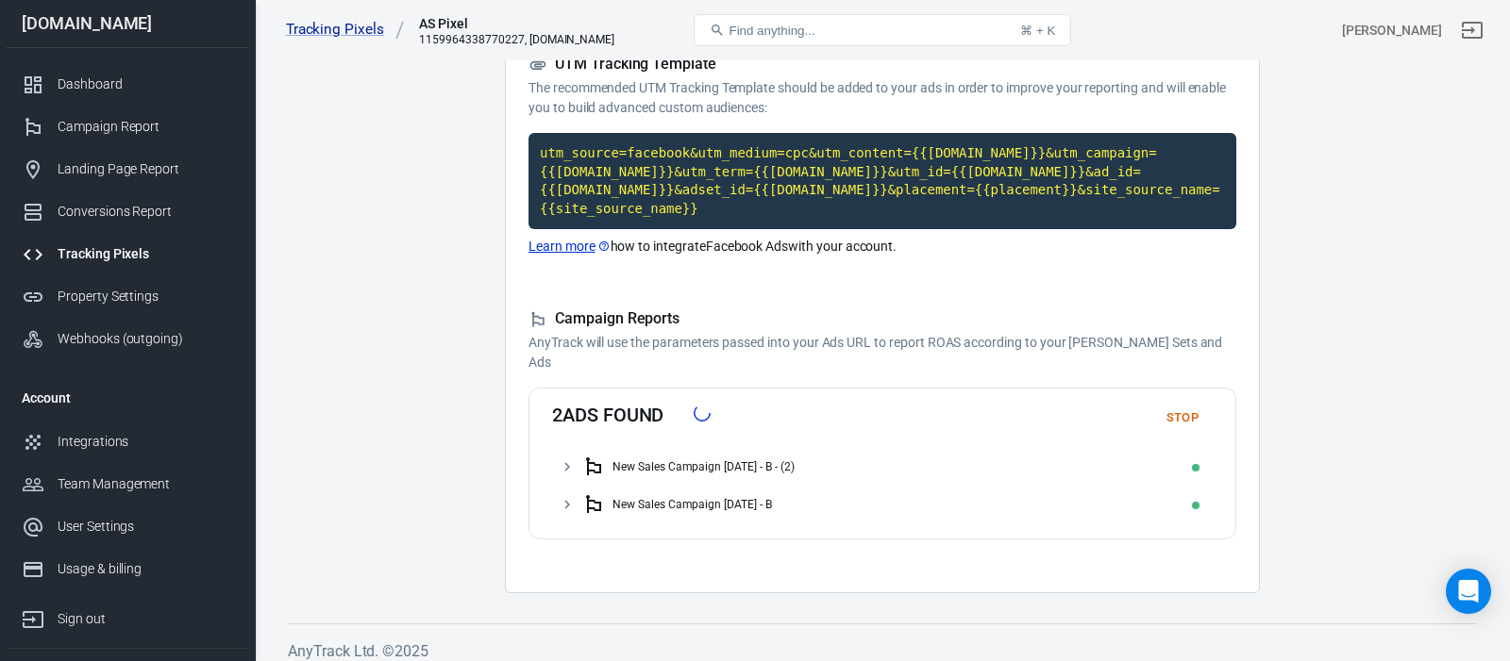
scroll to position [174, 0]
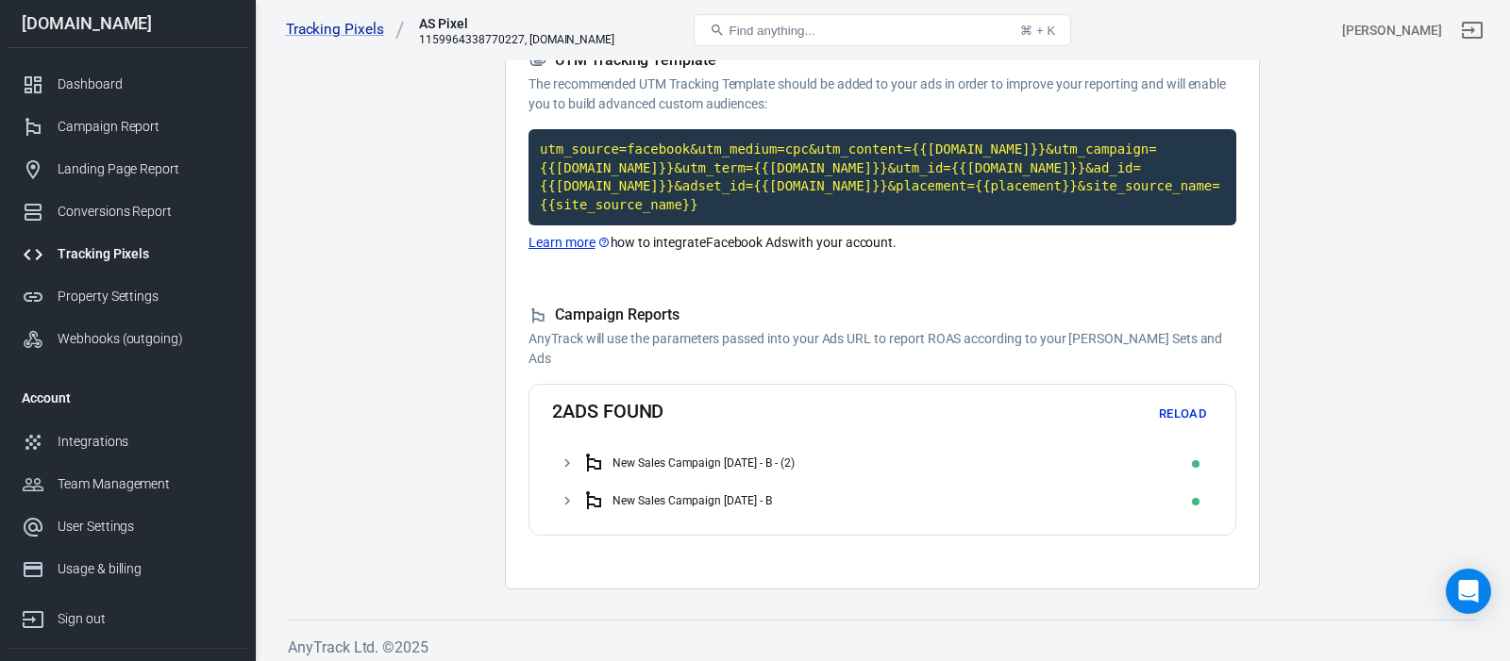
click at [475, 374] on main "Conversions Ads Integration Settings Ads Integration UTM Tracking Template The …" at bounding box center [882, 232] width 1189 height 716
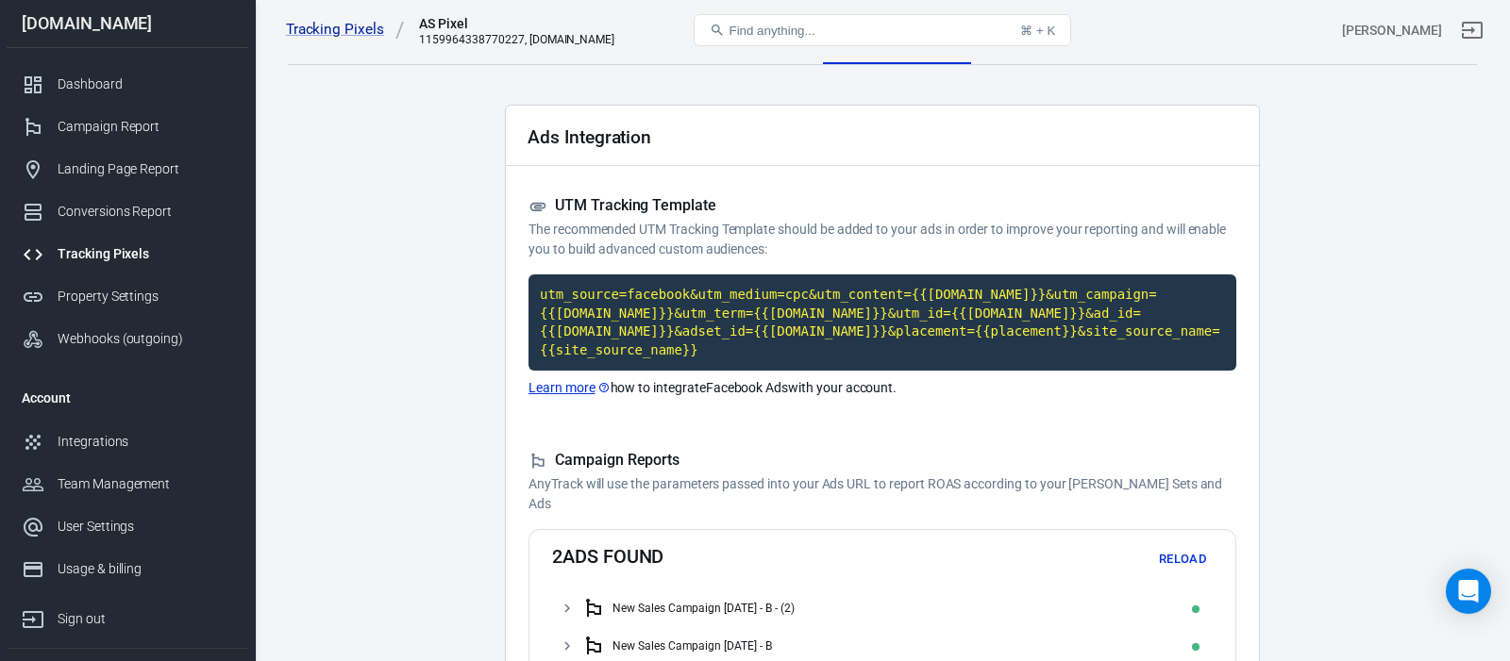
scroll to position [0, 0]
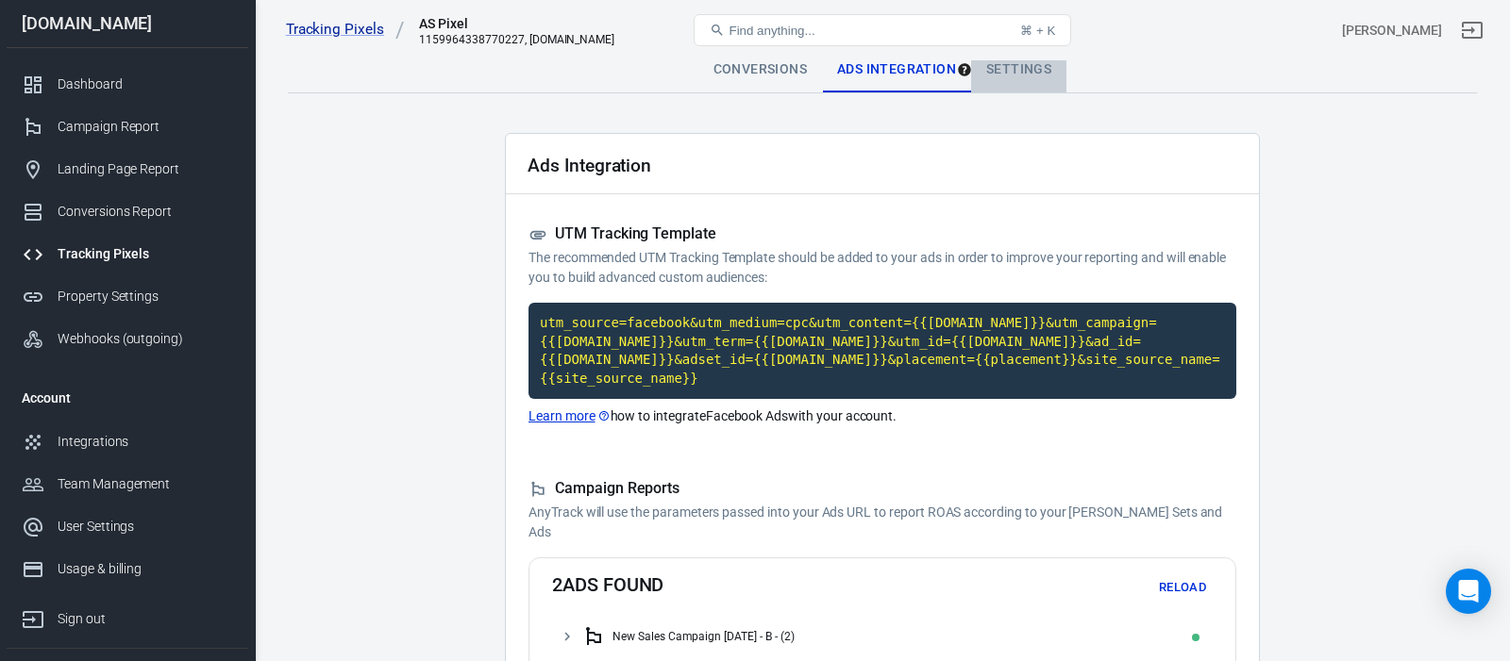
click at [1023, 68] on div "Settings" at bounding box center [1018, 69] width 95 height 45
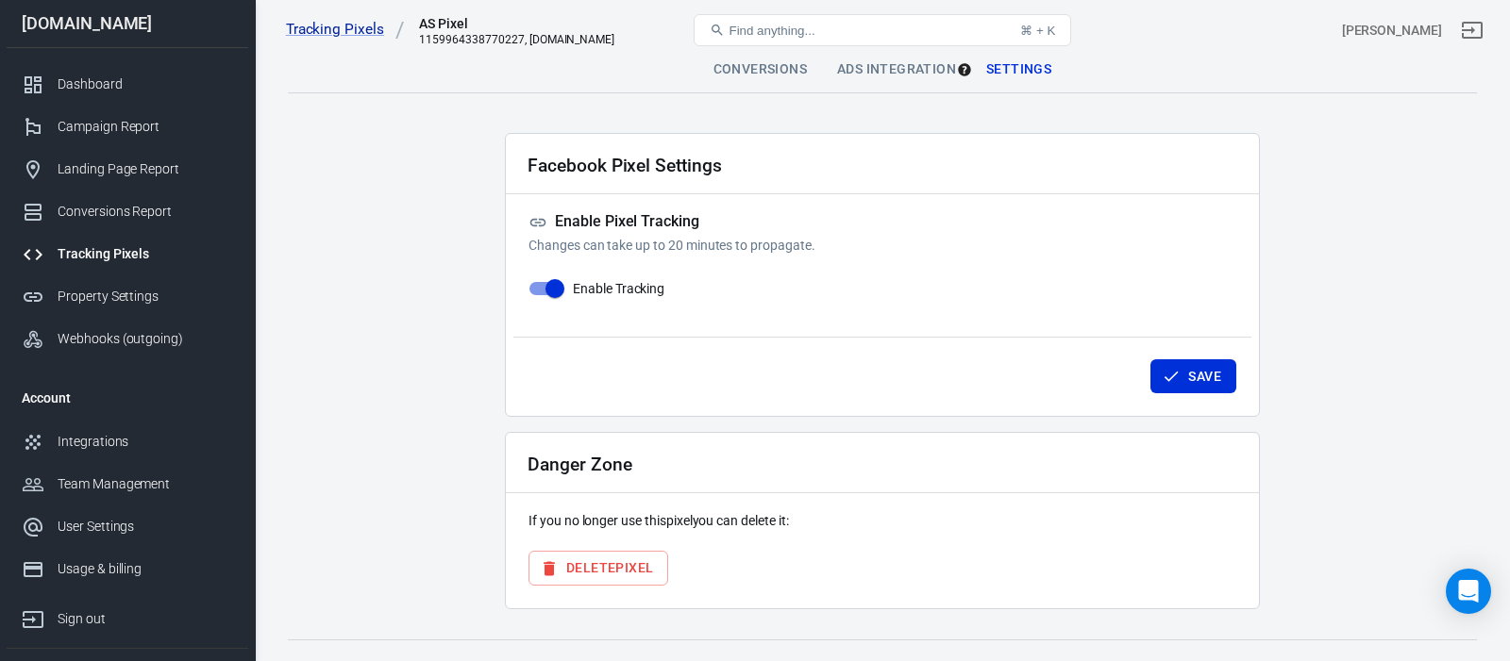
click at [435, 257] on main "Conversions Ads Integration Settings Facebook Pixel Settings Enable Pixel Track…" at bounding box center [882, 328] width 1189 height 562
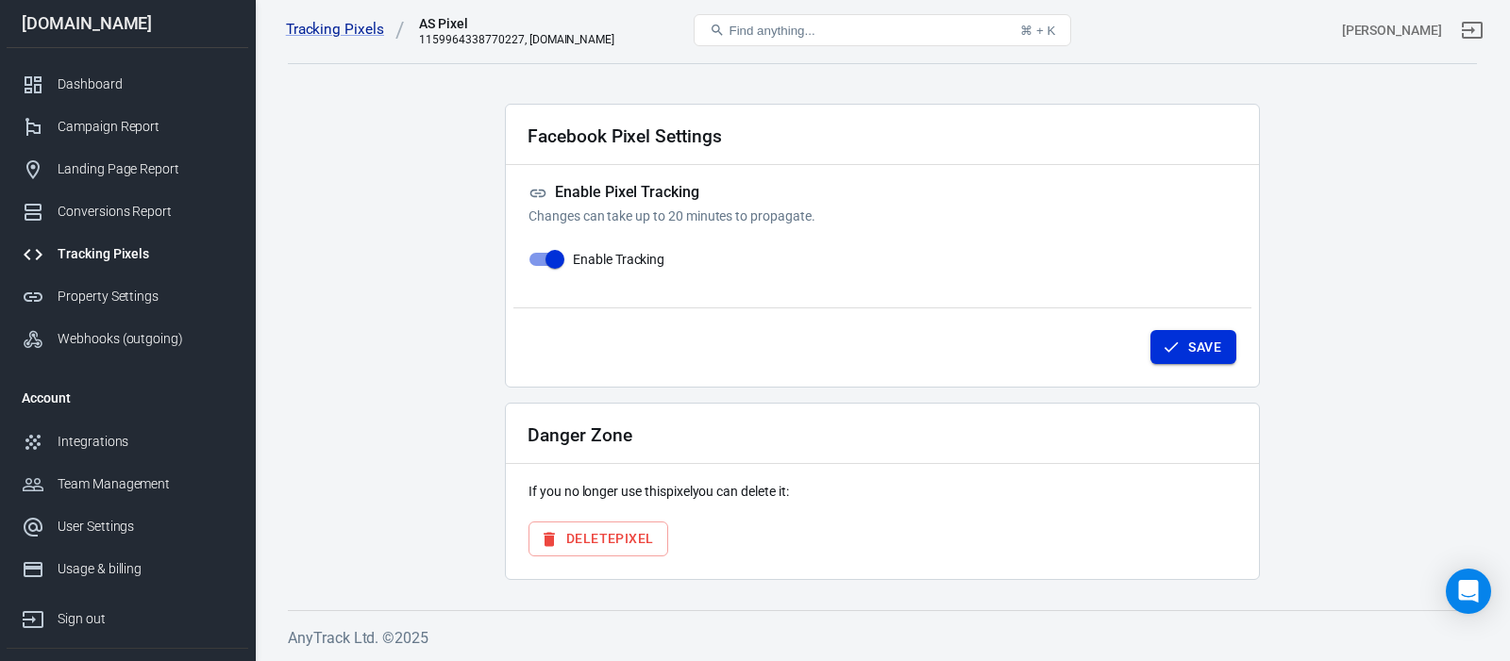
click at [1209, 354] on button "Save" at bounding box center [1193, 347] width 86 height 35
click at [473, 314] on main "Conversions Ads Integration Settings Facebook Pixel Settings Enable Pixel Track…" at bounding box center [882, 299] width 1189 height 562
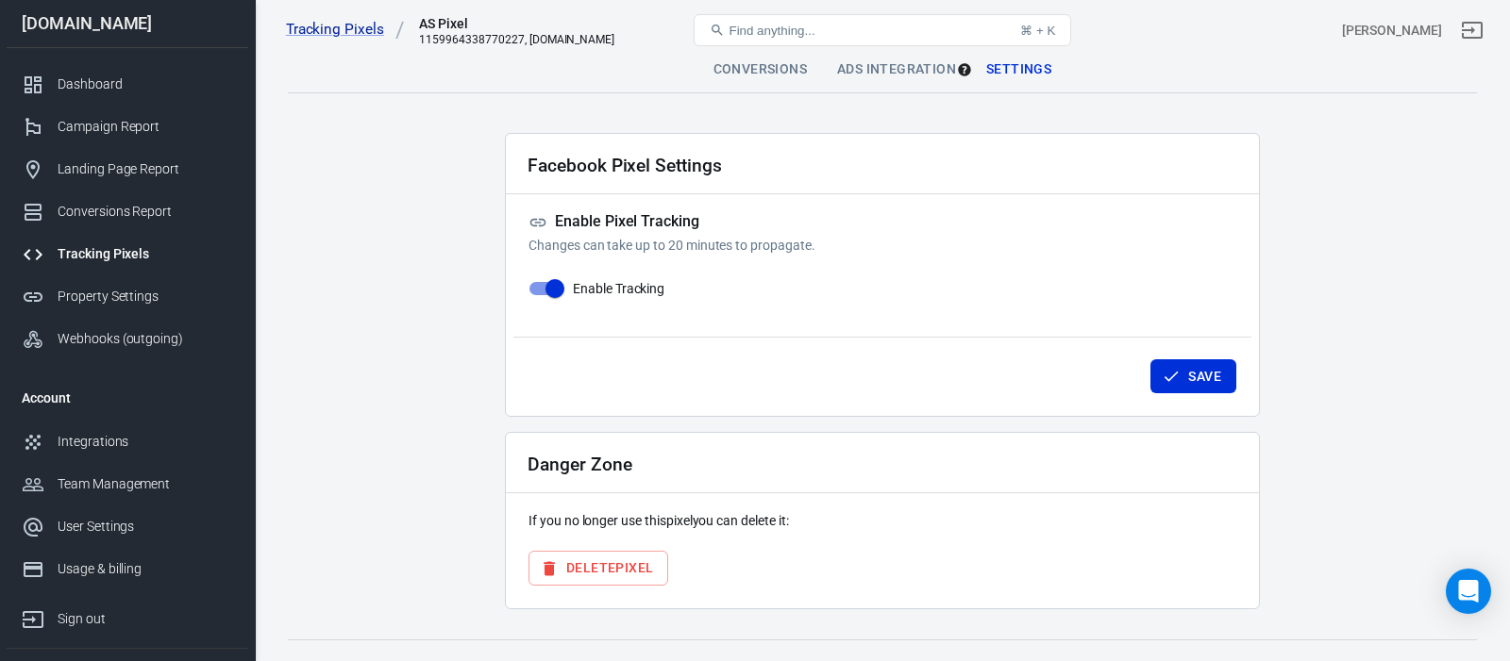
click at [899, 73] on div "Ads Integration" at bounding box center [896, 69] width 149 height 45
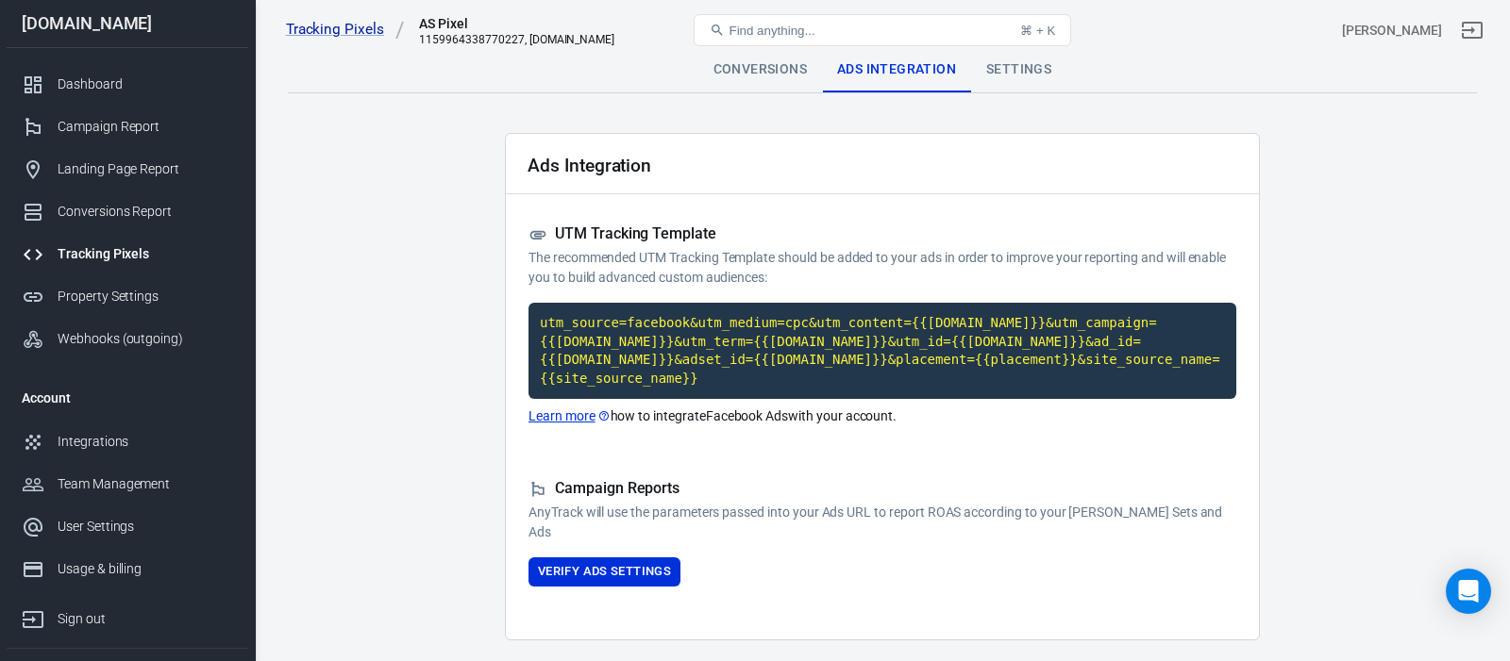
scroll to position [61, 0]
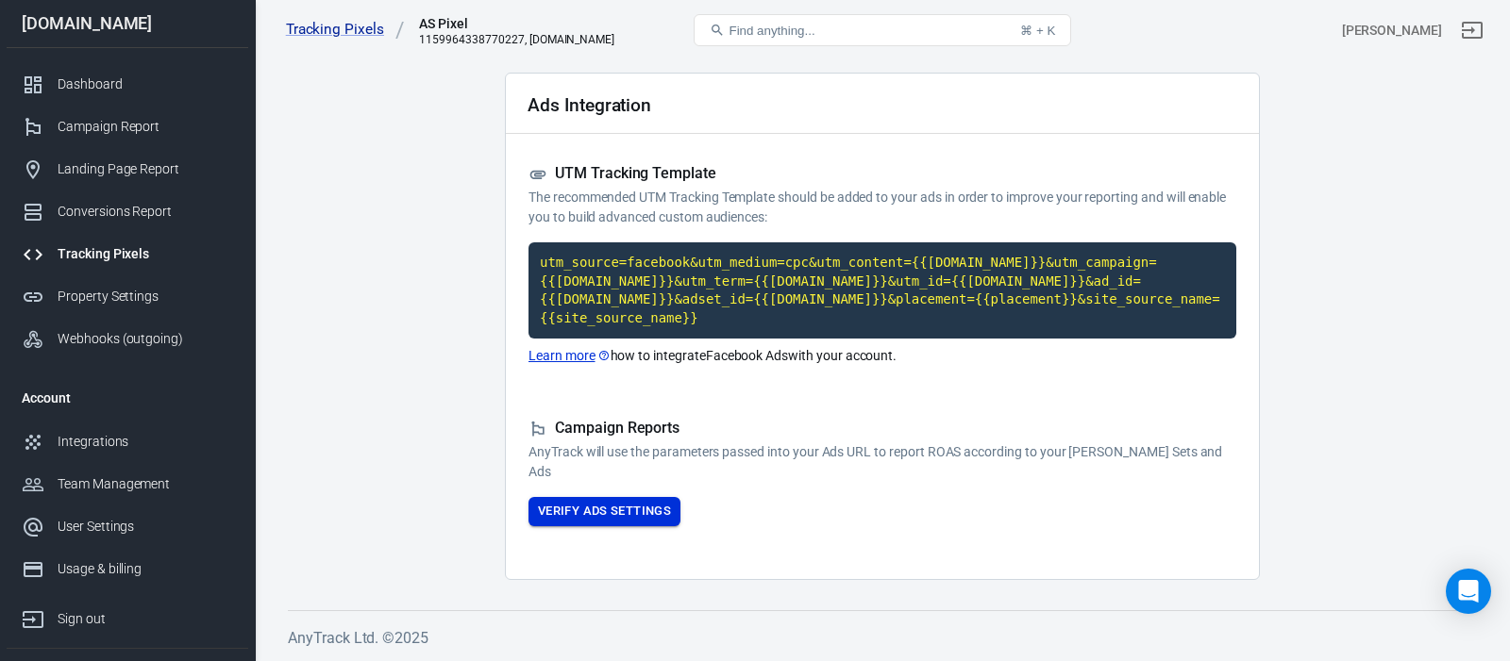
click at [584, 519] on button "Verify Ads Settings" at bounding box center [604, 511] width 152 height 29
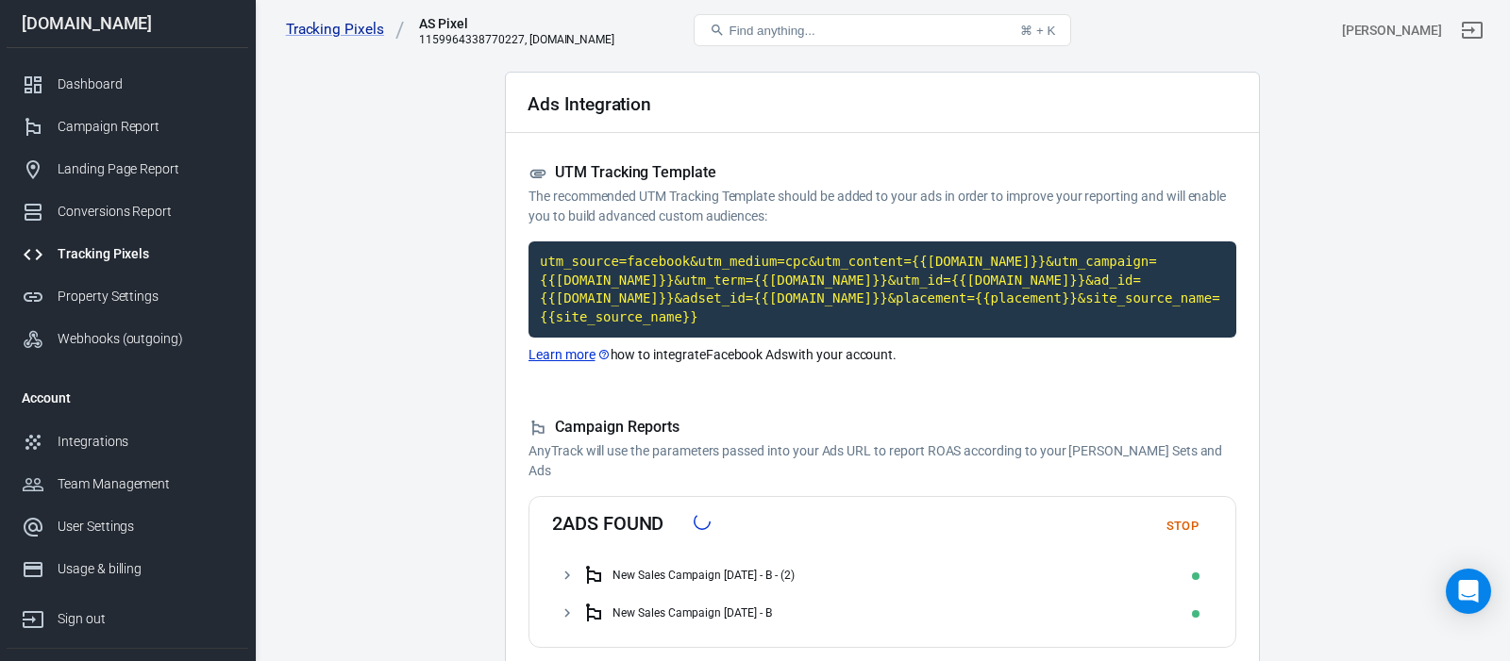
scroll to position [0, 0]
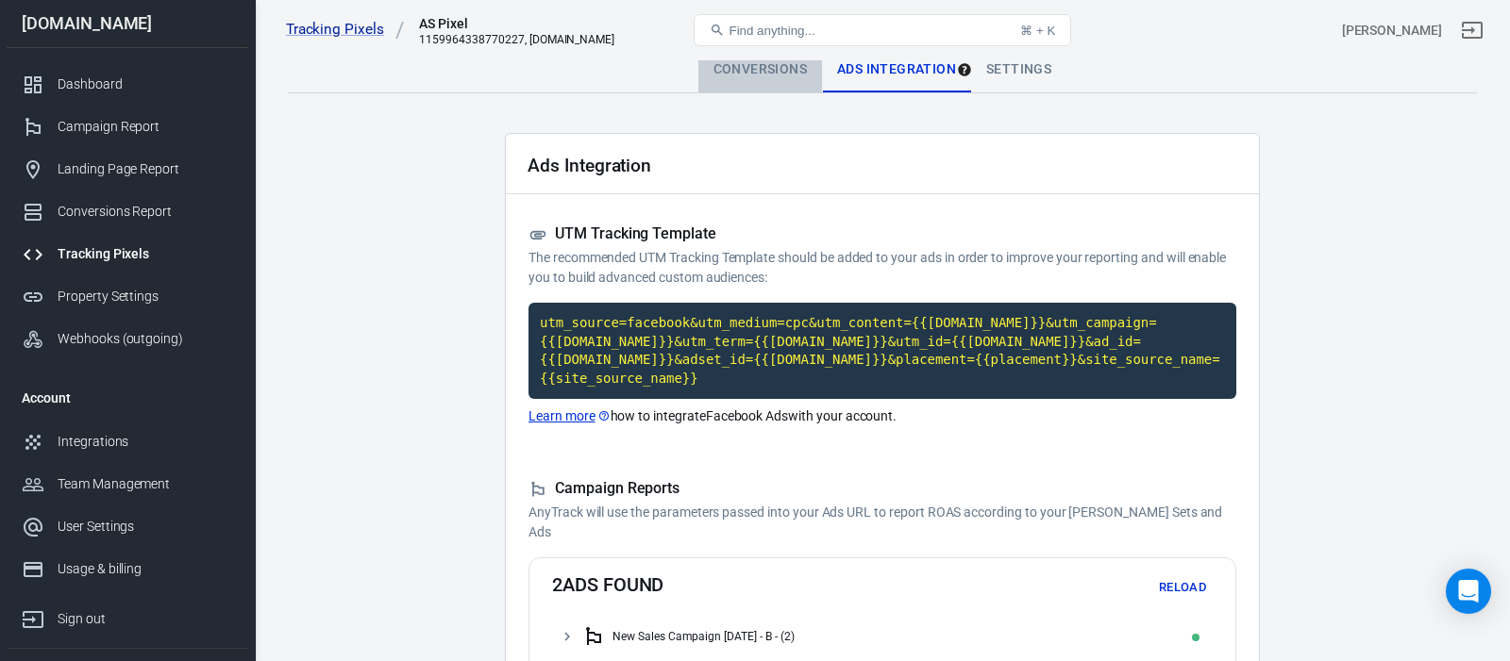
click at [792, 75] on div "Conversions" at bounding box center [760, 69] width 124 height 45
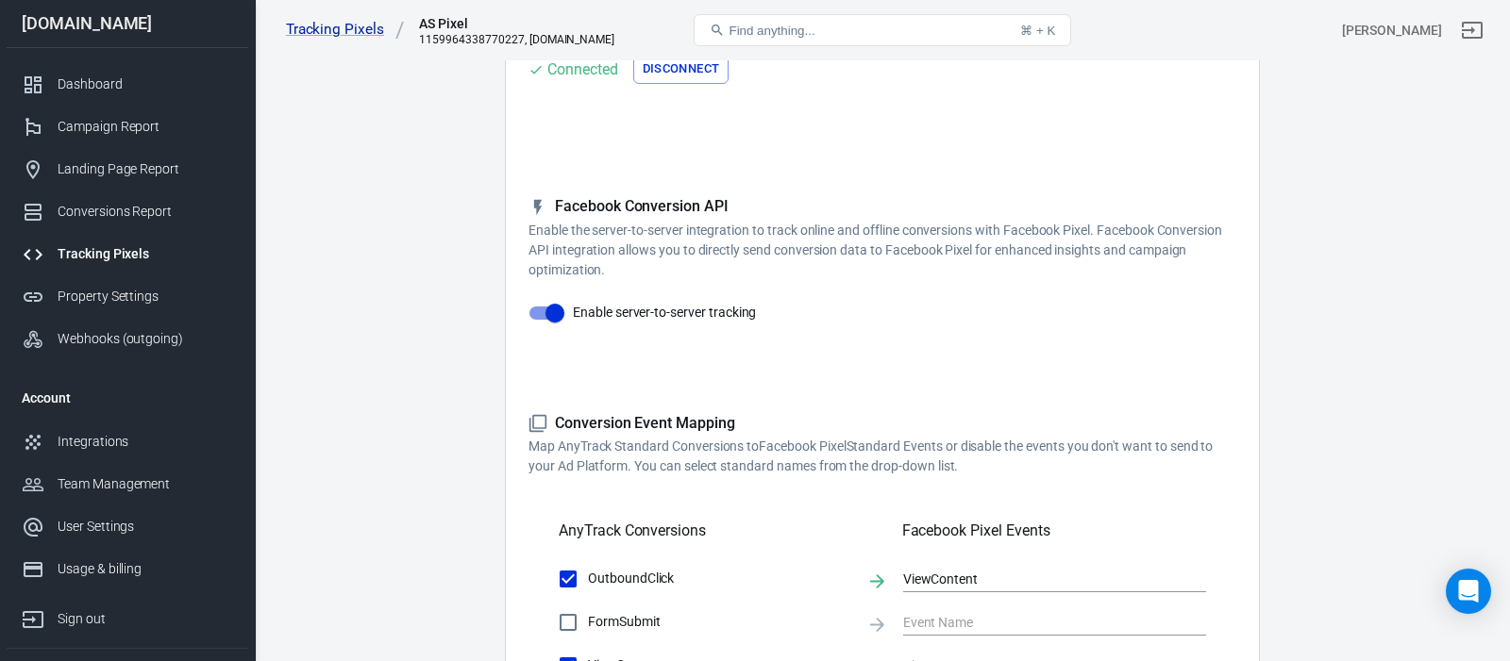
scroll to position [222, 0]
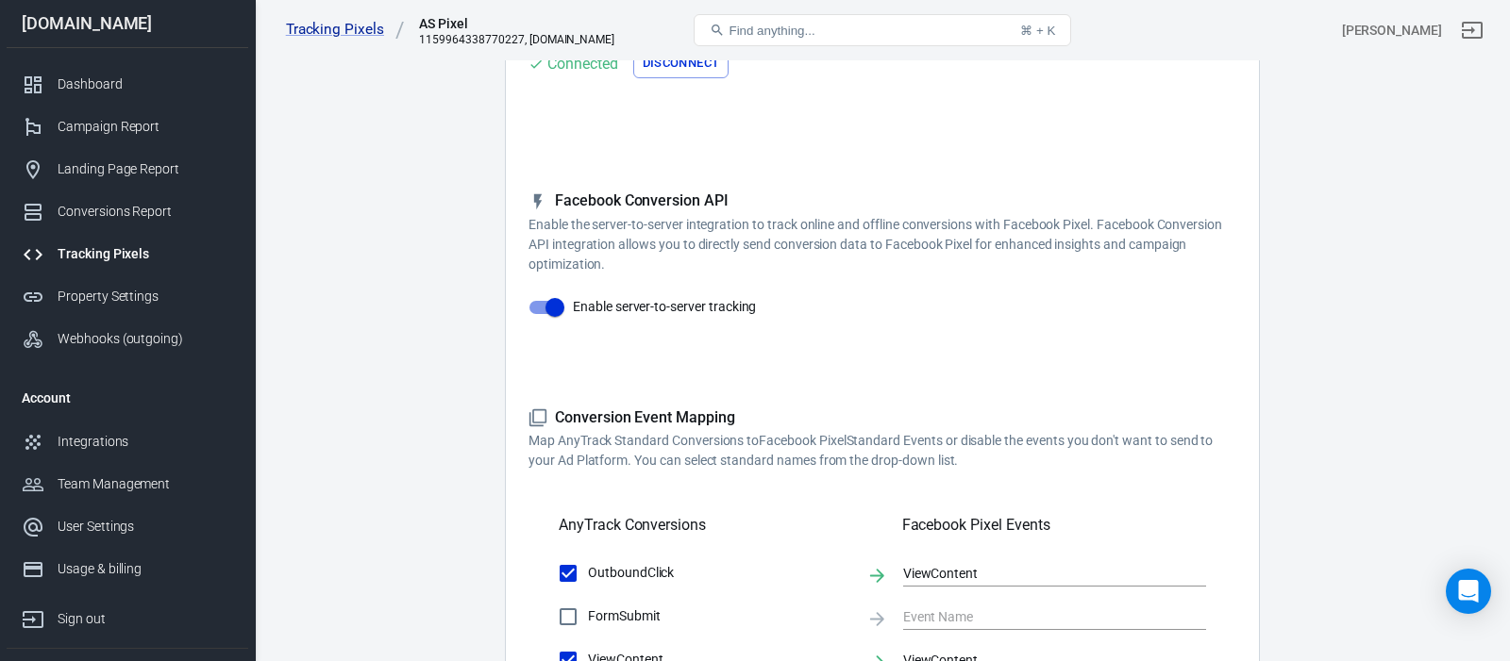
click at [452, 230] on main "Conversions Ads Integration Settings Conversions Settings Account Connection Co…" at bounding box center [882, 592] width 1189 height 1534
click at [422, 229] on main "Conversions Ads Integration Settings Conversions Settings Account Connection Co…" at bounding box center [882, 593] width 1189 height 1534
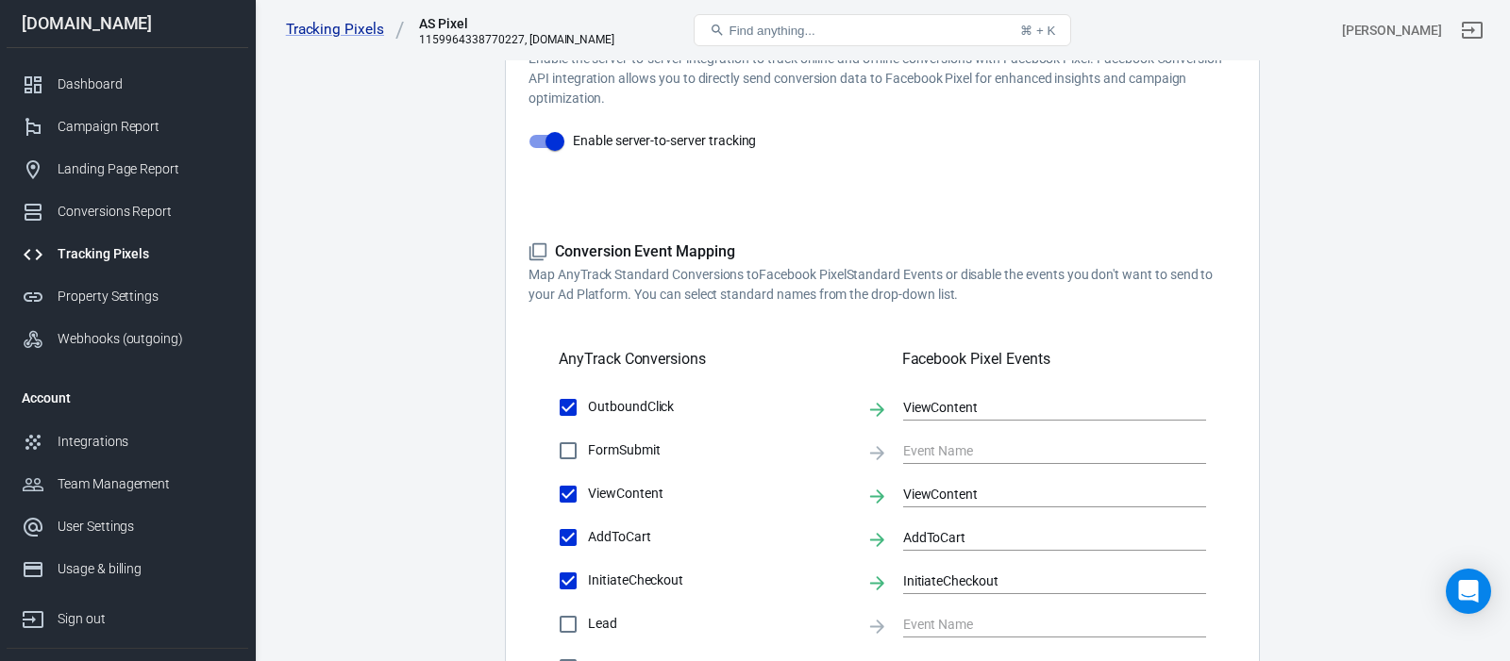
scroll to position [391, 0]
click at [429, 234] on main "Conversions Ads Integration Settings Conversions Settings Account Connection Co…" at bounding box center [882, 424] width 1189 height 1534
click at [388, 161] on main "Conversions Ads Integration Settings Conversions Settings Account Connection Co…" at bounding box center [882, 424] width 1189 height 1534
click at [378, 163] on main "Conversions Ads Integration Settings Conversions Settings Account Connection Co…" at bounding box center [882, 424] width 1189 height 1534
click at [402, 169] on main "Conversions Ads Integration Settings Conversions Settings Account Connection Co…" at bounding box center [882, 424] width 1189 height 1534
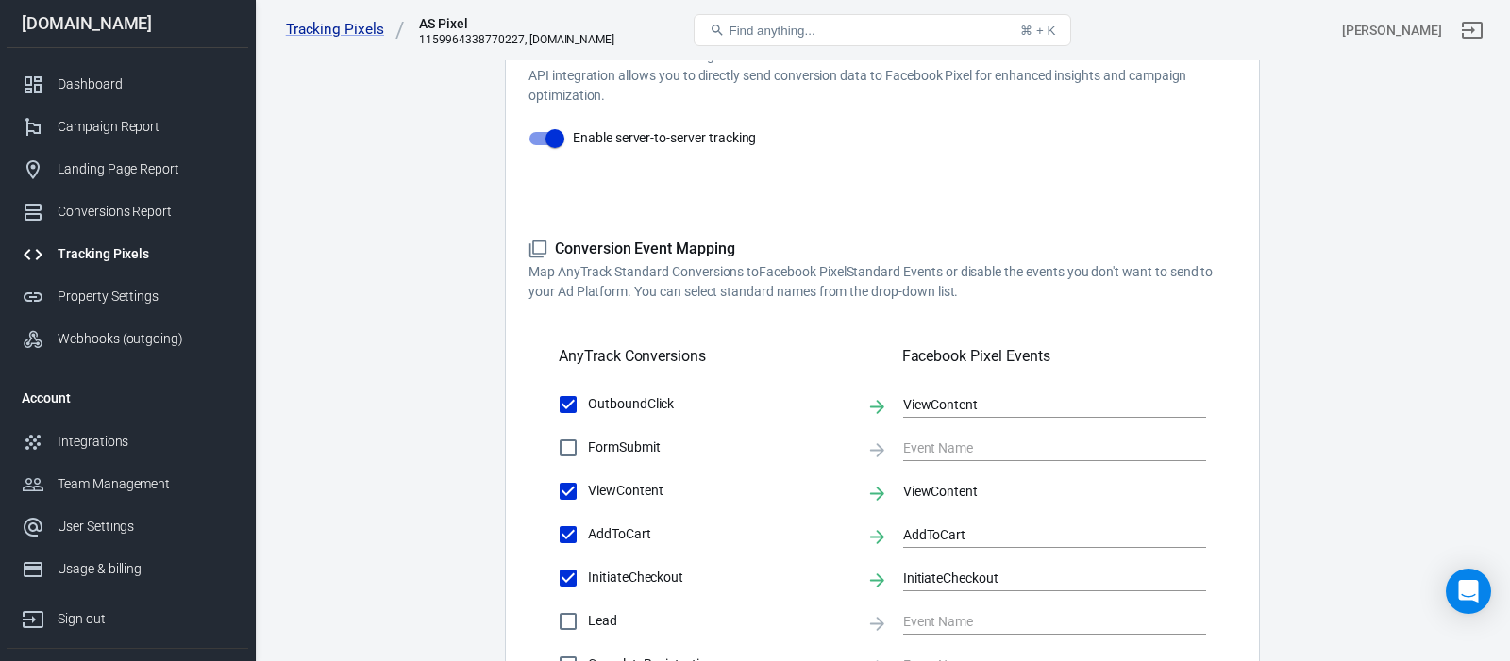
click at [400, 170] on main "Conversions Ads Integration Settings Conversions Settings Account Connection Co…" at bounding box center [882, 424] width 1189 height 1534
click at [417, 200] on main "Conversions Ads Integration Settings Conversions Settings Account Connection Co…" at bounding box center [882, 424] width 1189 height 1534
click at [415, 200] on main "Conversions Ads Integration Settings Conversions Settings Account Connection Co…" at bounding box center [882, 424] width 1189 height 1534
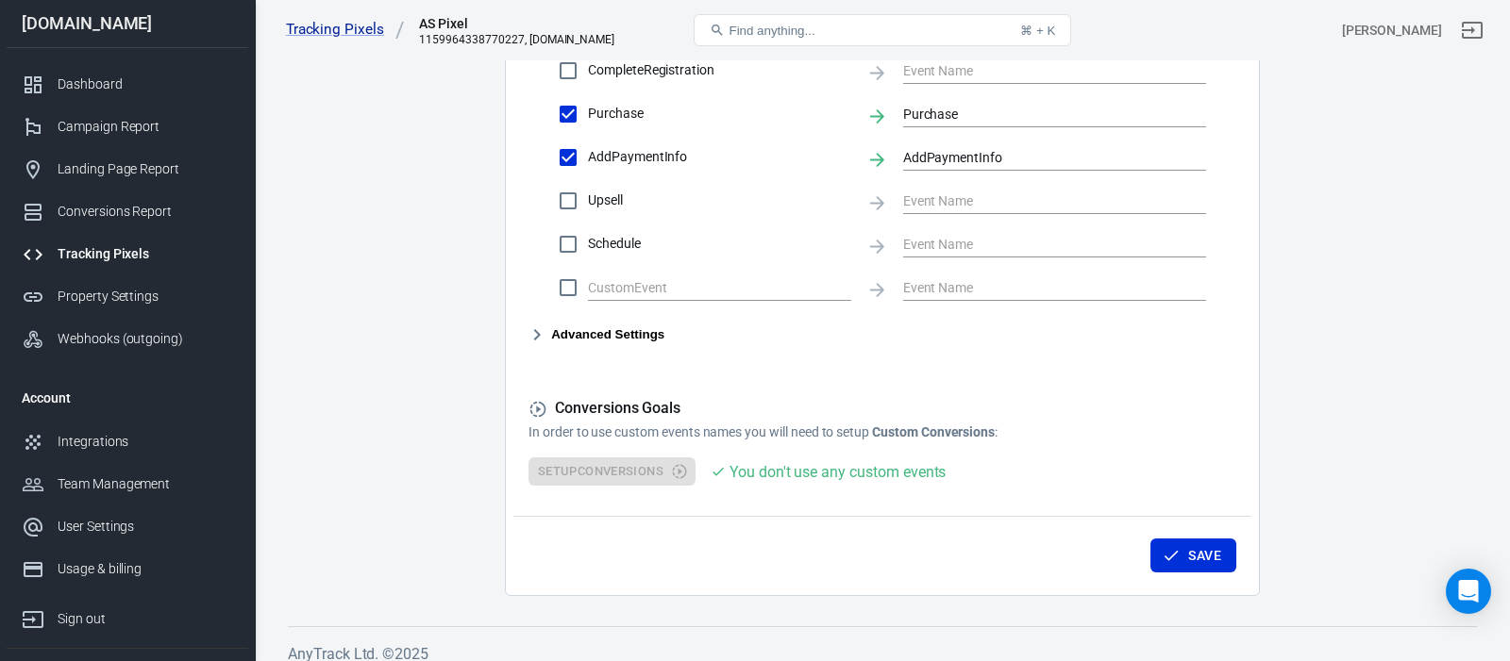
scroll to position [1003, 0]
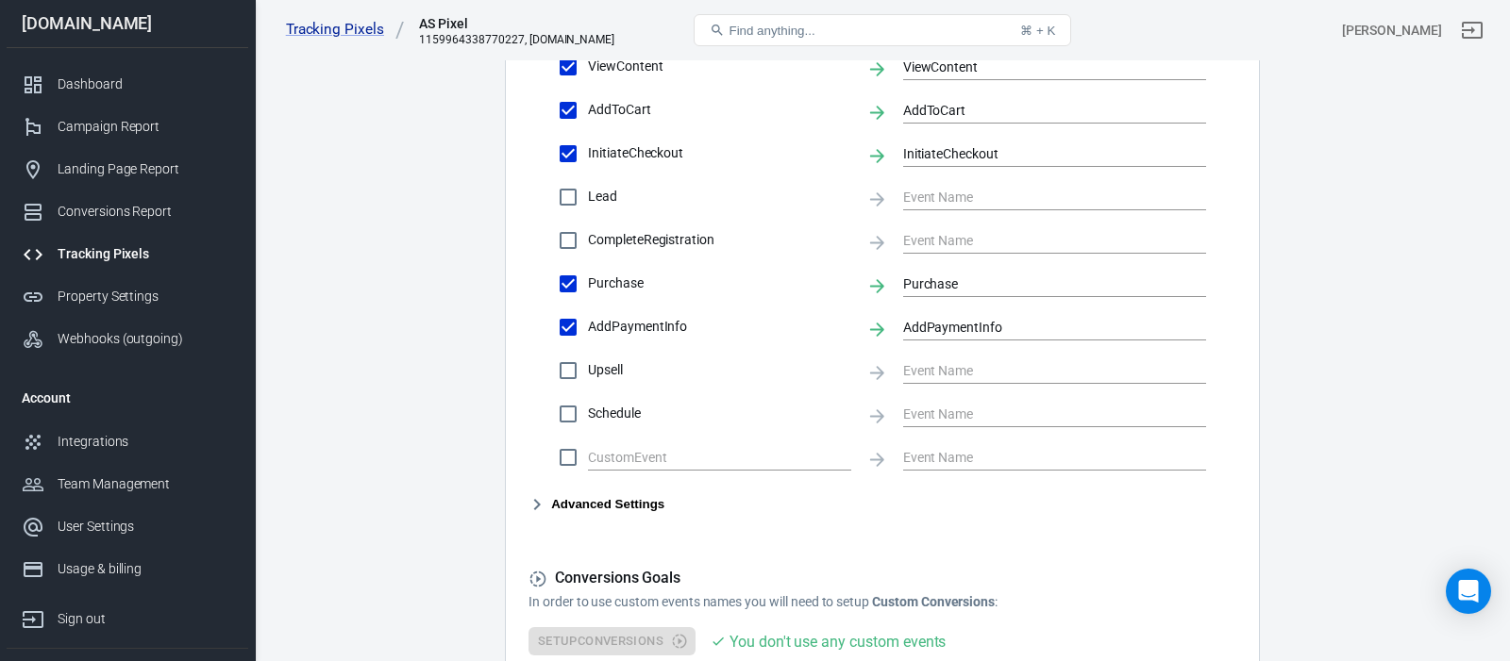
scroll to position [753, 0]
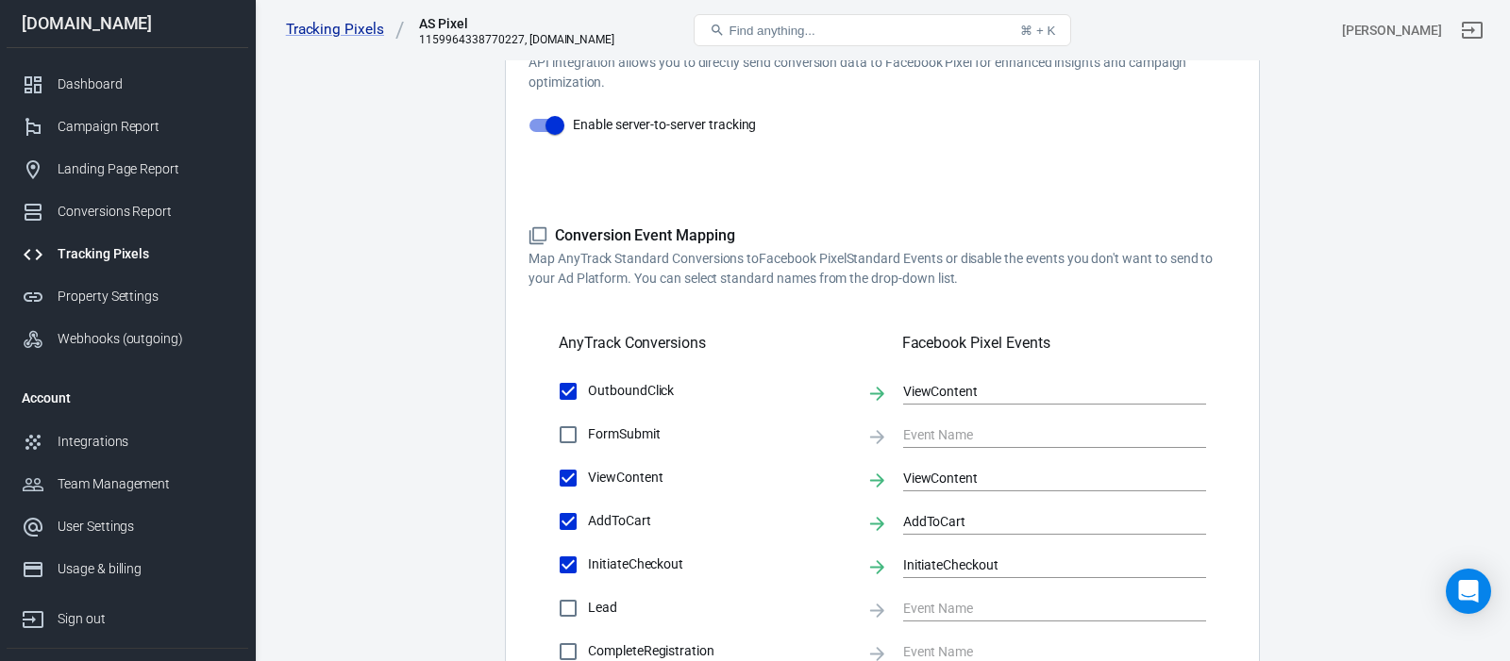
click at [397, 205] on main "Conversions Ads Integration Settings Conversions Settings Account Connection Co…" at bounding box center [882, 410] width 1189 height 1534
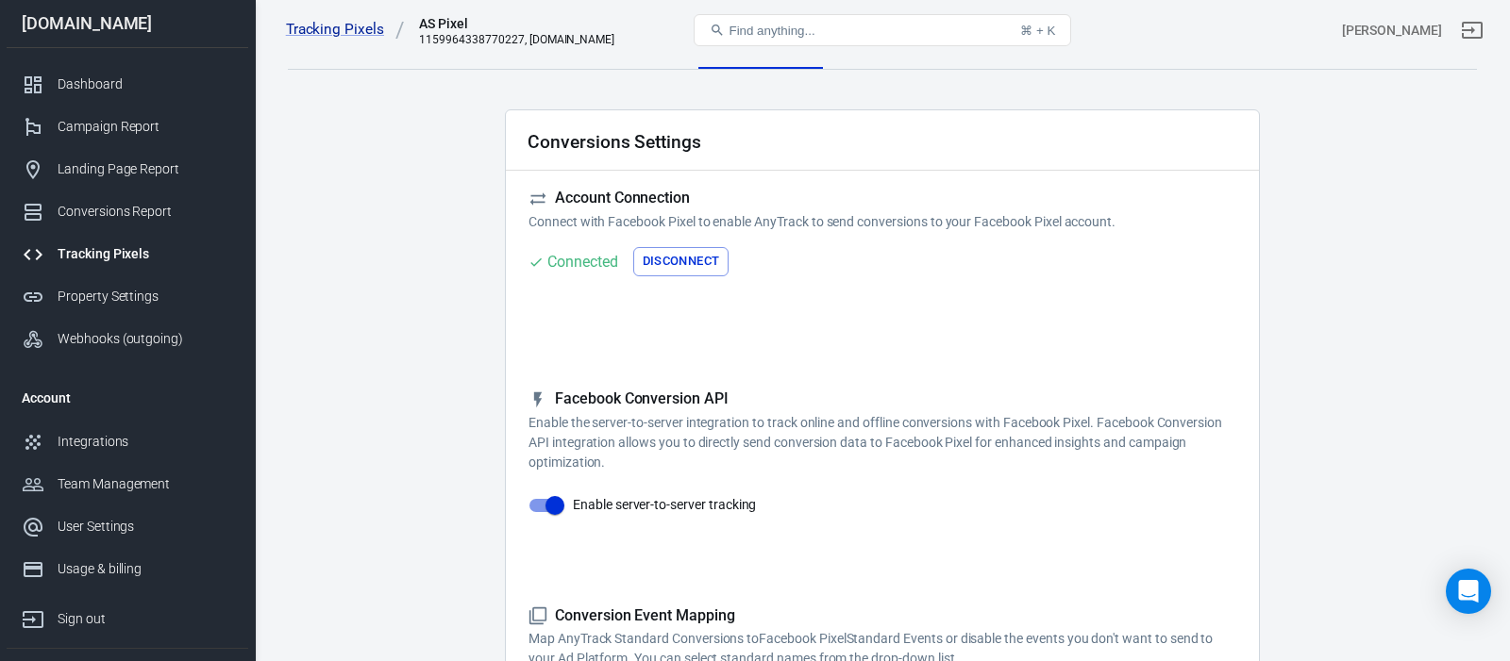
scroll to position [0, 0]
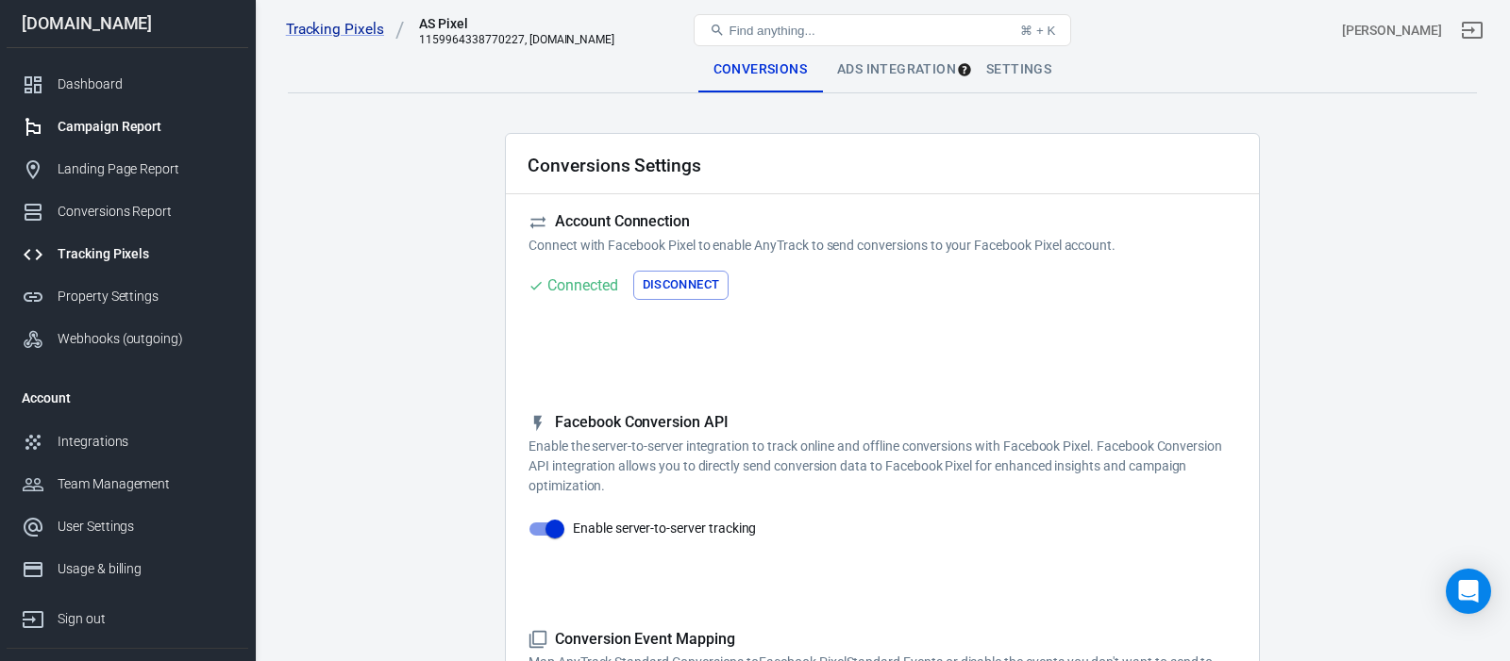
click at [144, 119] on div "Campaign Report" at bounding box center [146, 127] width 176 height 20
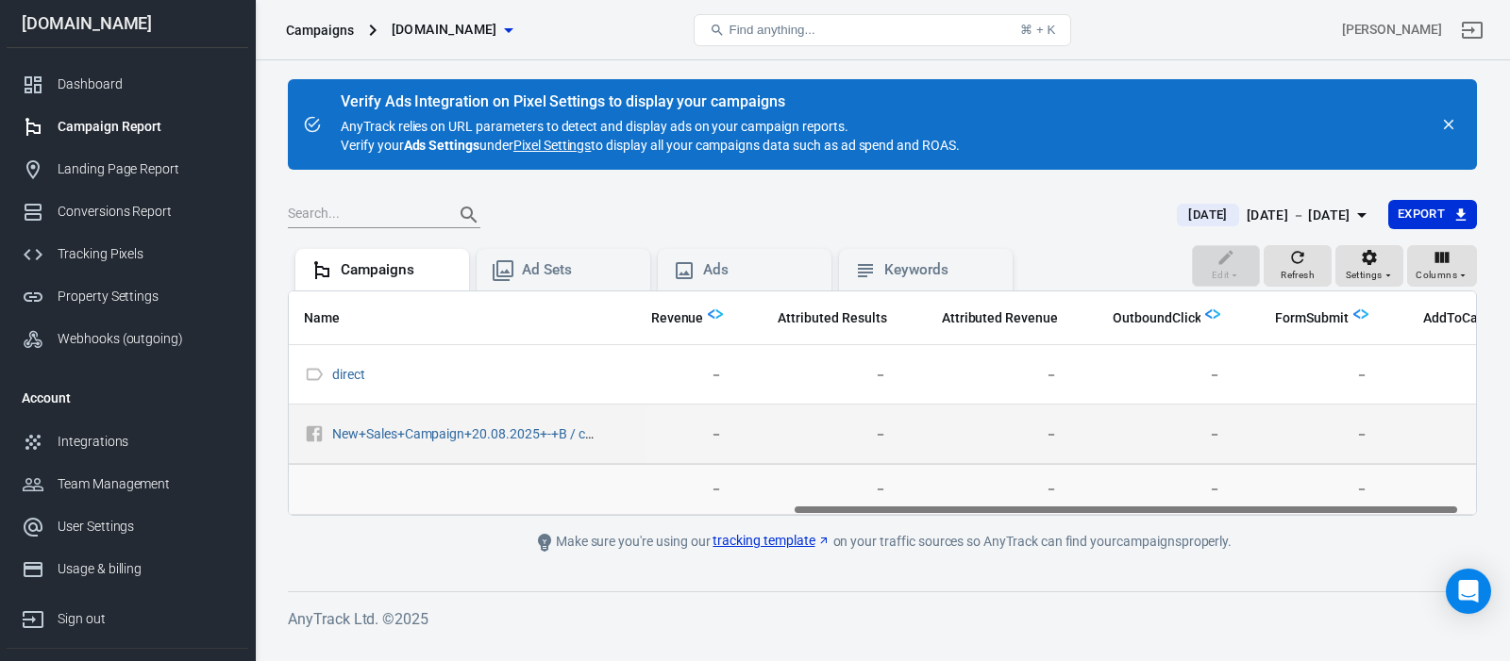
scroll to position [0, 900]
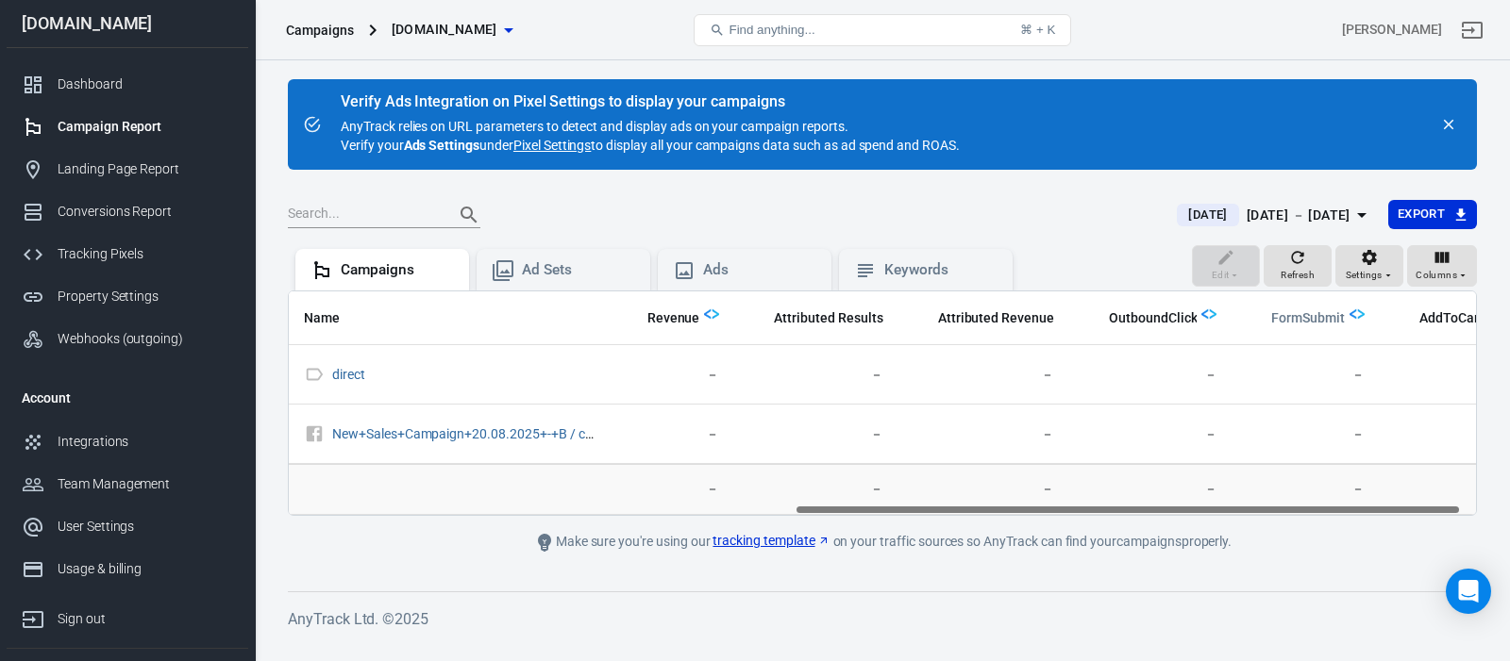
drag, startPoint x: 1308, startPoint y: 318, endPoint x: 1331, endPoint y: 318, distance: 22.6
click at [1331, 318] on th "FormSubmit" at bounding box center [1305, 319] width 148 height 55
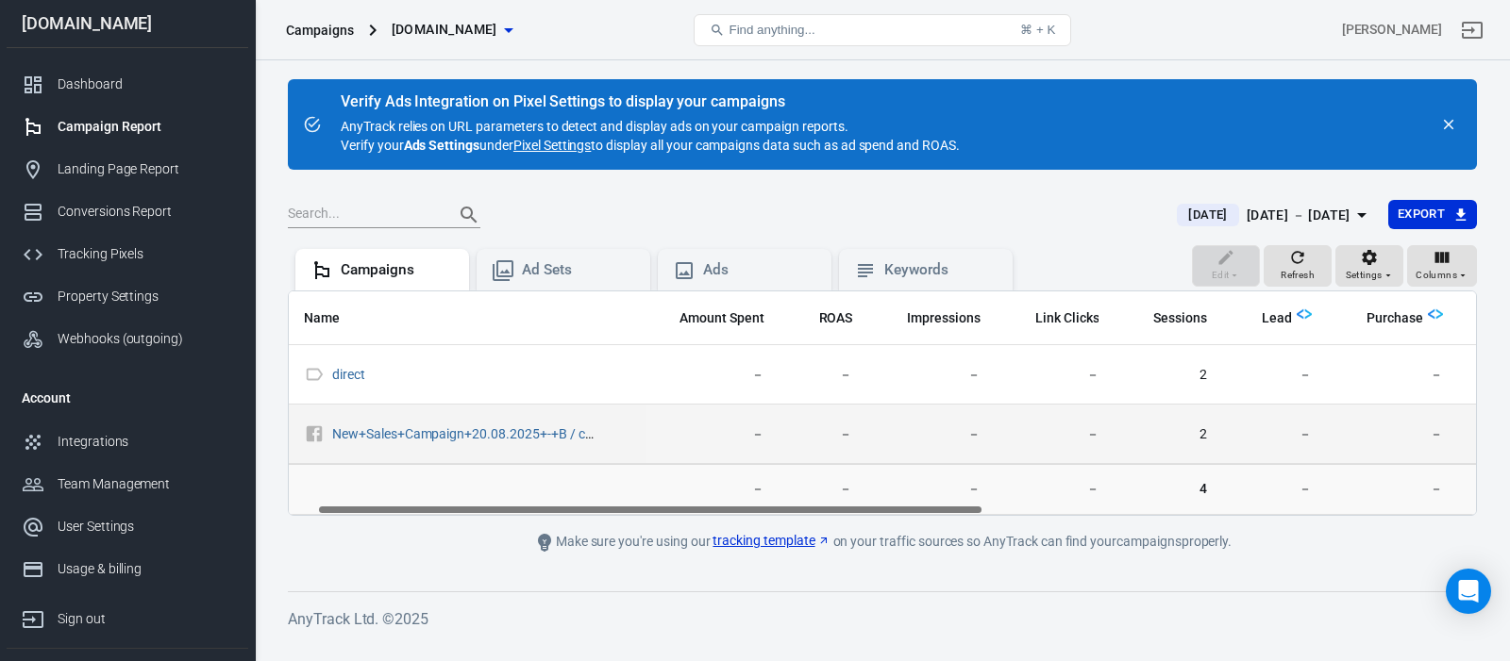
scroll to position [0, 0]
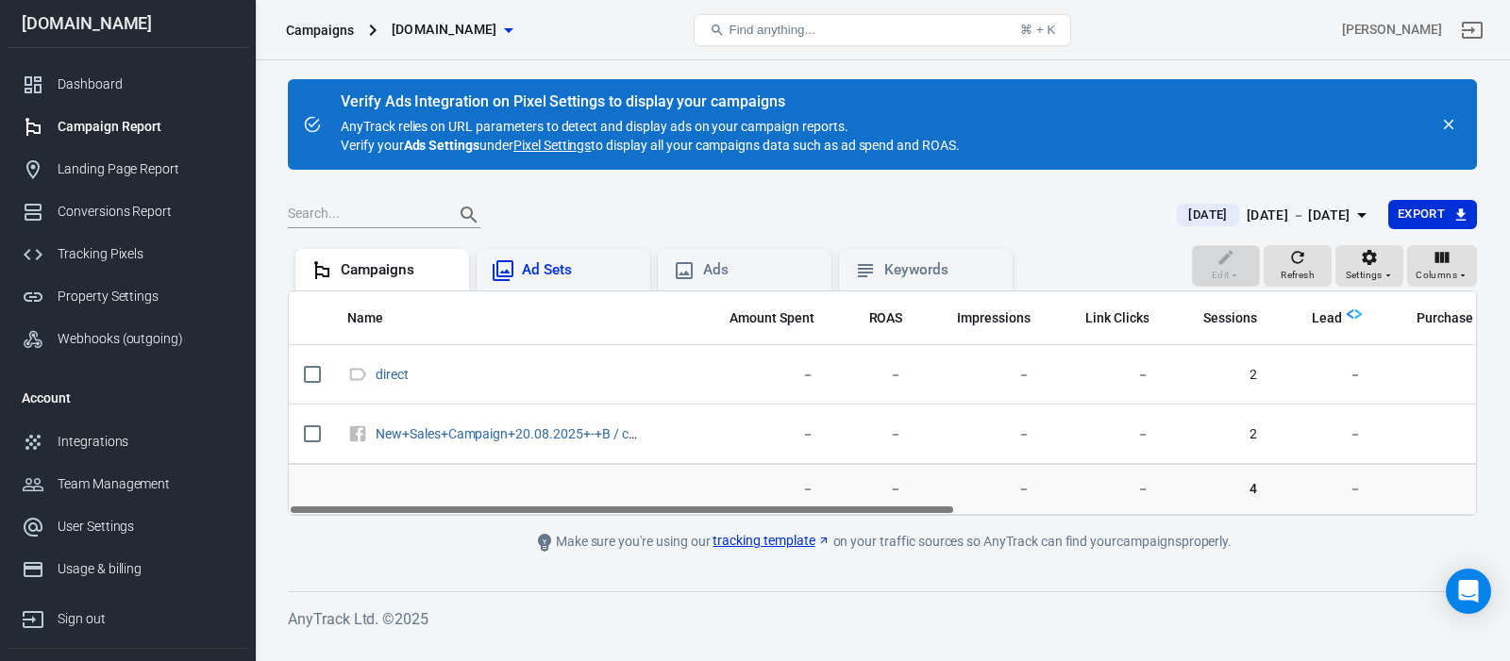
click at [528, 256] on div "Ad Sets" at bounding box center [564, 270] width 174 height 42
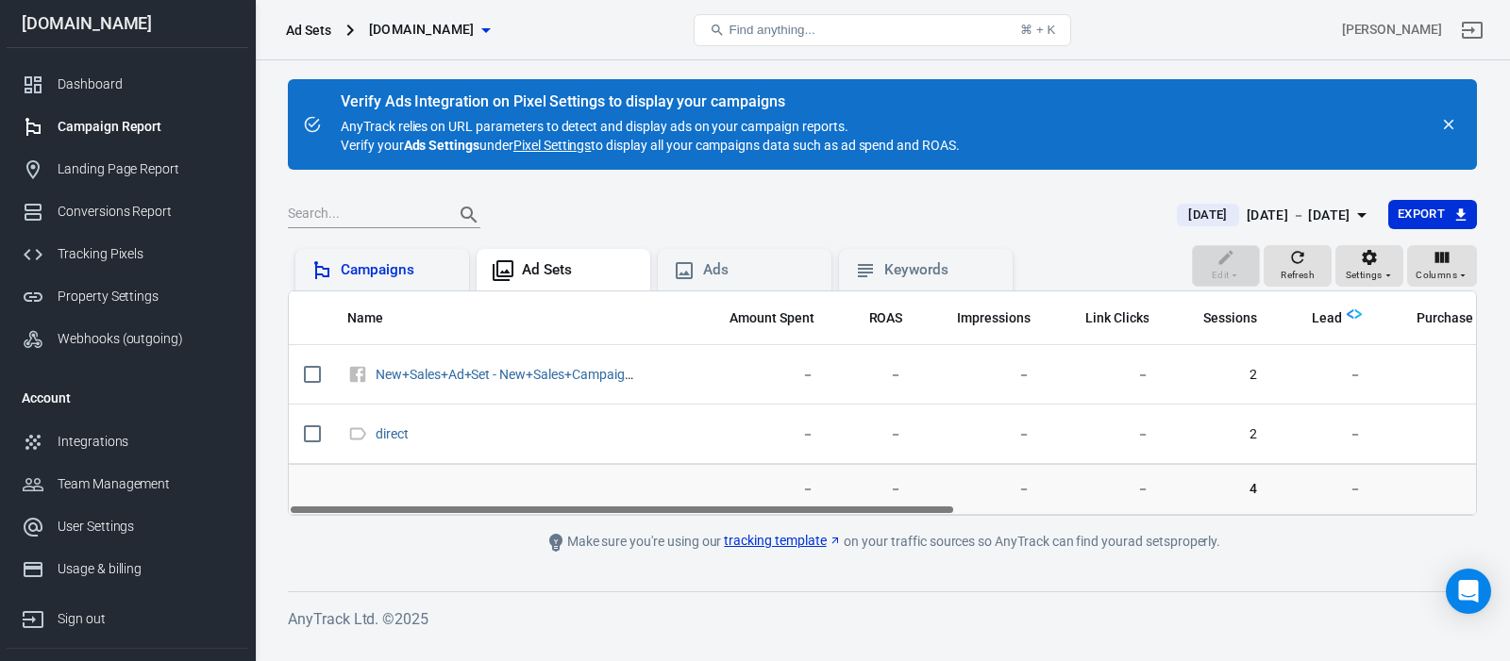
click at [392, 272] on div "Campaigns" at bounding box center [397, 270] width 113 height 20
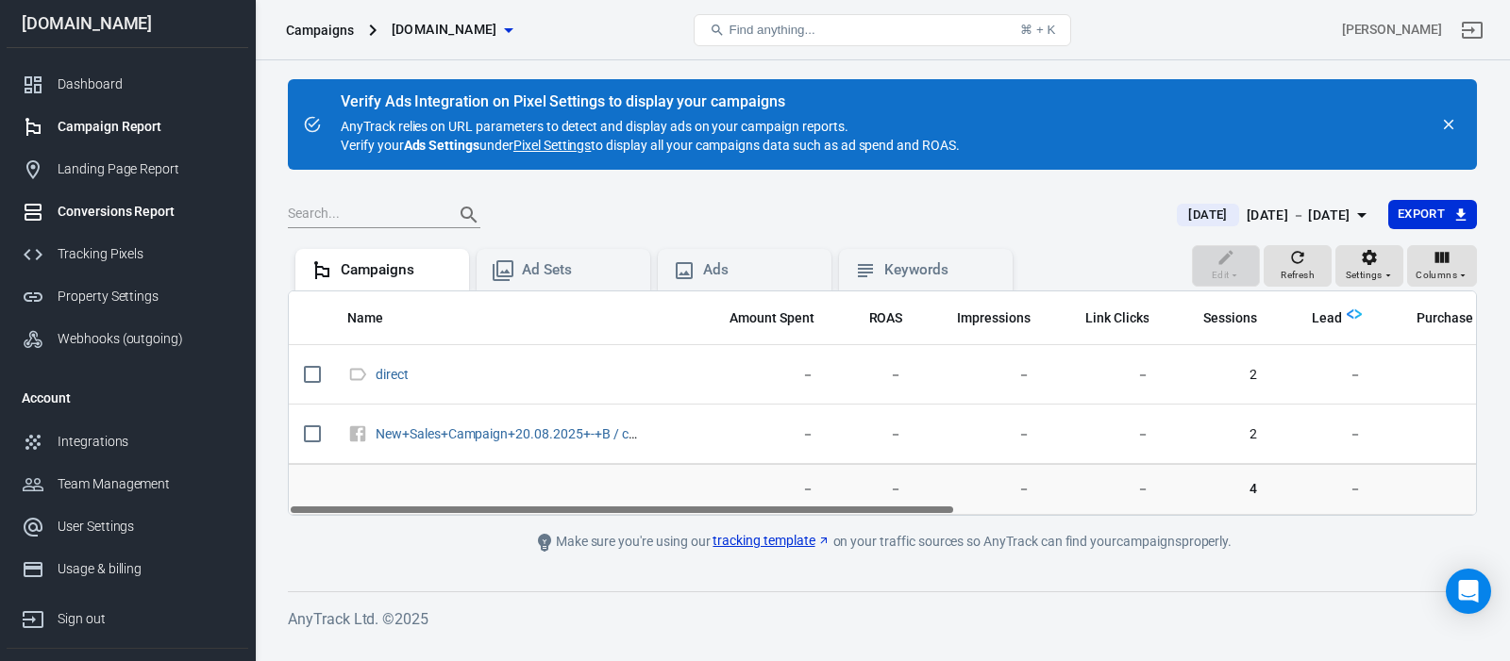
click at [147, 207] on div "Conversions Report" at bounding box center [146, 212] width 176 height 20
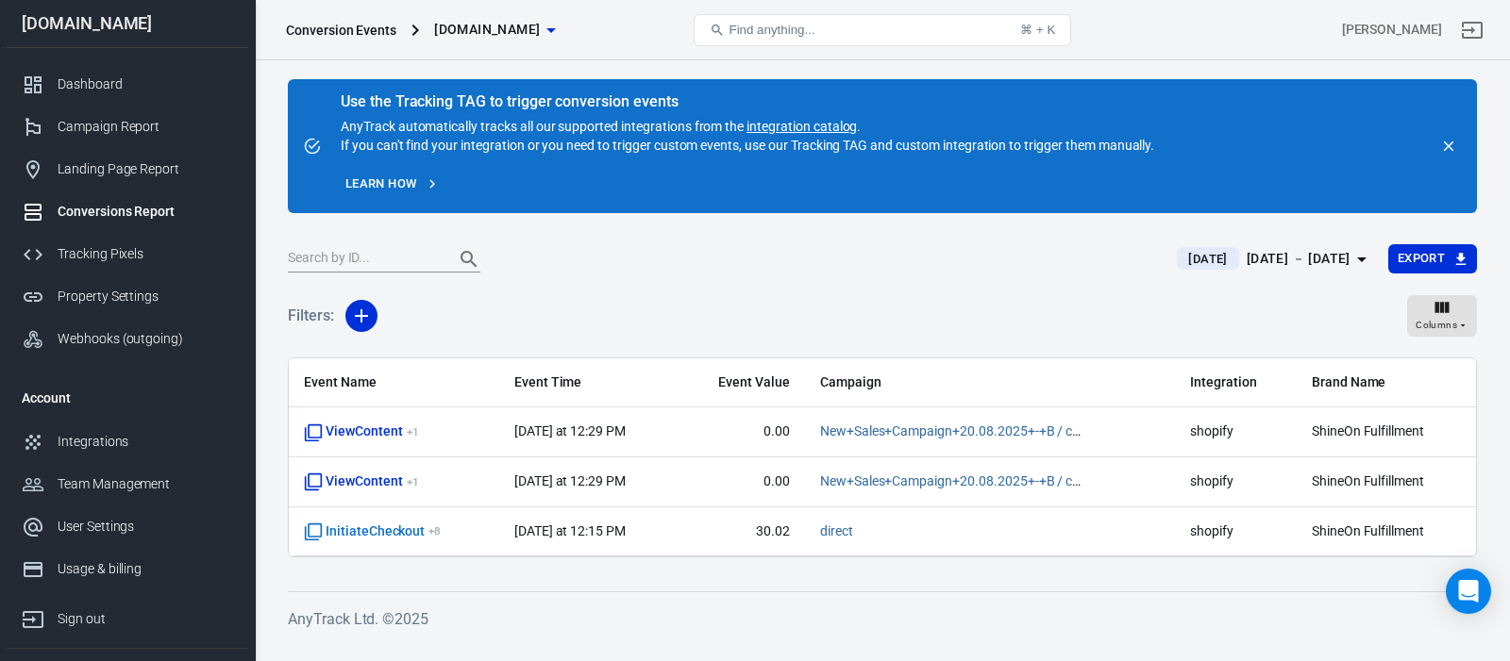
click at [802, 126] on link "integration catalog" at bounding box center [801, 126] width 110 height 15
click at [711, 228] on main "Use the Tracking TAG to trigger conversion events AnyTrack automatically tracks…" at bounding box center [882, 320] width 1189 height 482
click at [136, 252] on div "Tracking Pixels" at bounding box center [146, 254] width 176 height 20
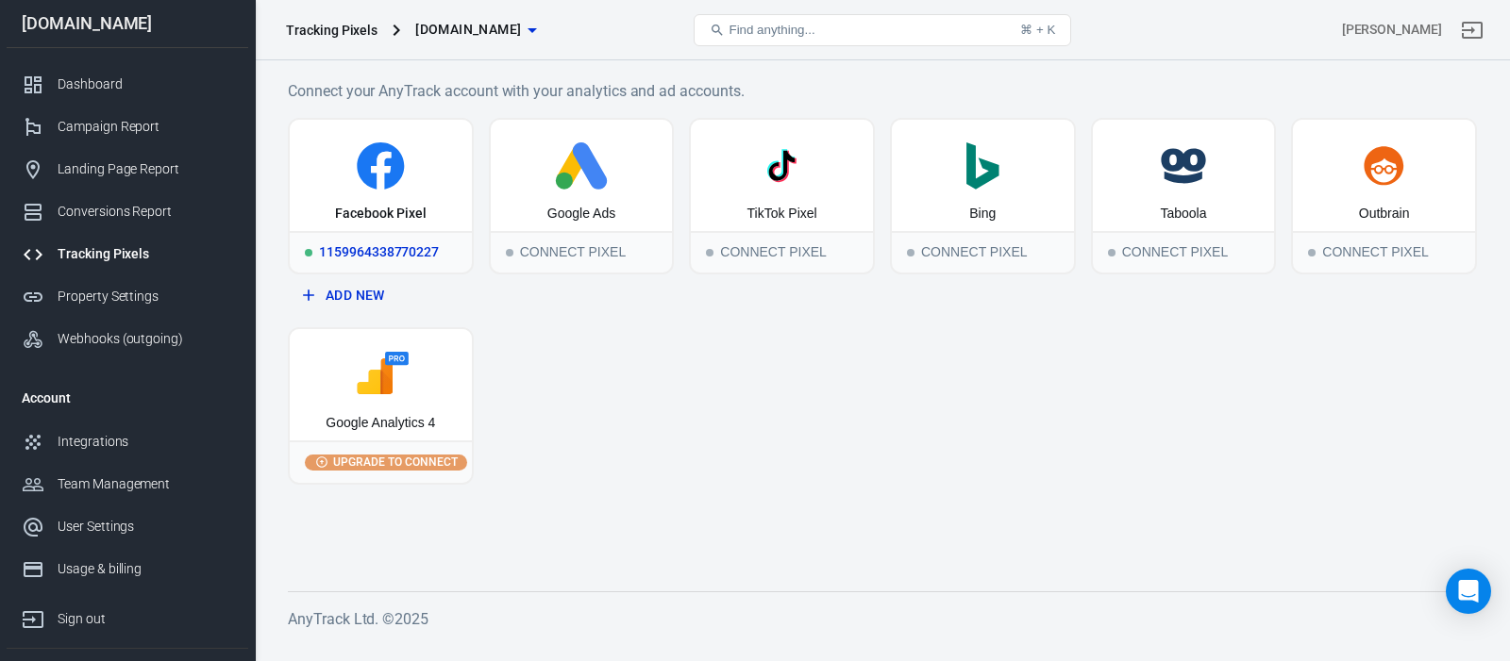
click at [370, 191] on div "Facebook Pixel" at bounding box center [381, 175] width 182 height 111
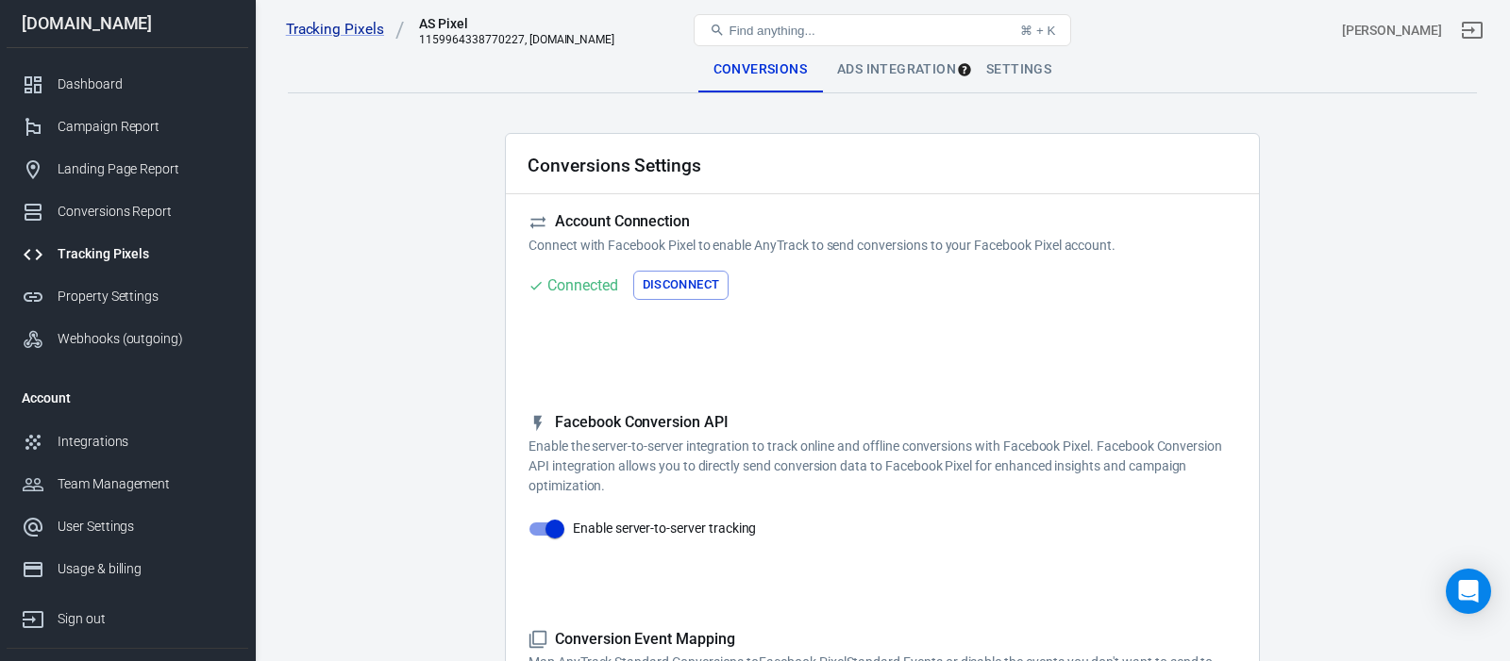
click at [887, 76] on div "Ads Integration" at bounding box center [896, 69] width 149 height 45
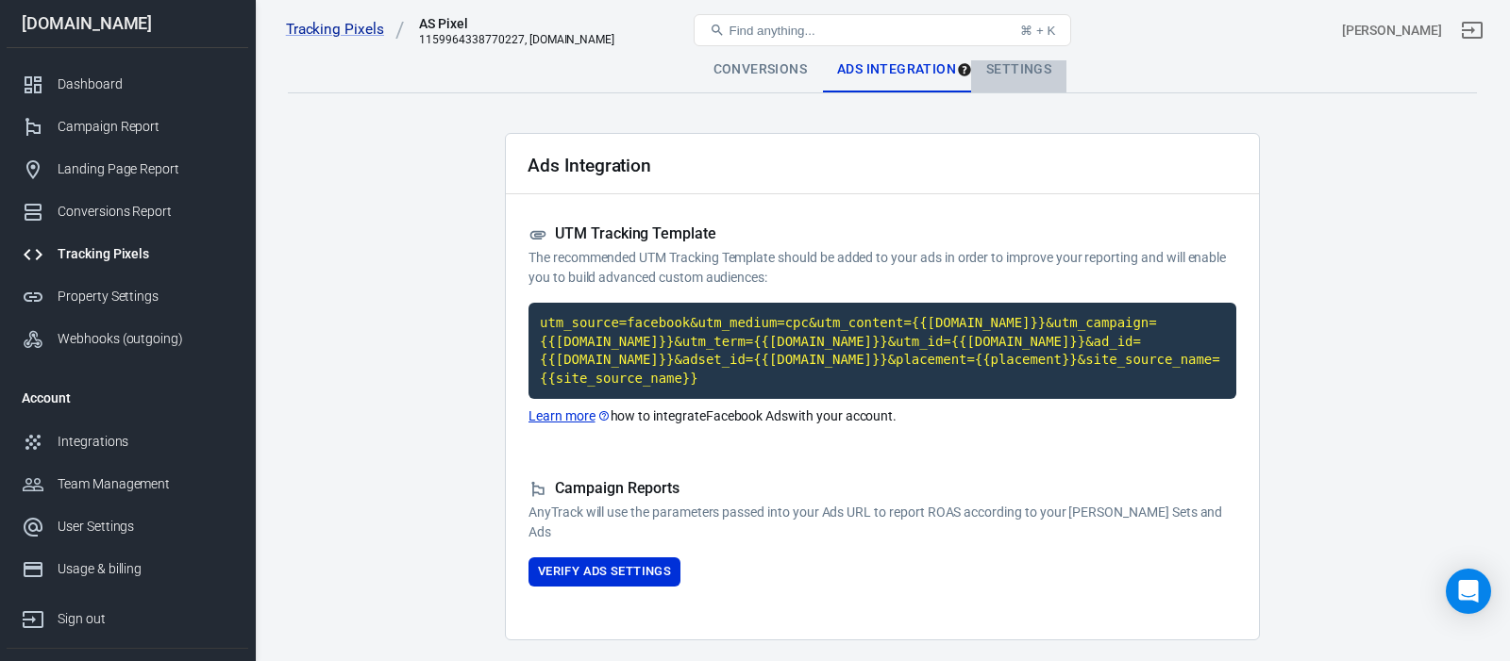
click at [1037, 73] on div "Settings" at bounding box center [1018, 69] width 95 height 45
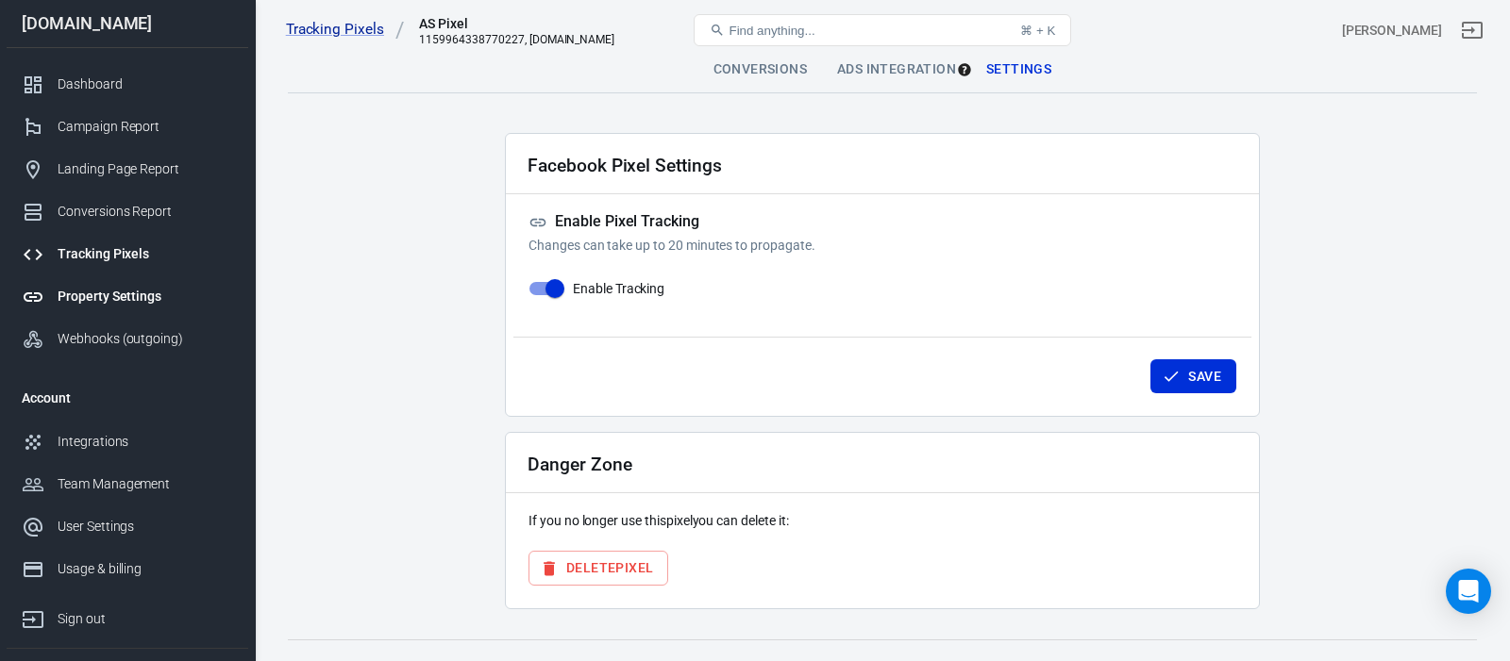
click at [137, 297] on div "Property Settings" at bounding box center [146, 297] width 176 height 20
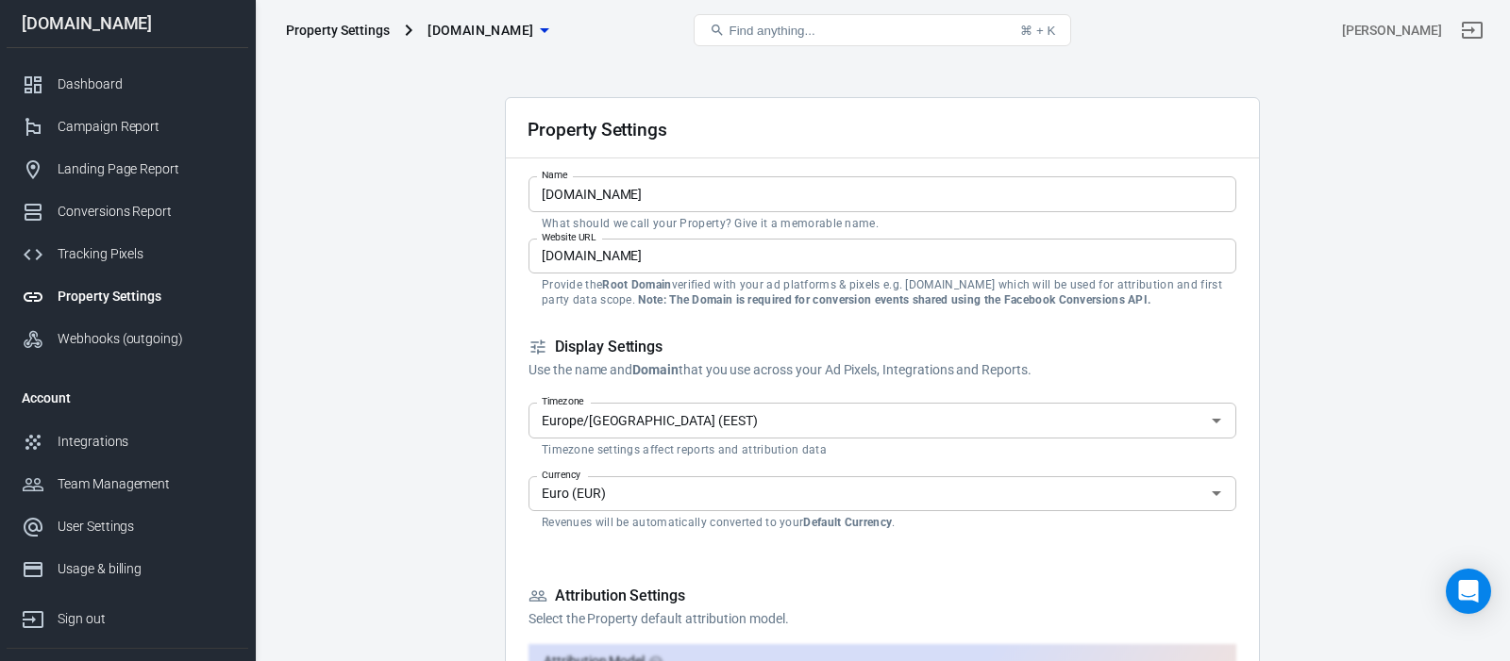
scroll to position [35, 0]
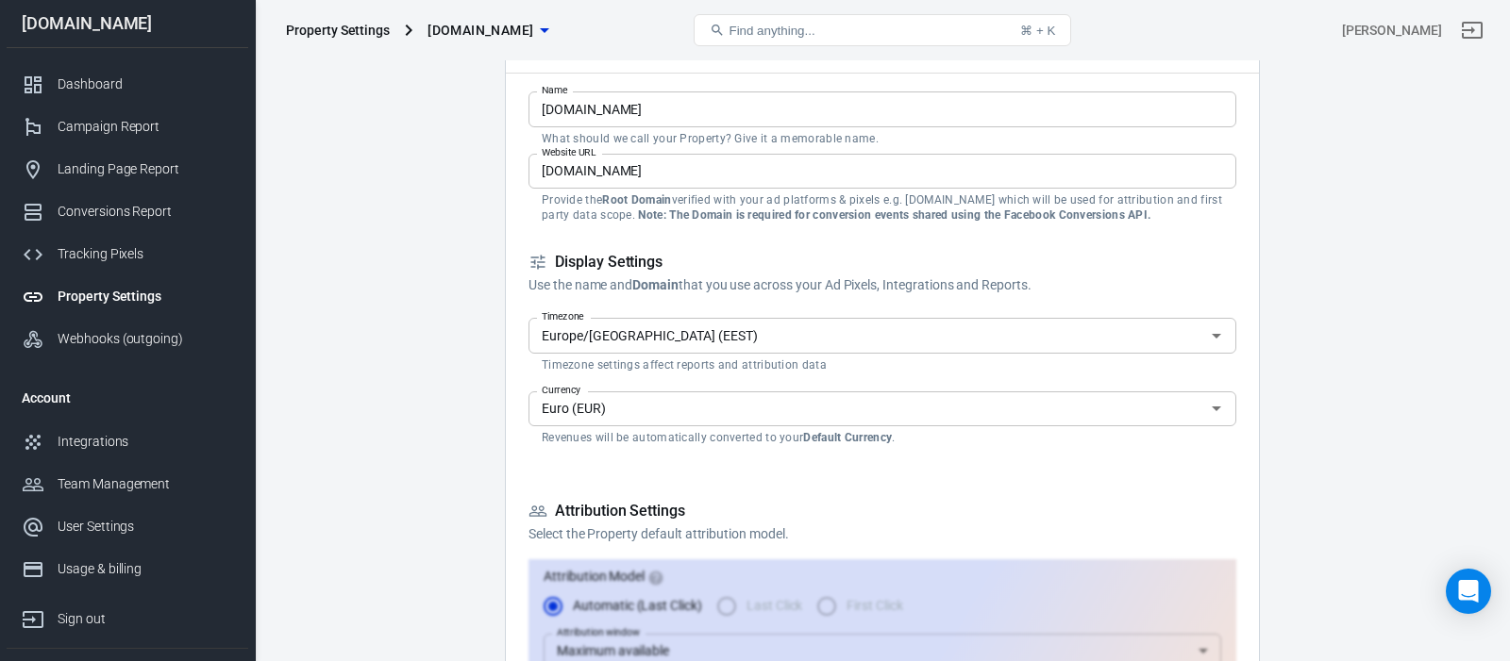
scroll to position [125, 0]
click at [1218, 411] on icon "Open" at bounding box center [1216, 404] width 23 height 23
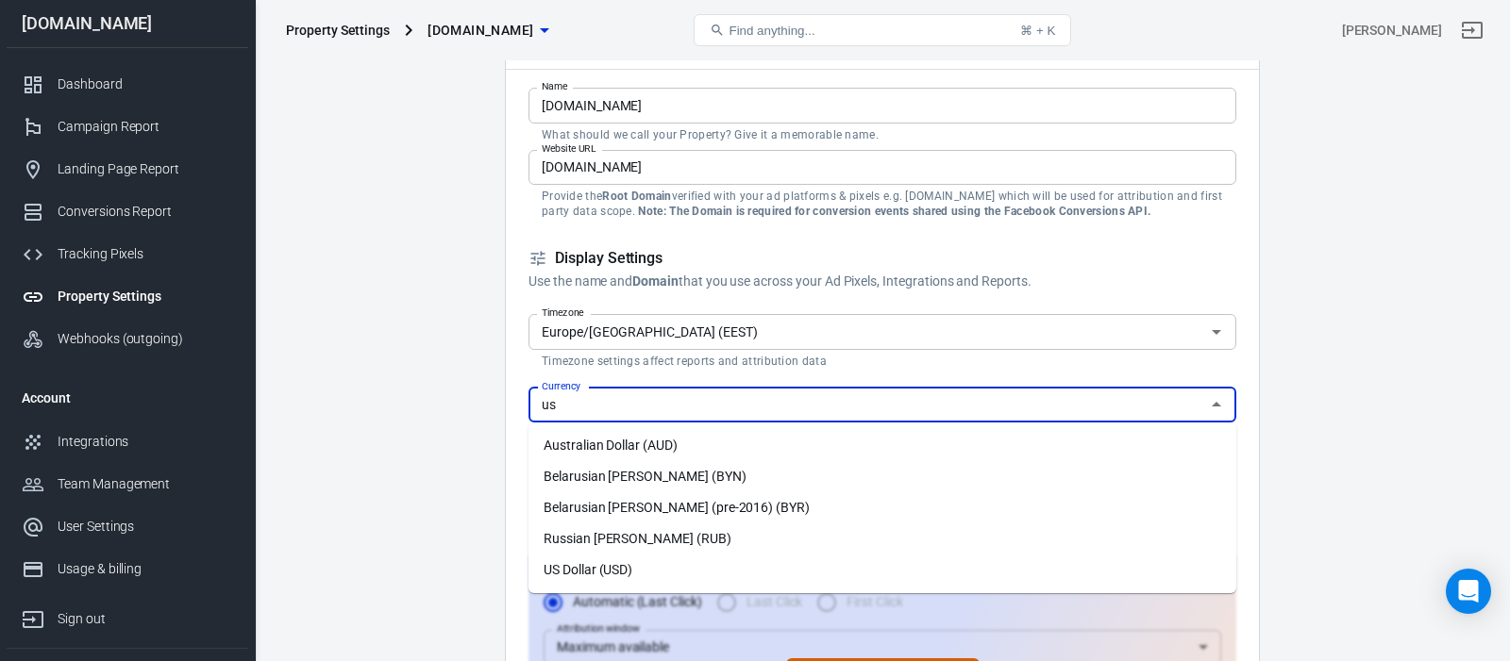
scroll to position [0, 0]
click at [626, 569] on li "US Dollar (USD)" at bounding box center [882, 570] width 708 height 31
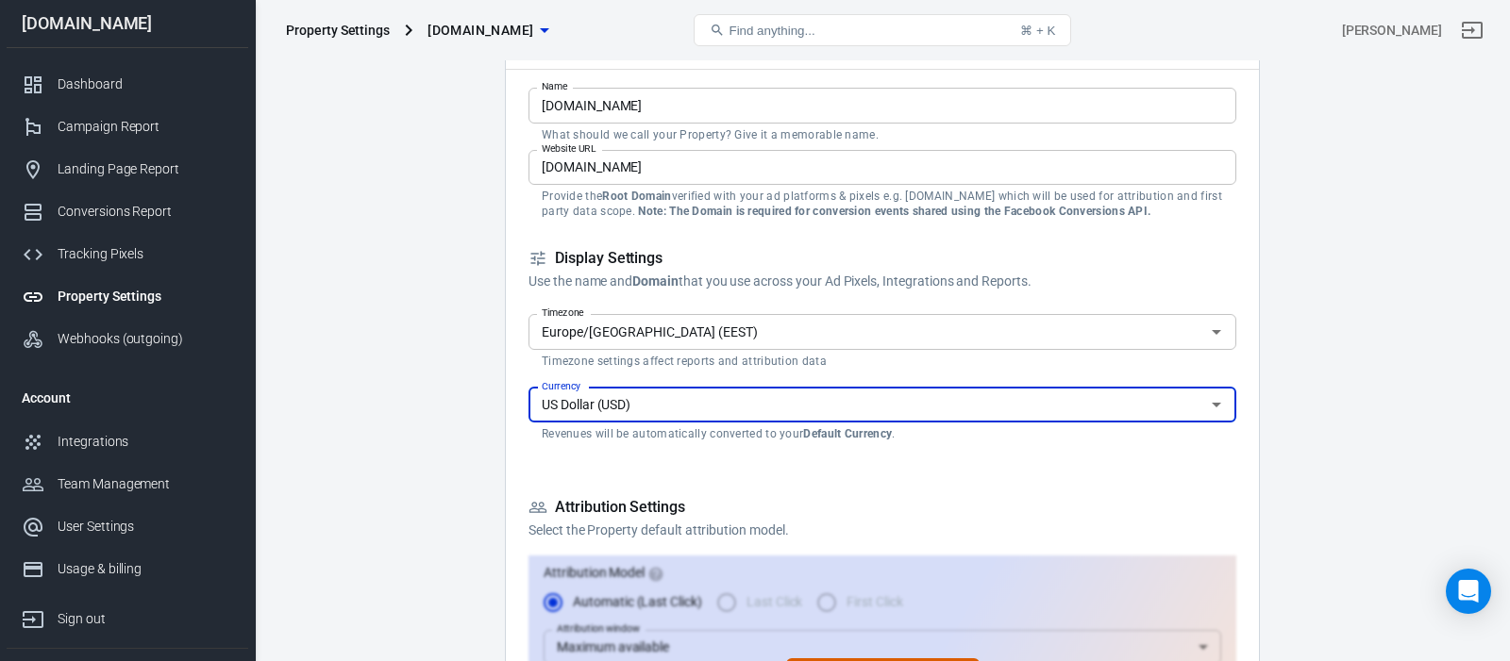
type input "US Dollar (USD)"
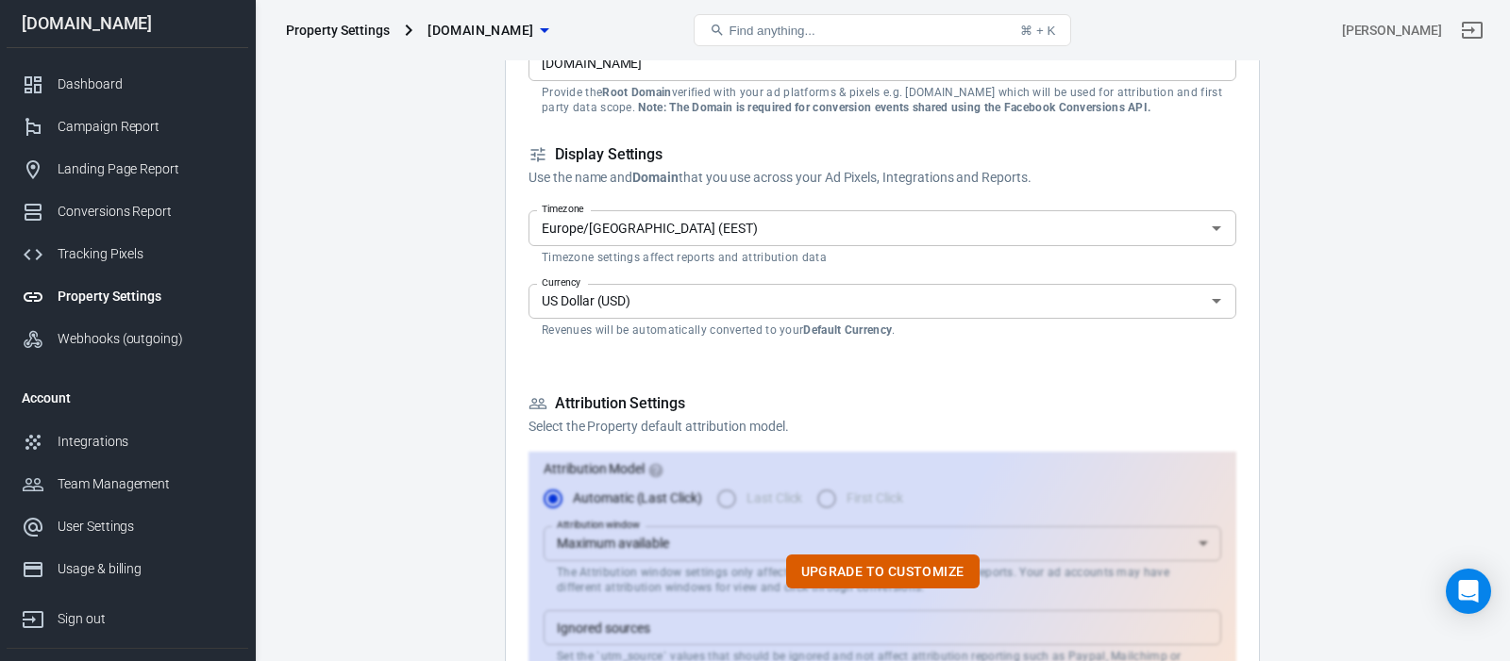
scroll to position [410, 0]
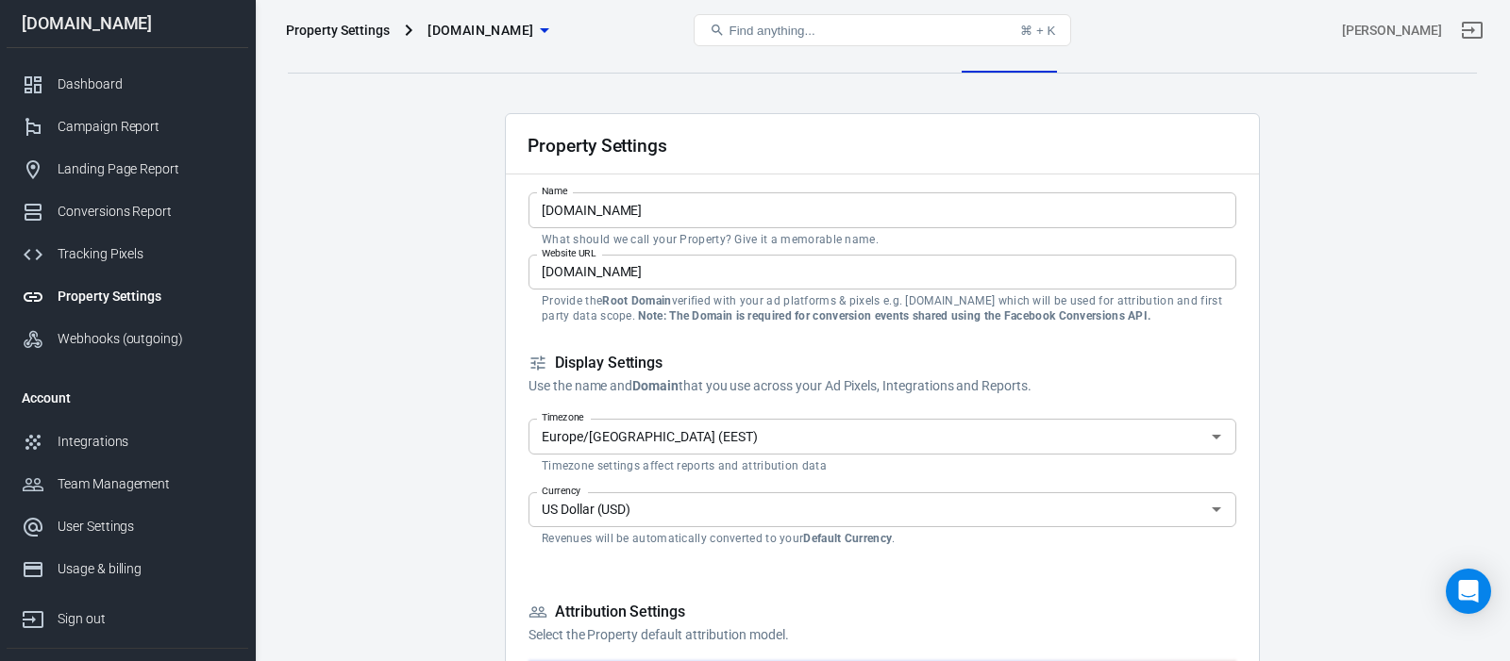
scroll to position [23, 0]
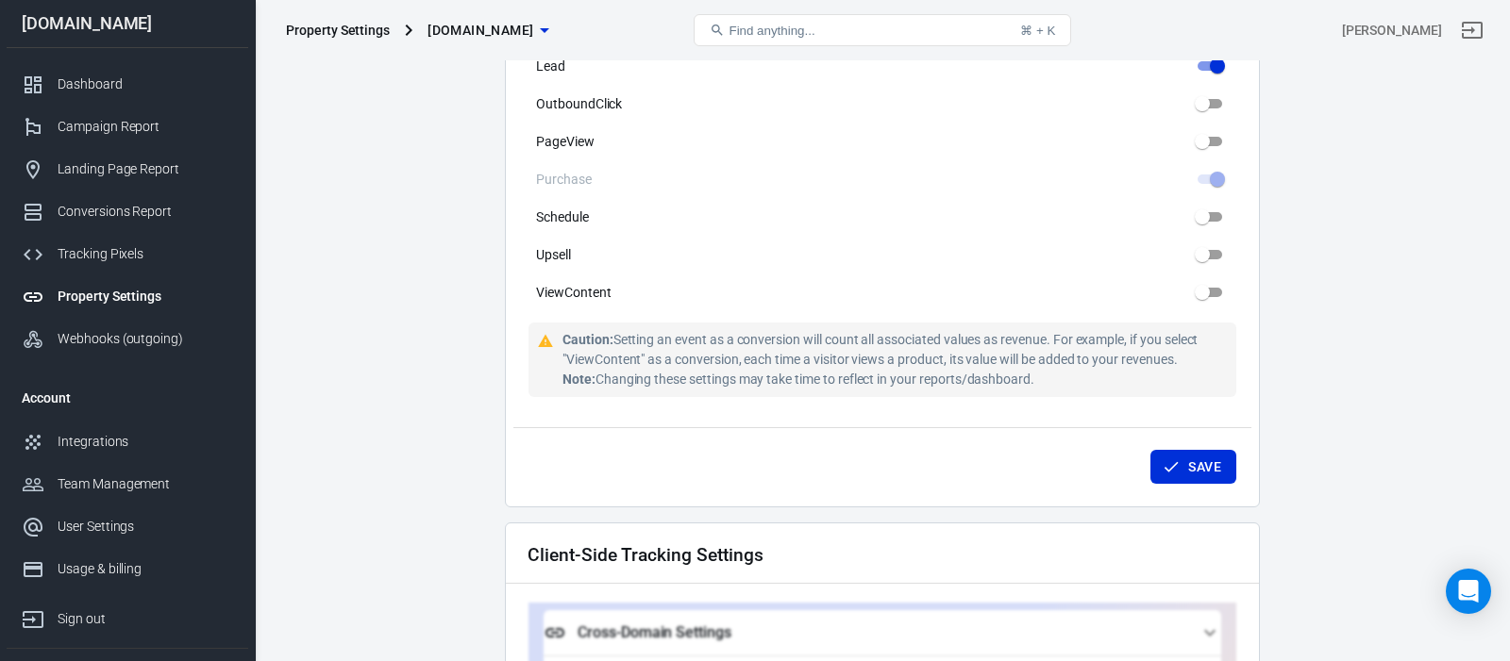
scroll to position [1222, 0]
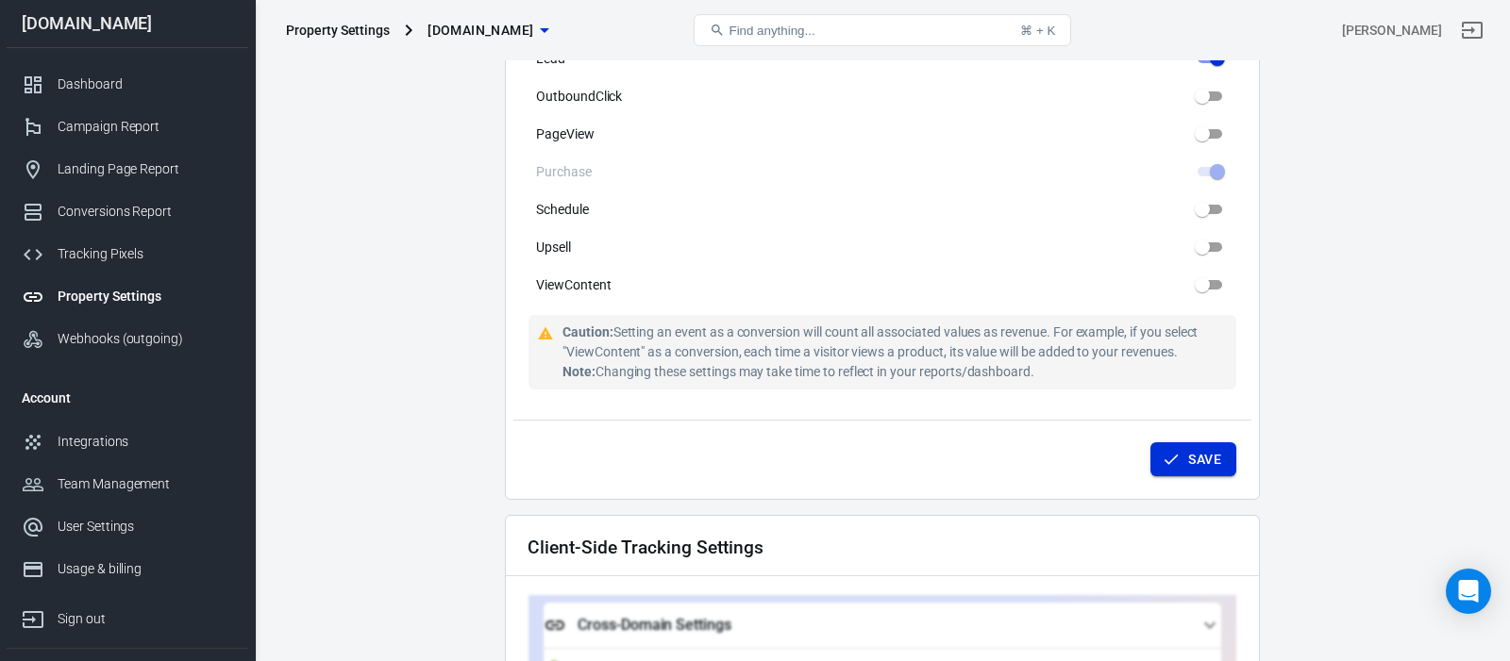
click at [1180, 454] on button "Save" at bounding box center [1193, 460] width 86 height 35
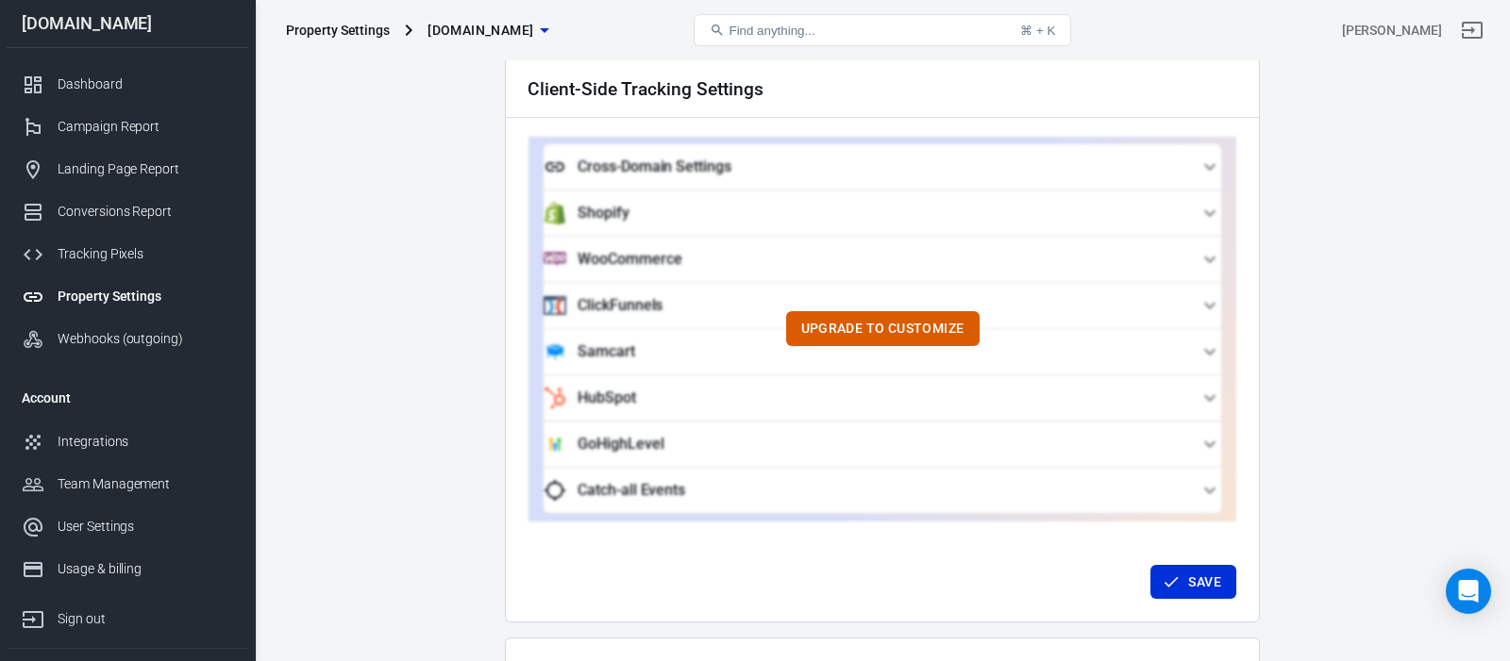
scroll to position [1682, 0]
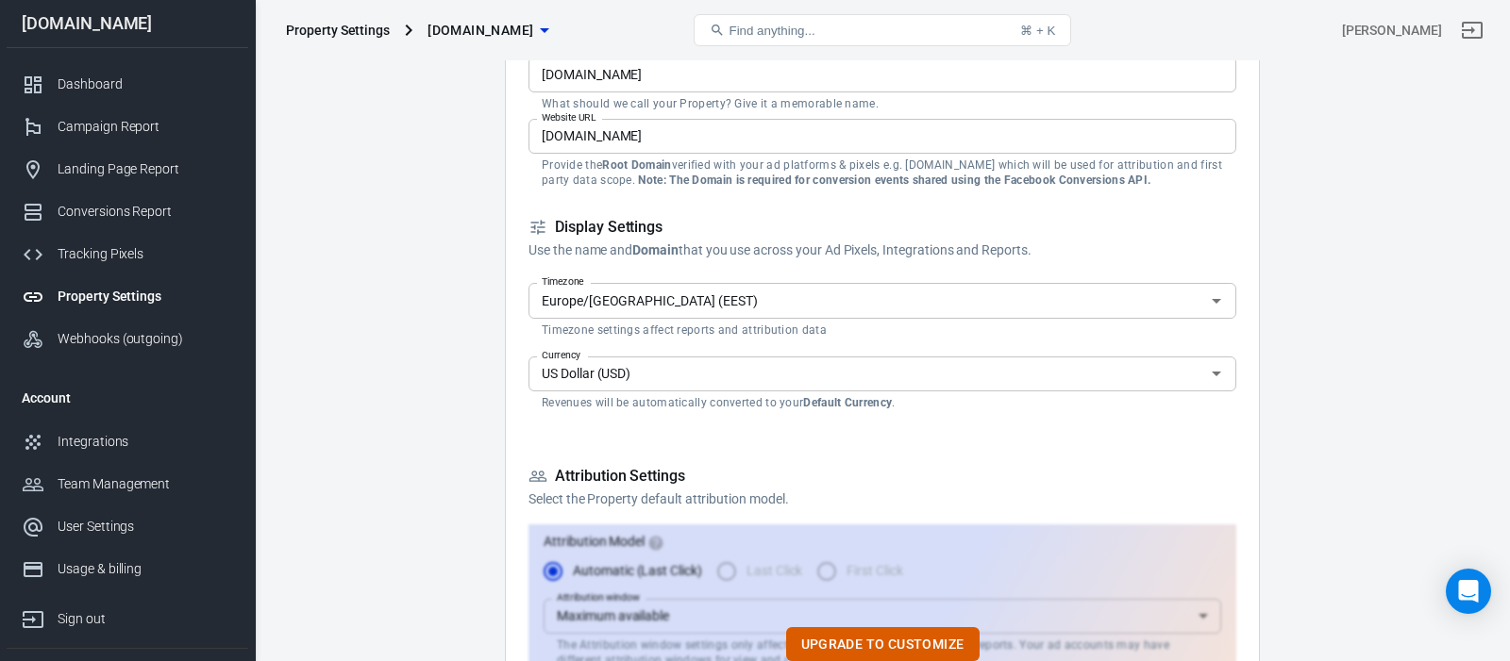
scroll to position [0, 0]
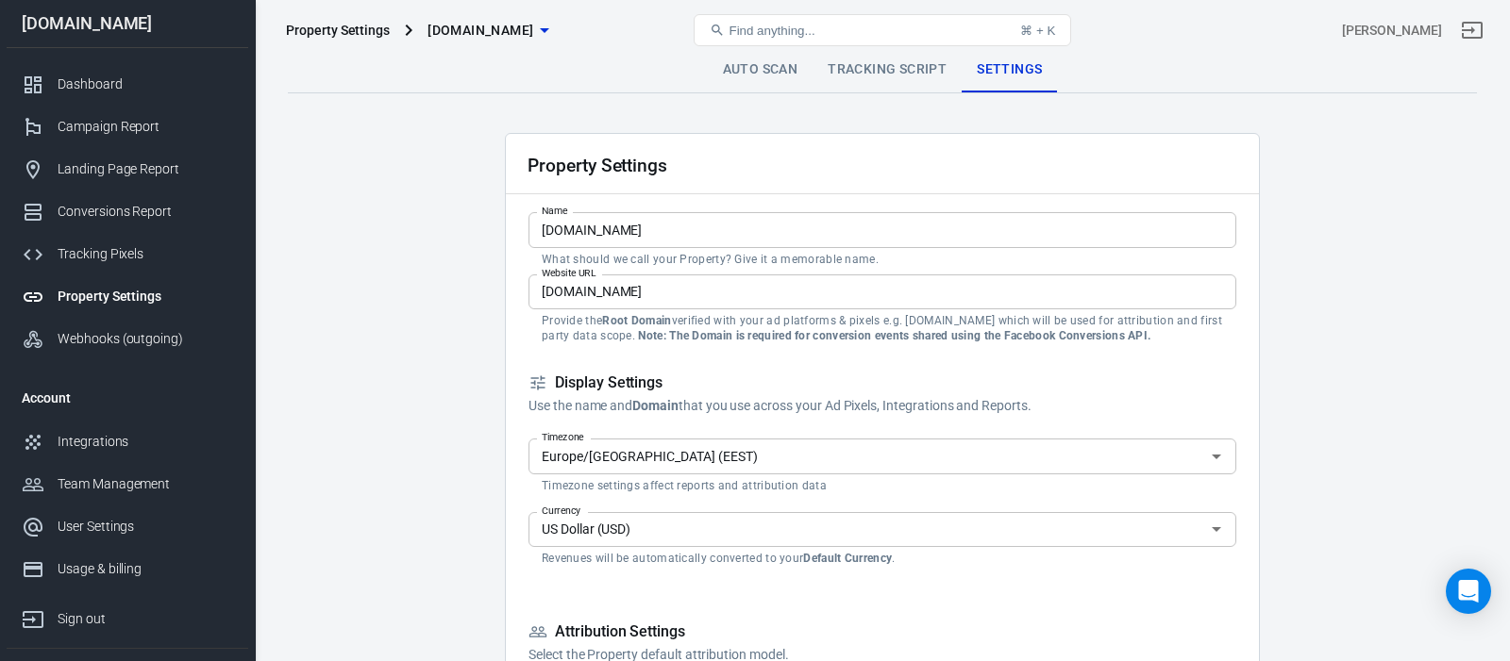
click at [768, 459] on input "Europe/Tallinn (EEST)" at bounding box center [866, 456] width 665 height 24
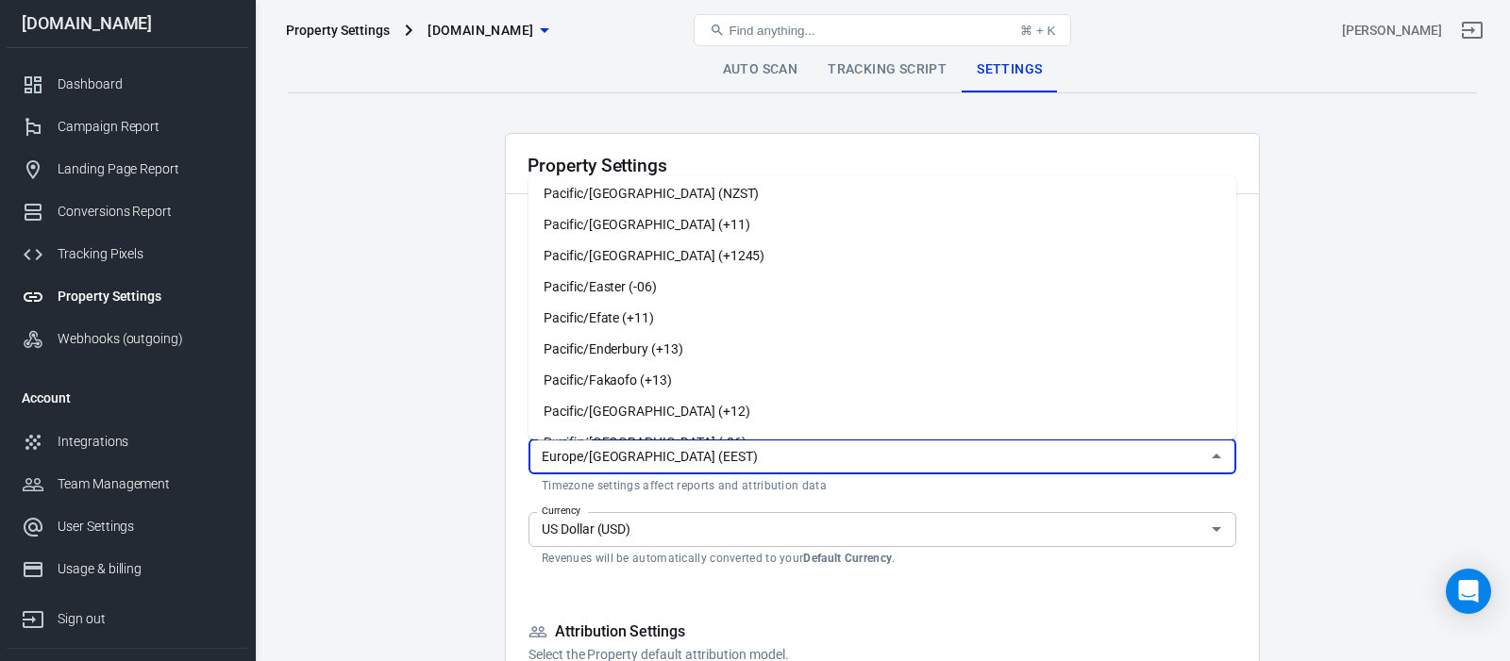
scroll to position [9967, 0]
click at [718, 289] on li "Pacific/Easter (-06)" at bounding box center [882, 289] width 708 height 31
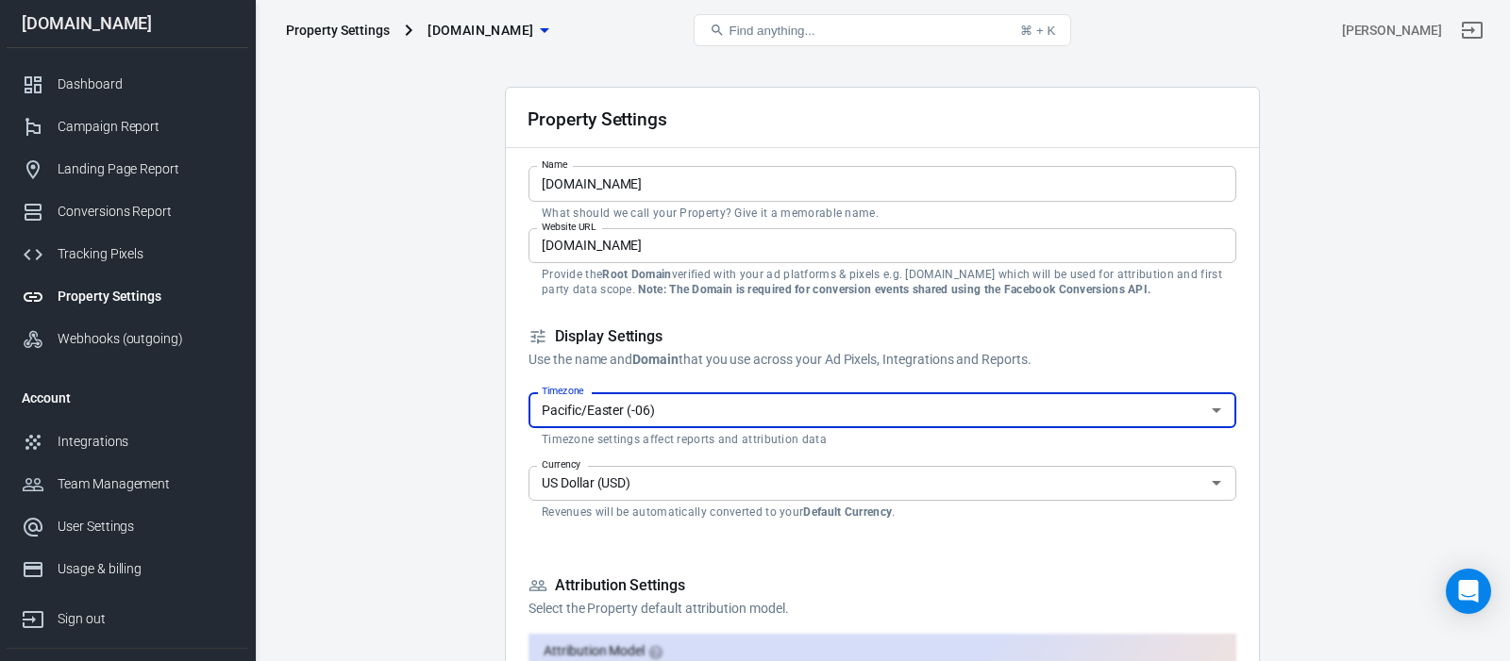
scroll to position [51, 0]
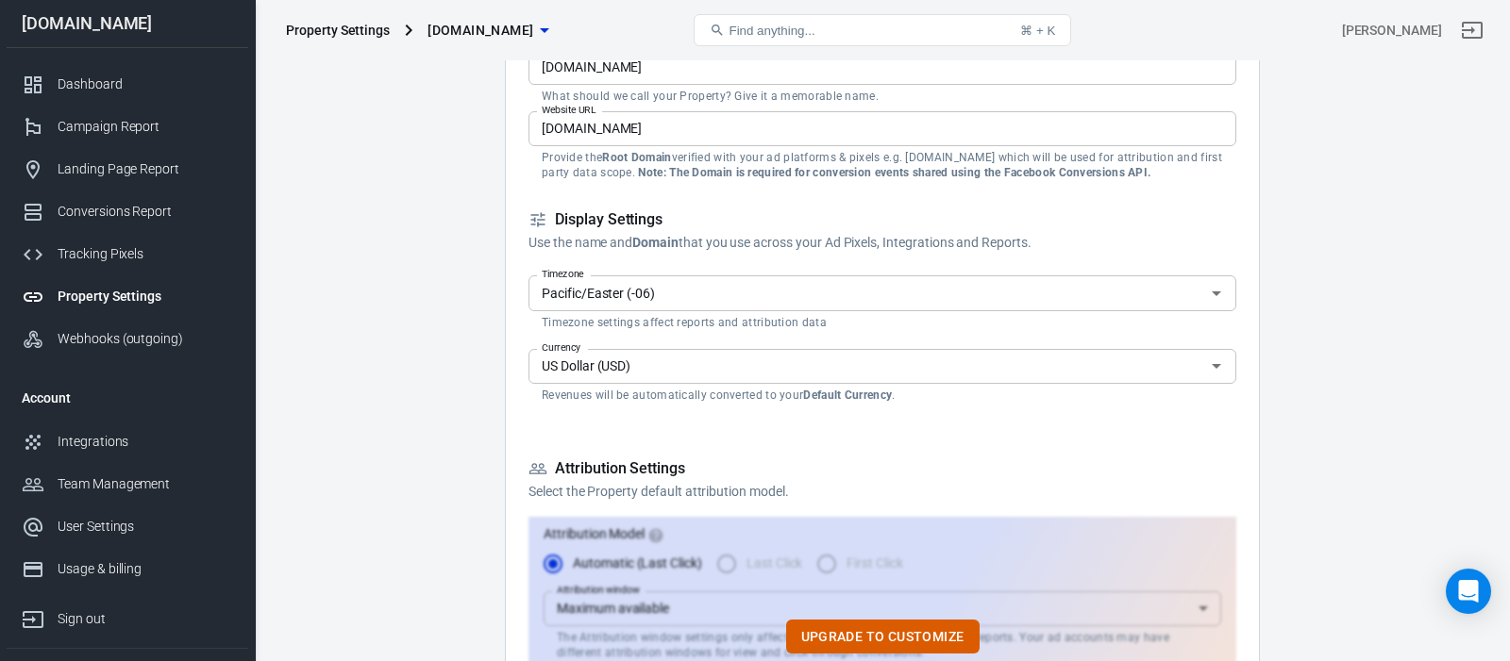
scroll to position [170, 0]
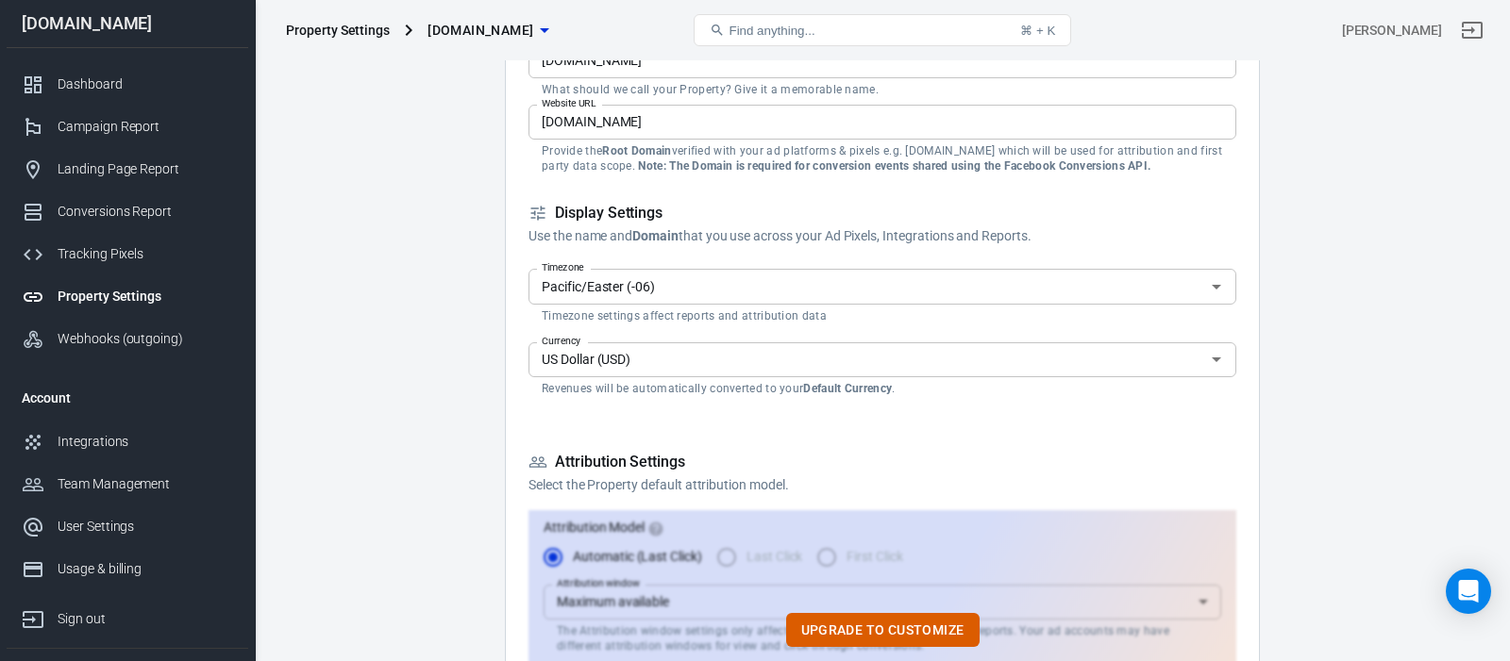
drag, startPoint x: 493, startPoint y: 280, endPoint x: 683, endPoint y: 283, distance: 190.6
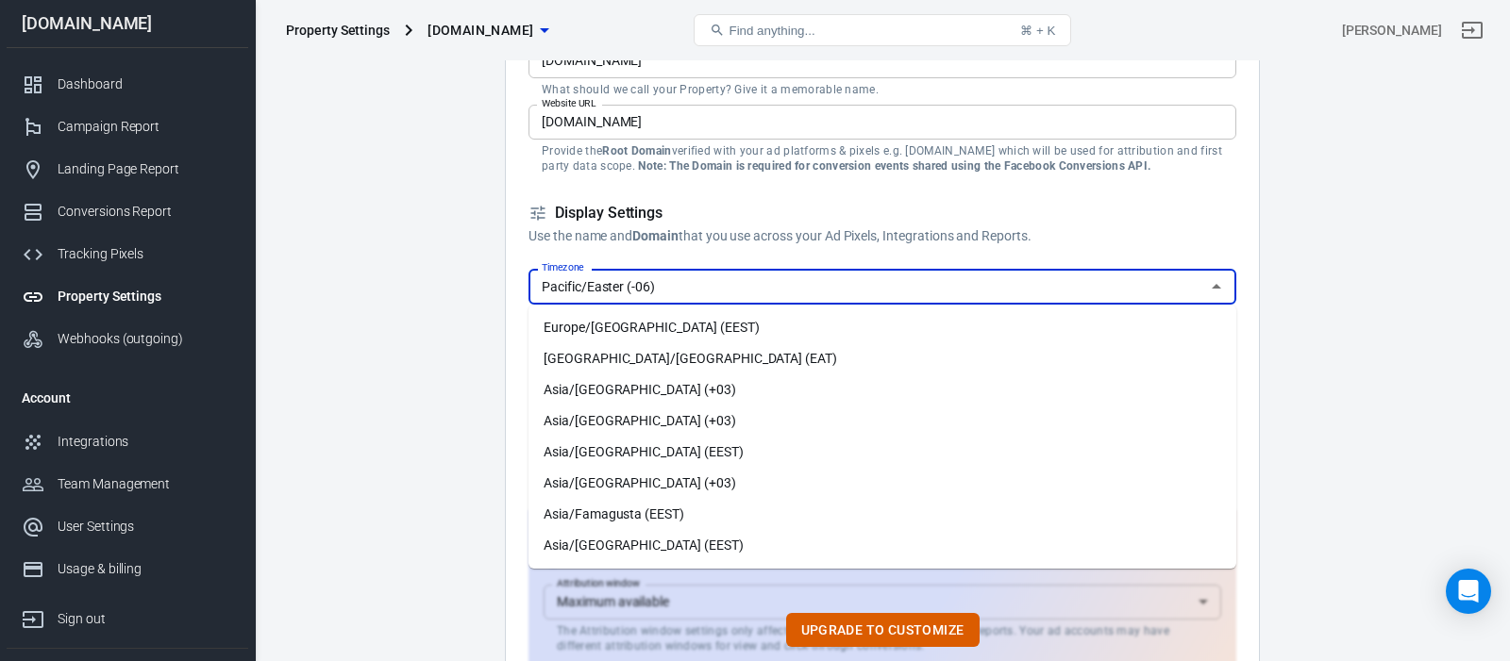
scroll to position [9833, 0]
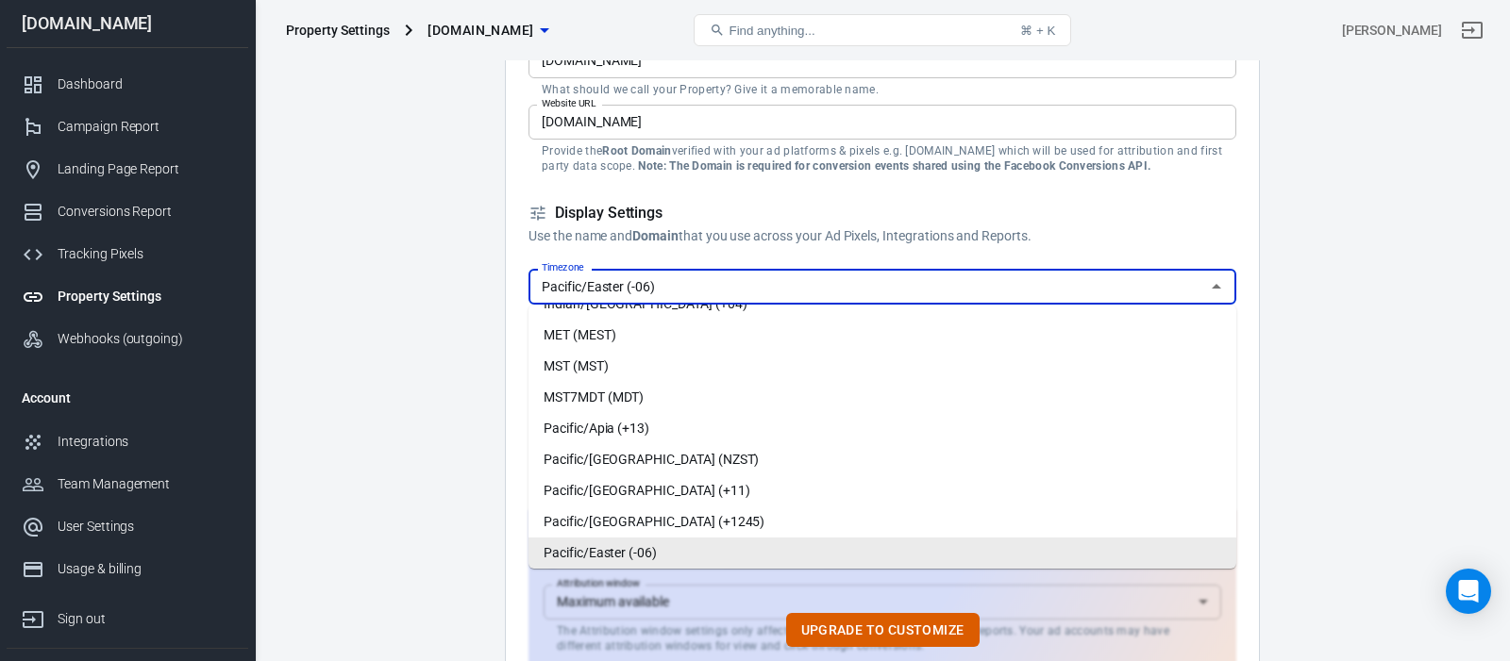
drag, startPoint x: 670, startPoint y: 283, endPoint x: 484, endPoint y: 288, distance: 186.0
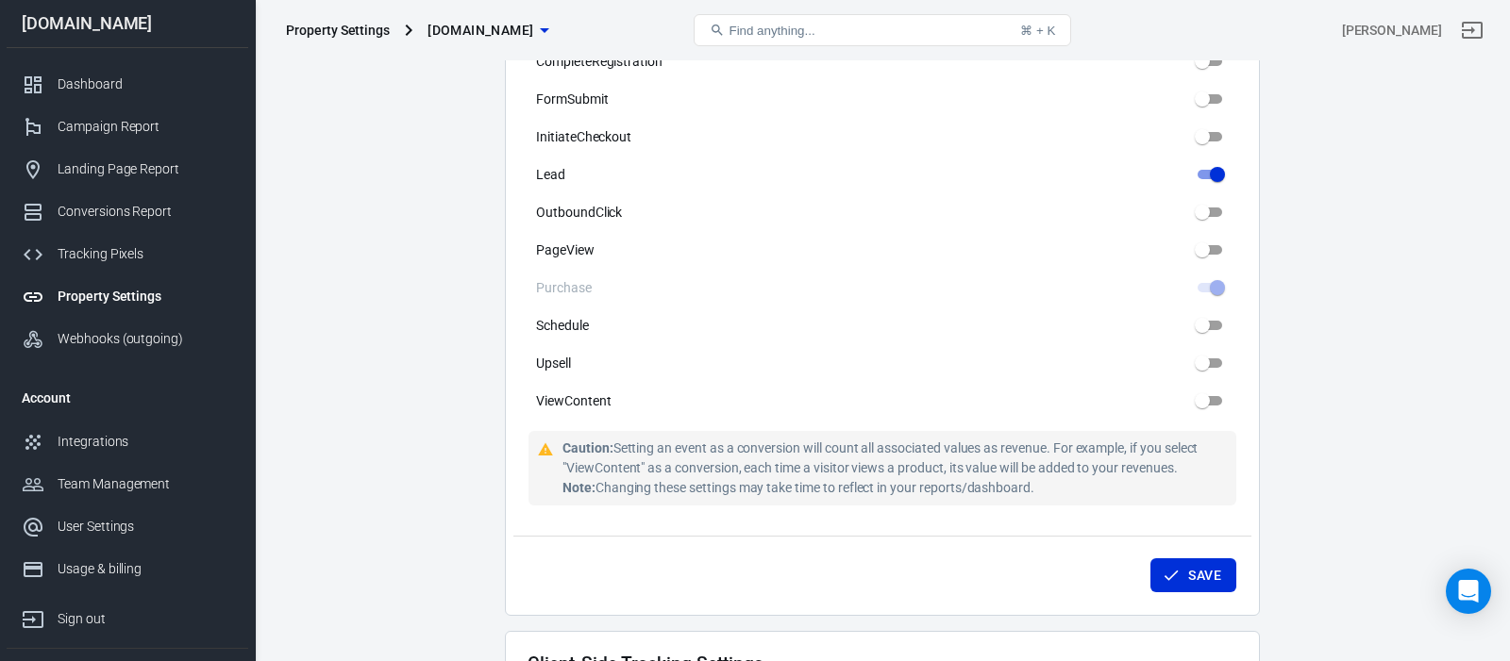
scroll to position [1194, 0]
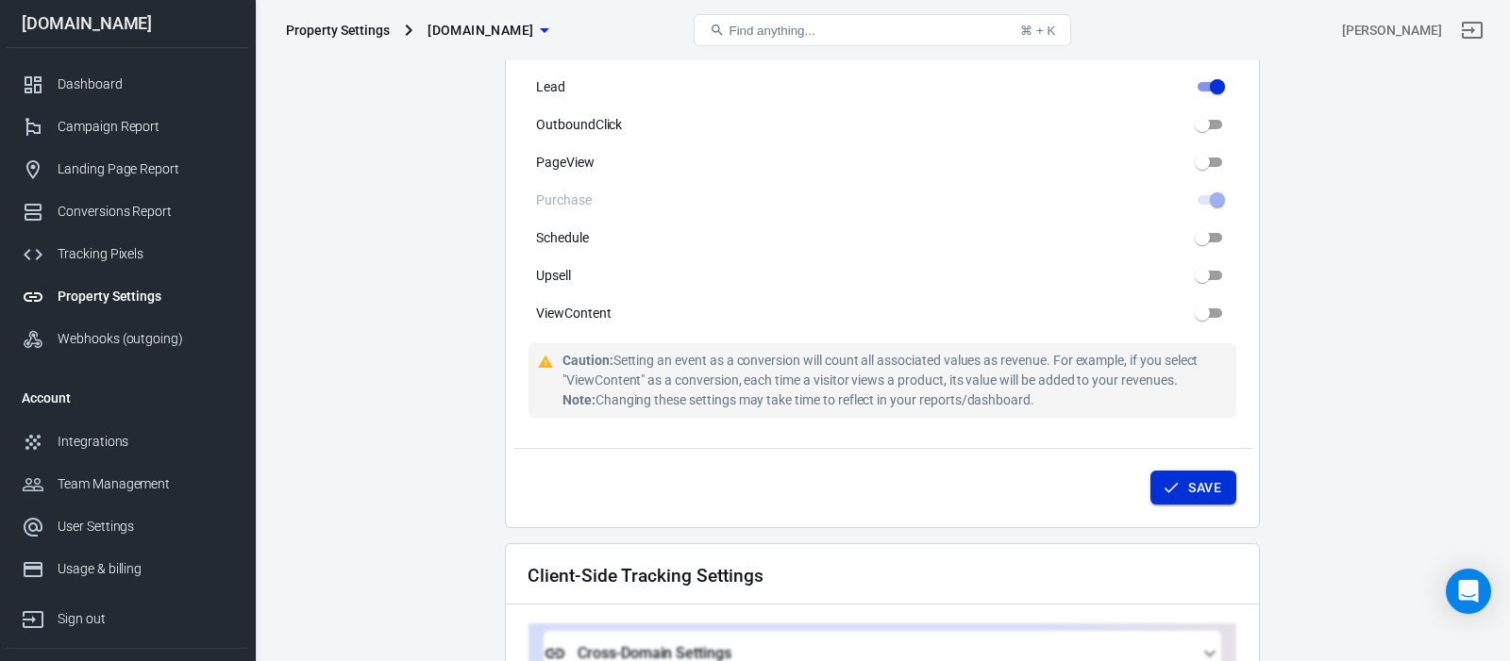
click at [1190, 481] on button "Save" at bounding box center [1193, 488] width 86 height 35
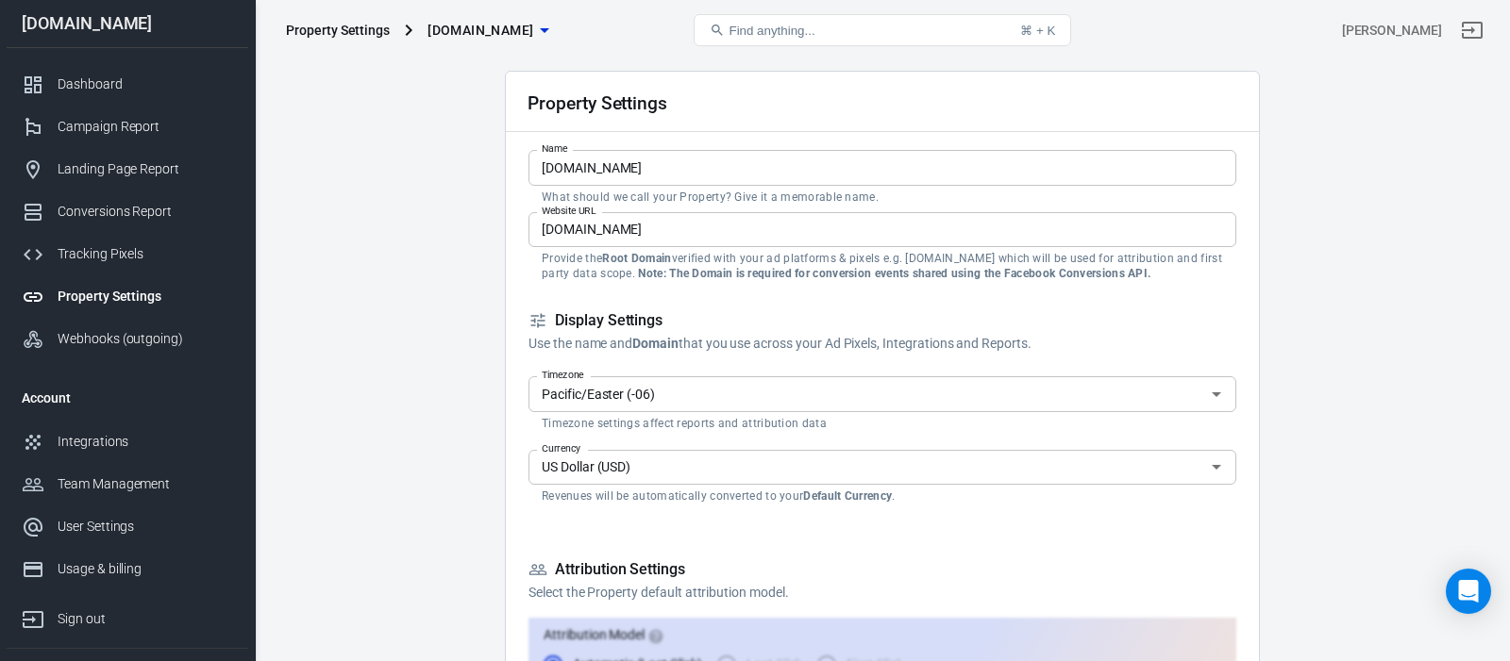
scroll to position [33, 0]
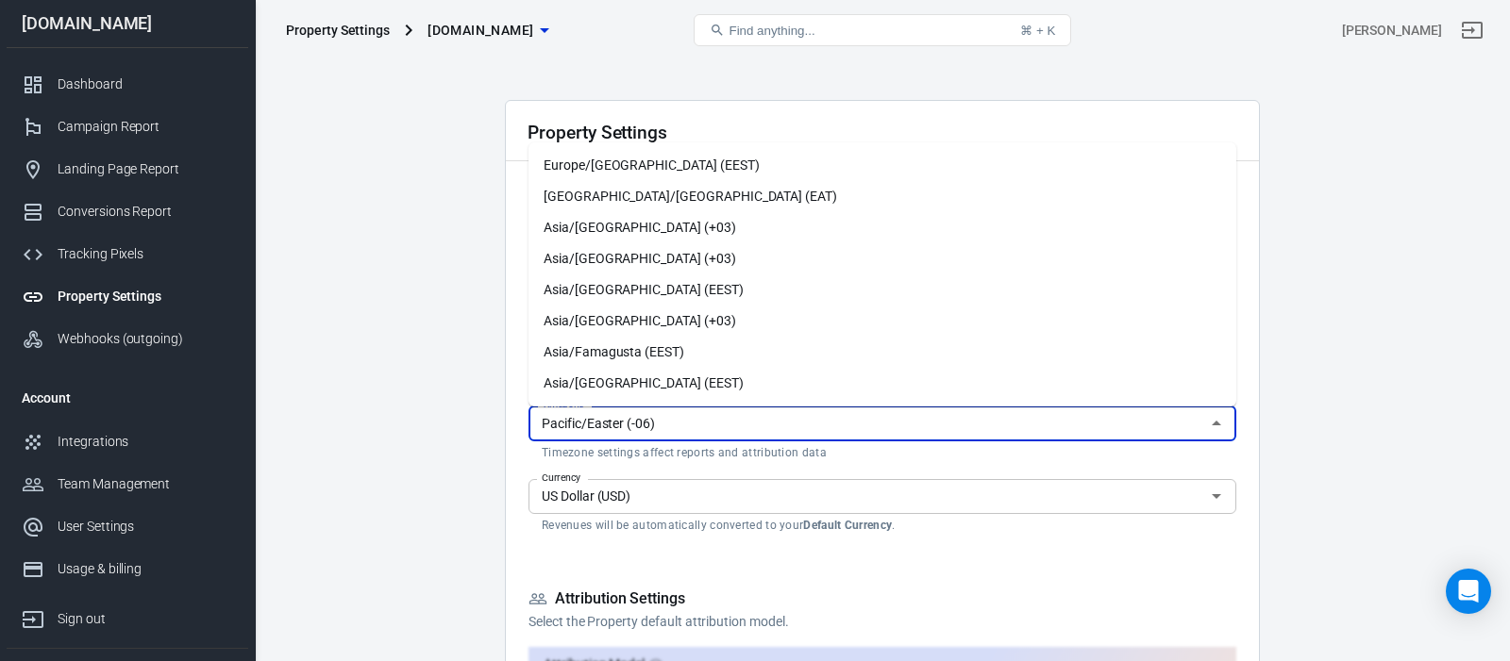
click at [745, 425] on input "Pacific/Easter (-06)" at bounding box center [866, 423] width 665 height 24
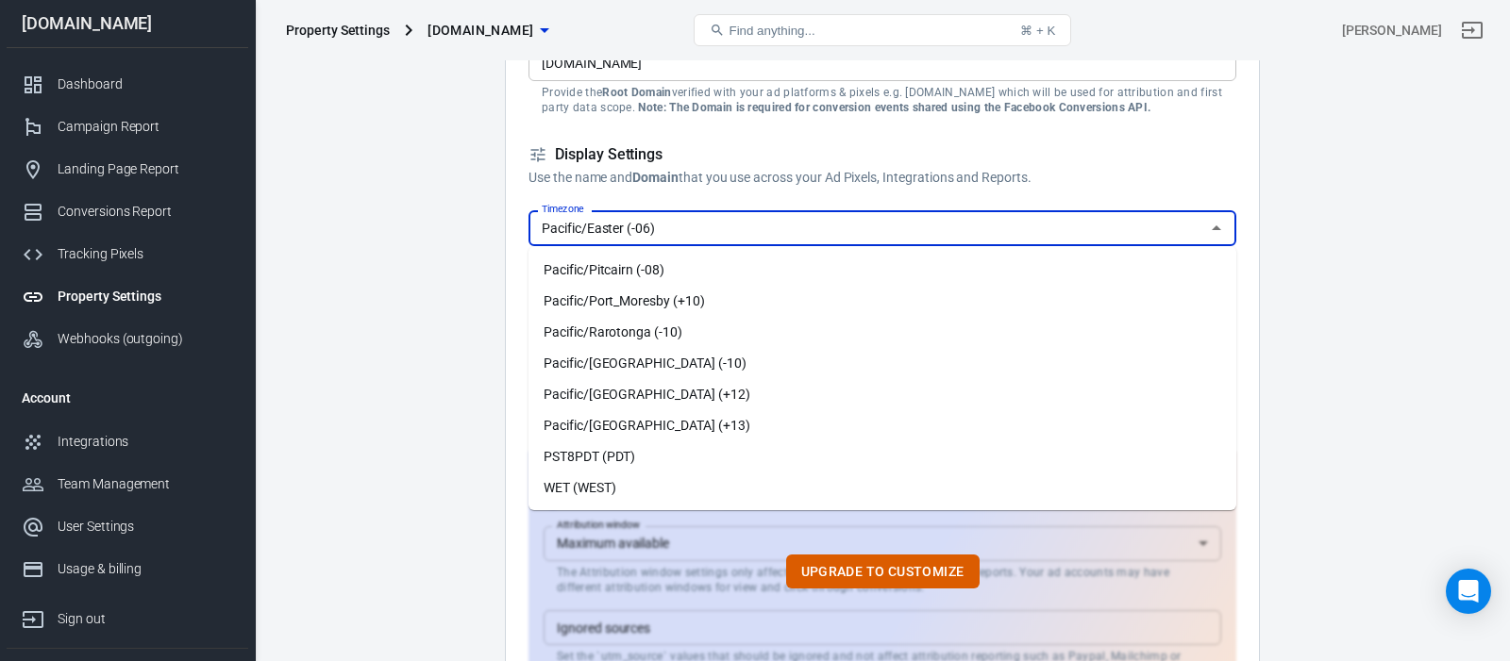
scroll to position [239, 0]
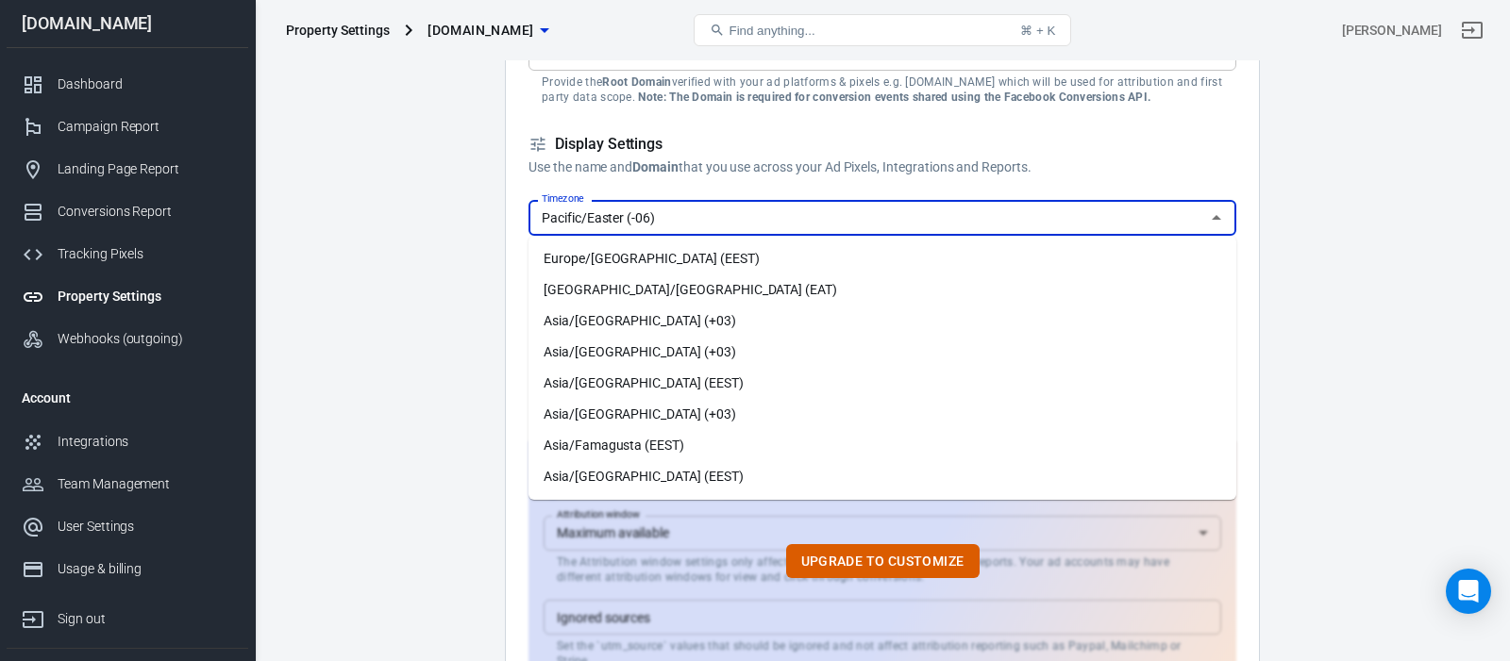
click at [677, 217] on input "Pacific/Easter (-06)" at bounding box center [866, 218] width 665 height 24
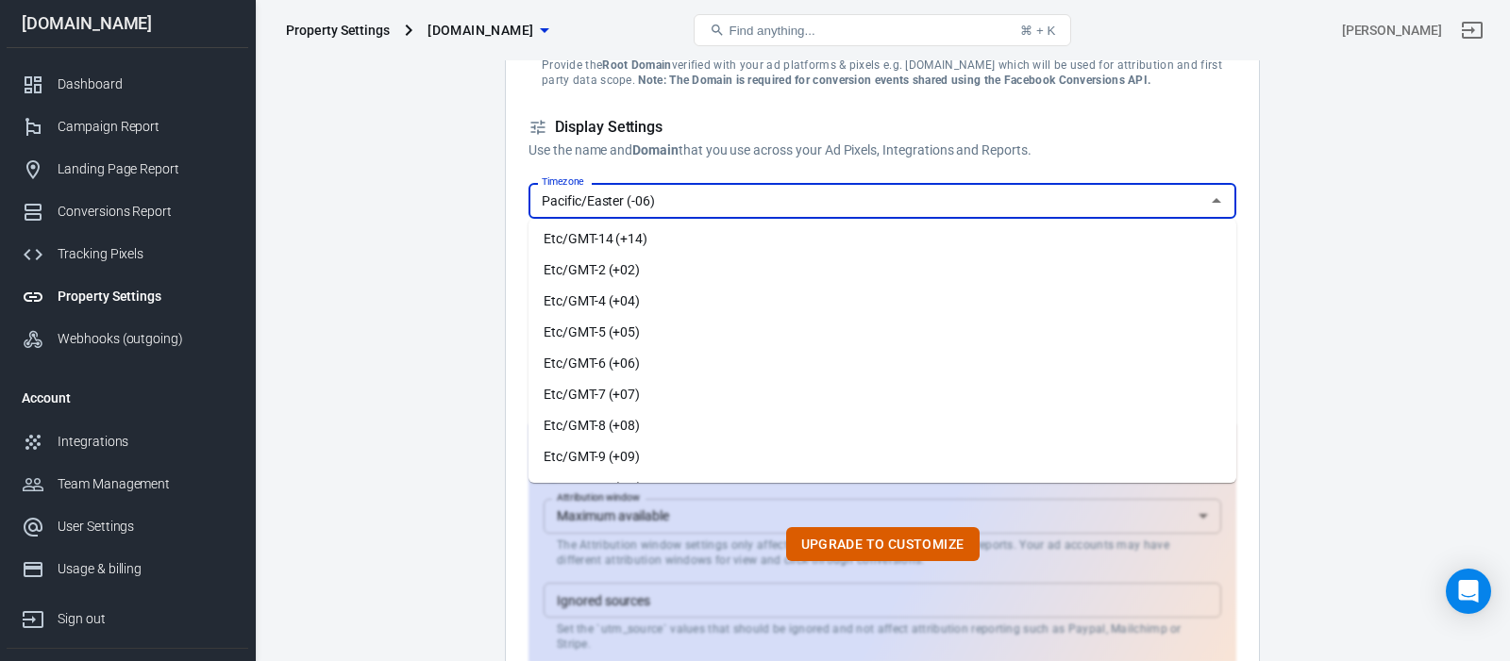
scroll to position [8347, 0]
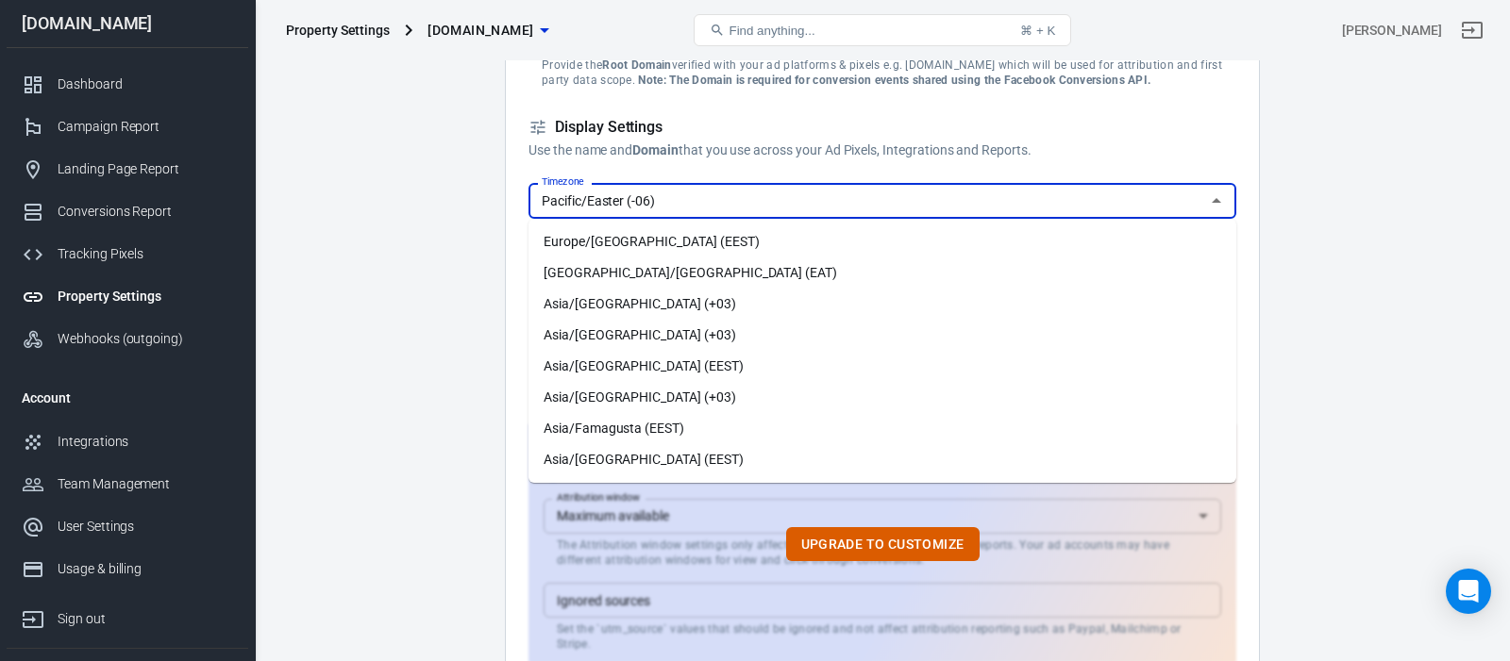
click at [697, 206] on input "Pacific/Easter (-06)" at bounding box center [866, 201] width 665 height 24
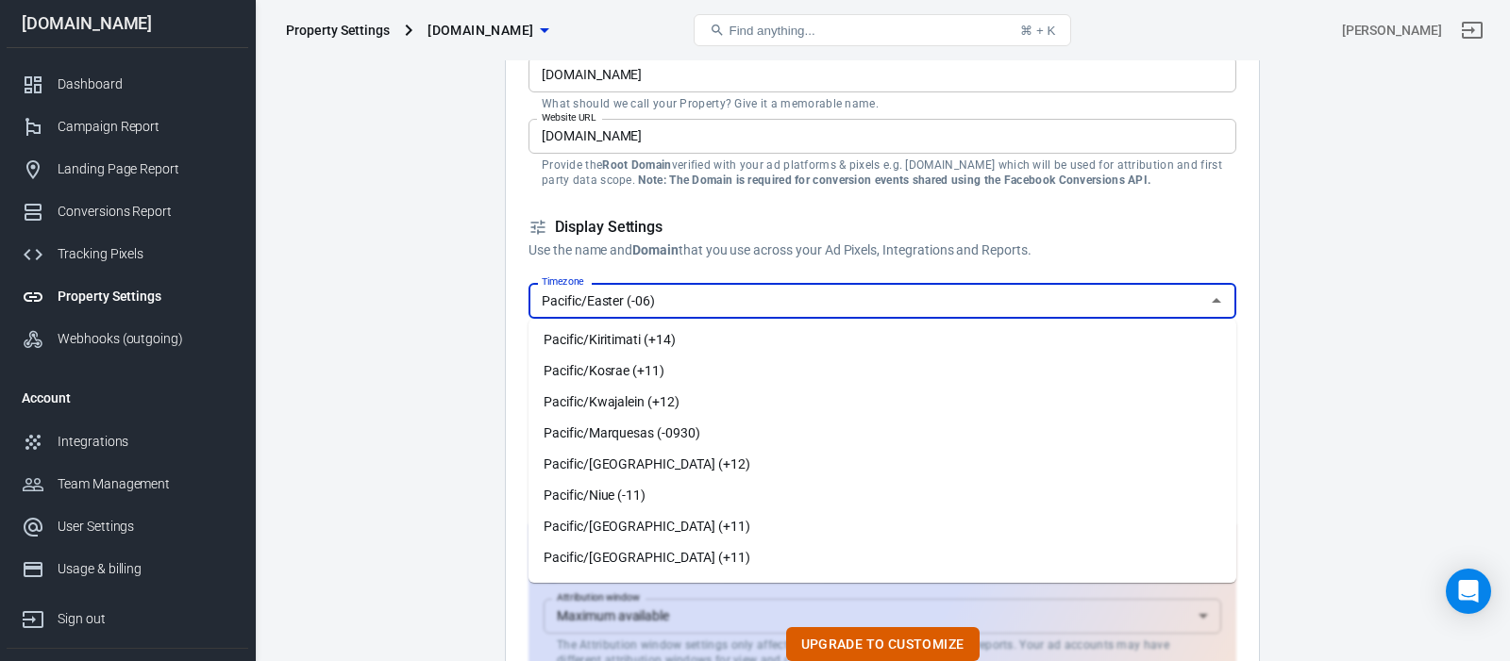
scroll to position [10343, 0]
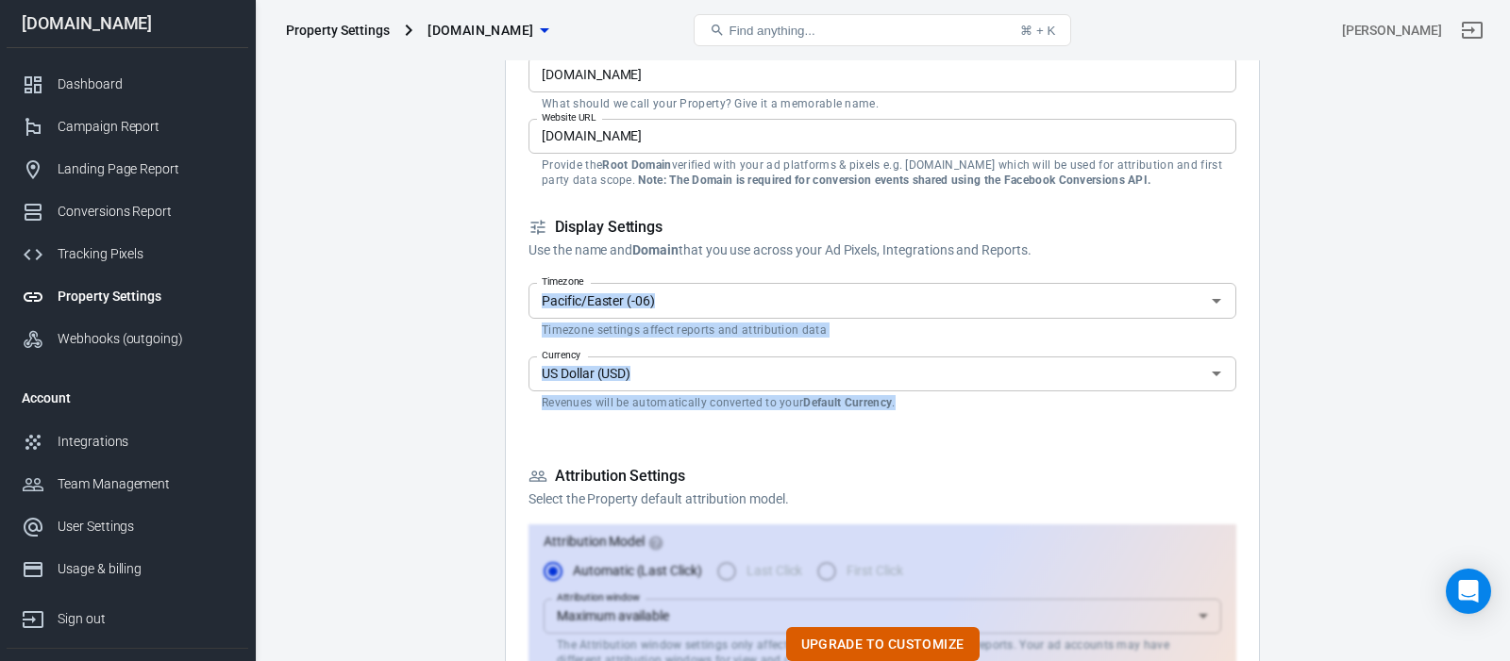
drag, startPoint x: 454, startPoint y: 307, endPoint x: 630, endPoint y: 452, distance: 228.6
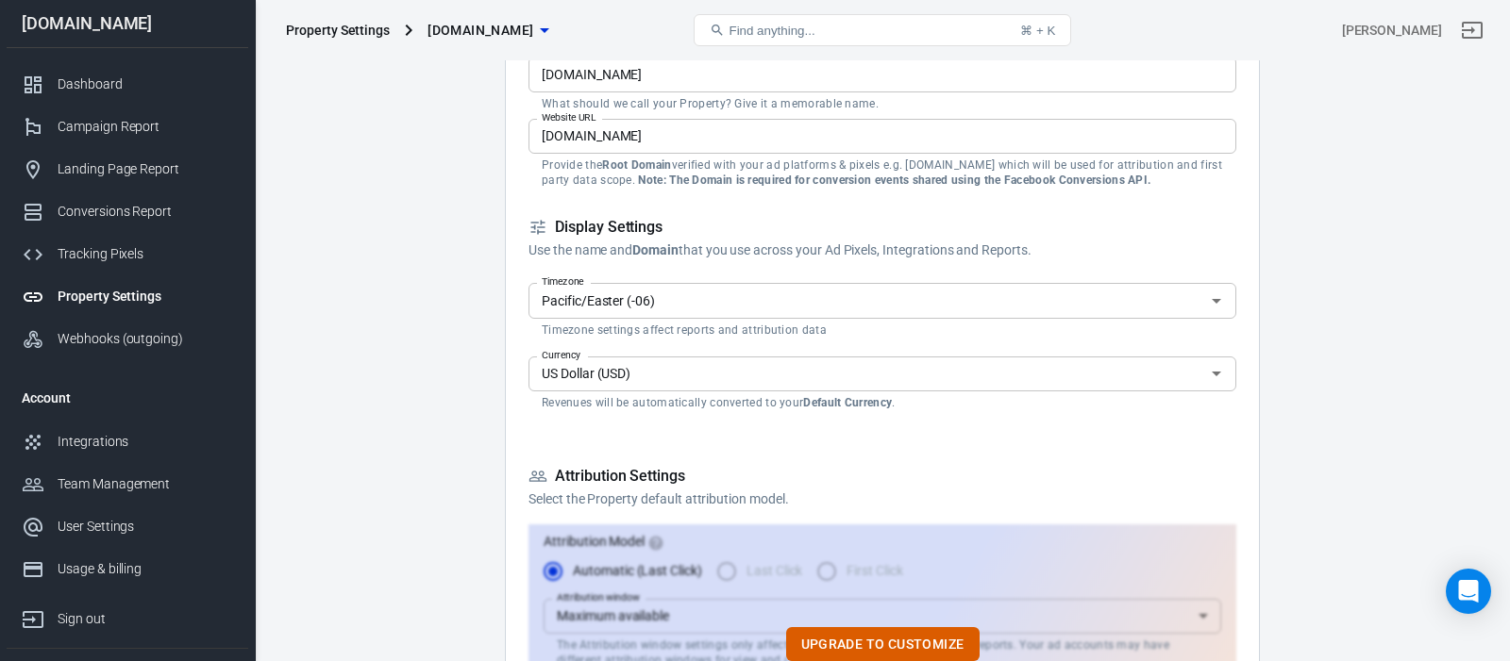
drag, startPoint x: 402, startPoint y: 370, endPoint x: 510, endPoint y: 338, distance: 113.2
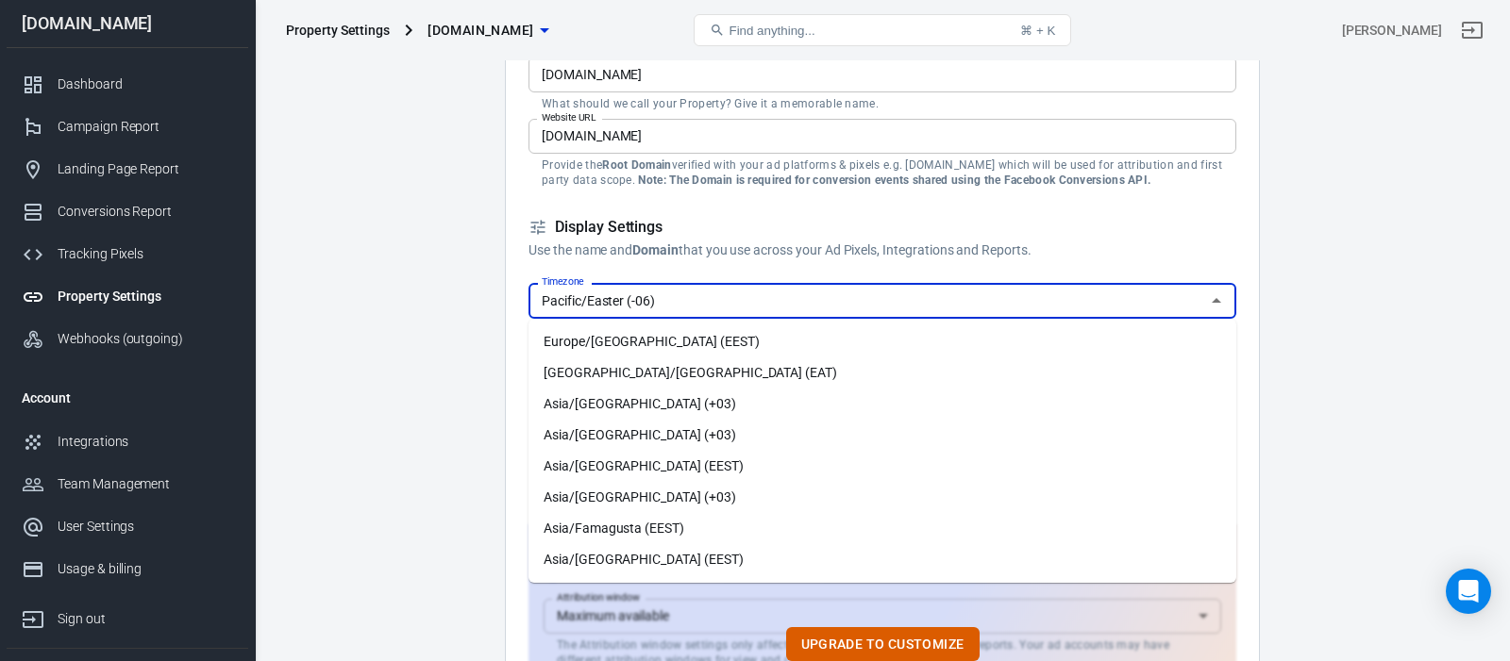
click at [731, 305] on input "Pacific/Easter (-06)" at bounding box center [866, 301] width 665 height 24
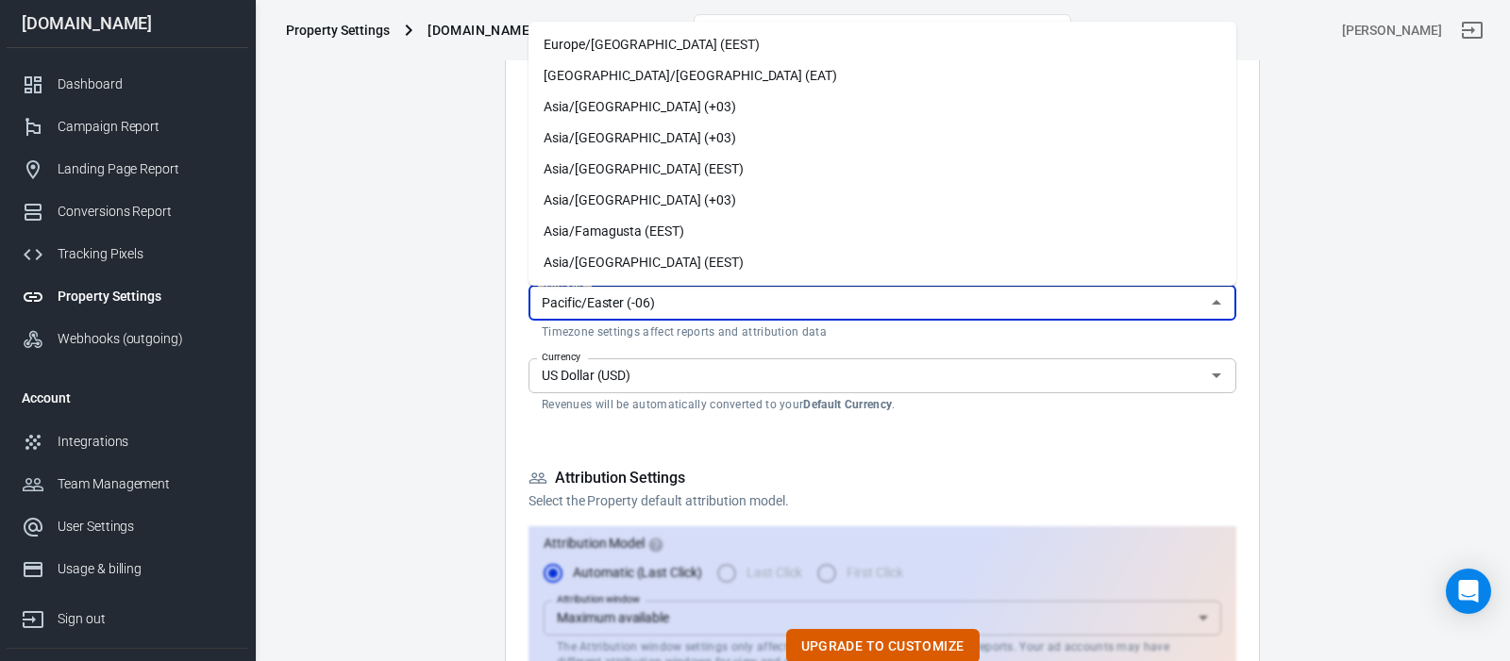
scroll to position [207, 0]
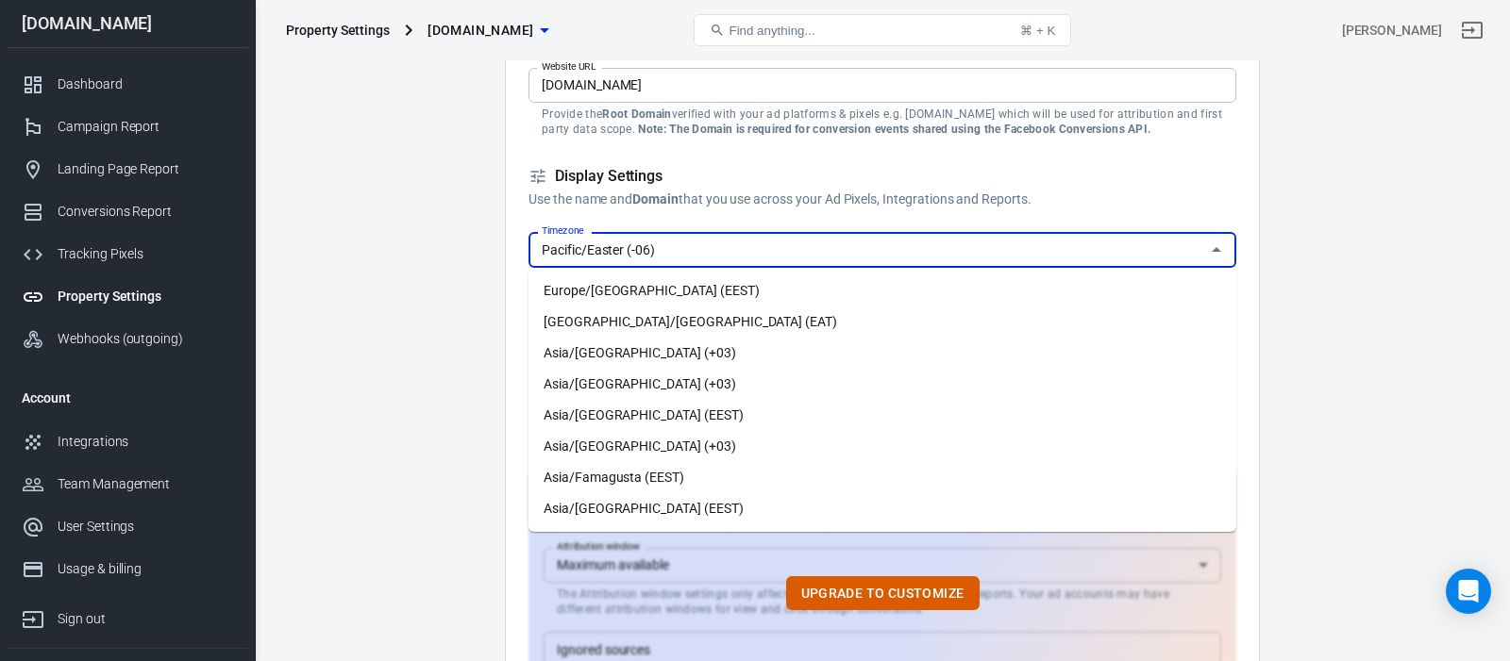
drag, startPoint x: 536, startPoint y: 284, endPoint x: 568, endPoint y: 426, distance: 145.1
click at [568, 426] on ul "Europe/Tallinn (EEST) Africa/Nairobi (EAT) Asia/Amman (+03) Asia/Baghdad (+03) …" at bounding box center [882, 400] width 708 height 264
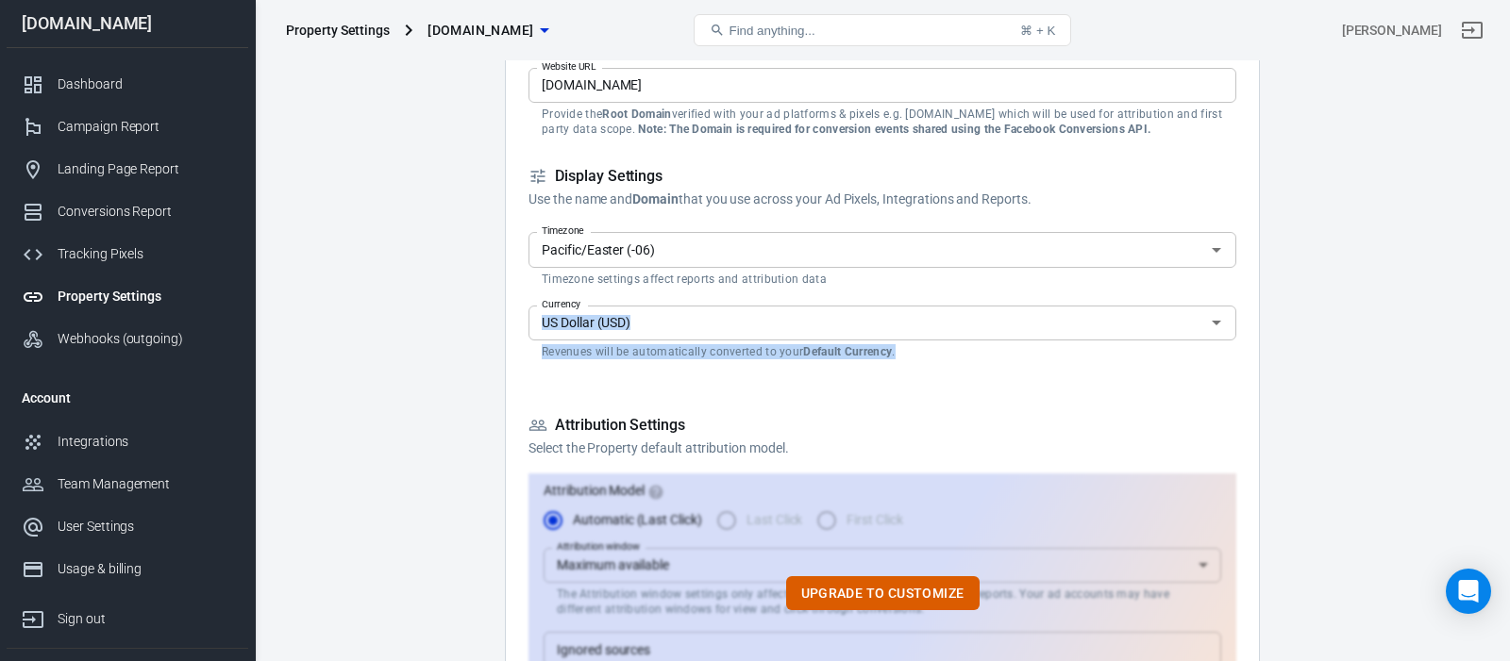
drag, startPoint x: 1232, startPoint y: 278, endPoint x: 978, endPoint y: 377, distance: 273.0
drag, startPoint x: 451, startPoint y: 275, endPoint x: 460, endPoint y: 274, distance: 9.5
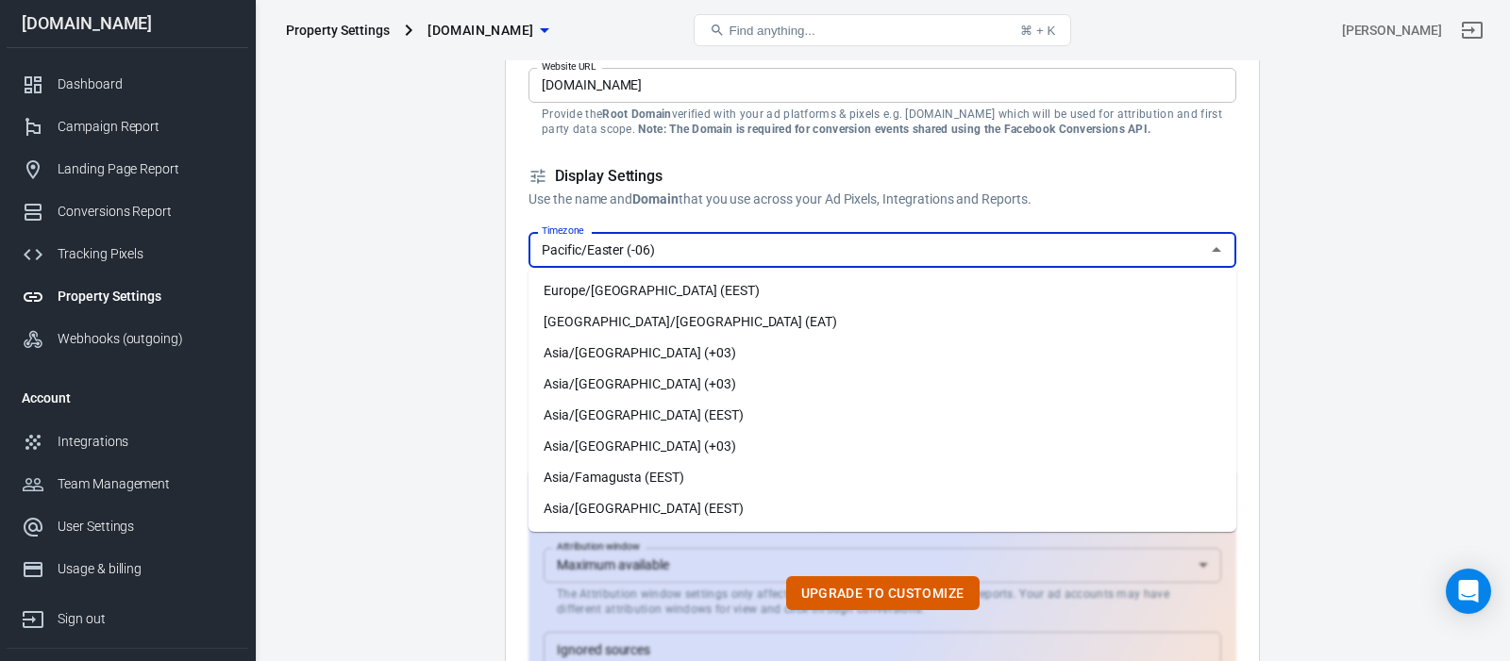
click at [730, 260] on input "Pacific/Easter (-06)" at bounding box center [866, 250] width 665 height 24
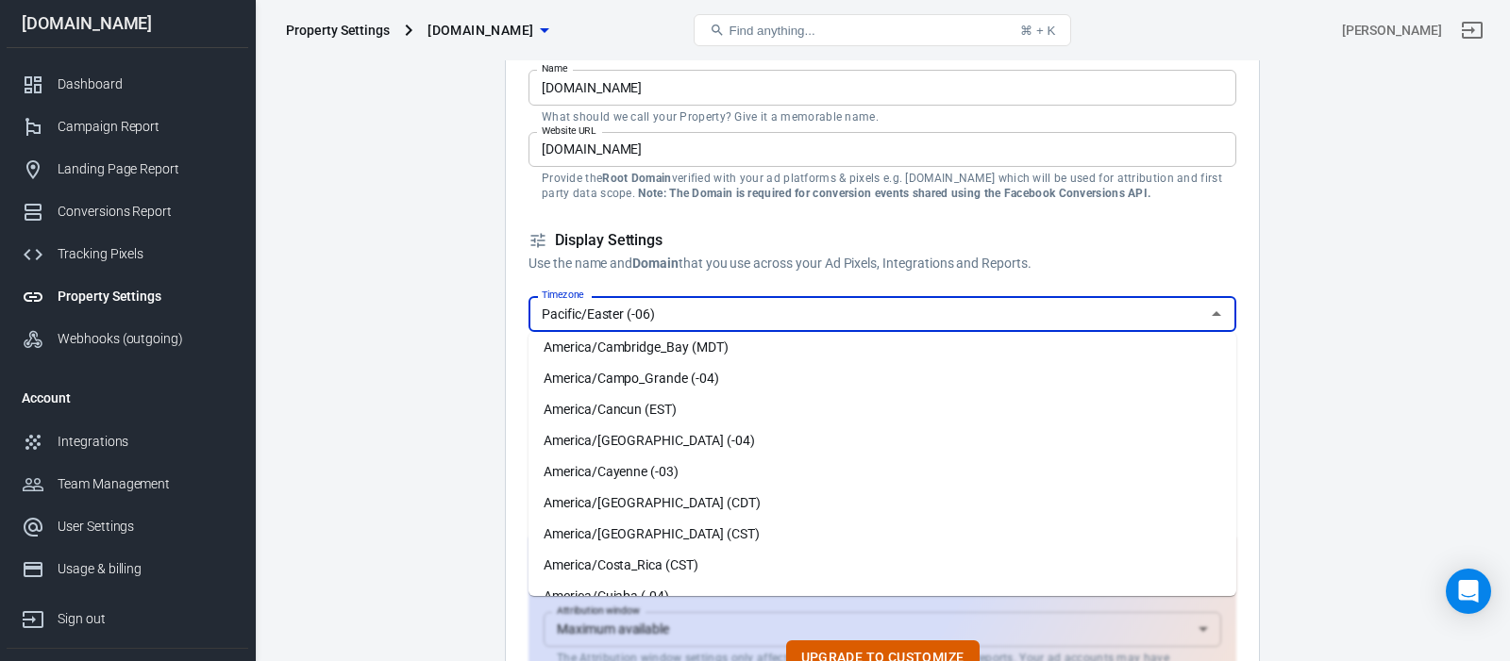
scroll to position [2220, 0]
click at [644, 500] on li "America/Chicago (CDT)" at bounding box center [882, 501] width 708 height 31
type input "America/Chicago (CDT)"
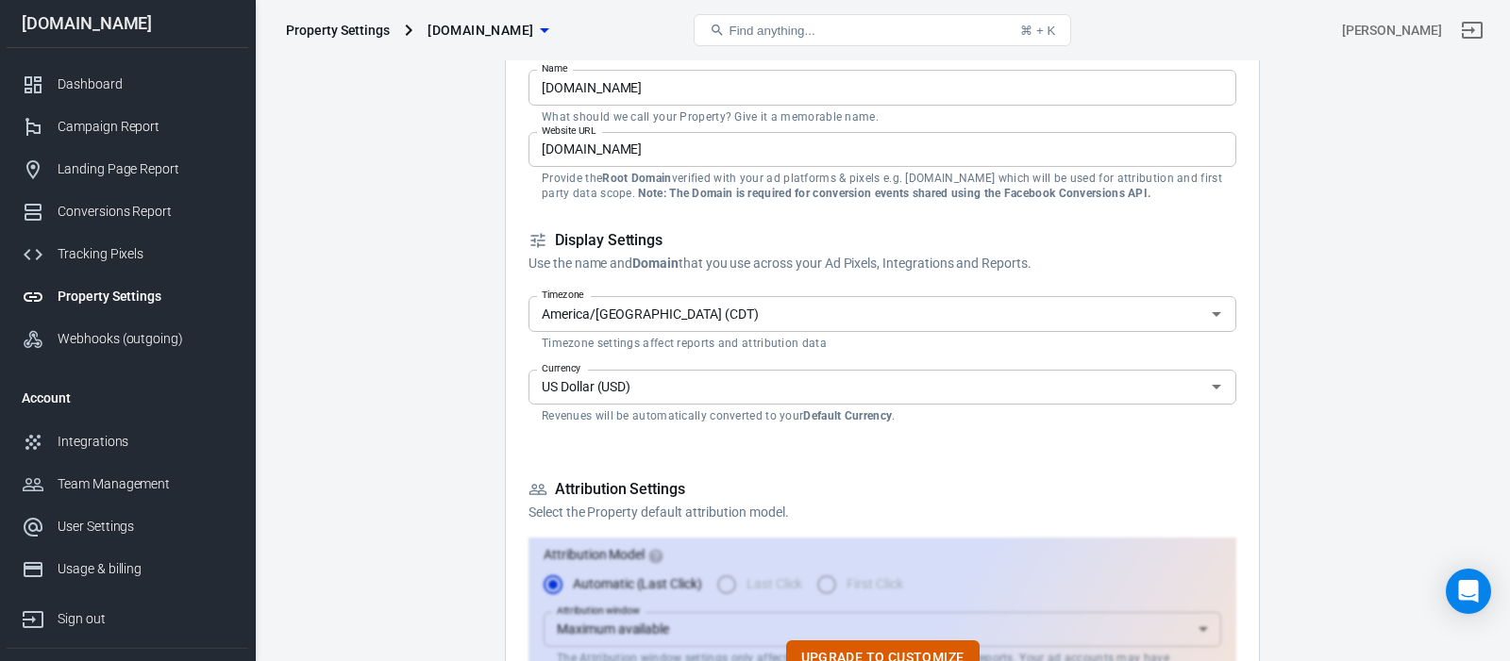
drag, startPoint x: 477, startPoint y: 312, endPoint x: 689, endPoint y: 315, distance: 212.3
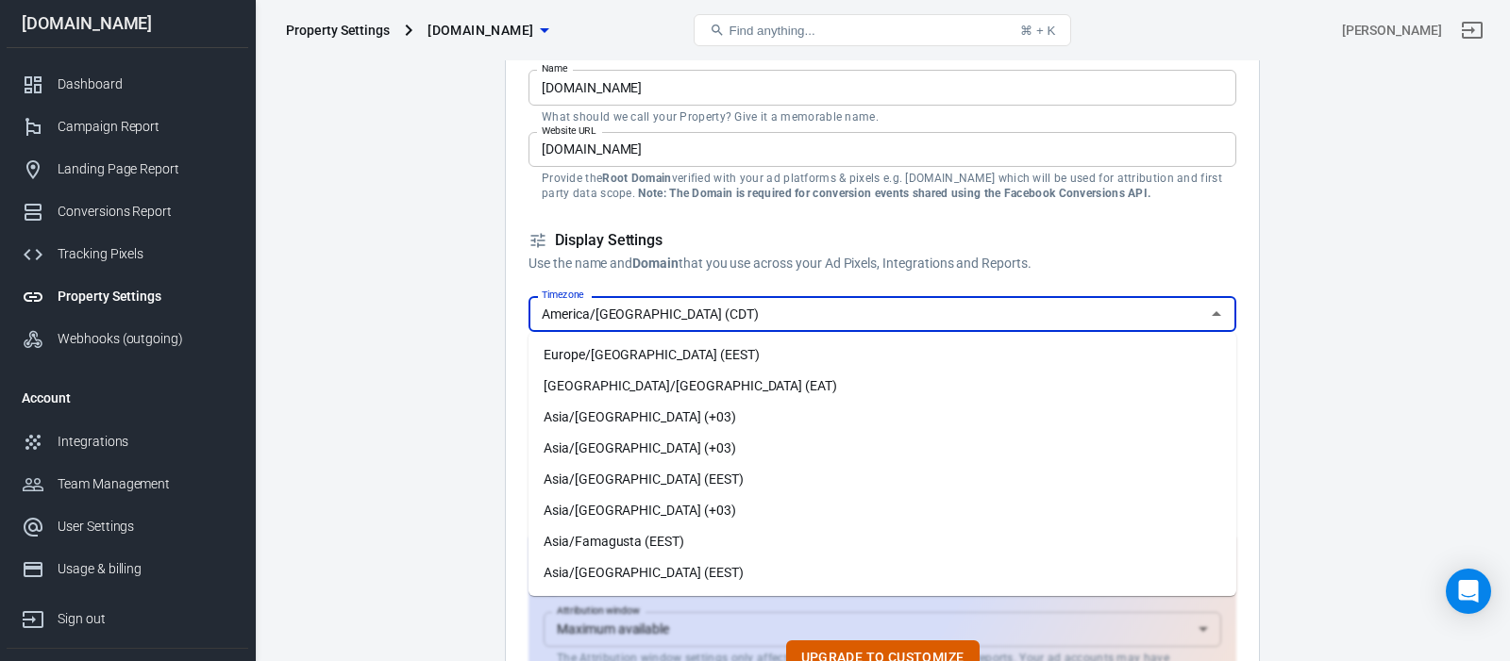
scroll to position [2141, 0]
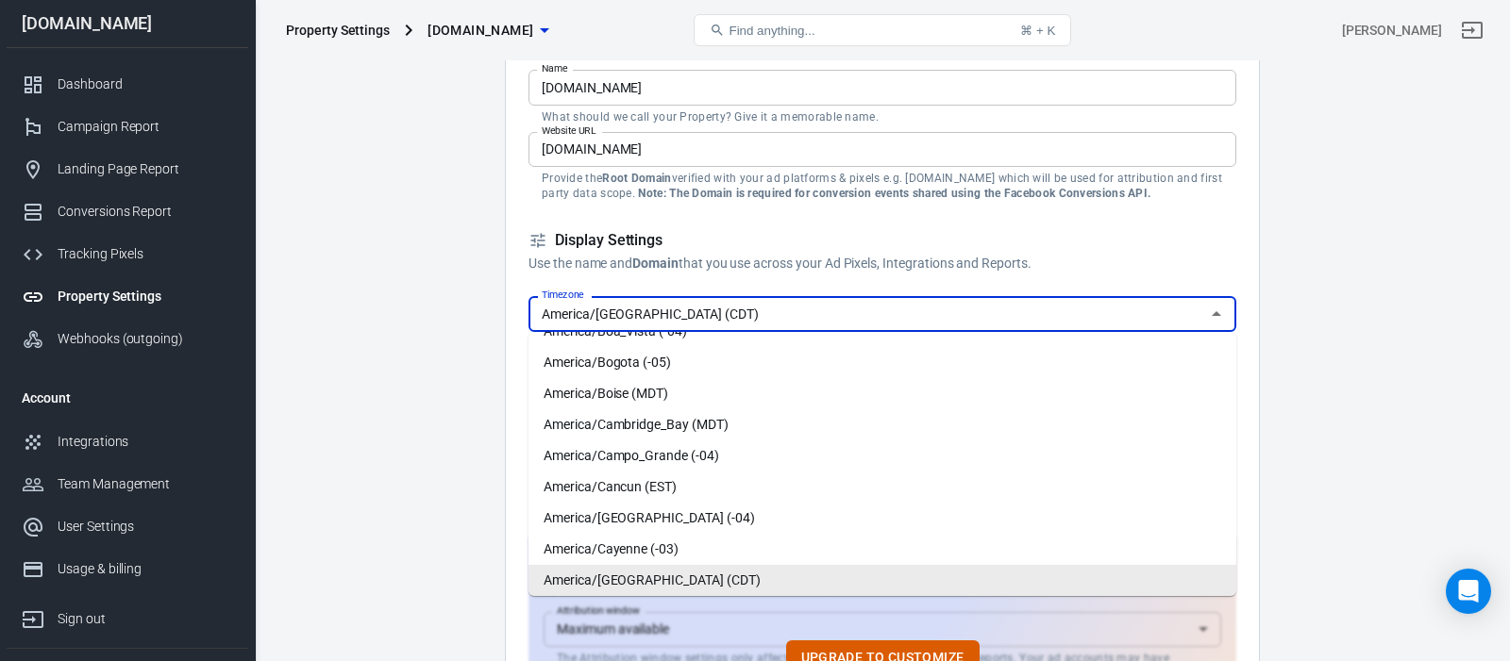
drag, startPoint x: 689, startPoint y: 315, endPoint x: 540, endPoint y: 316, distance: 149.1
click at [540, 316] on input "America/Chicago (CDT)" at bounding box center [866, 314] width 665 height 24
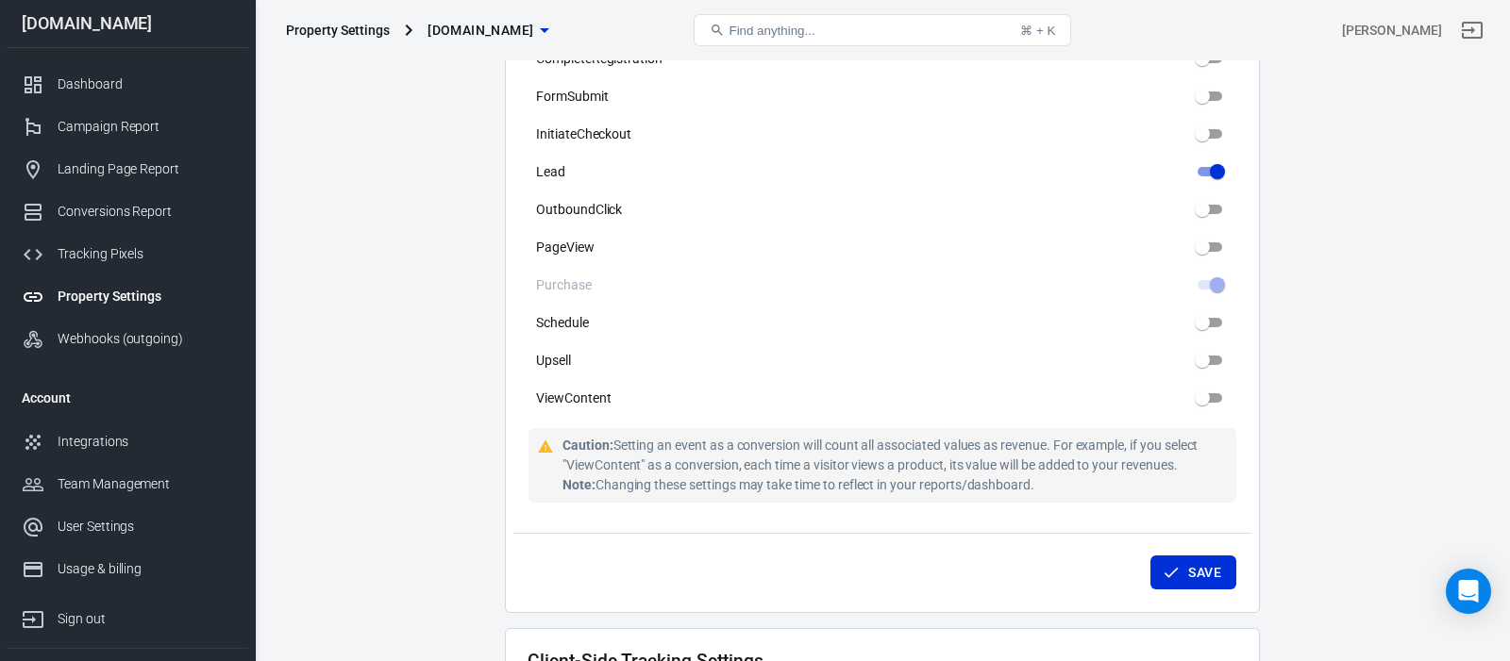
scroll to position [1170, 0]
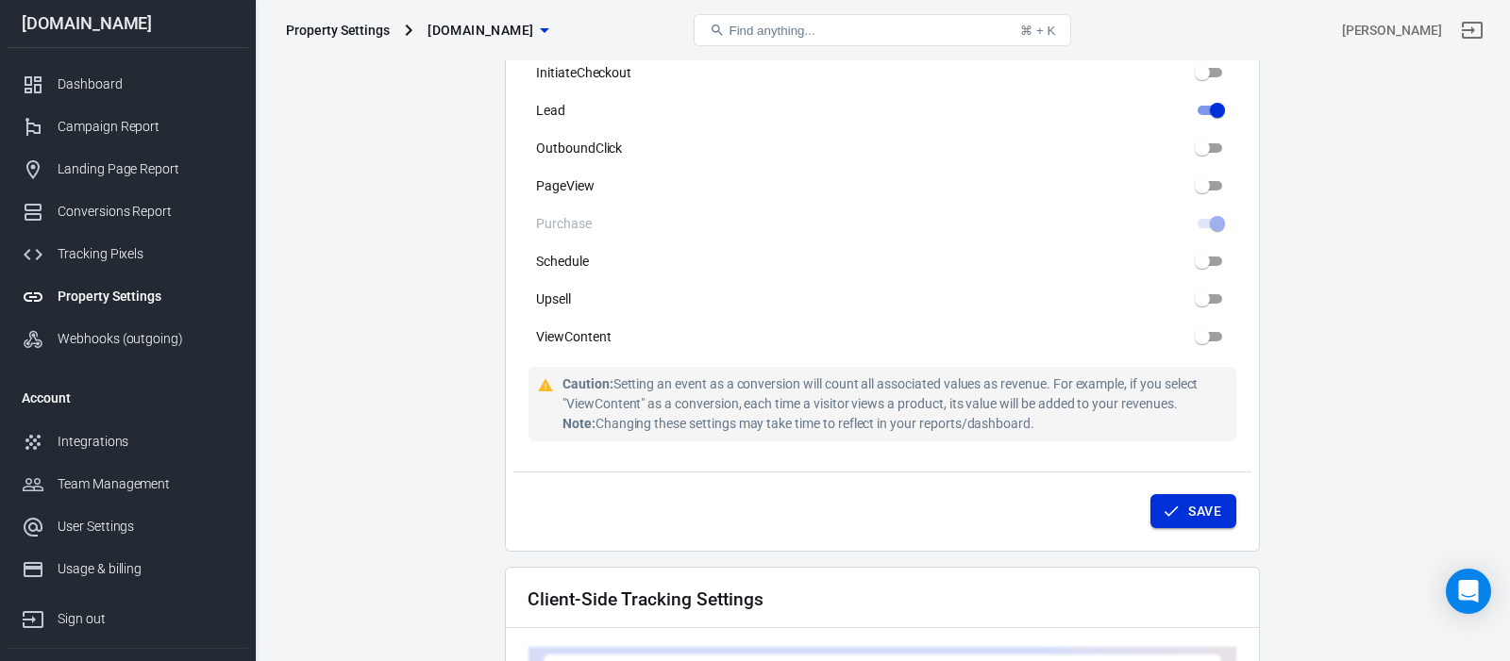
click at [1172, 502] on icon "submit" at bounding box center [1171, 511] width 19 height 19
click at [416, 254] on main "Auto Scan Tracking Script Settings Property Settings Name emilygracememorial.co…" at bounding box center [882, 101] width 1189 height 2449
click at [399, 139] on main "Auto Scan Tracking Script Settings Property Settings Name emilygracememorial.co…" at bounding box center [882, 101] width 1189 height 2449
click at [398, 149] on main "Auto Scan Tracking Script Settings Property Settings Name emilygracememorial.co…" at bounding box center [882, 101] width 1189 height 2449
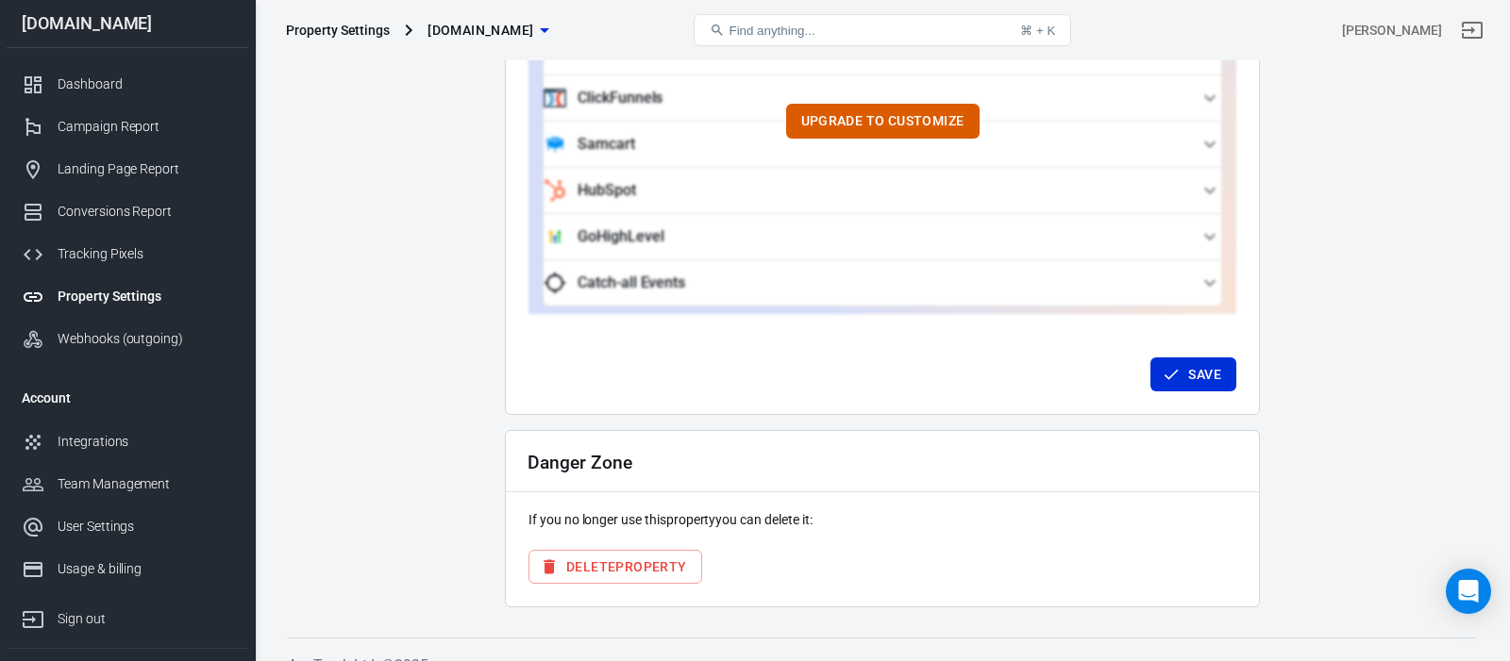
scroll to position [1901, 0]
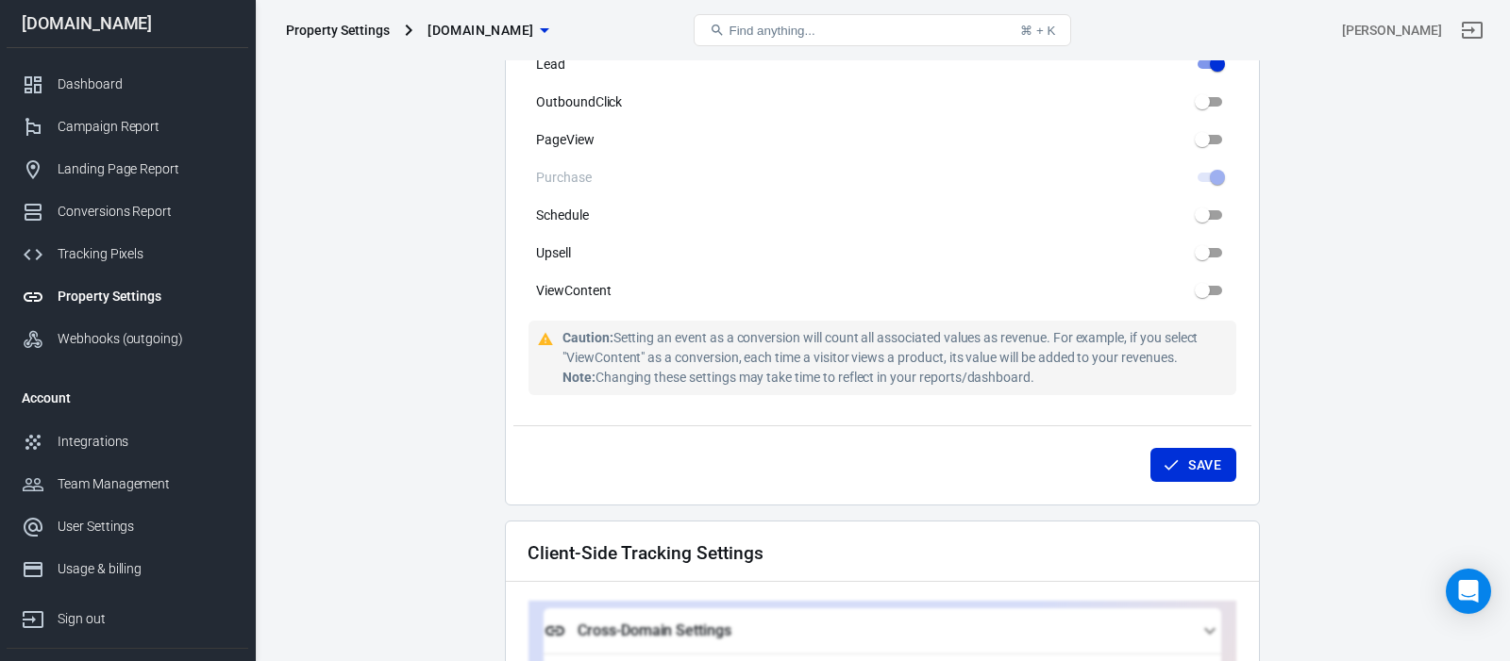
scroll to position [1198, 0]
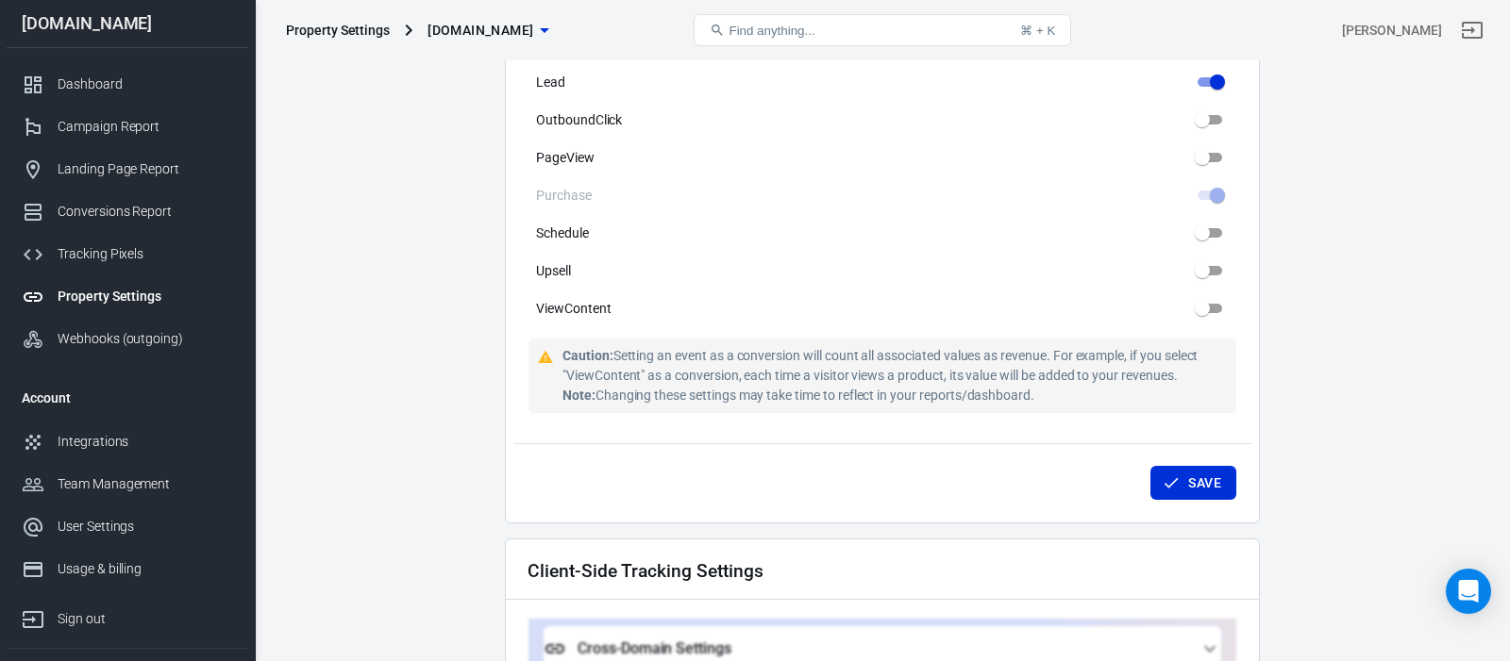
click at [404, 262] on main "Auto Scan Tracking Script Settings Property Settings Name emilygracememorial.co…" at bounding box center [882, 73] width 1189 height 2449
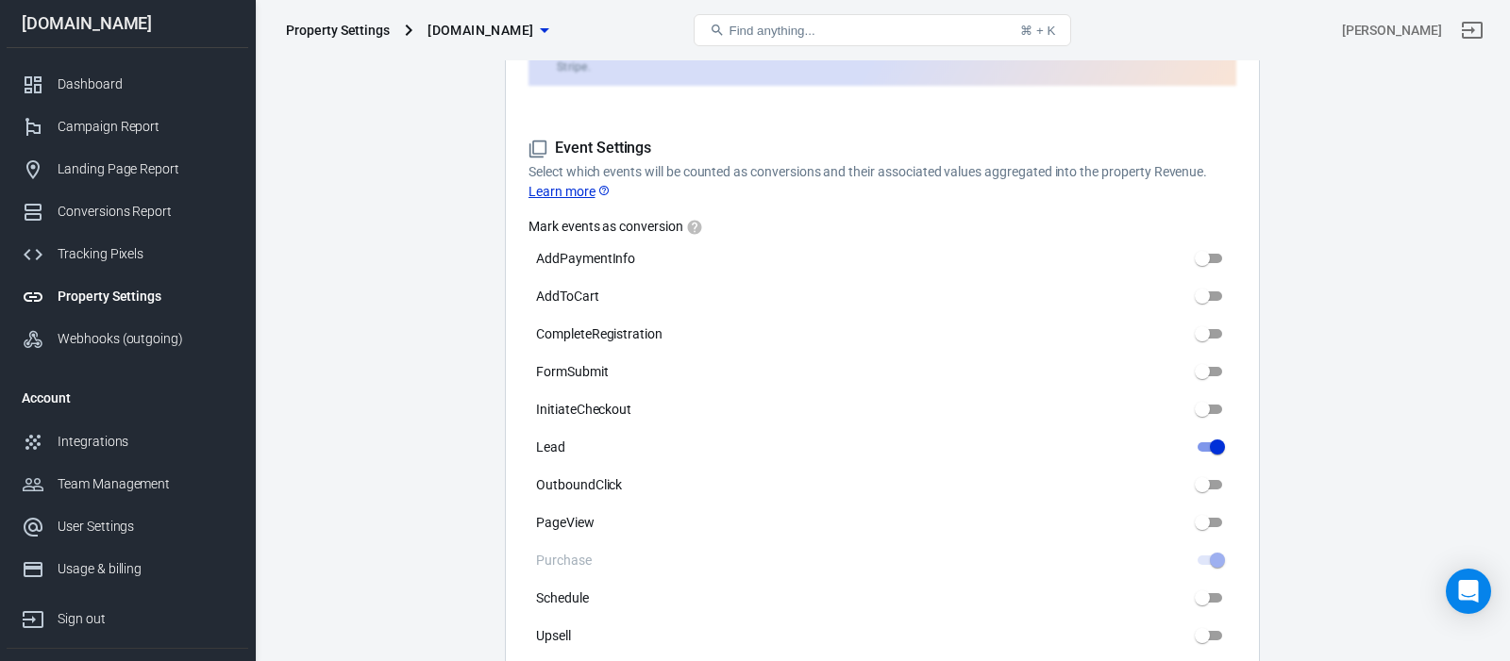
scroll to position [836, 0]
click at [428, 355] on main "Auto Scan Tracking Script Settings Property Settings Name emilygracememorial.co…" at bounding box center [882, 435] width 1189 height 2449
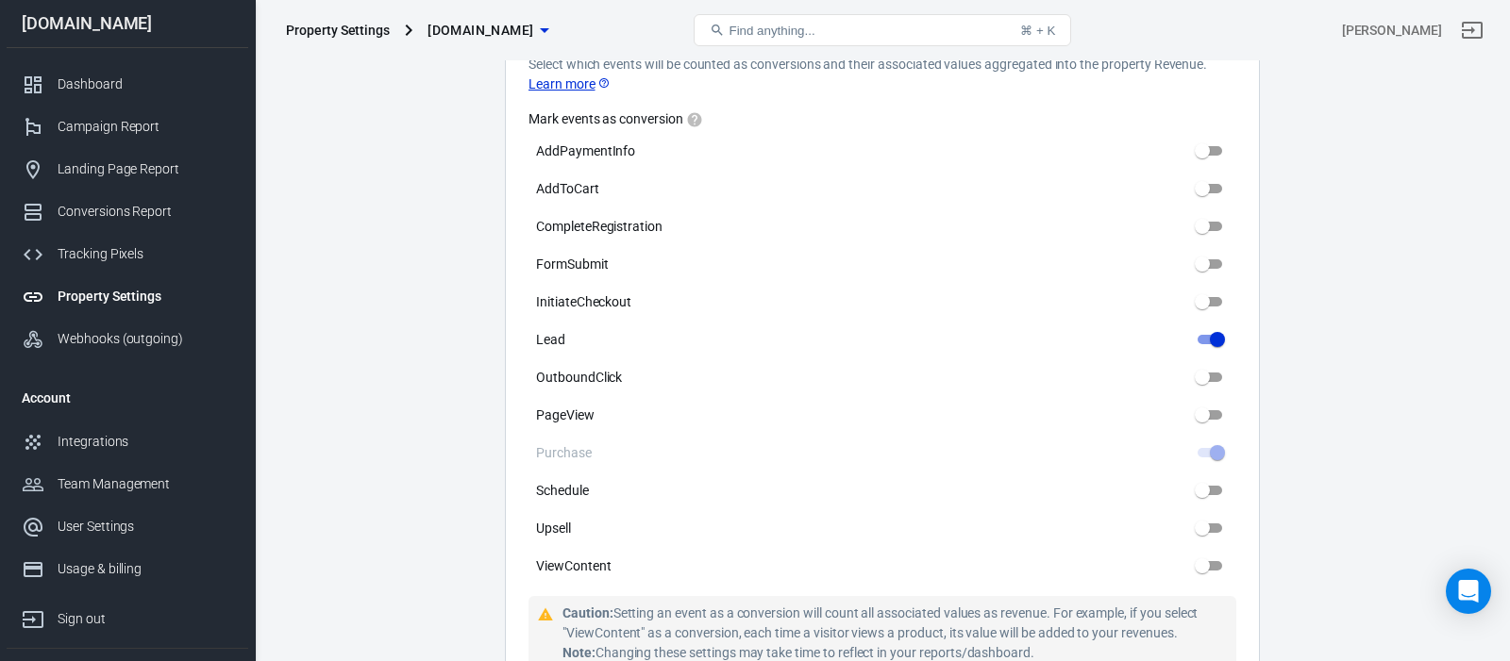
scroll to position [943, 0]
click at [451, 318] on main "Auto Scan Tracking Script Settings Property Settings Name emilygracememorial.co…" at bounding box center [882, 329] width 1189 height 2449
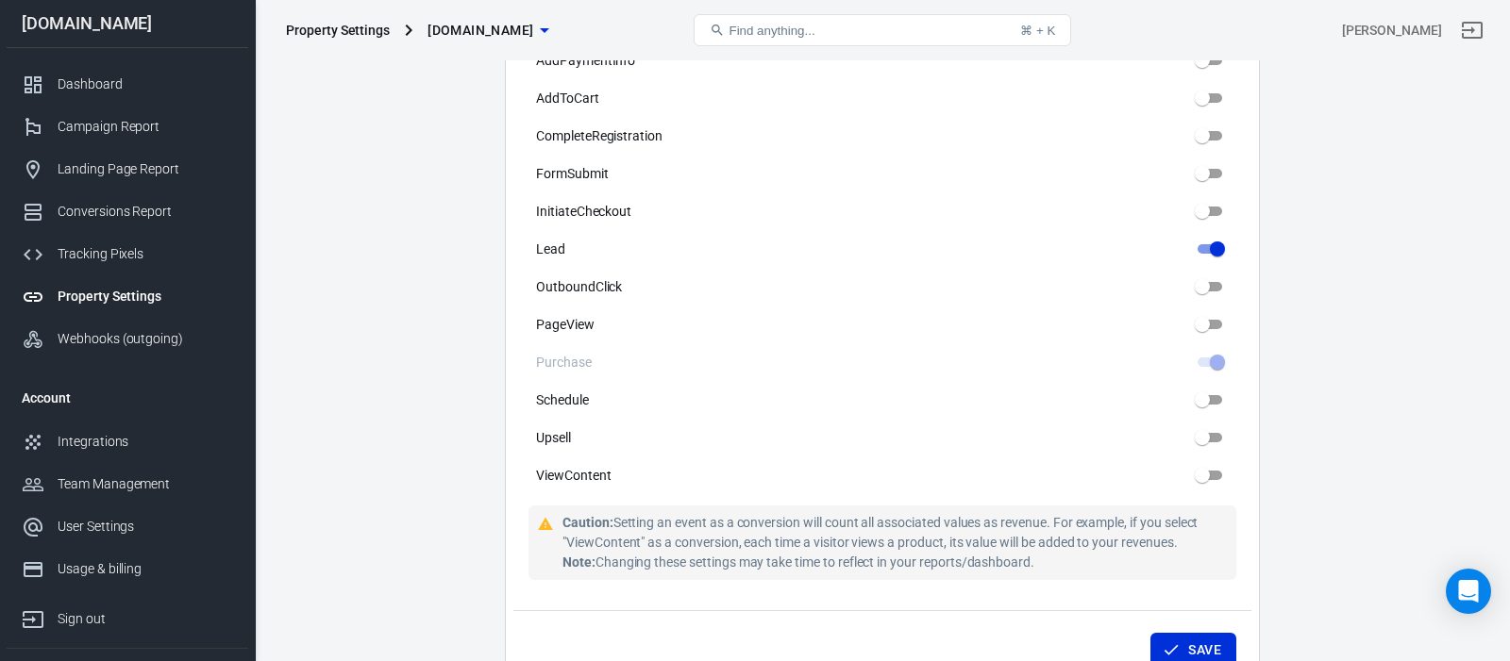
scroll to position [1032, 0]
click at [451, 318] on main "Auto Scan Tracking Script Settings Property Settings Name emilygracememorial.co…" at bounding box center [882, 239] width 1189 height 2449
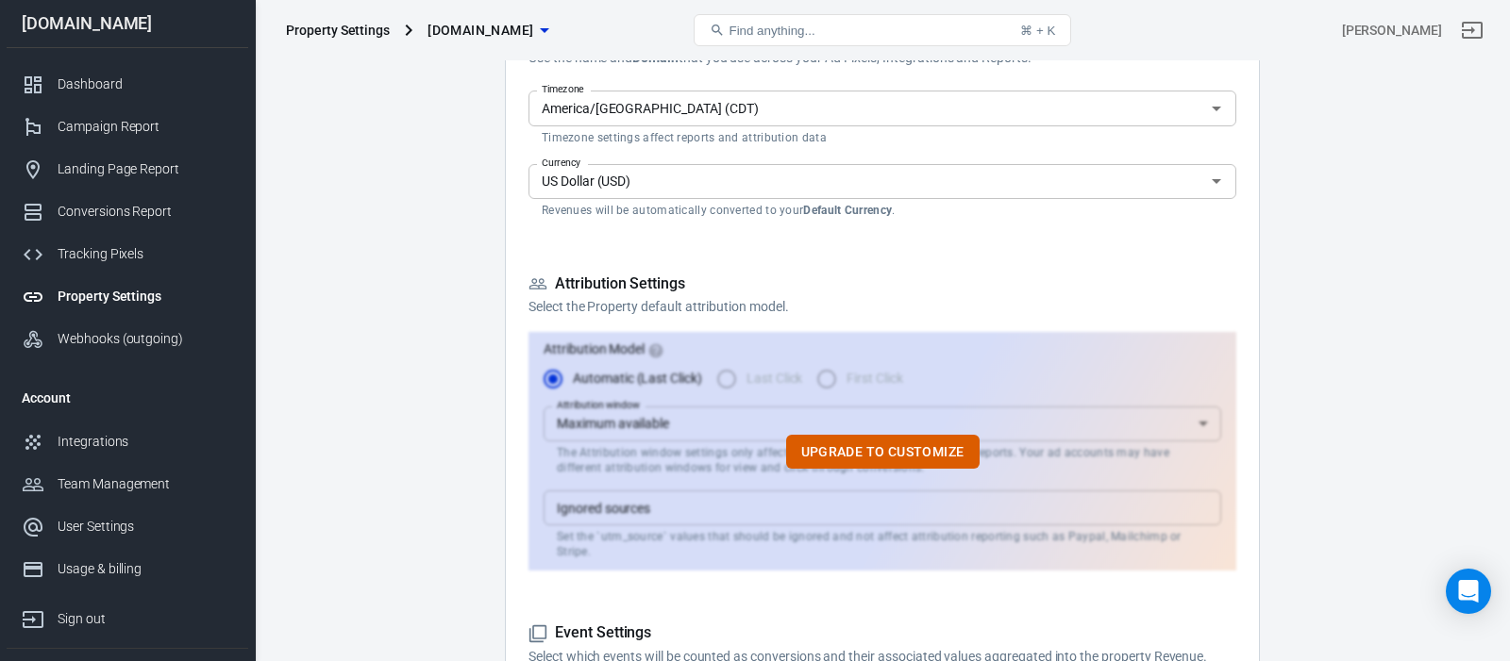
scroll to position [0, 0]
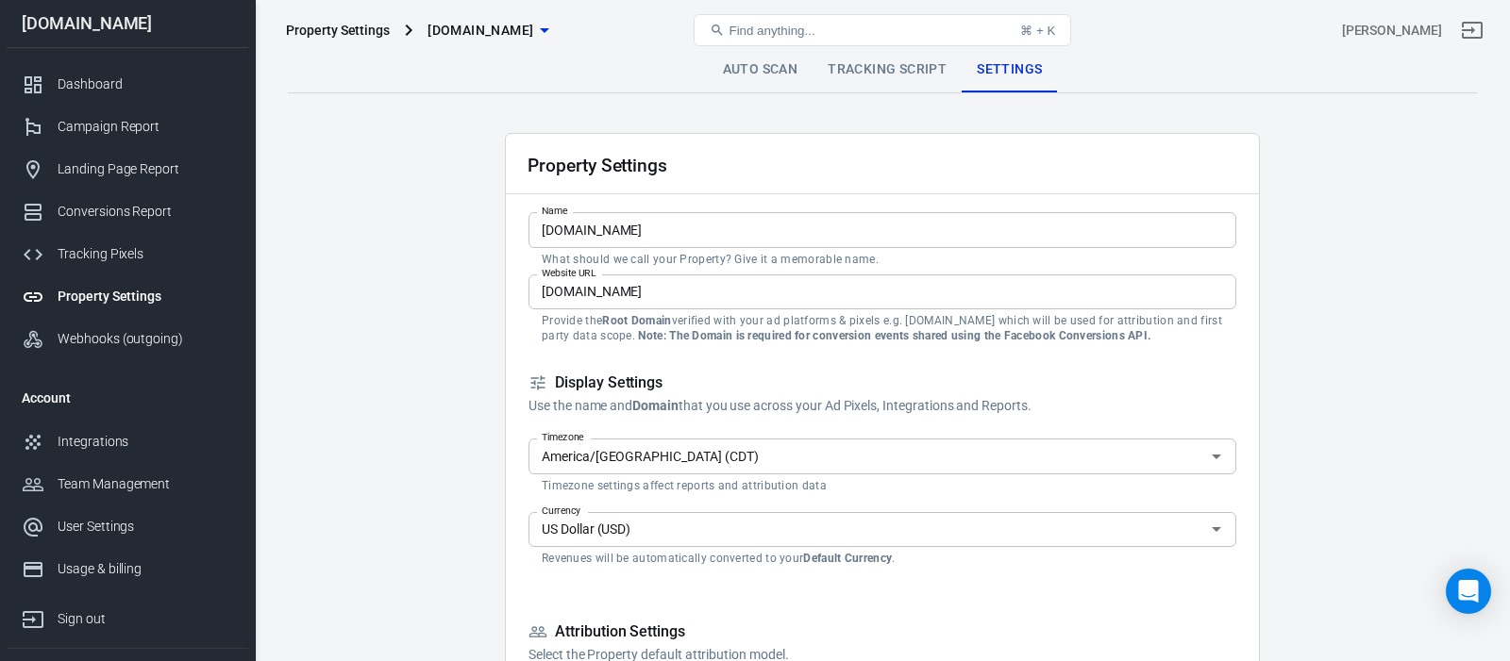
click at [848, 72] on link "Tracking Script" at bounding box center [886, 69] width 149 height 45
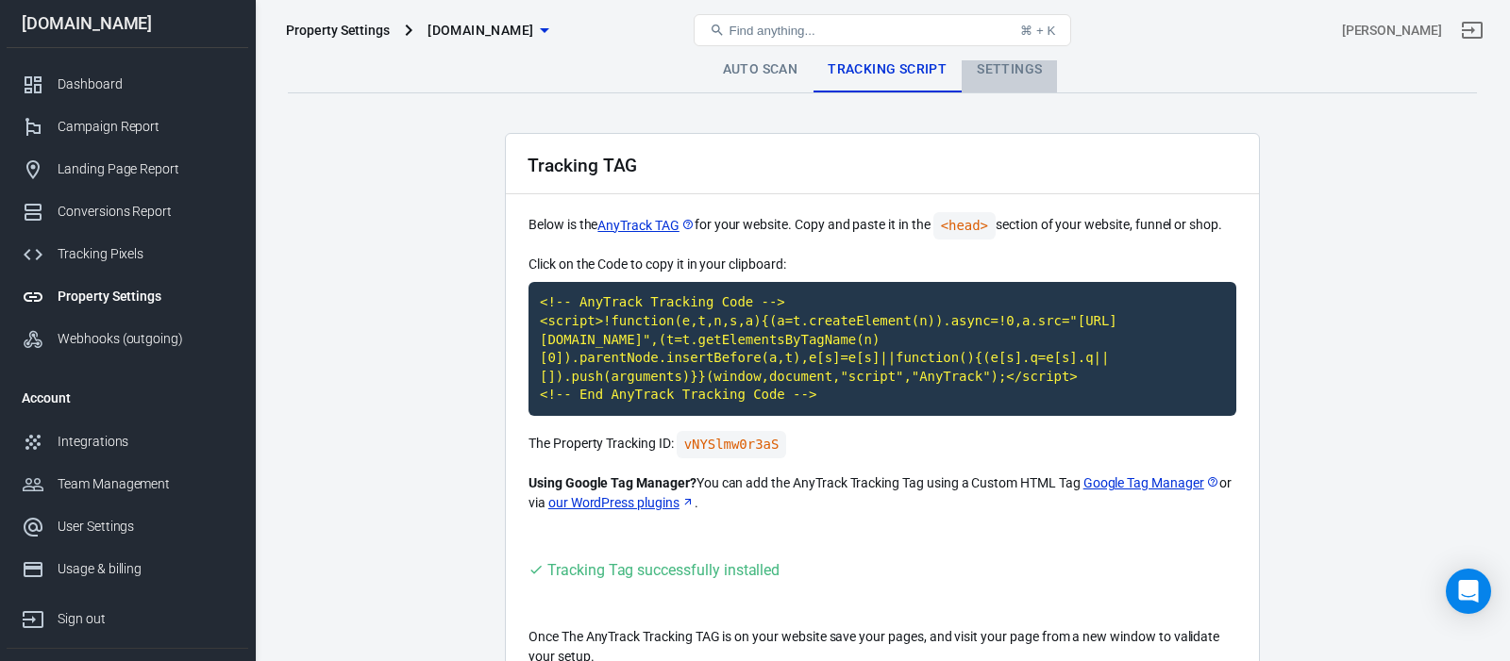
click at [1001, 71] on link "Settings" at bounding box center [1009, 69] width 95 height 45
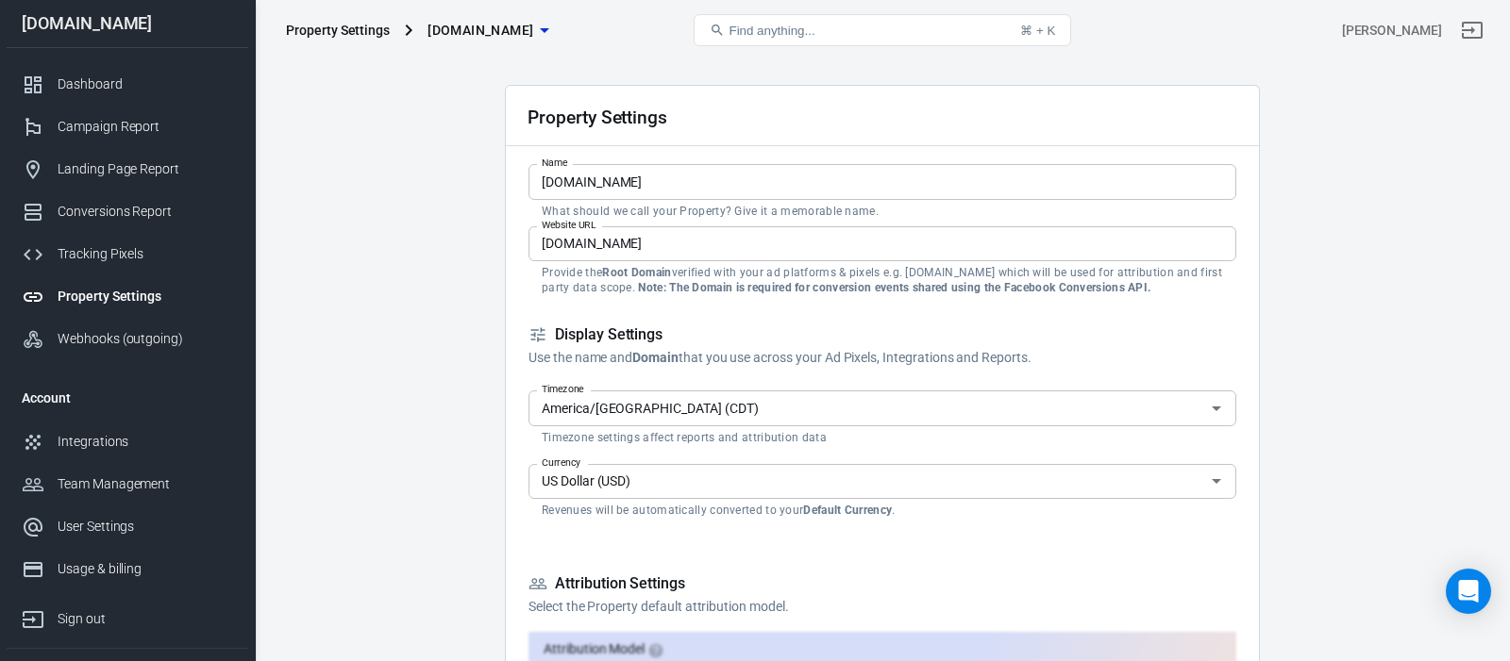
scroll to position [49, 0]
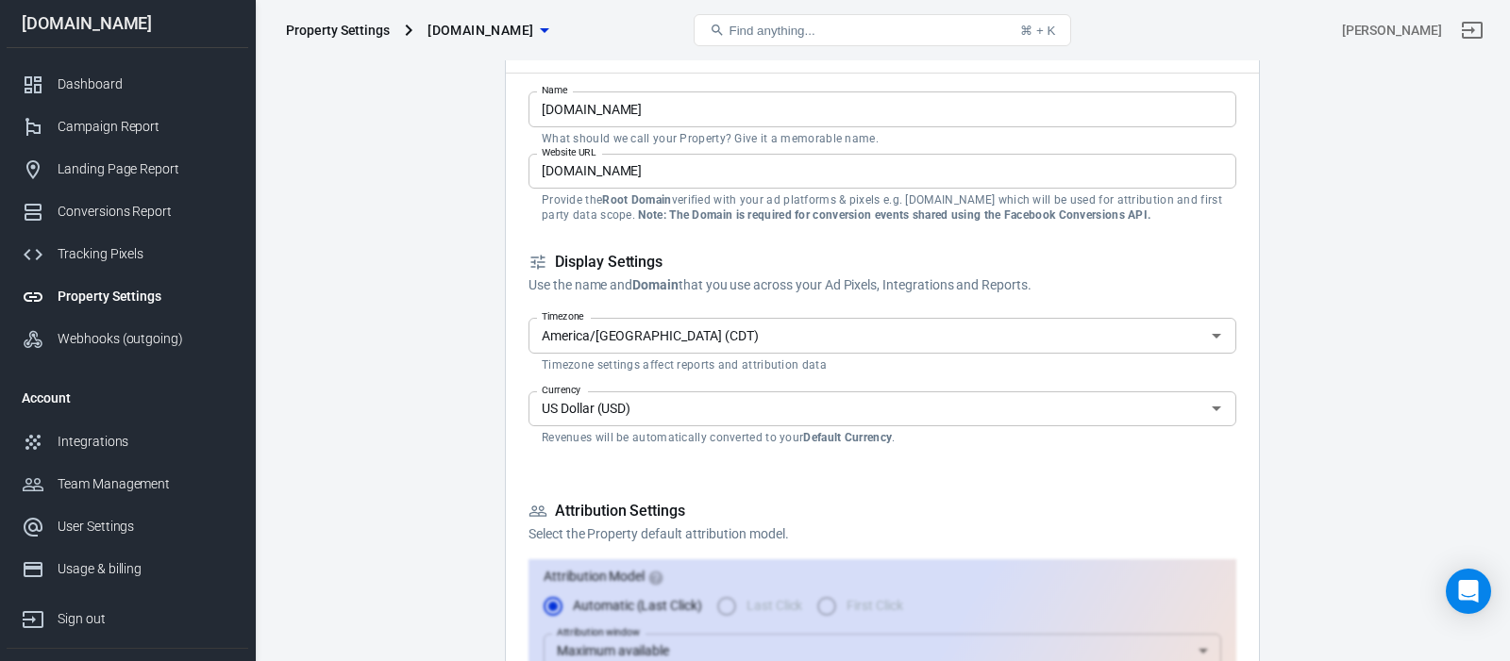
scroll to position [0, 0]
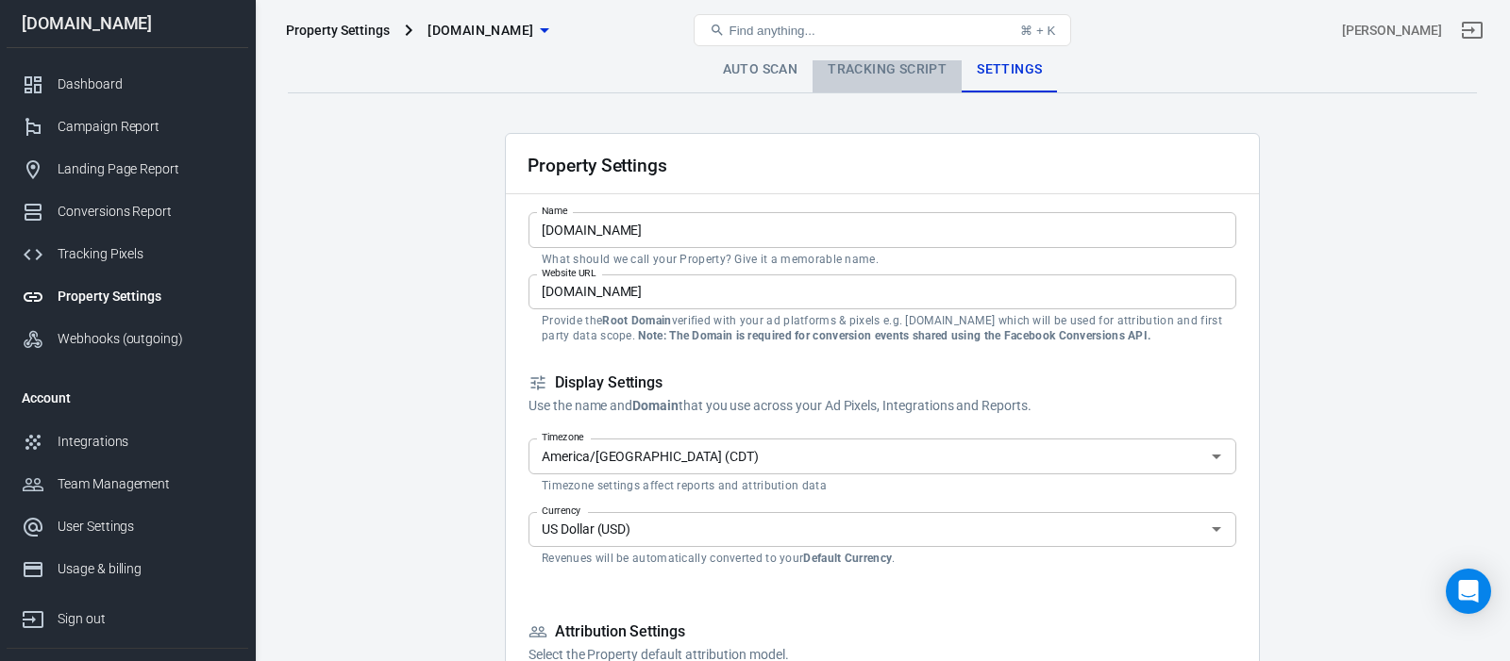
click at [857, 77] on link "Tracking Script" at bounding box center [886, 69] width 149 height 45
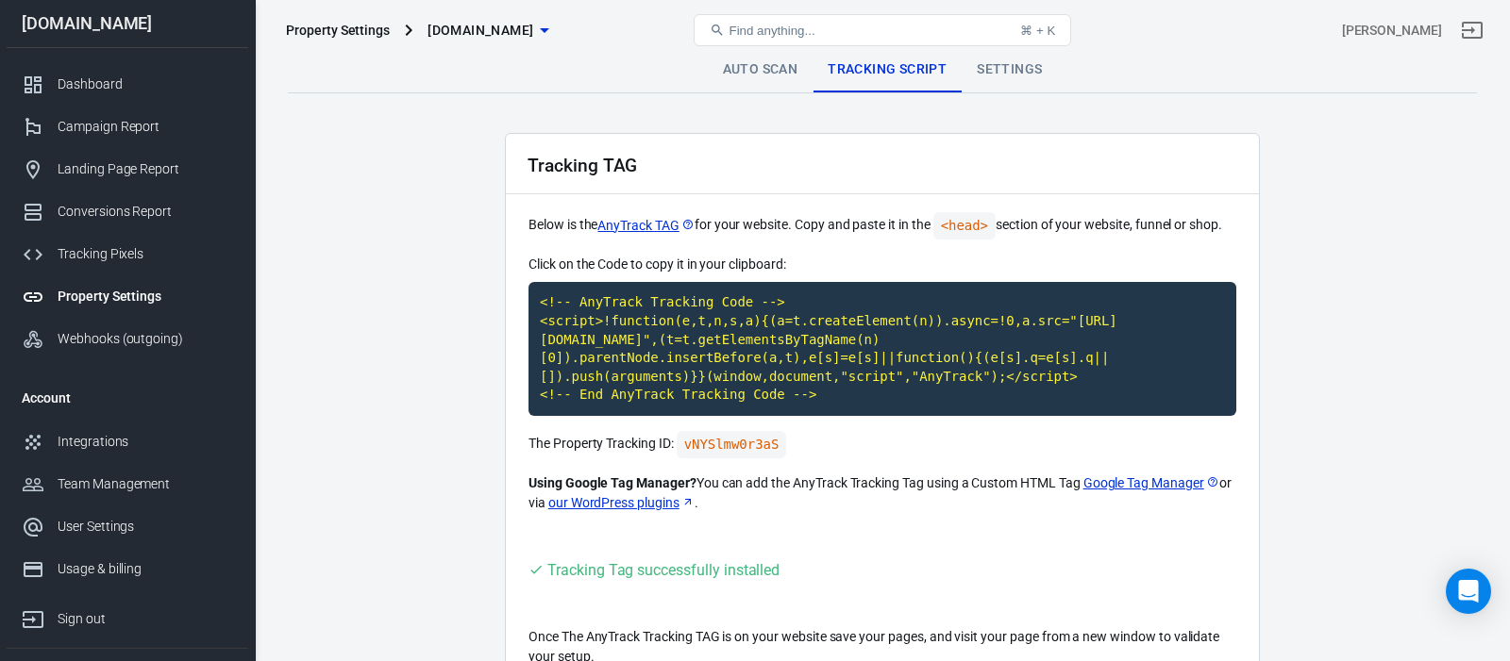
click at [772, 72] on link "Auto Scan" at bounding box center [761, 69] width 106 height 45
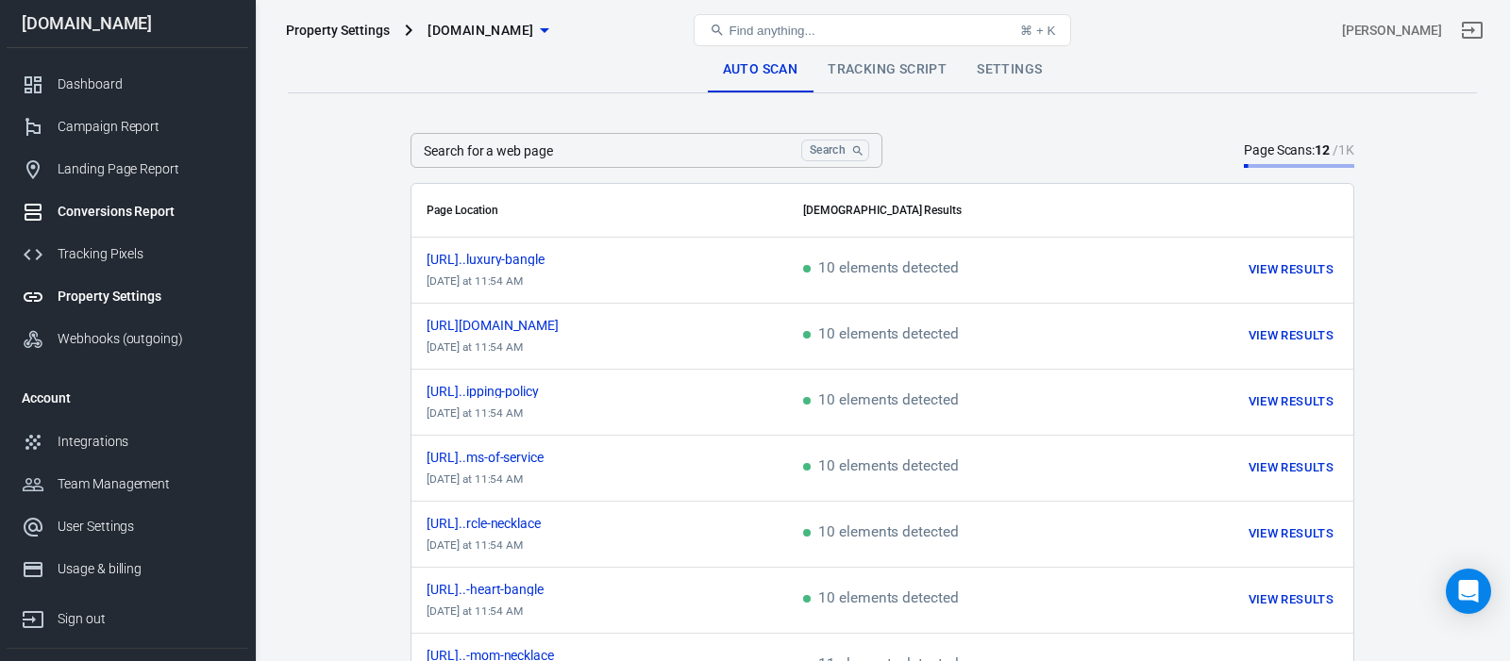
click at [163, 213] on div "Conversions Report" at bounding box center [146, 212] width 176 height 20
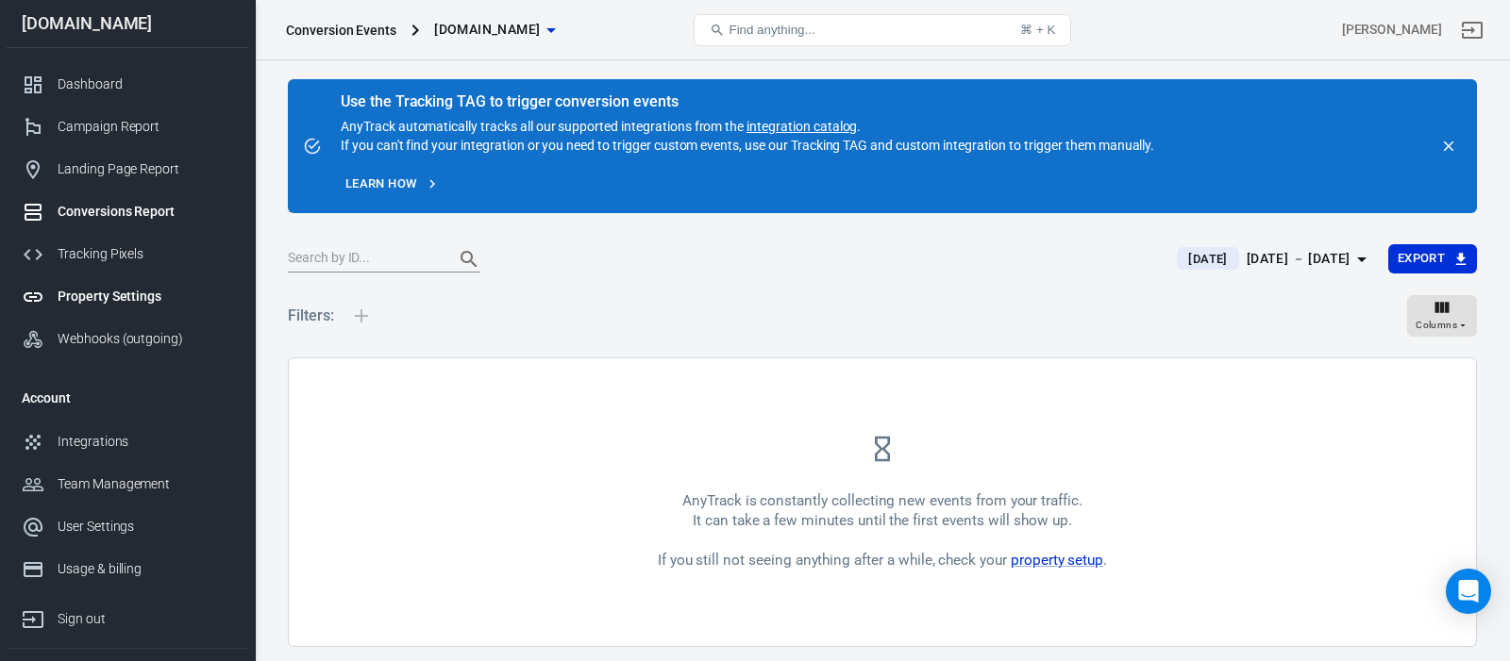
click at [156, 297] on div "Property Settings" at bounding box center [146, 297] width 176 height 20
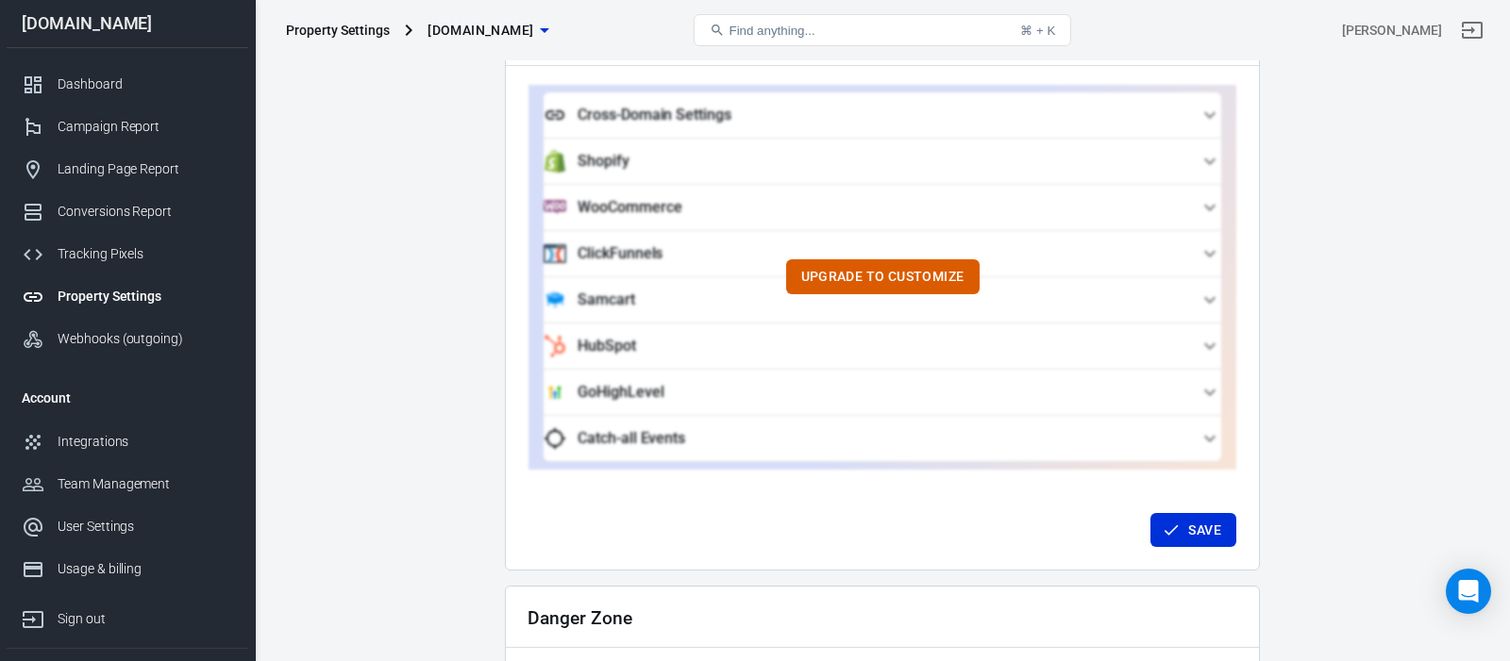
scroll to position [1901, 0]
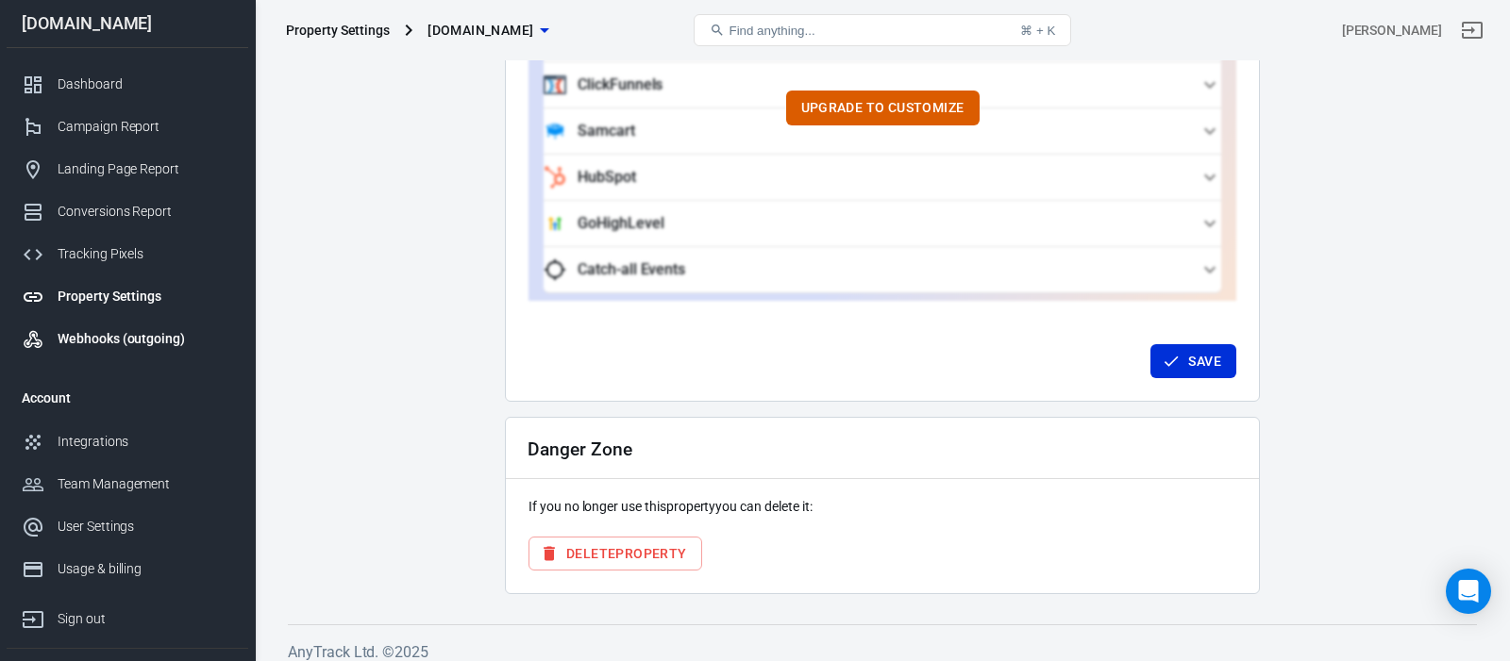
click at [144, 338] on div "Webhooks (outgoing)" at bounding box center [146, 339] width 176 height 20
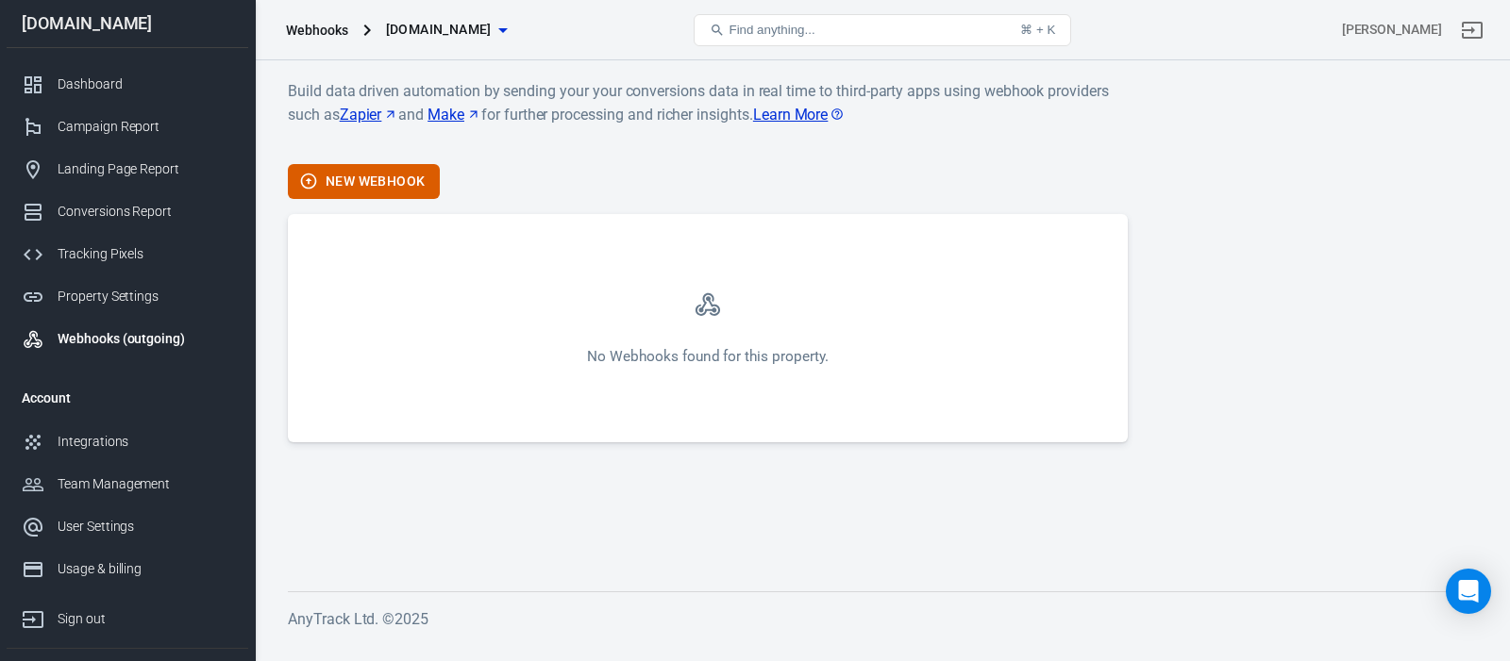
scroll to position [59, 0]
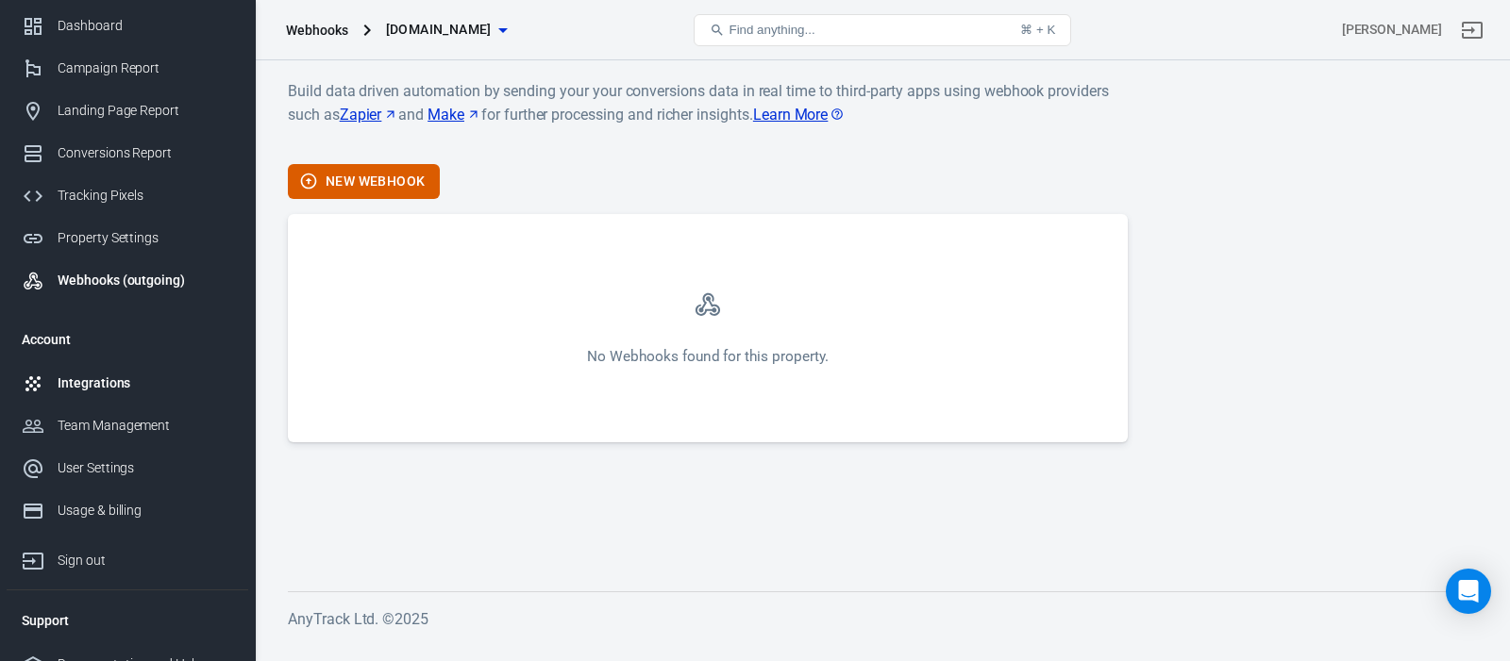
click at [128, 378] on div "Integrations" at bounding box center [146, 384] width 176 height 20
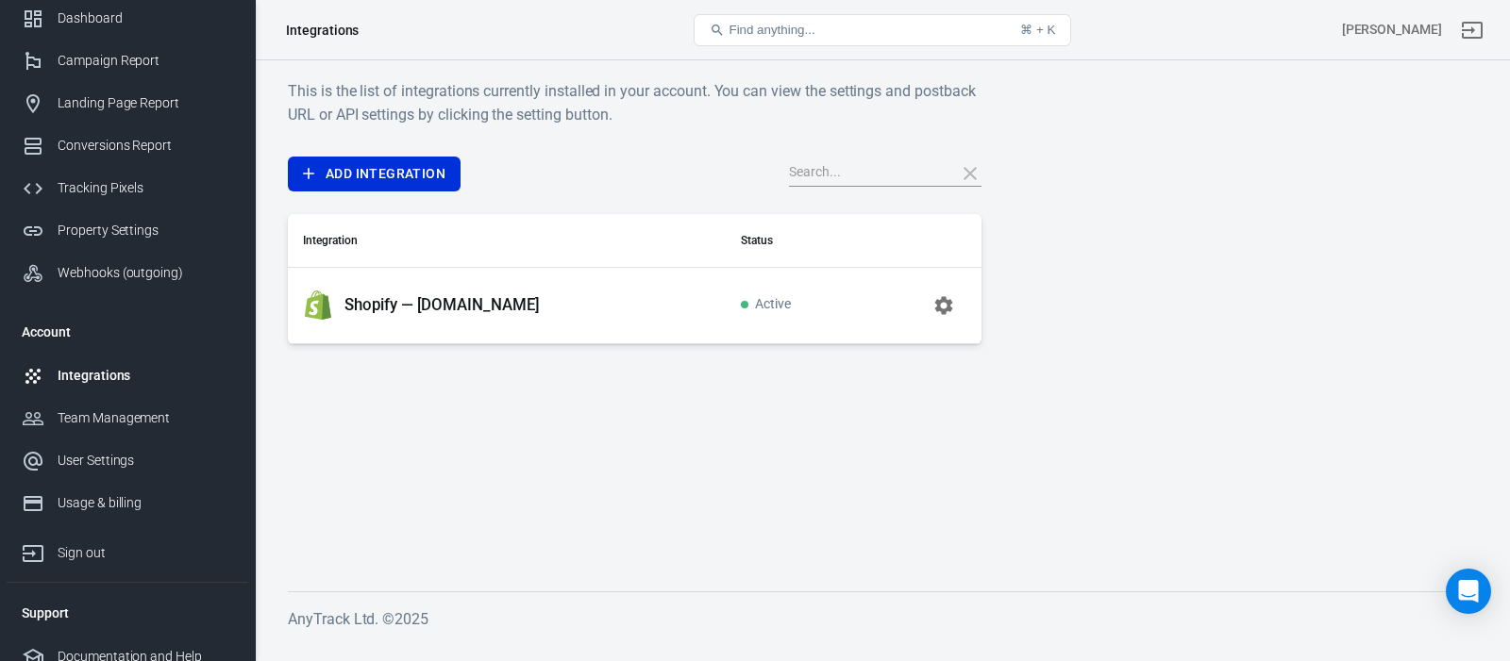
scroll to position [67, 0]
click at [138, 418] on div "Team Management" at bounding box center [146, 418] width 176 height 20
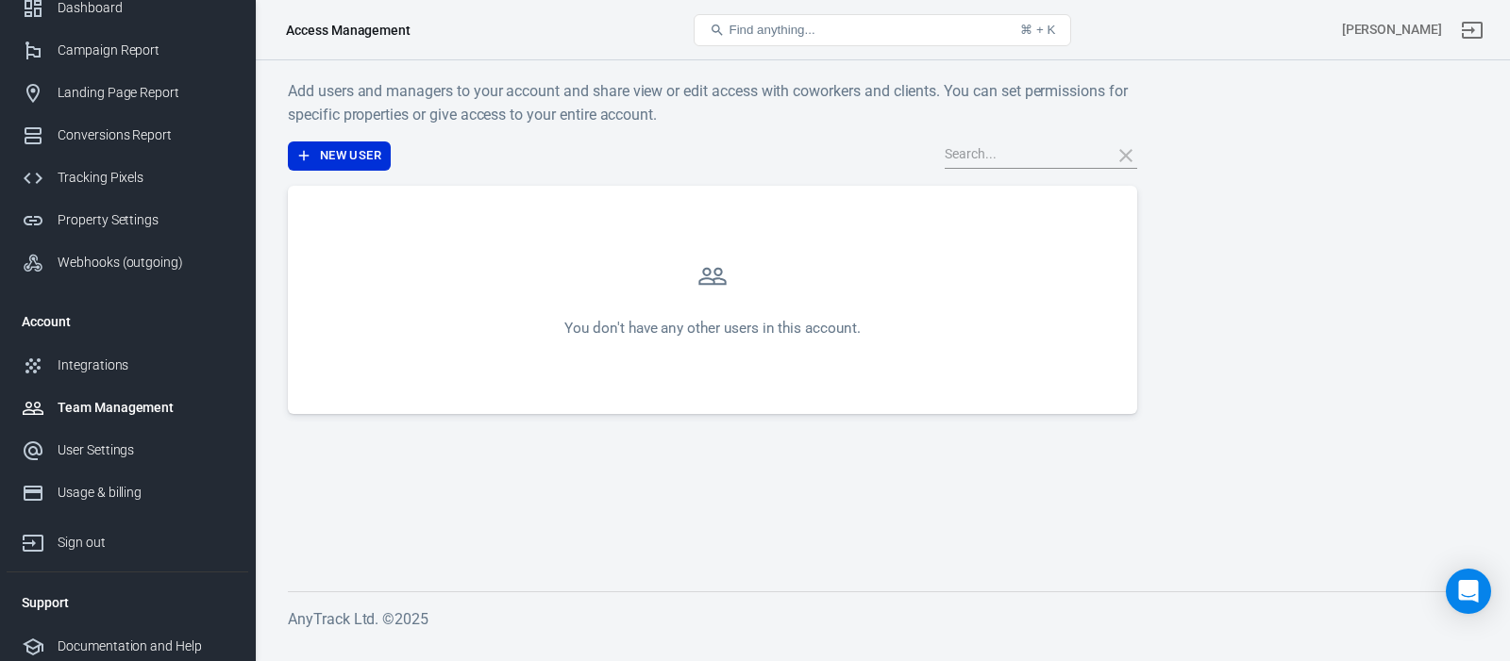
scroll to position [83, 0]
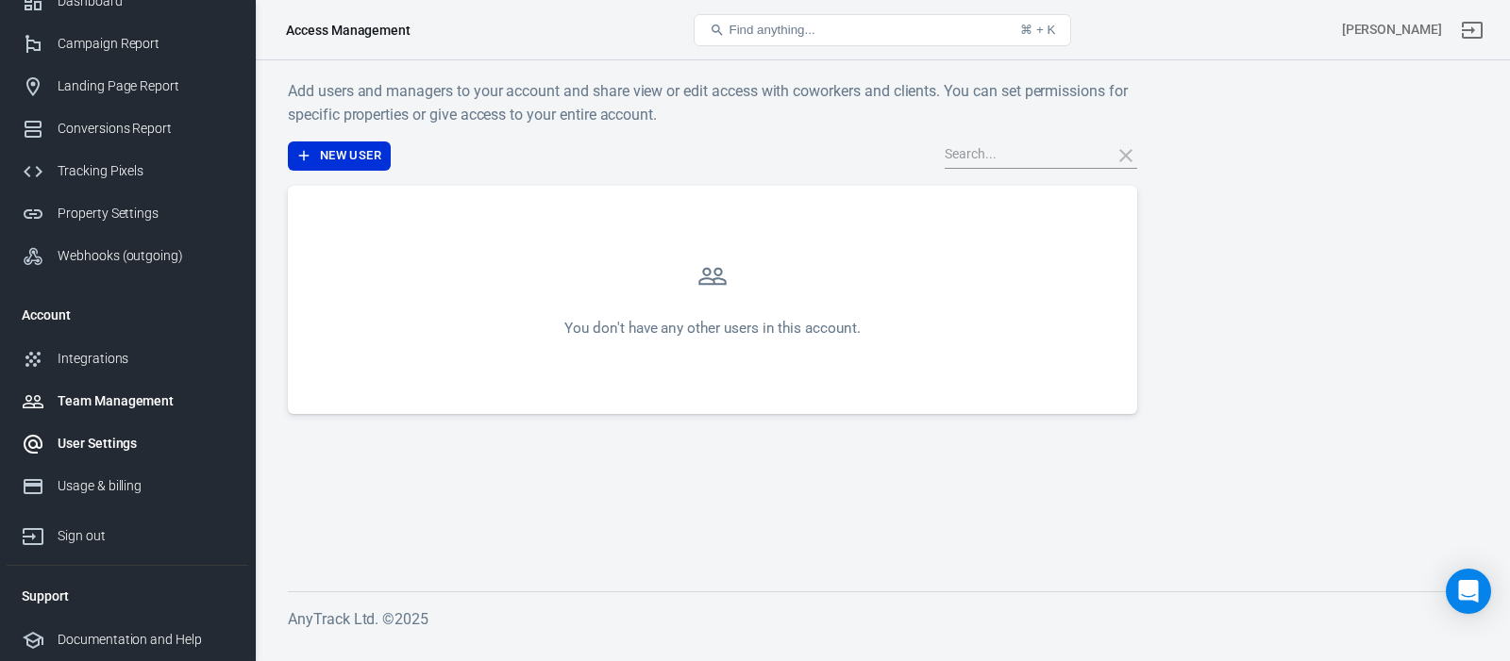
click at [135, 446] on div "User Settings" at bounding box center [146, 444] width 176 height 20
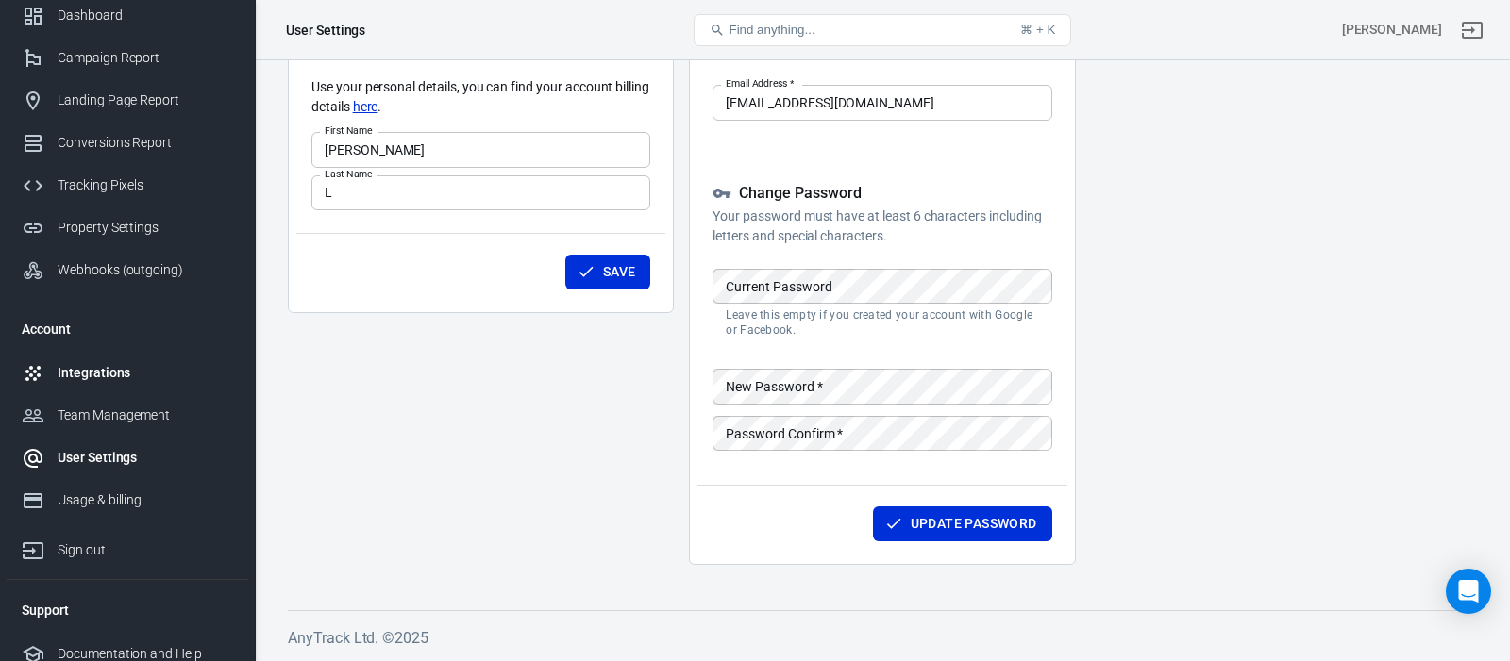
scroll to position [83, 0]
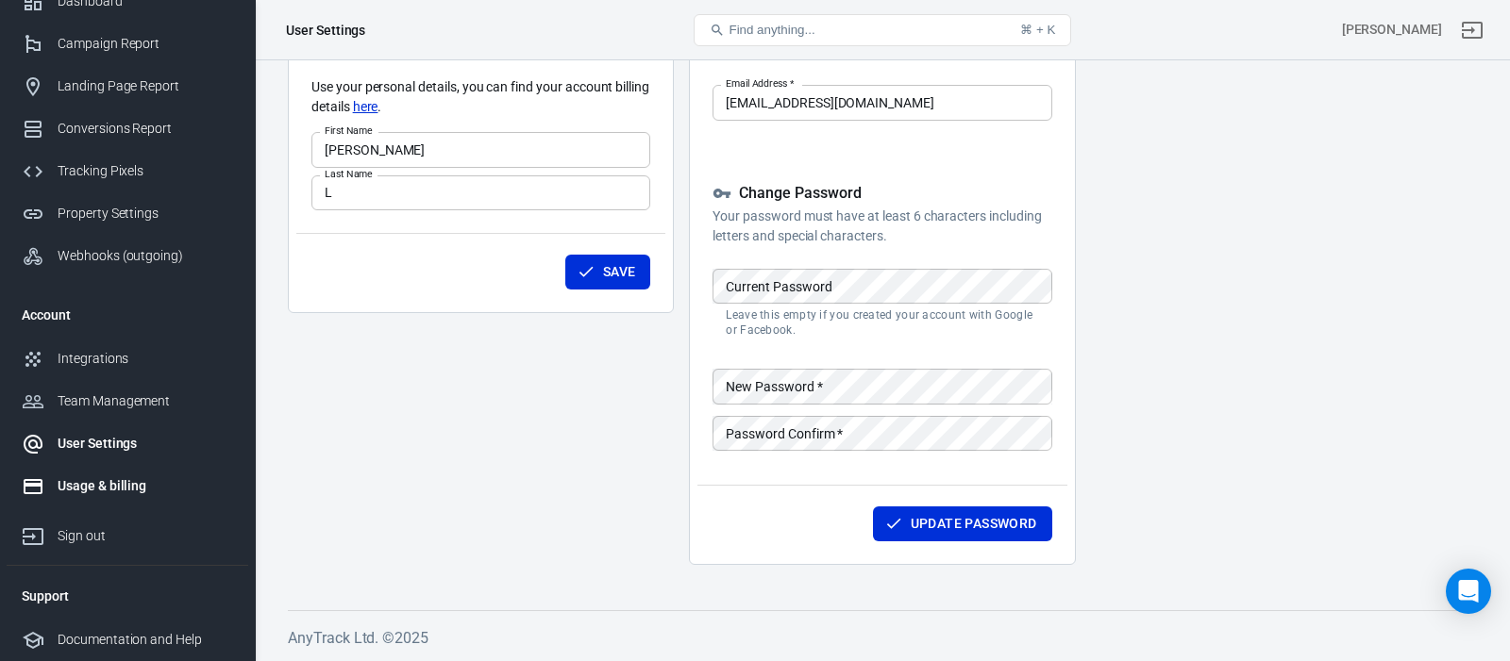
click at [131, 485] on div "Usage & billing" at bounding box center [146, 487] width 176 height 20
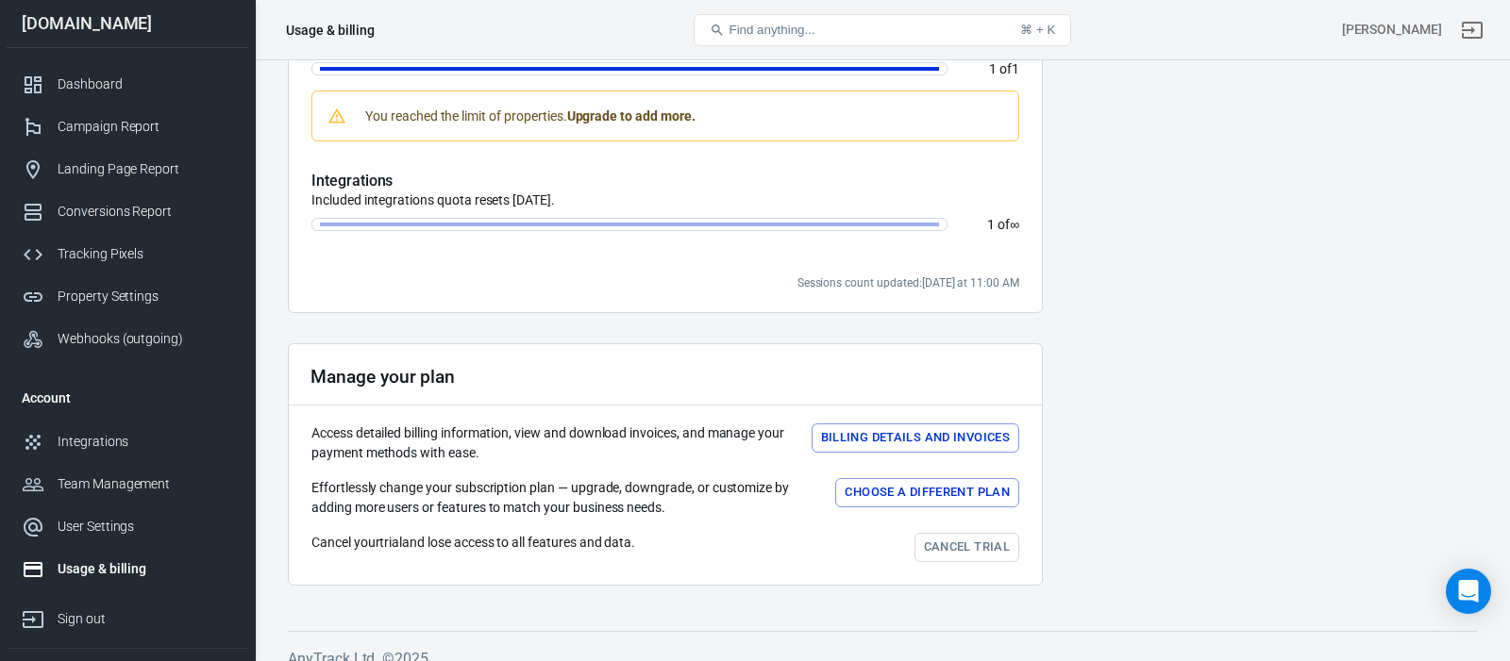
scroll to position [723, 0]
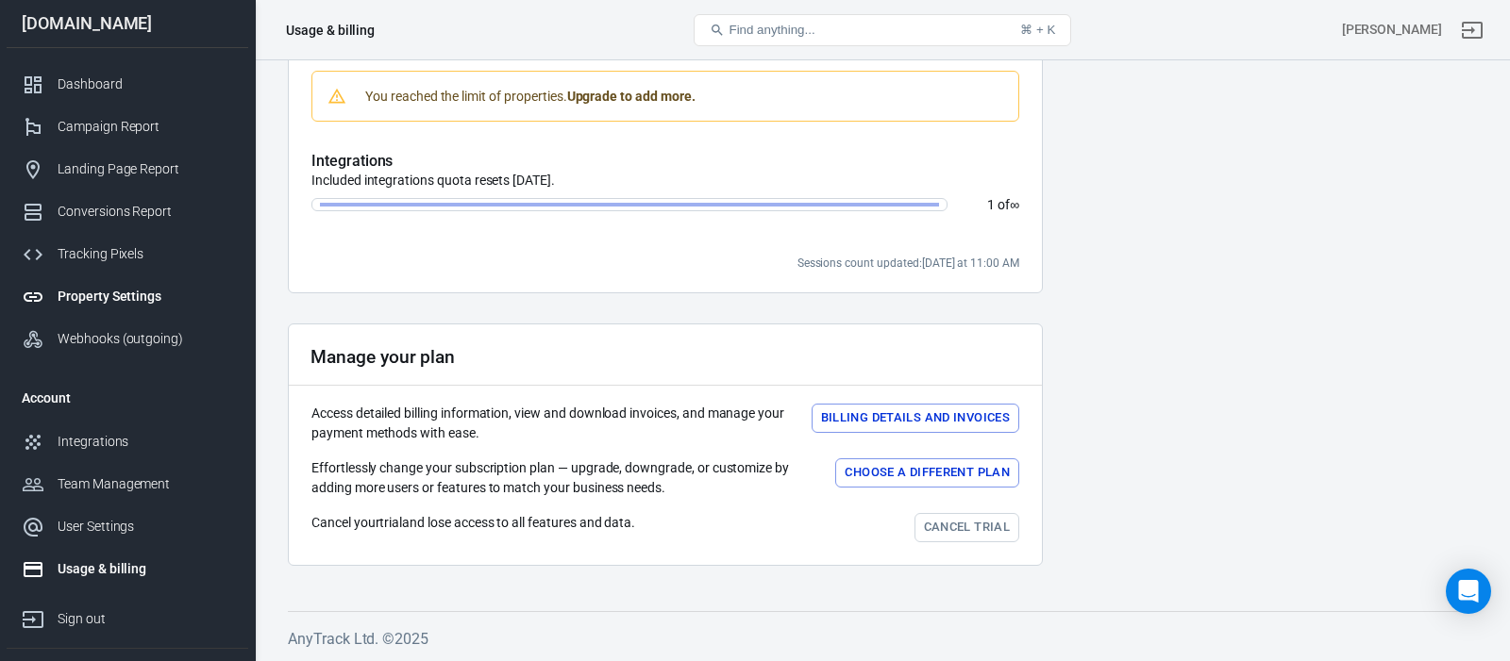
click at [146, 300] on div "Property Settings" at bounding box center [146, 297] width 176 height 20
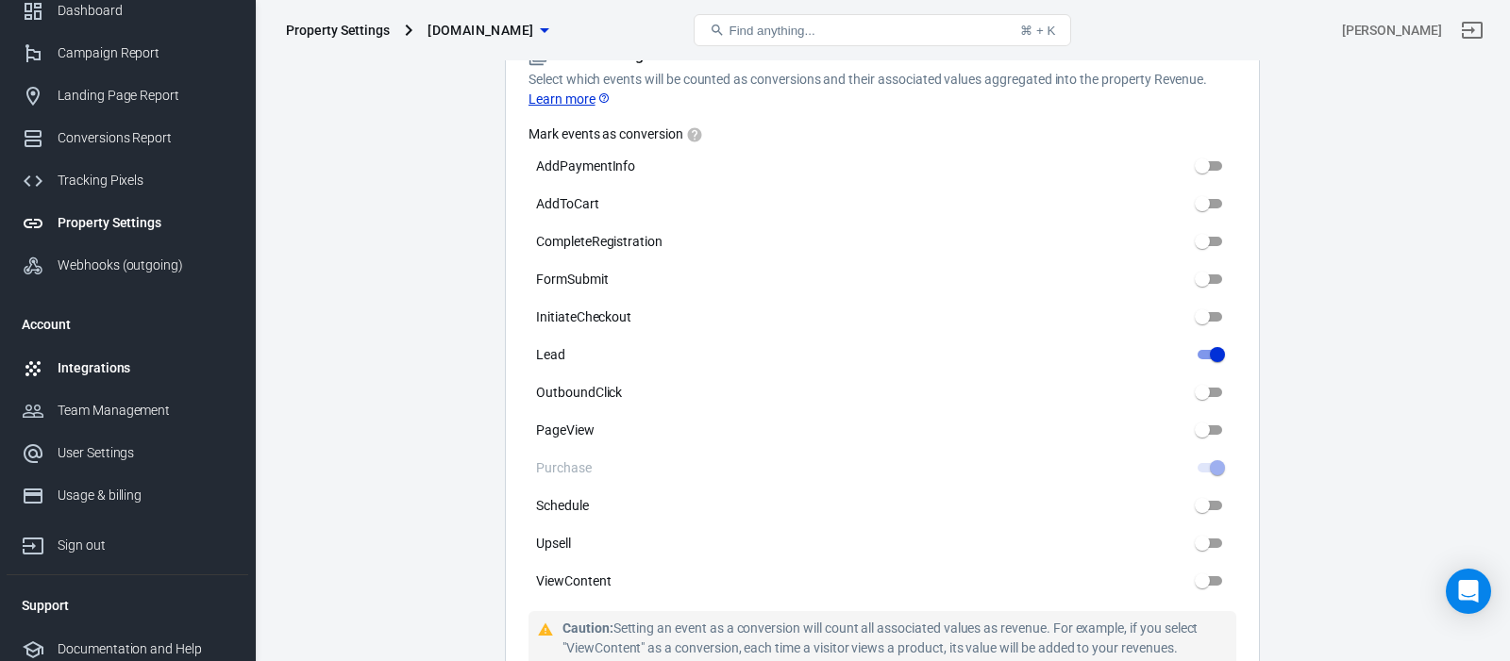
scroll to position [83, 0]
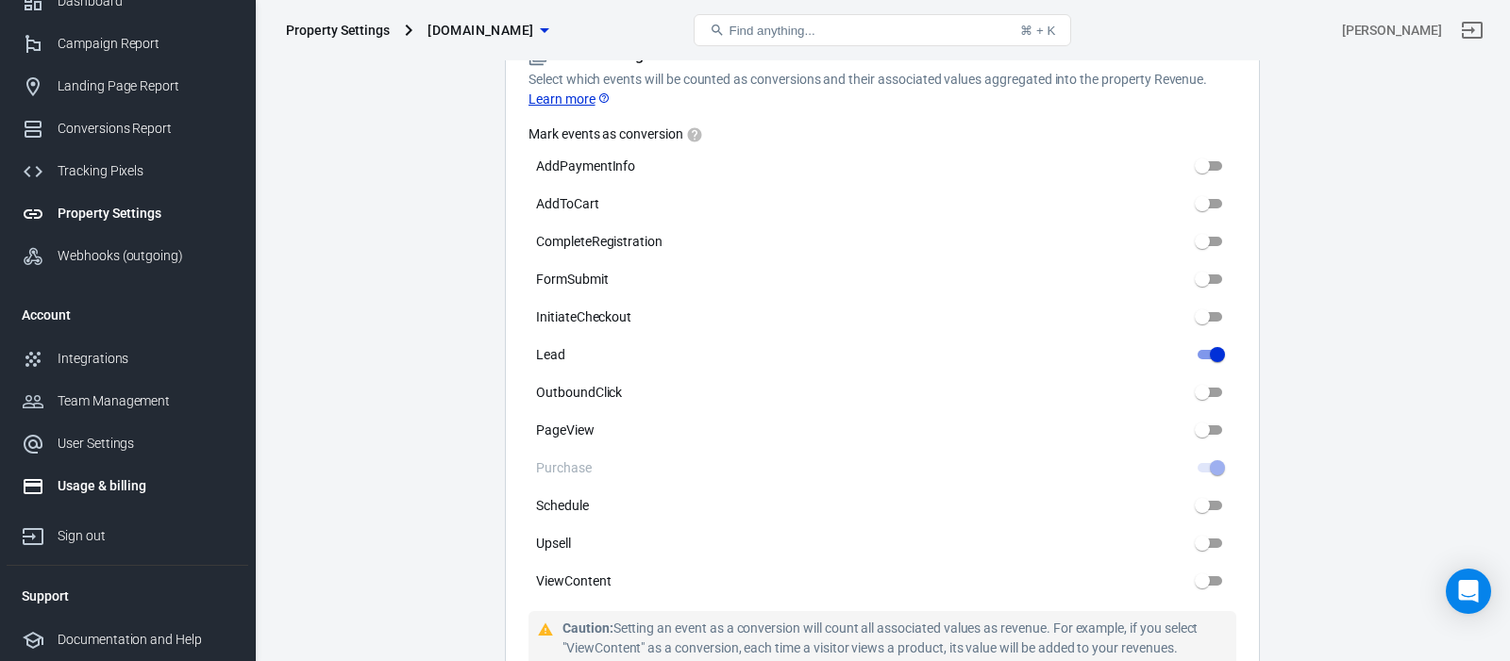
click at [149, 481] on div "Usage & billing" at bounding box center [146, 487] width 176 height 20
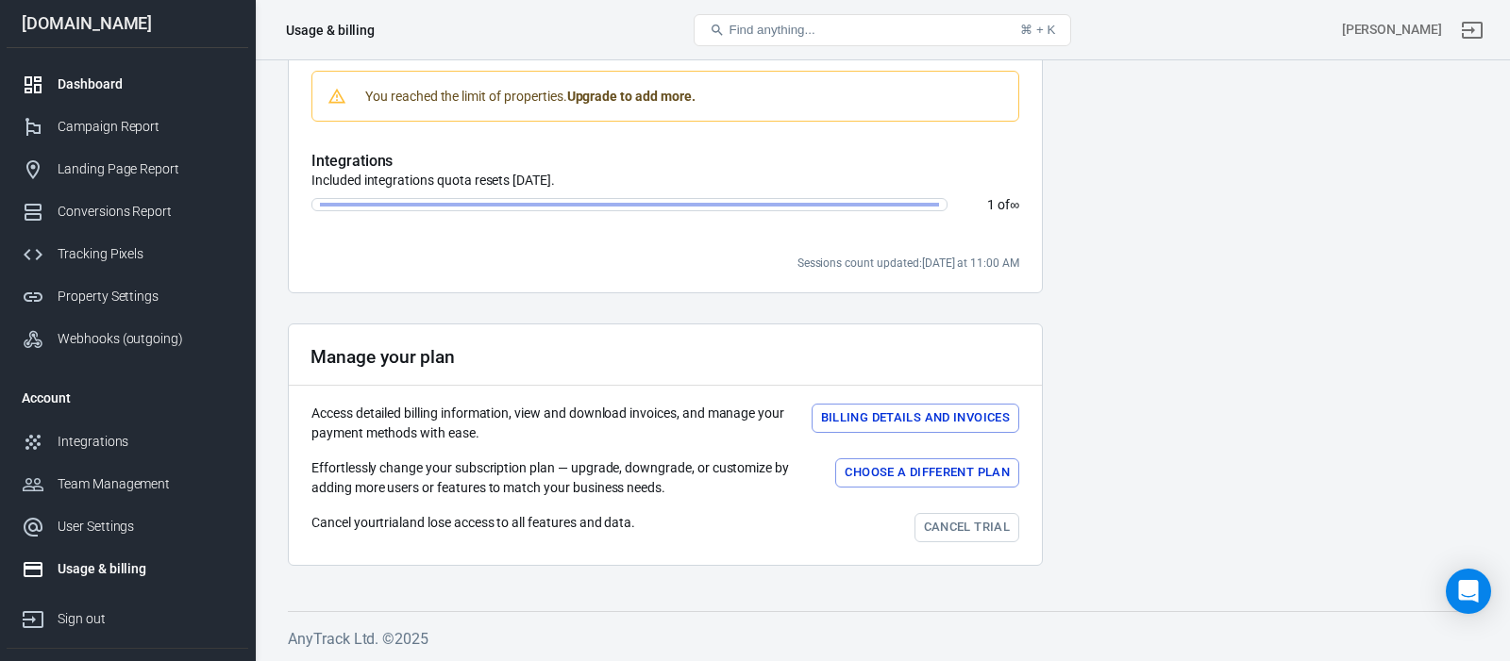
click at [111, 80] on div "Dashboard" at bounding box center [146, 85] width 176 height 20
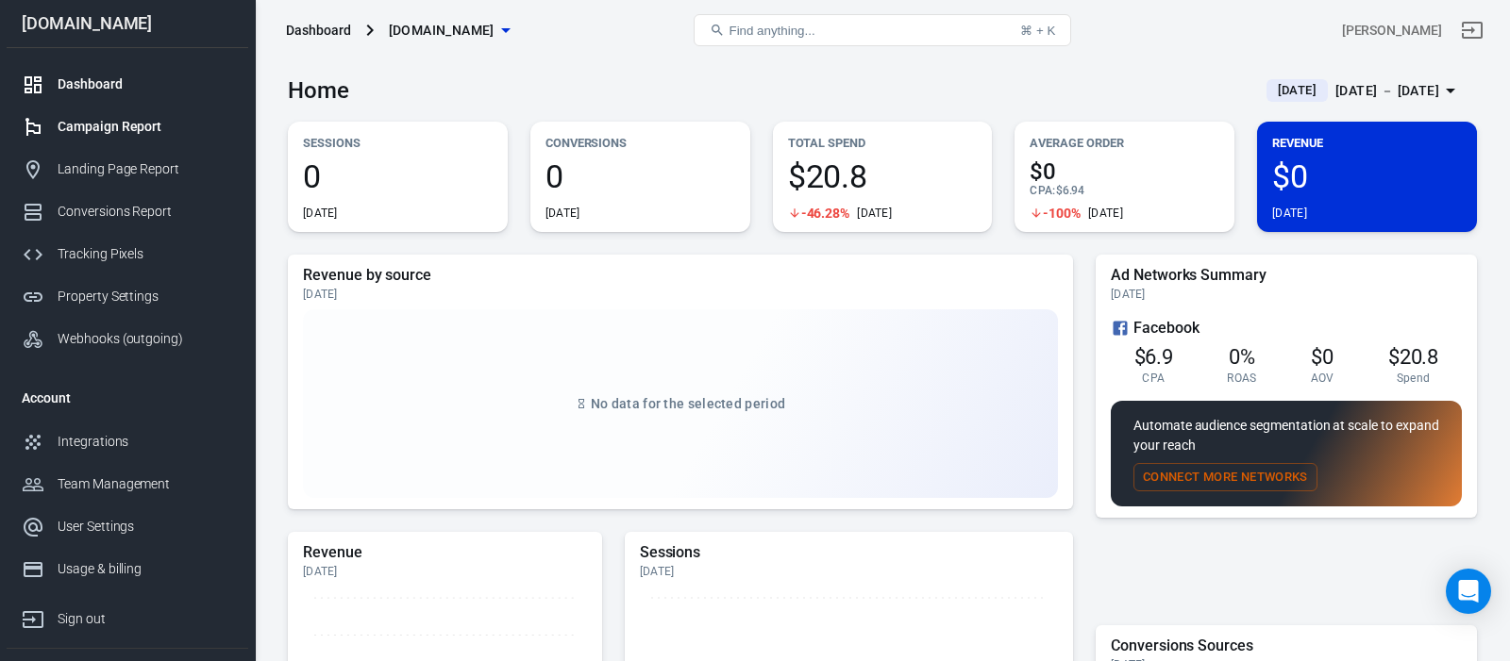
click at [110, 126] on div "Campaign Report" at bounding box center [146, 127] width 176 height 20
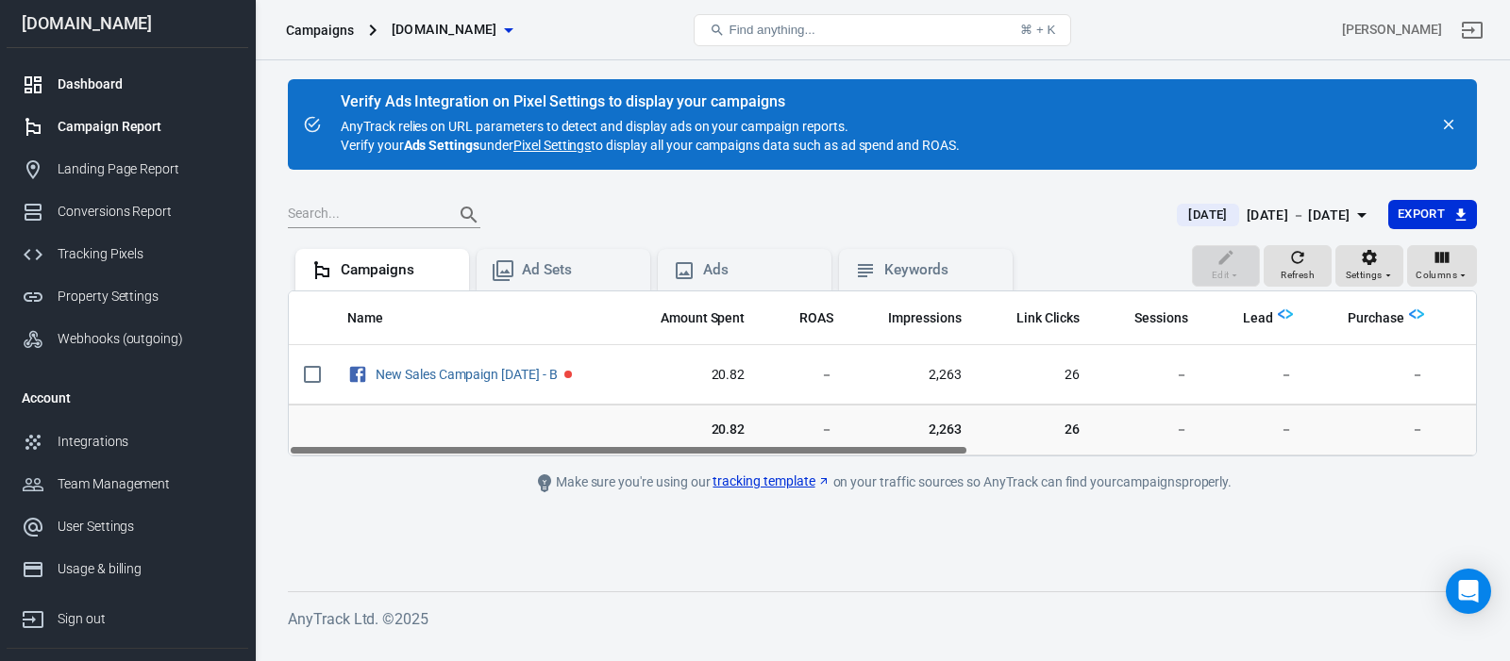
click at [112, 84] on div "Dashboard" at bounding box center [146, 85] width 176 height 20
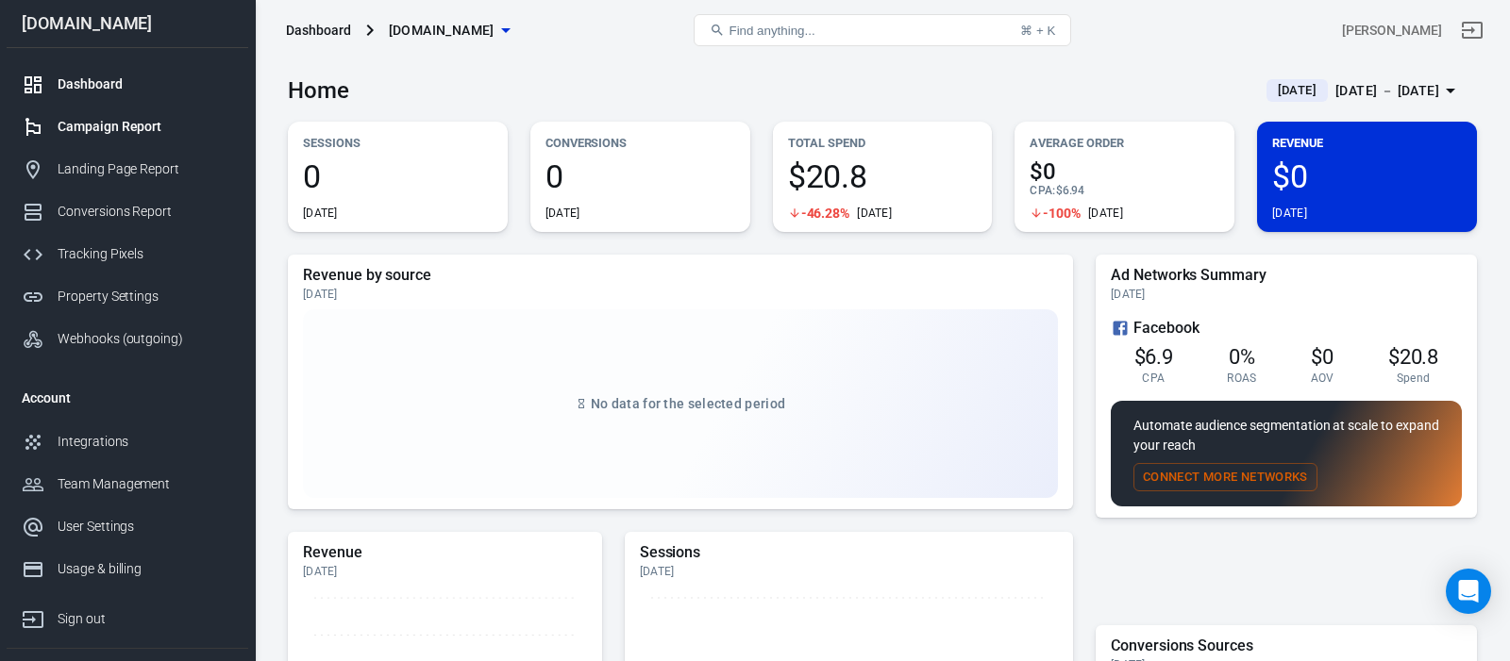
click at [114, 122] on div "Campaign Report" at bounding box center [146, 127] width 176 height 20
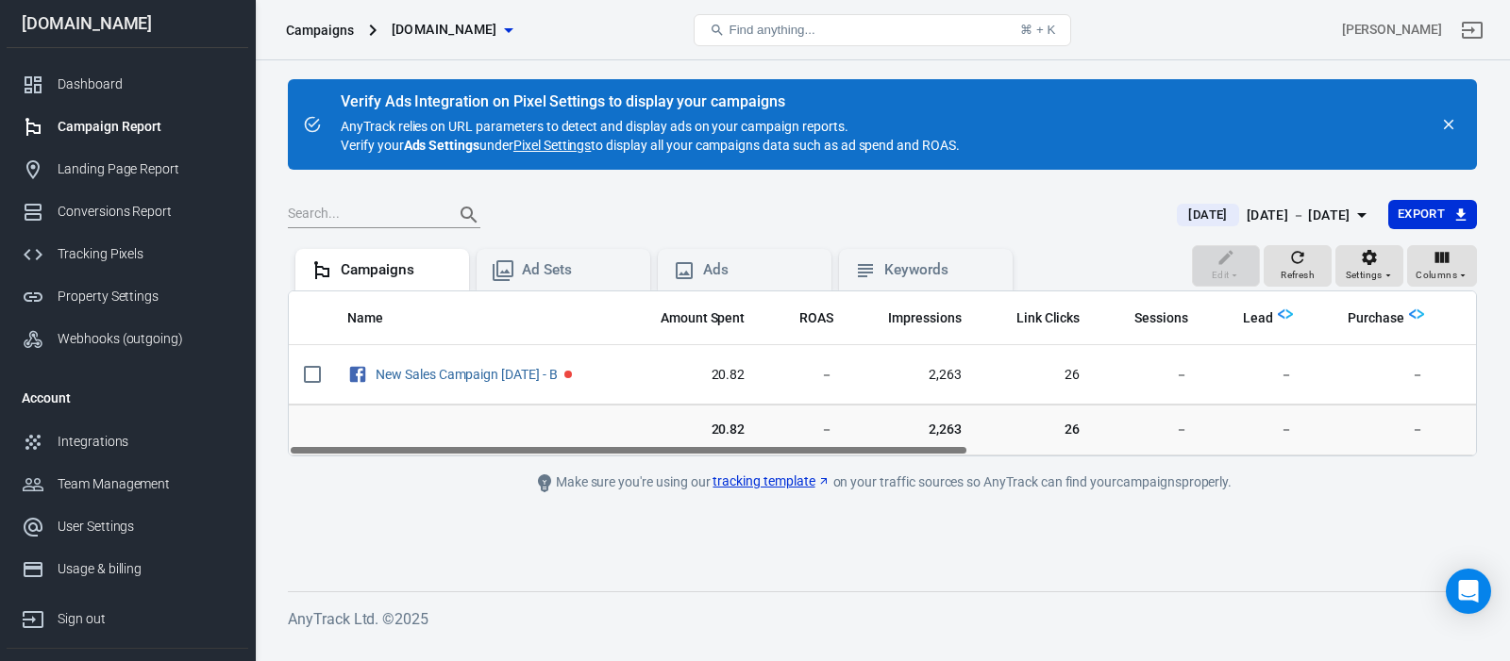
click at [1145, 31] on div "[PERSON_NAME]" at bounding box center [1288, 30] width 398 height 45
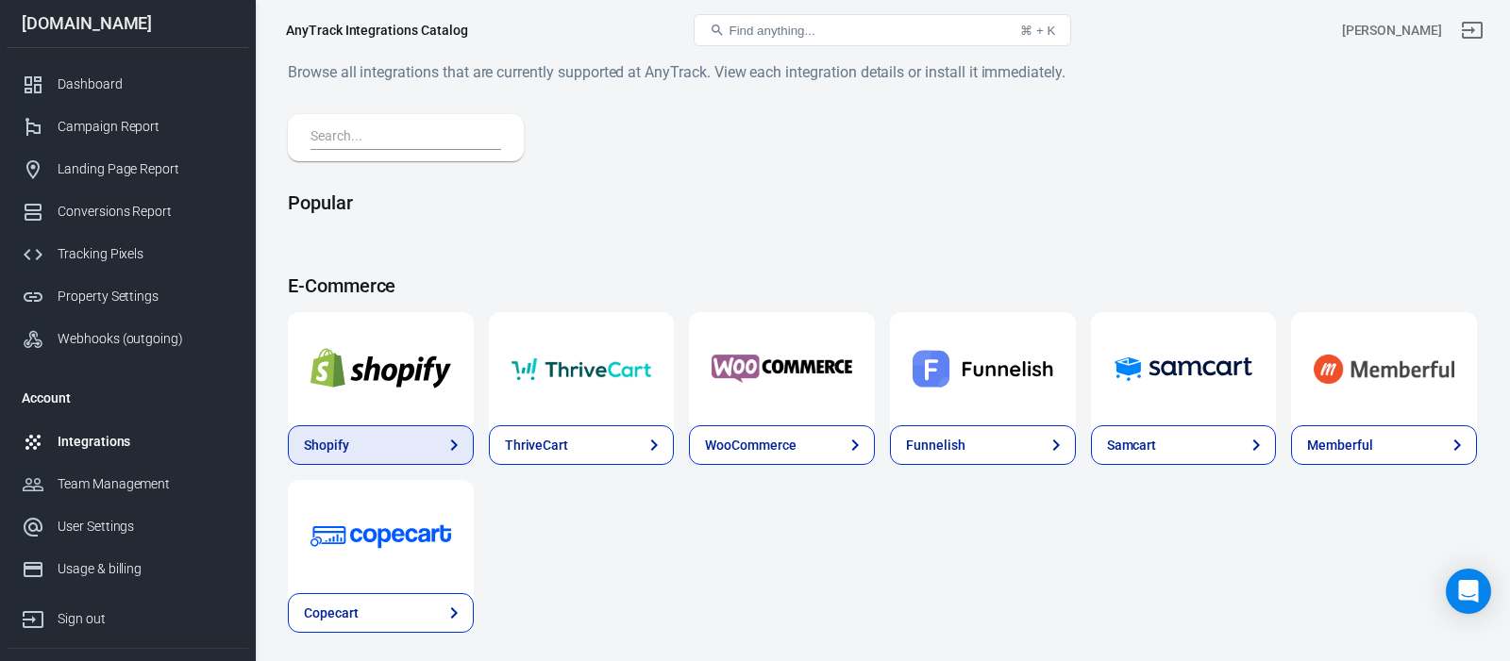
click at [438, 445] on link "Shopify" at bounding box center [381, 446] width 186 height 40
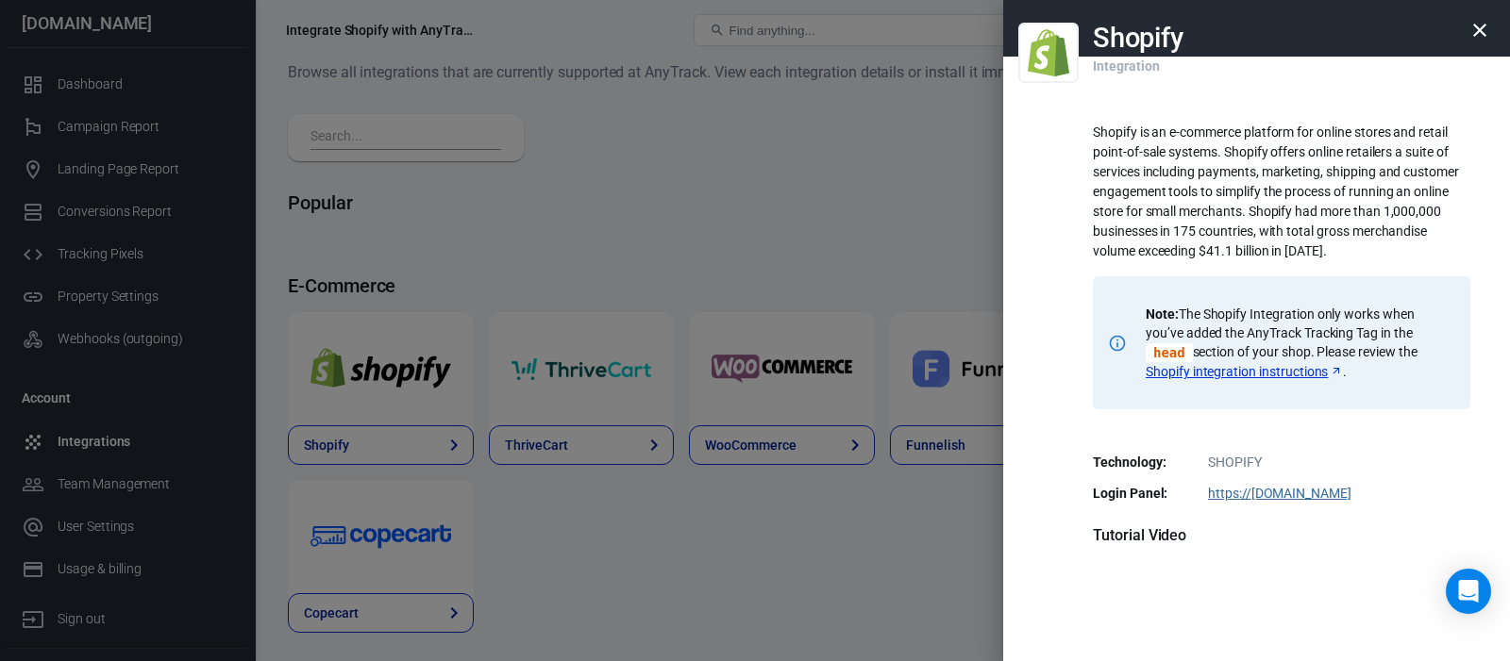
click at [1481, 25] on icon "button" at bounding box center [1479, 30] width 23 height 23
